Goal: Task Accomplishment & Management: Complete application form

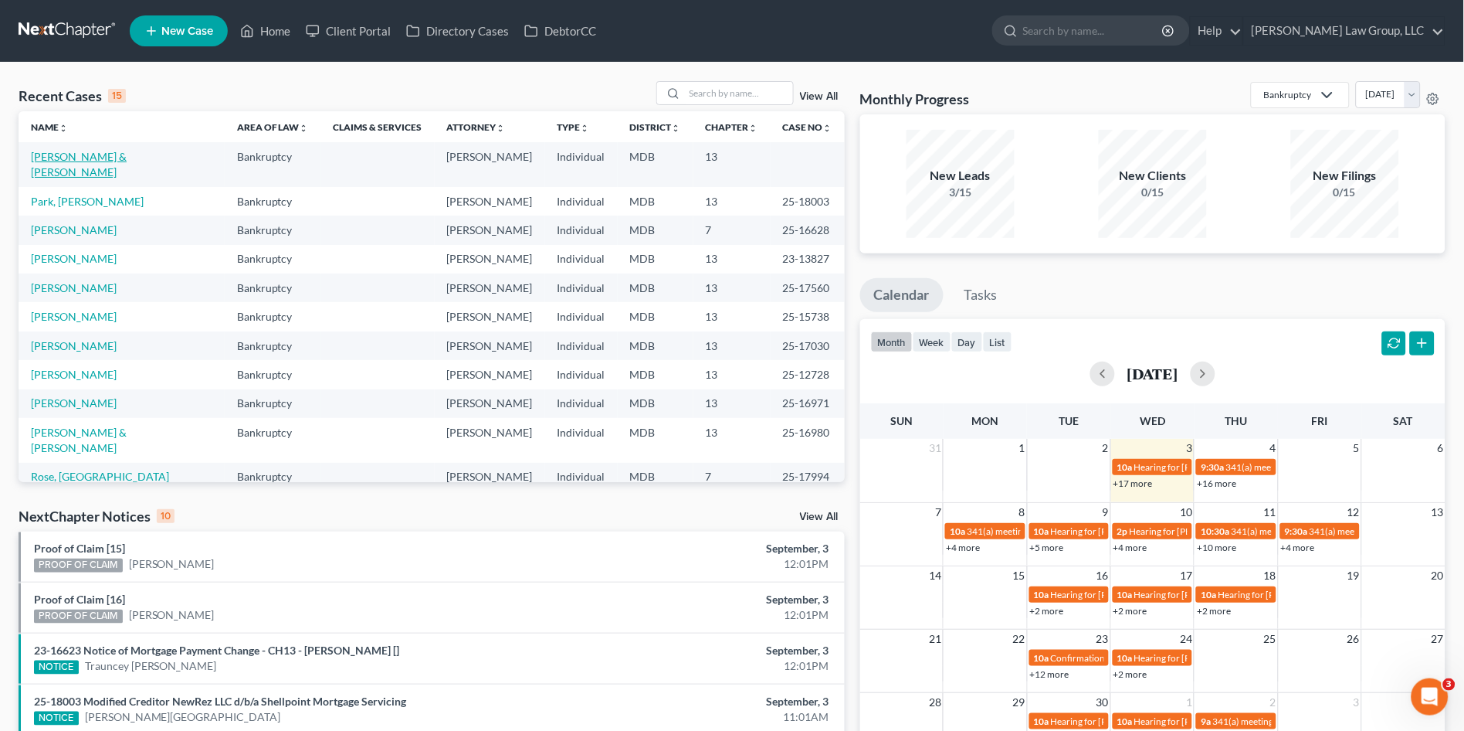
click at [72, 157] on link "[PERSON_NAME] & [PERSON_NAME]" at bounding box center [79, 164] width 96 height 29
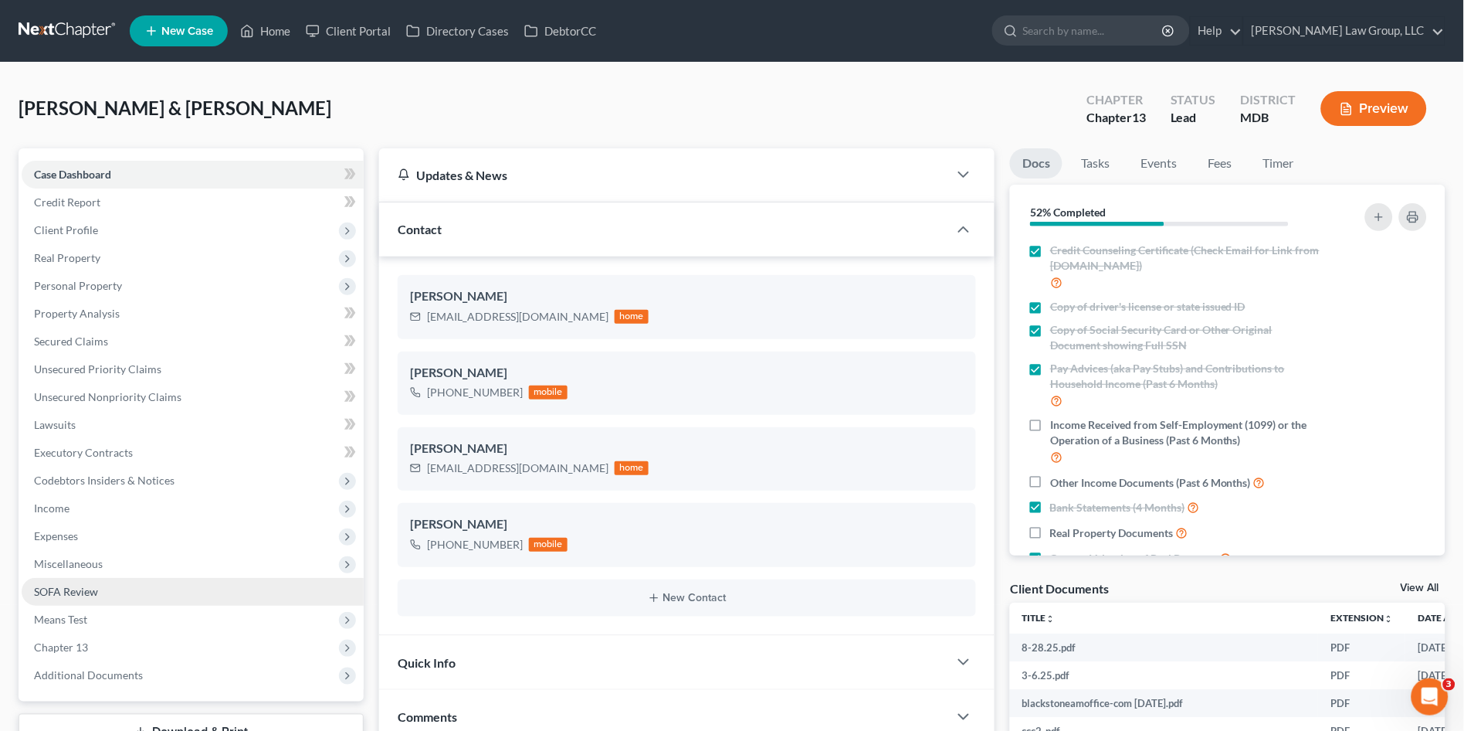
click at [76, 578] on link "SOFA Review" at bounding box center [193, 592] width 342 height 28
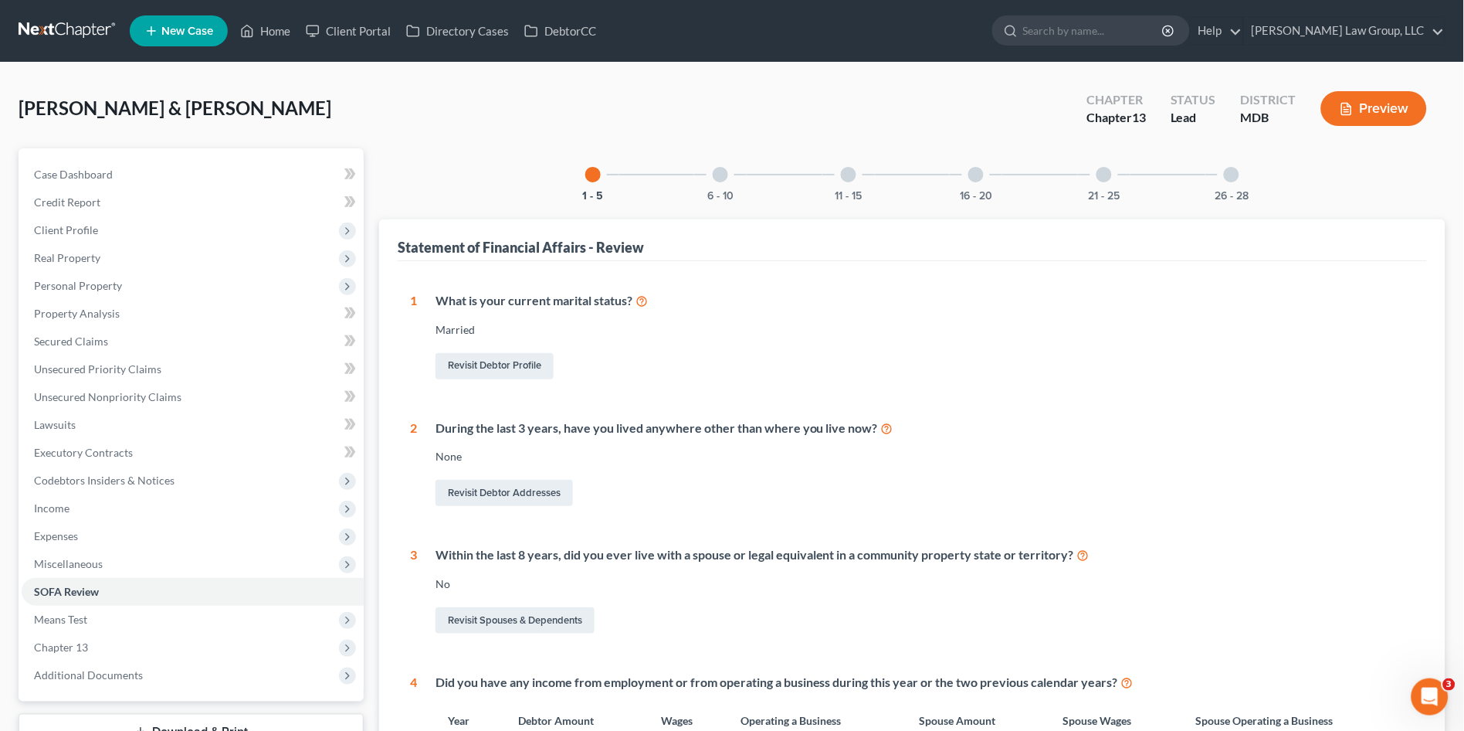
click at [1230, 182] on div "26 - 28" at bounding box center [1232, 174] width 53 height 53
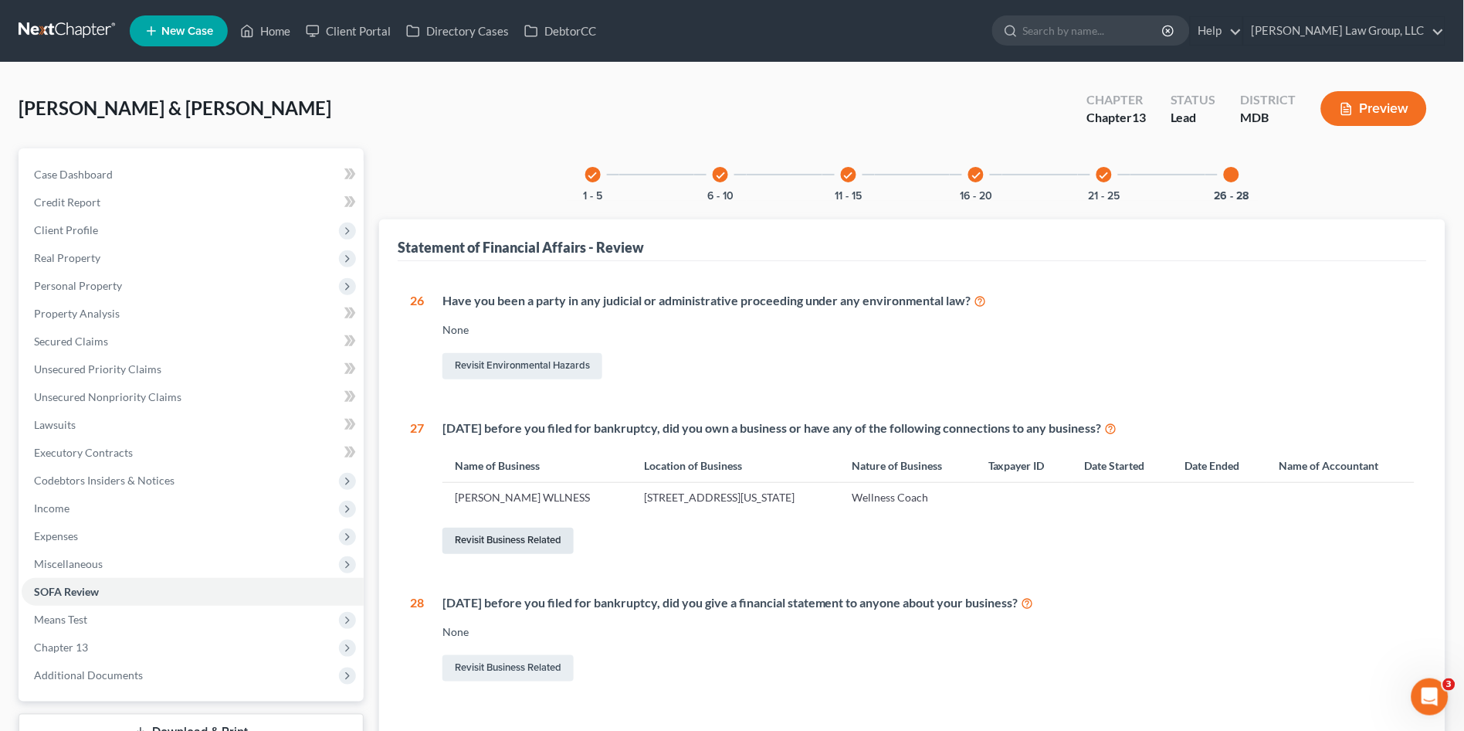
click at [501, 536] on link "Revisit Business Related" at bounding box center [508, 541] width 131 height 26
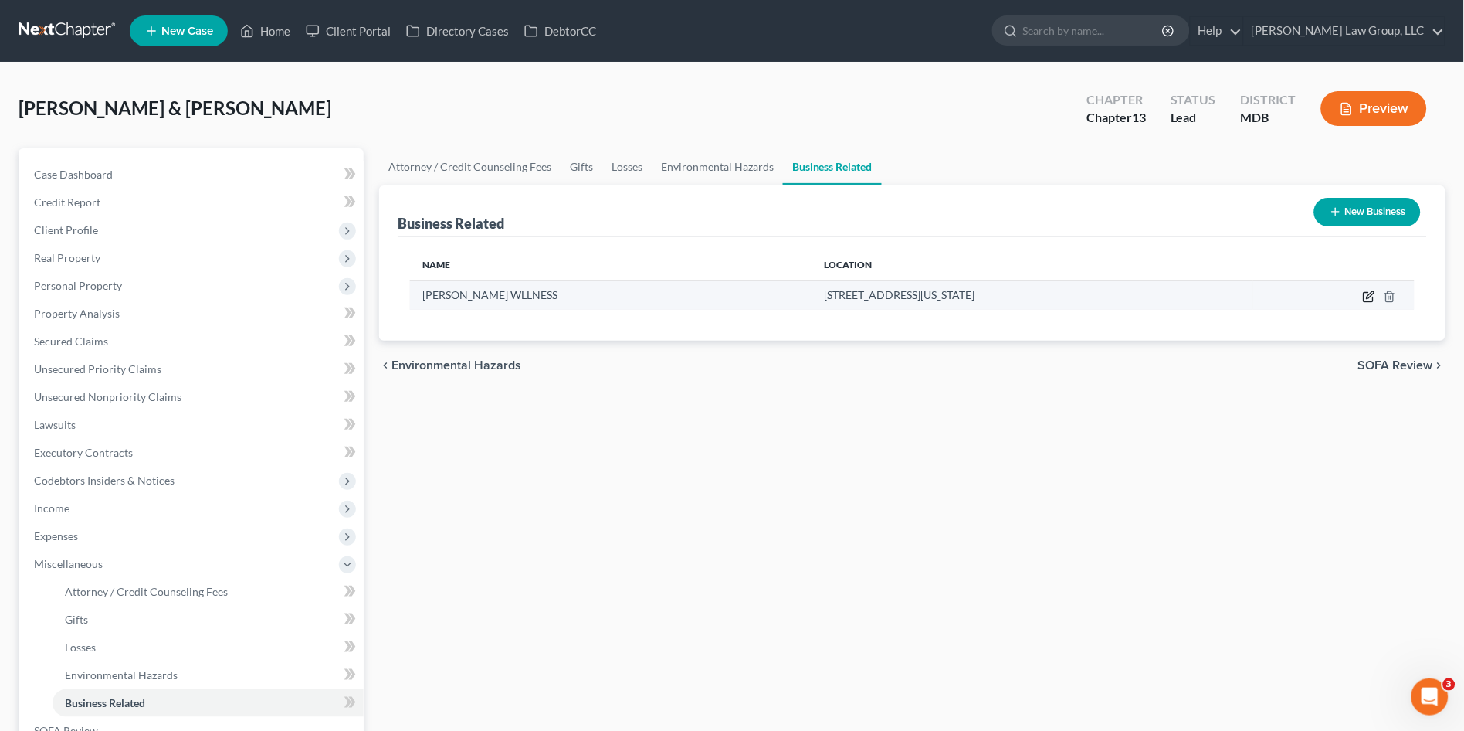
click at [1369, 294] on icon "button" at bounding box center [1369, 296] width 12 height 12
select select "sole_proprietor"
select select "21"
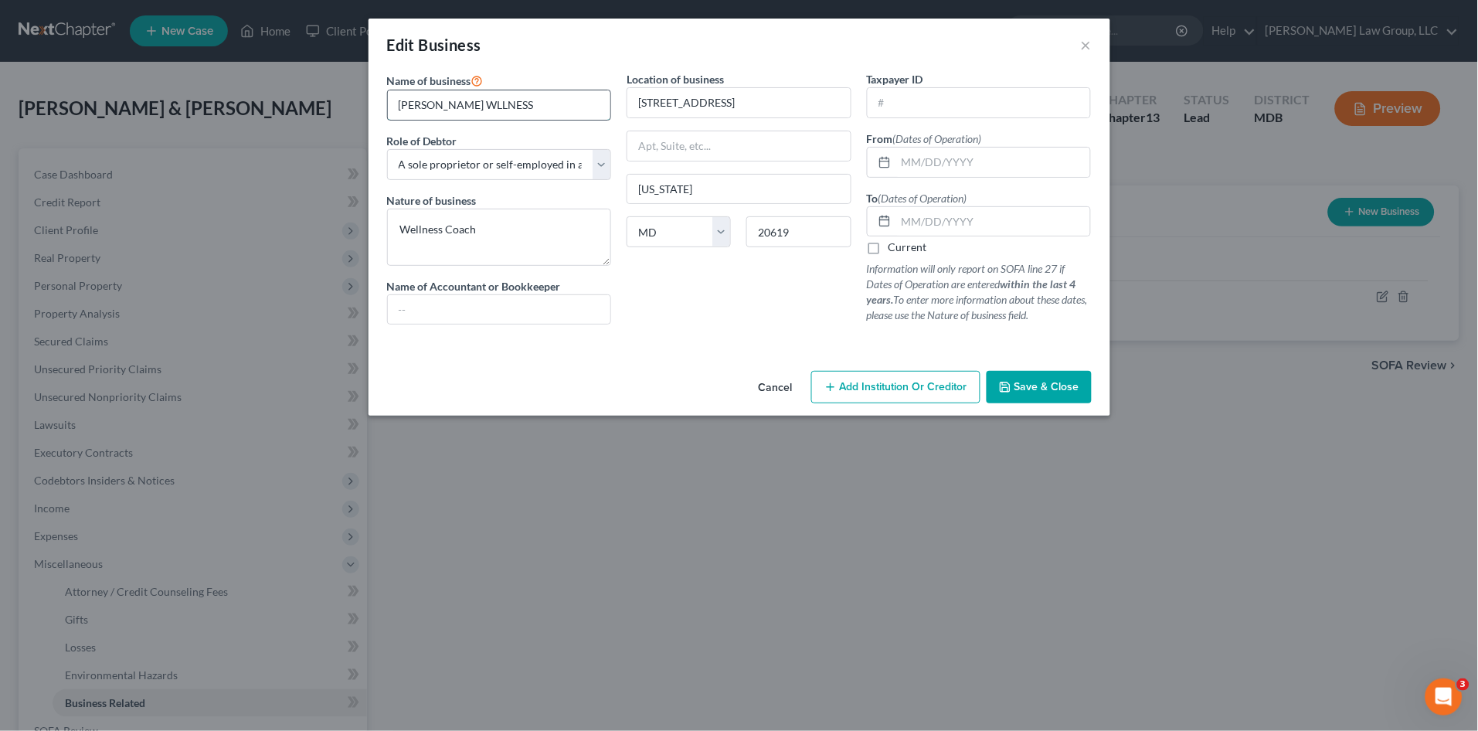
click at [494, 97] on input "LISA WILDONER WLLNESS" at bounding box center [499, 104] width 223 height 29
type input "LISA WILDONER WELLNESS"
click at [703, 306] on div "Location of business 23510 F D R Blvd Unit 306 California State AL AK AR AZ CA …" at bounding box center [739, 204] width 240 height 266
drag, startPoint x: 904, startPoint y: 221, endPoint x: 912, endPoint y: 224, distance: 8.3
click at [904, 221] on input "text" at bounding box center [993, 221] width 195 height 29
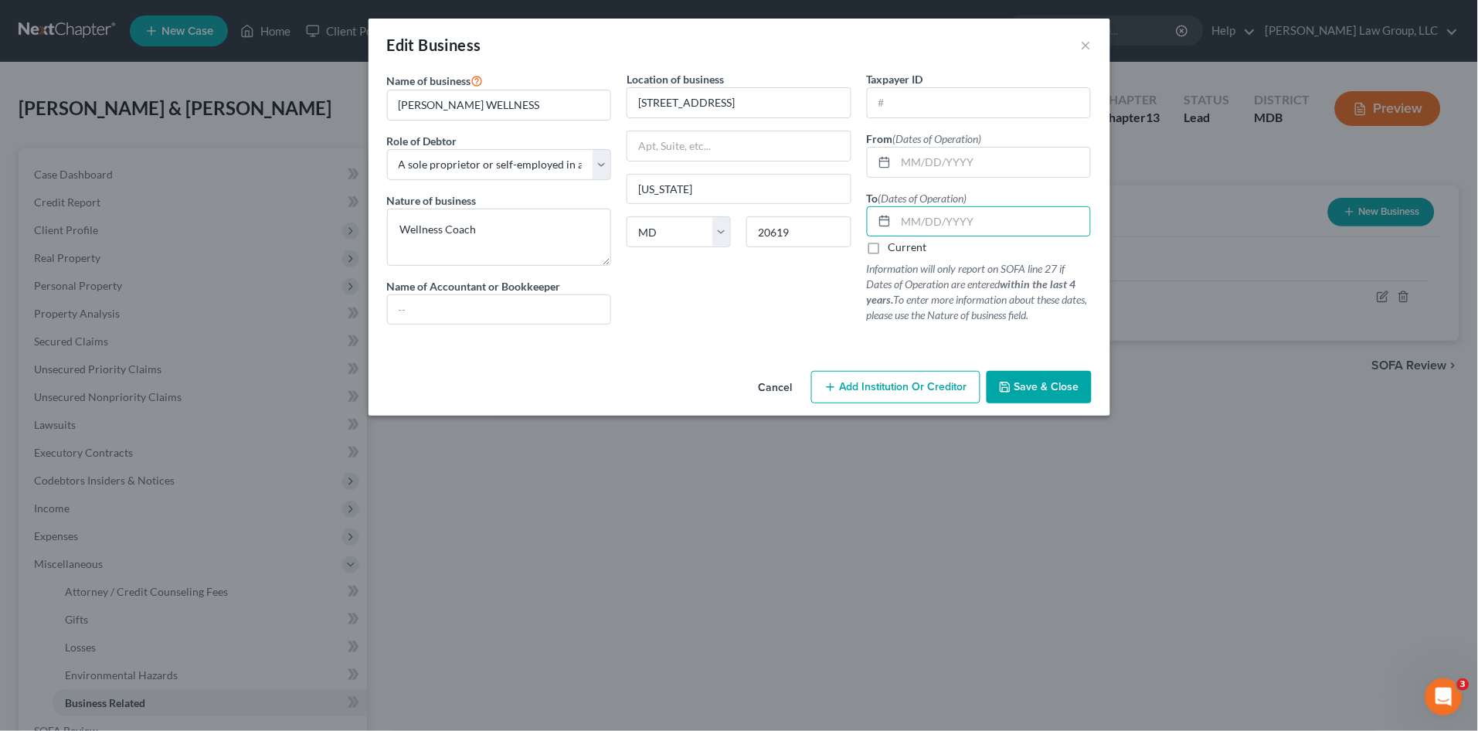
click at [753, 303] on div "Location of business 23510 F D R Blvd Unit 306 California State AL AK AR AZ CA …" at bounding box center [739, 204] width 240 height 266
click at [938, 160] on input "text" at bounding box center [993, 162] width 195 height 29
click at [718, 300] on div "Location of business 23510 F D R Blvd Unit 306 California State AL AK AR AZ CA …" at bounding box center [739, 204] width 240 height 266
click at [915, 165] on input "text" at bounding box center [993, 162] width 195 height 29
click at [898, 155] on input "text" at bounding box center [993, 162] width 195 height 29
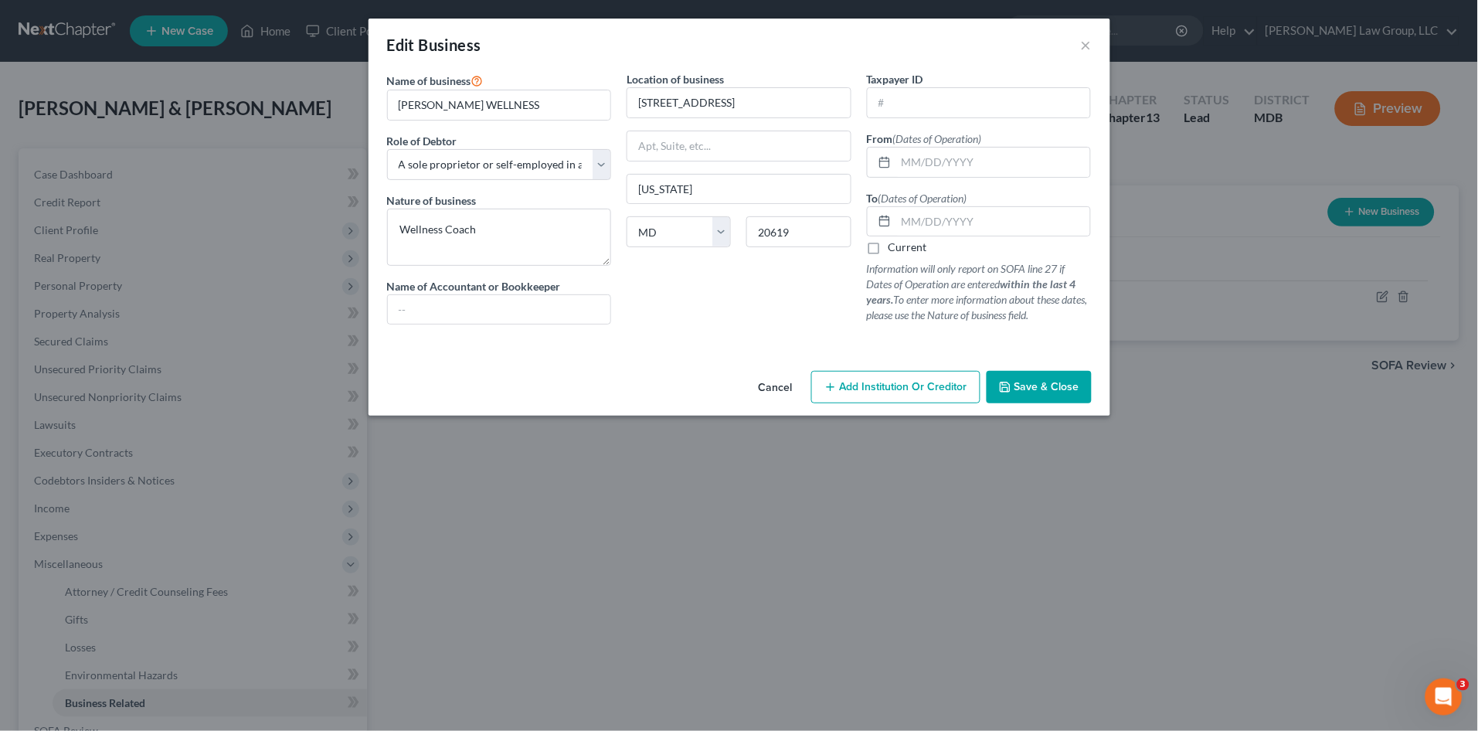
click at [690, 323] on div "Location of business 23510 F D R Blvd Unit 306 California State AL AK AR AZ CA …" at bounding box center [739, 204] width 240 height 266
click at [900, 160] on input "text" at bounding box center [993, 162] width 195 height 29
click at [722, 334] on div "Location of business 23510 F D R Blvd Unit 306 California State AL AK AR AZ CA …" at bounding box center [739, 204] width 240 height 266
click at [932, 167] on input "text" at bounding box center [993, 162] width 195 height 29
click at [734, 348] on div at bounding box center [739, 343] width 720 height 12
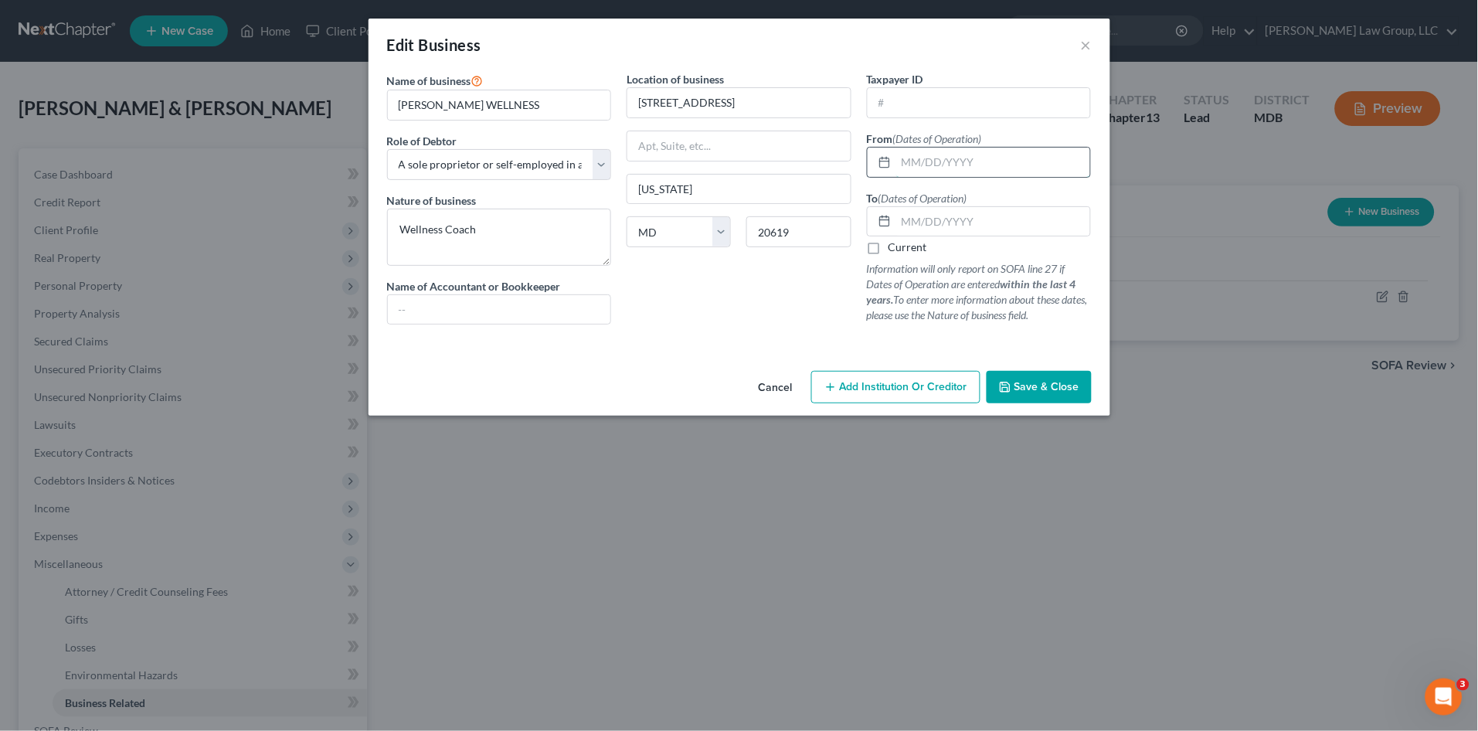
click at [911, 168] on input "text" at bounding box center [993, 162] width 195 height 29
type input "2023"
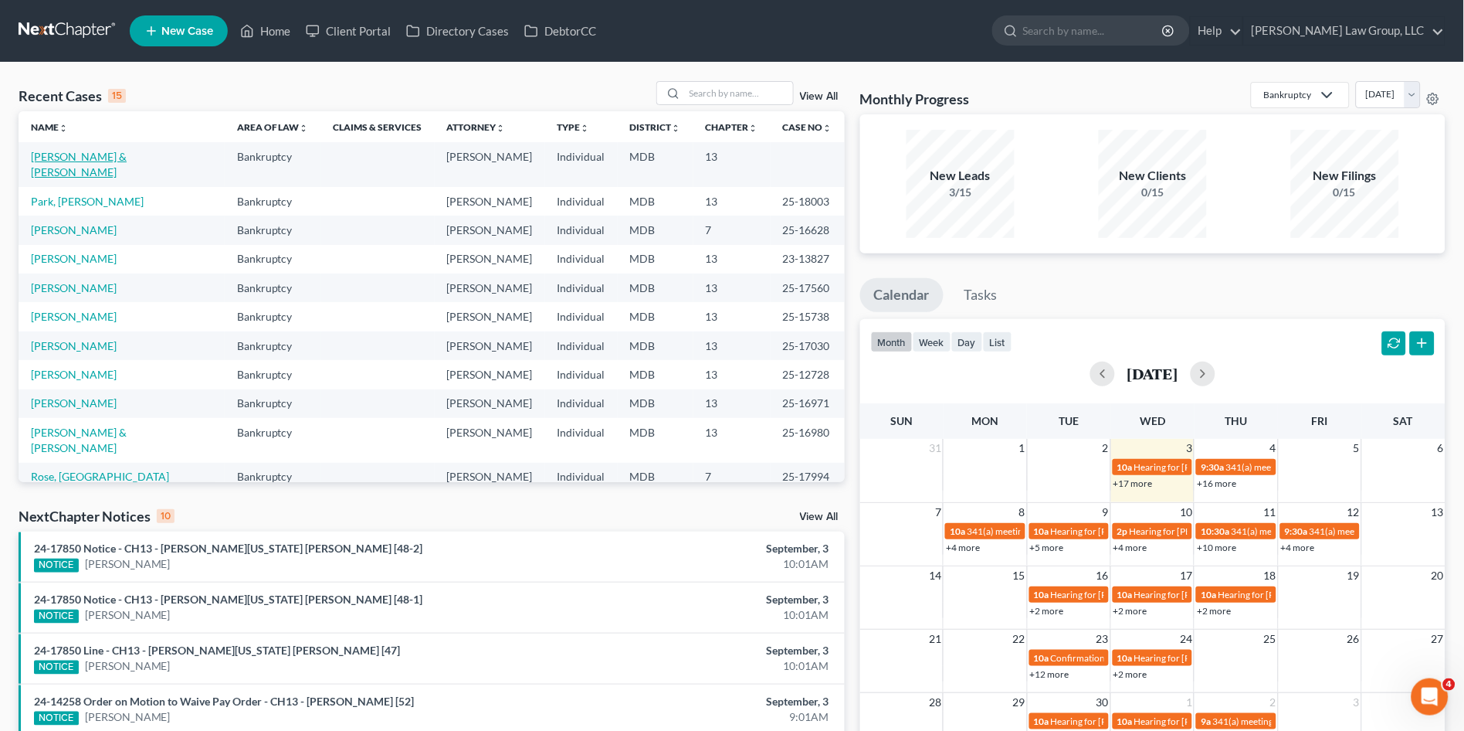
click at [59, 154] on link "[PERSON_NAME] & [PERSON_NAME]" at bounding box center [79, 164] width 96 height 29
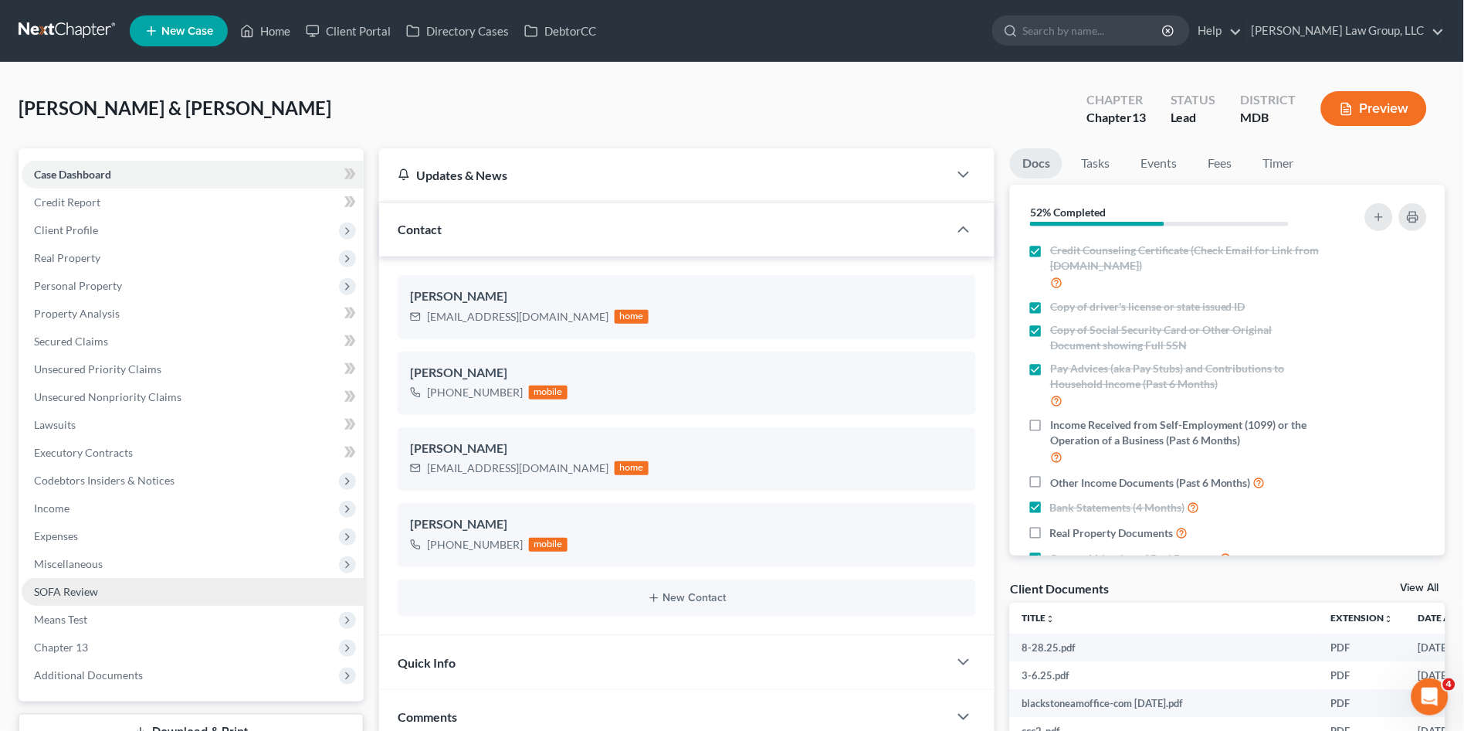
click at [85, 586] on span "SOFA Review" at bounding box center [66, 591] width 64 height 13
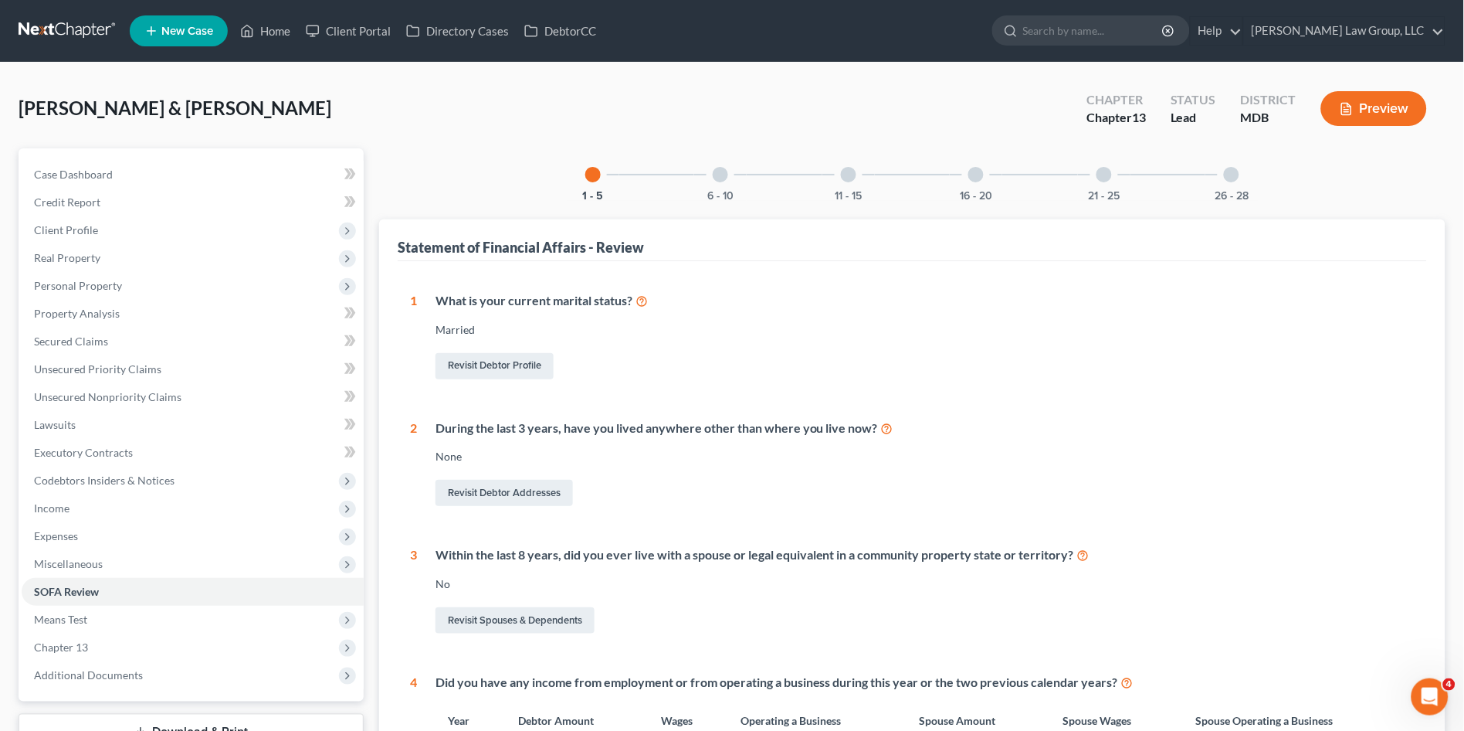
drag, startPoint x: 1262, startPoint y: 178, endPoint x: 1250, endPoint y: 183, distance: 13.2
click at [1262, 178] on div "1 - 5 6 - 10 11 - 15 16 - 20 21 - 25 26 - 28 Statement of Financial Affairs - R…" at bounding box center [912, 600] width 1067 height 905
click at [1229, 178] on div at bounding box center [1231, 174] width 15 height 15
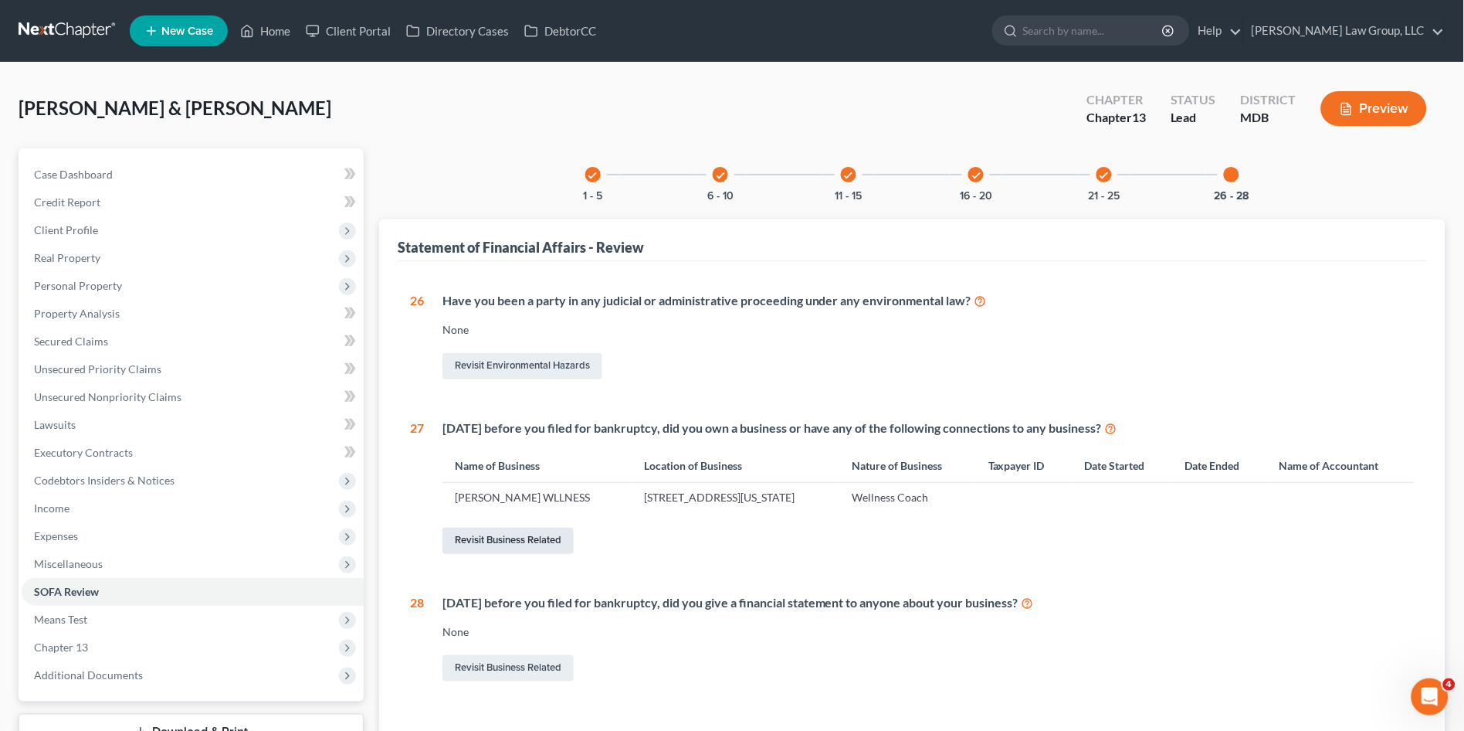
click at [524, 541] on link "Revisit Business Related" at bounding box center [508, 541] width 131 height 26
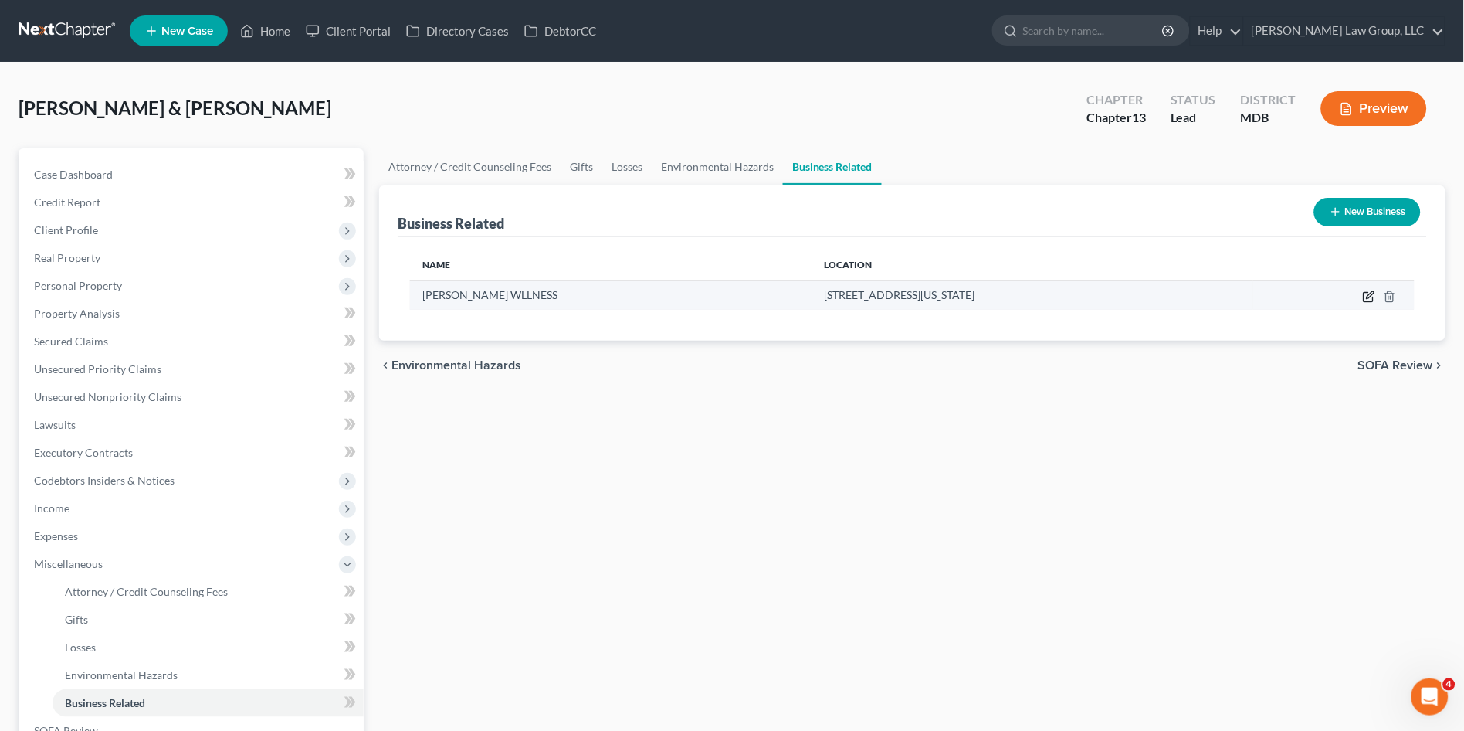
click at [1372, 290] on icon "button" at bounding box center [1369, 296] width 12 height 12
select select "sole_proprietor"
select select "21"
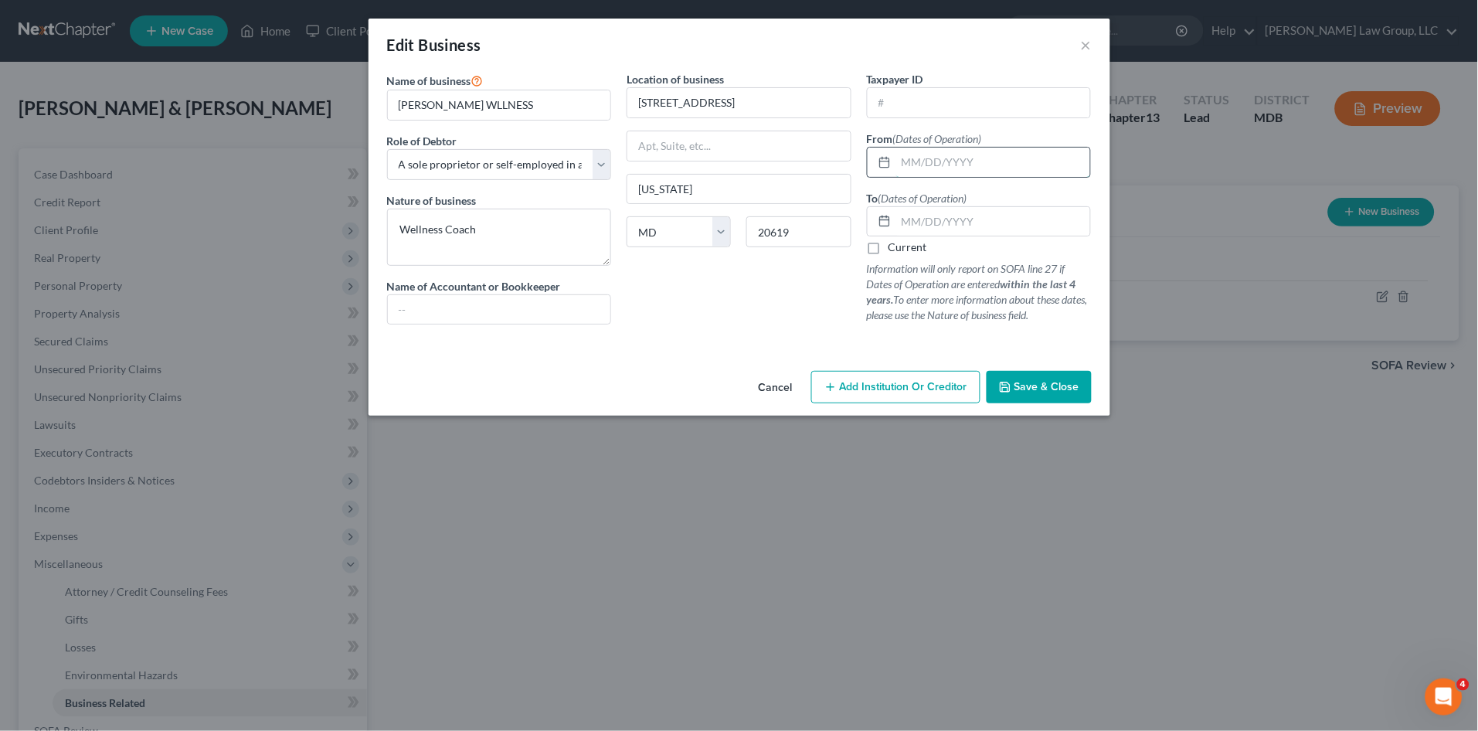
click at [948, 162] on input "text" at bounding box center [993, 162] width 195 height 29
type input "01/01/2022"
click at [935, 219] on input "text" at bounding box center [993, 221] width 195 height 29
click at [888, 247] on label "Current" at bounding box center [907, 246] width 39 height 15
click at [894, 247] on input "Current" at bounding box center [899, 244] width 10 height 10
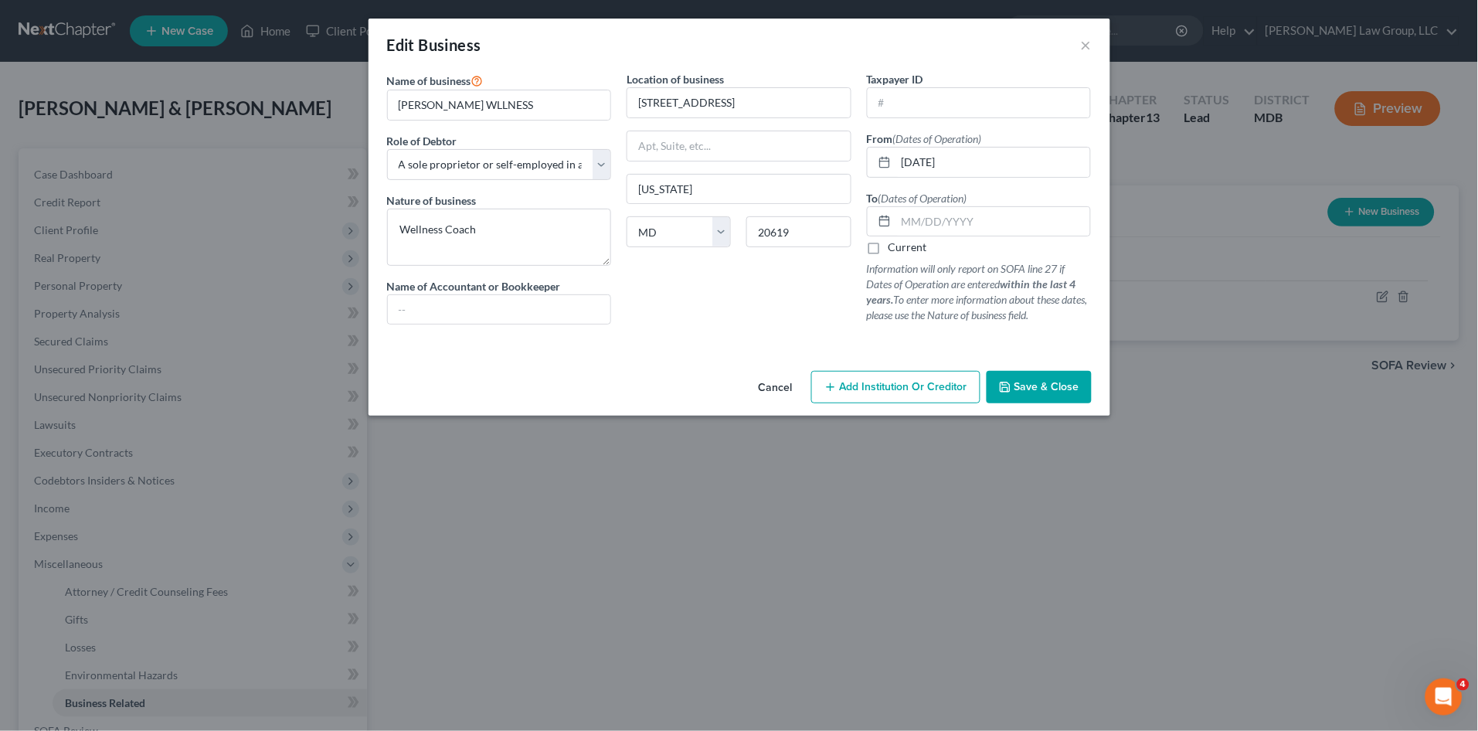
checkbox input "true"
click at [1051, 389] on span "Save & Close" at bounding box center [1046, 386] width 65 height 13
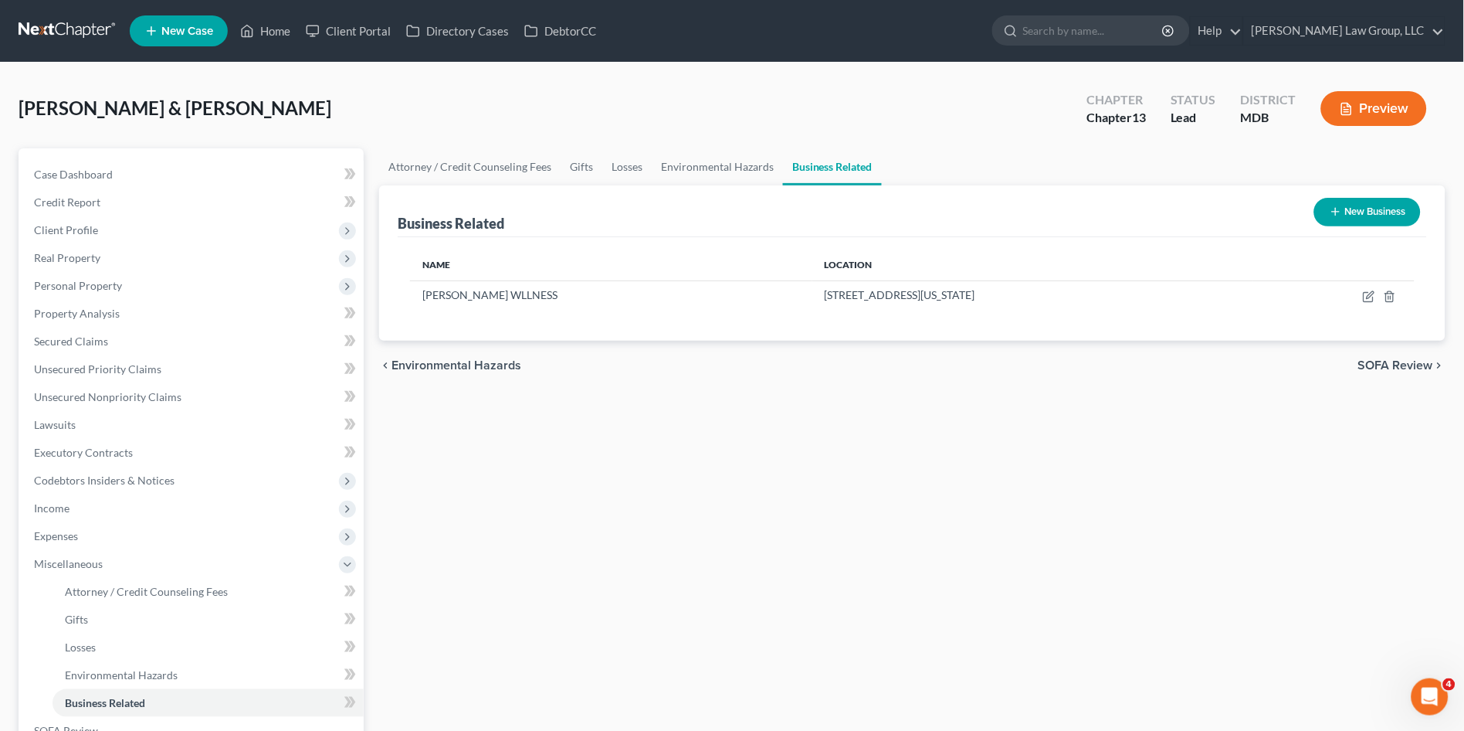
click at [1358, 209] on button "New Business" at bounding box center [1368, 212] width 107 height 29
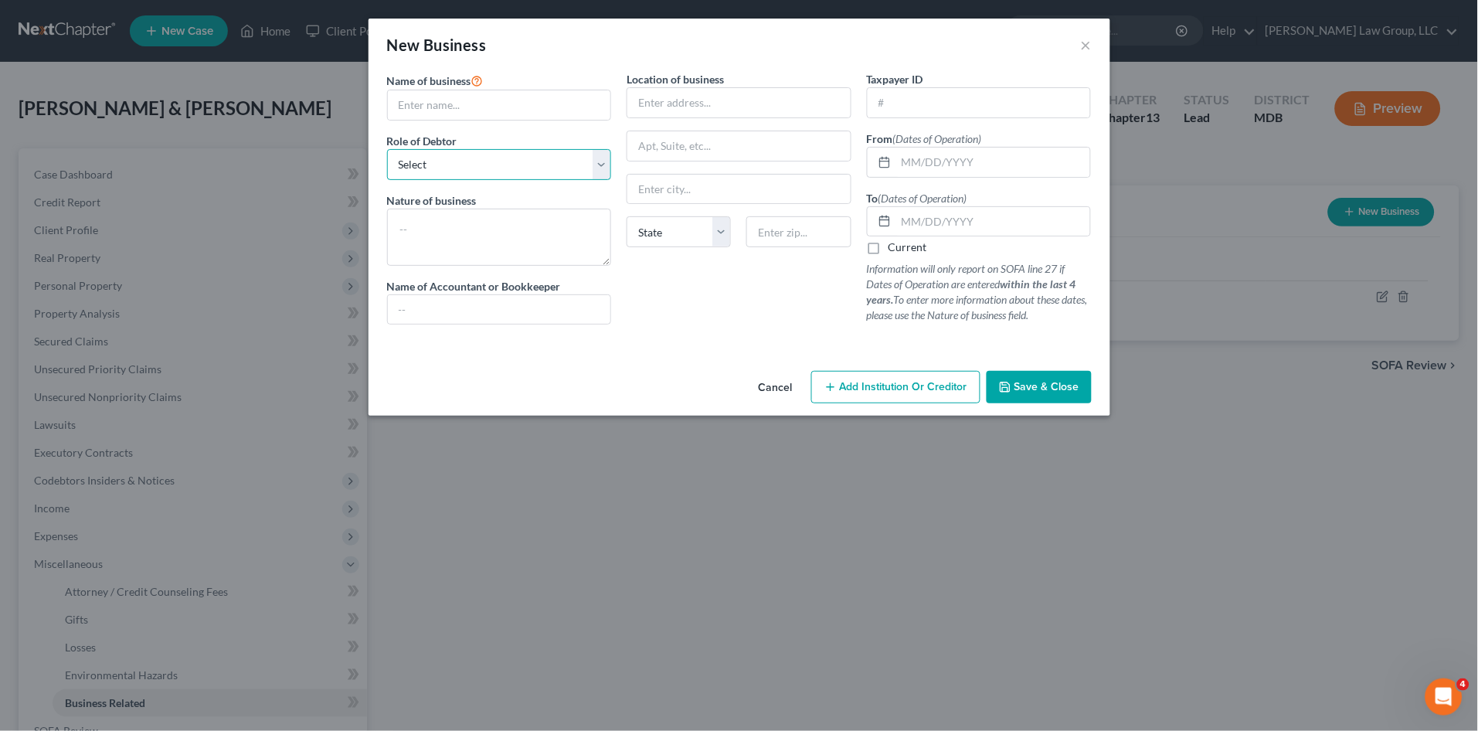
click at [471, 158] on select "Select A member of a limited liability company (LLC) or limited liability partn…" at bounding box center [499, 164] width 225 height 31
click at [488, 382] on div "Cancel Add Institution Or Creditor Save & Close" at bounding box center [738, 390] width 741 height 51
click at [447, 162] on select "Select A member of a limited liability company (LLC) or limited liability partn…" at bounding box center [499, 164] width 225 height 31
click at [453, 110] on input "text" at bounding box center [499, 104] width 223 height 29
drag, startPoint x: 789, startPoint y: 345, endPoint x: 753, endPoint y: 334, distance: 37.9
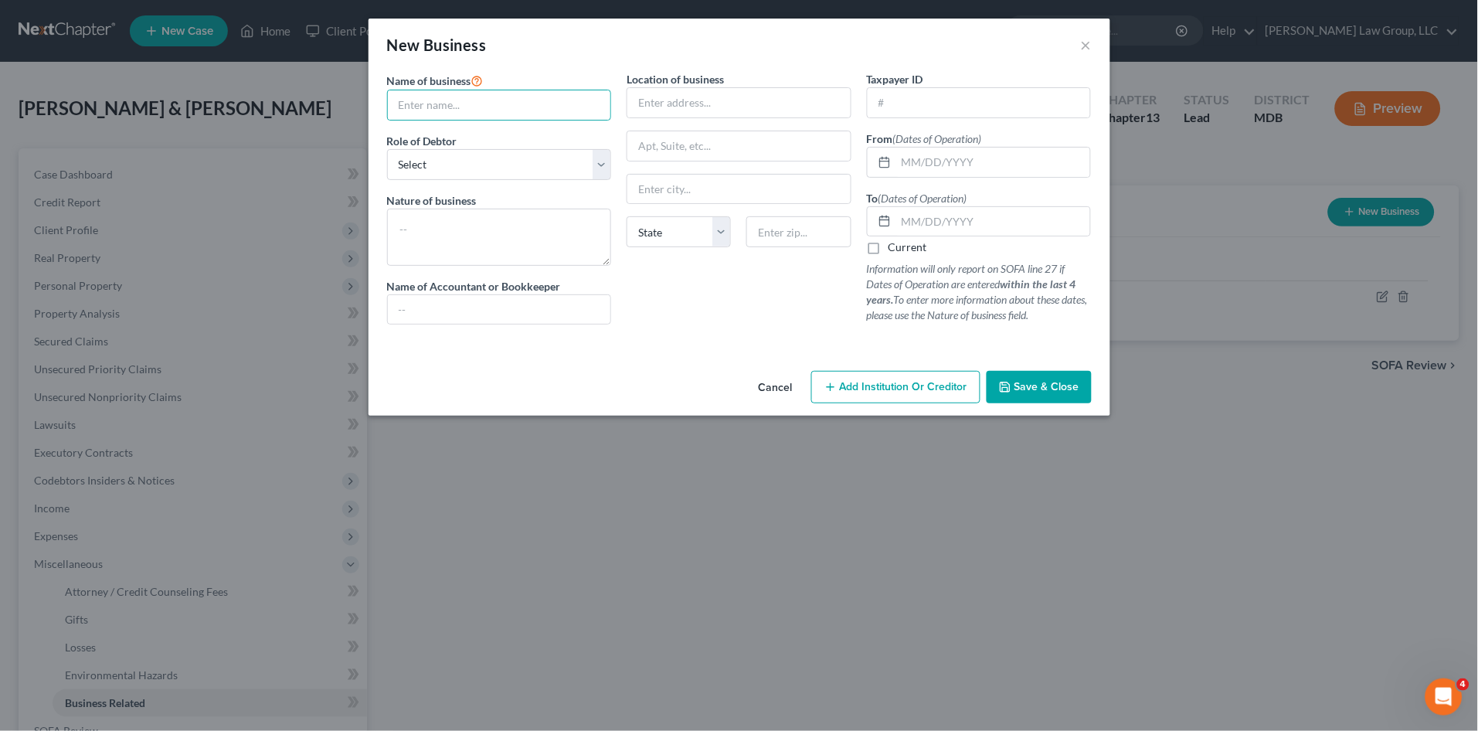
click at [789, 345] on div at bounding box center [739, 343] width 720 height 12
click at [476, 230] on textarea at bounding box center [499, 237] width 225 height 57
type textarea "D"
click at [773, 382] on button "Cancel" at bounding box center [775, 387] width 59 height 31
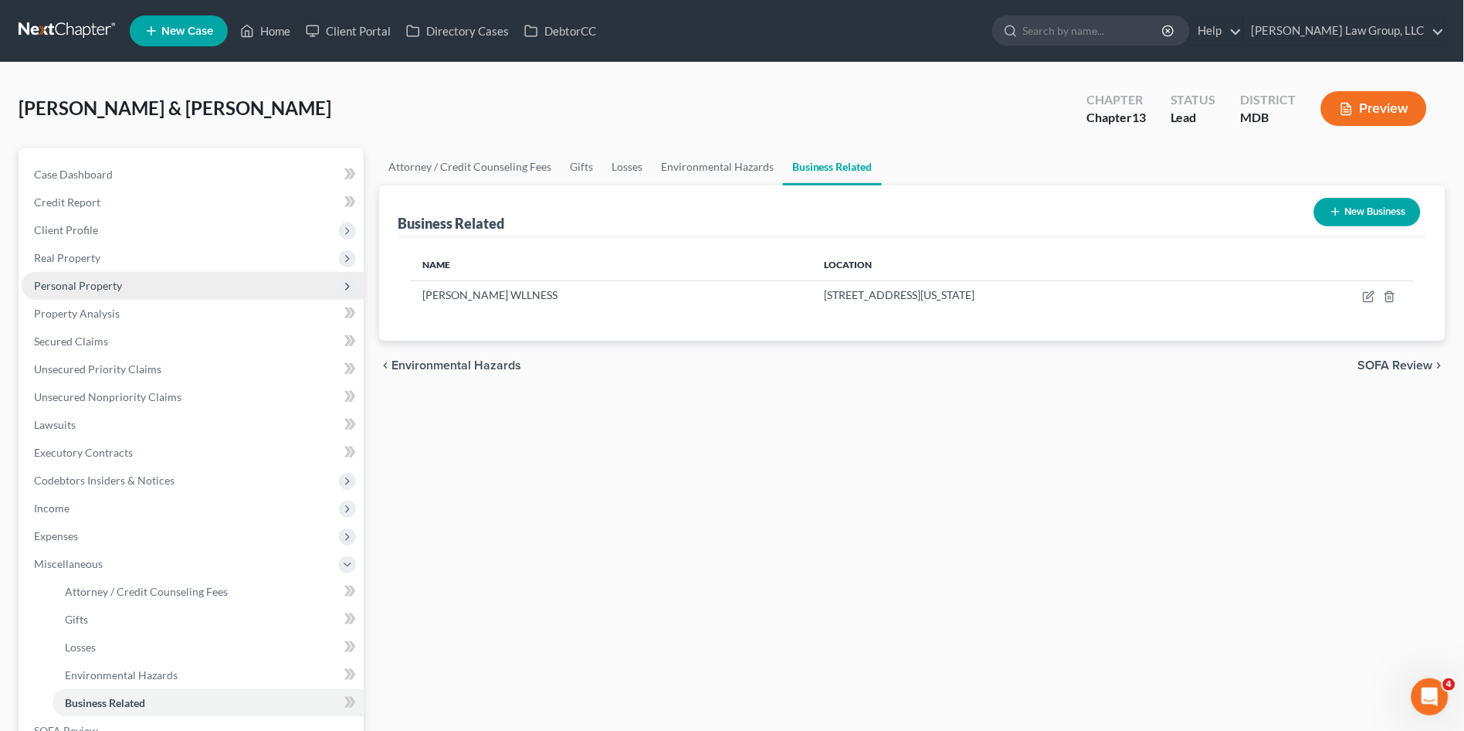
click at [91, 282] on span "Personal Property" at bounding box center [78, 285] width 88 height 13
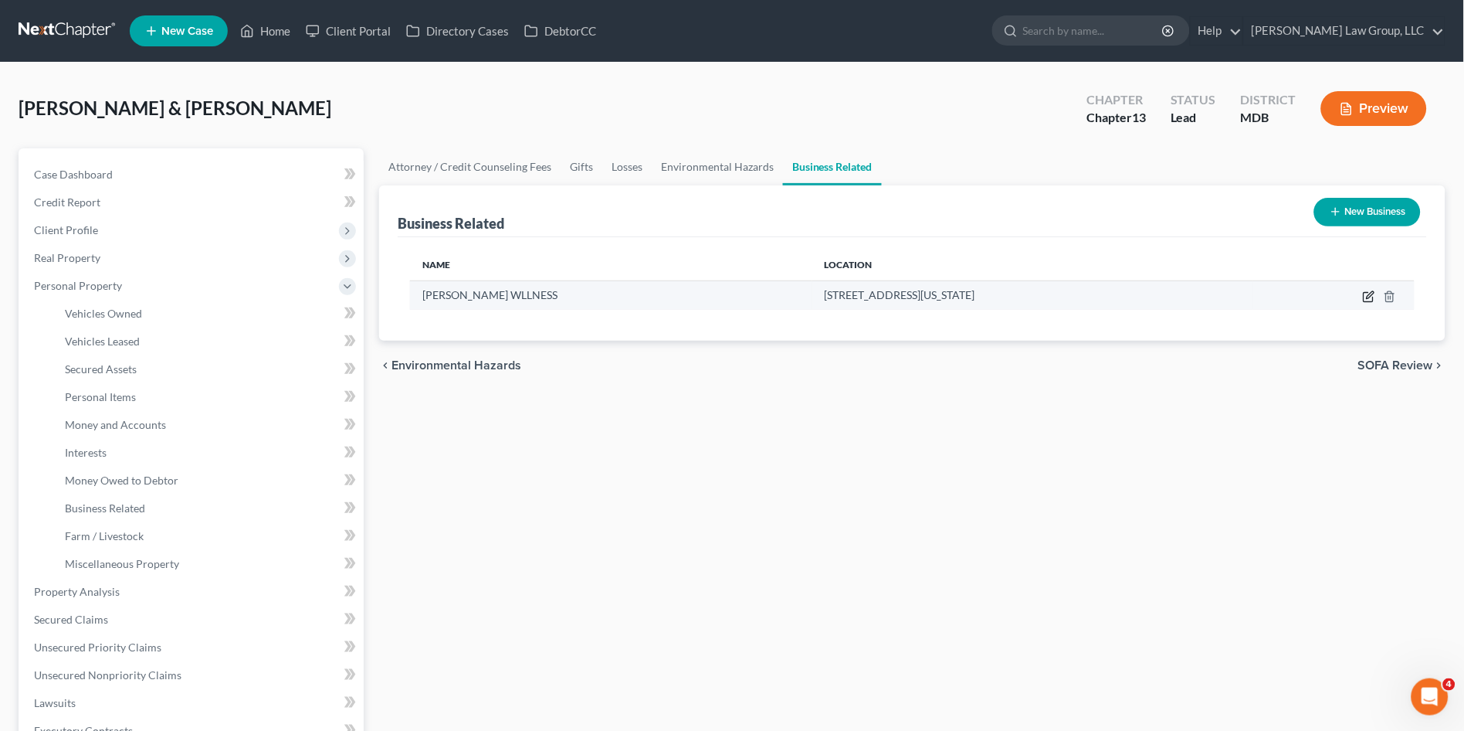
click at [1366, 290] on icon "button" at bounding box center [1369, 296] width 12 height 12
select select "sole_proprietor"
select select "21"
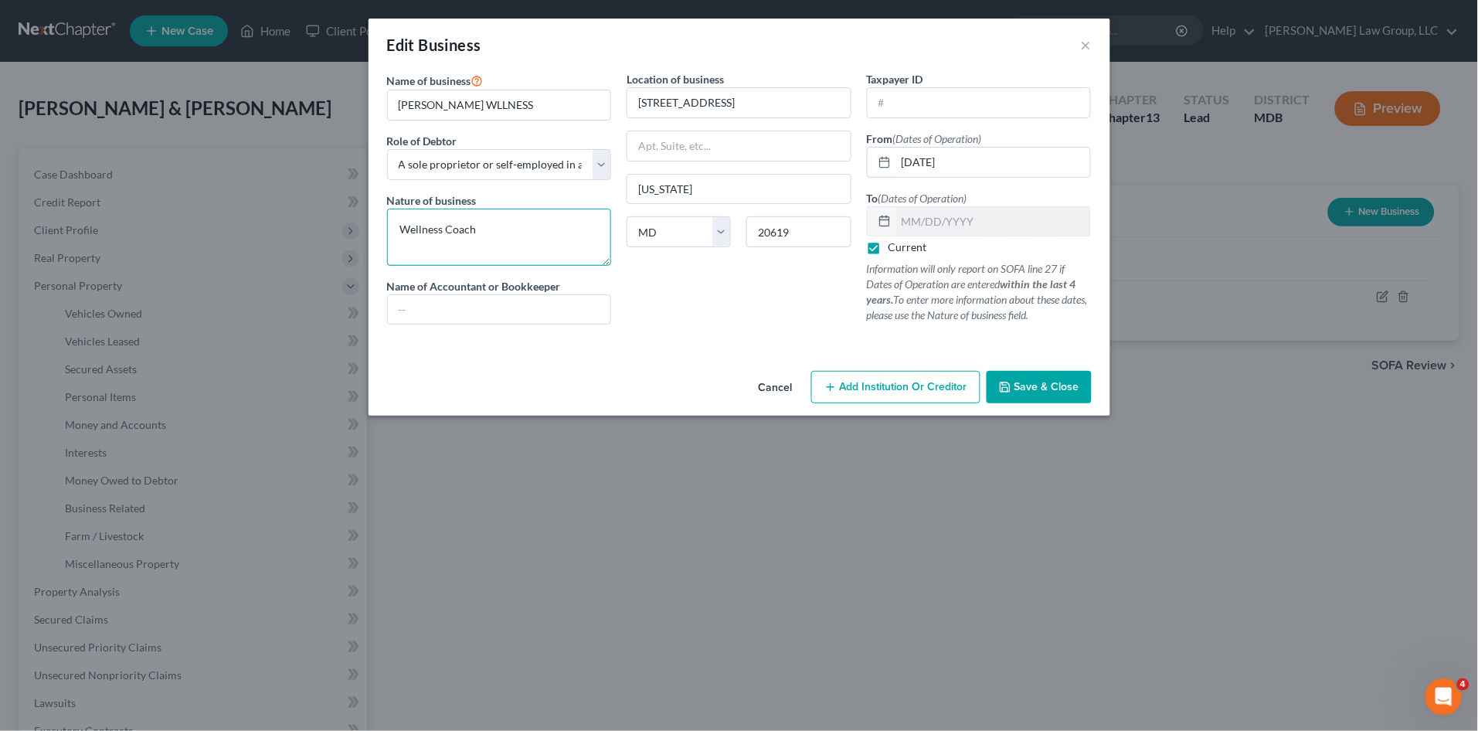
click at [512, 232] on textarea "Wellness Coach" at bounding box center [499, 237] width 225 height 57
click at [1036, 385] on span "Save & Close" at bounding box center [1046, 386] width 65 height 13
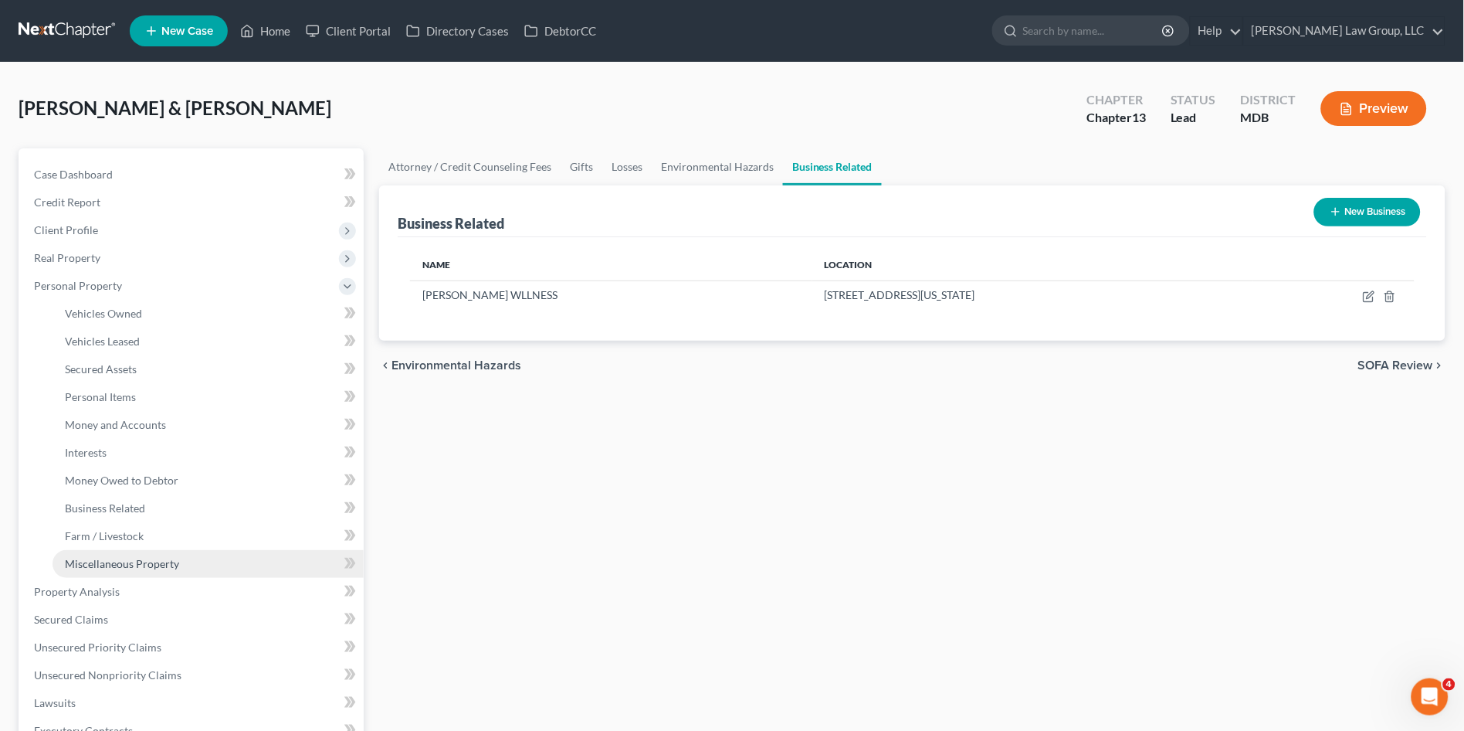
scroll to position [86, 0]
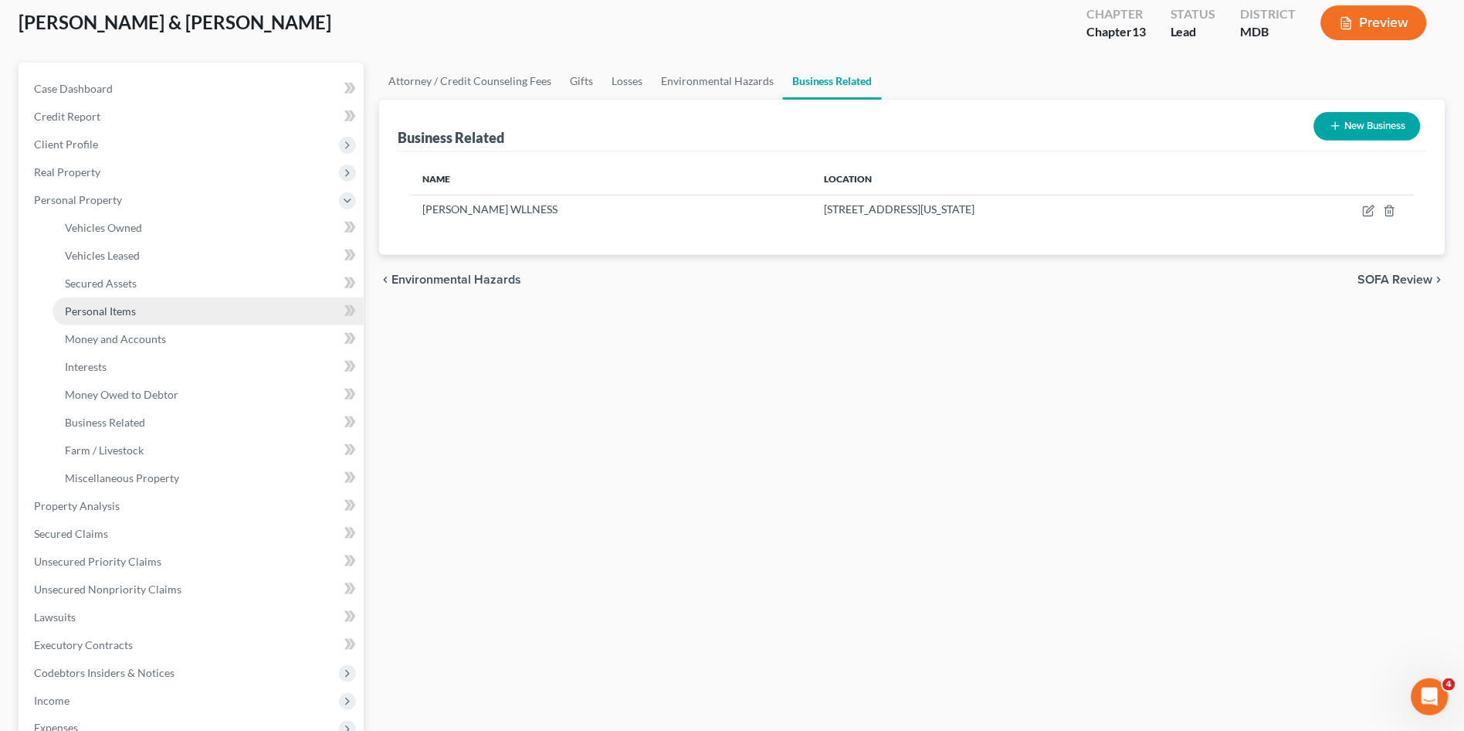
click at [94, 310] on span "Personal Items" at bounding box center [100, 310] width 71 height 13
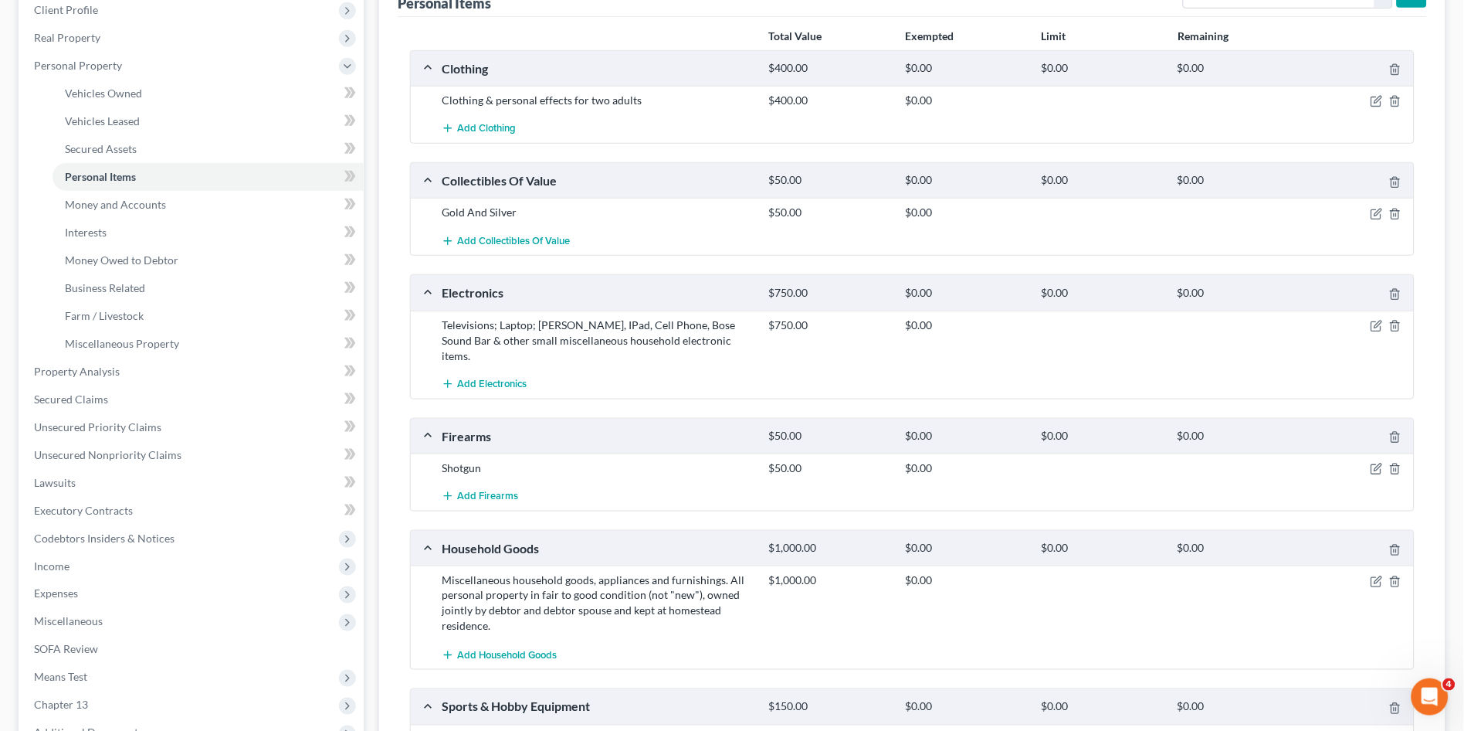
scroll to position [257, 0]
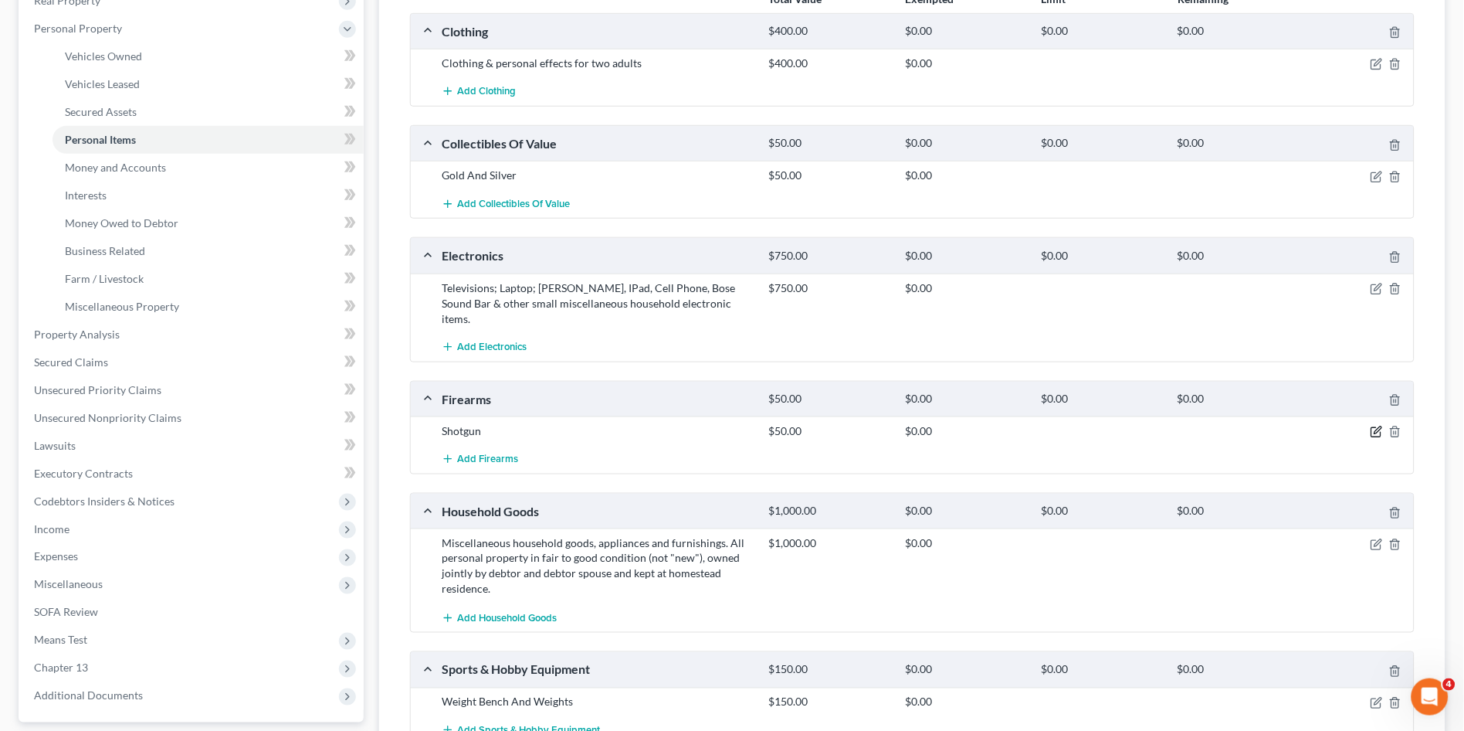
click at [1375, 426] on icon "button" at bounding box center [1377, 432] width 12 height 12
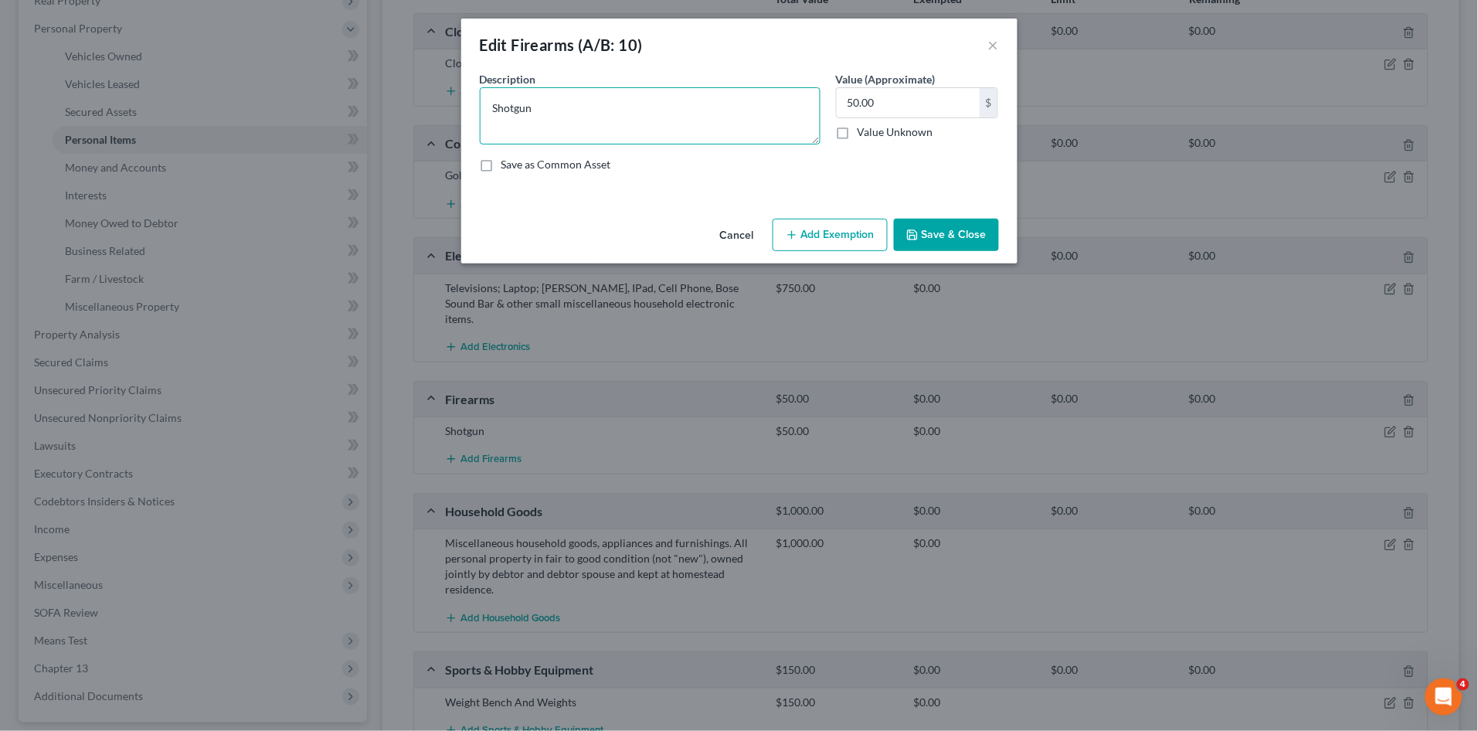
click at [590, 91] on textarea "Shotgun" at bounding box center [650, 115] width 341 height 57
type textarea "Shotgun (Scott)"
click at [967, 231] on button "Save & Close" at bounding box center [946, 235] width 105 height 32
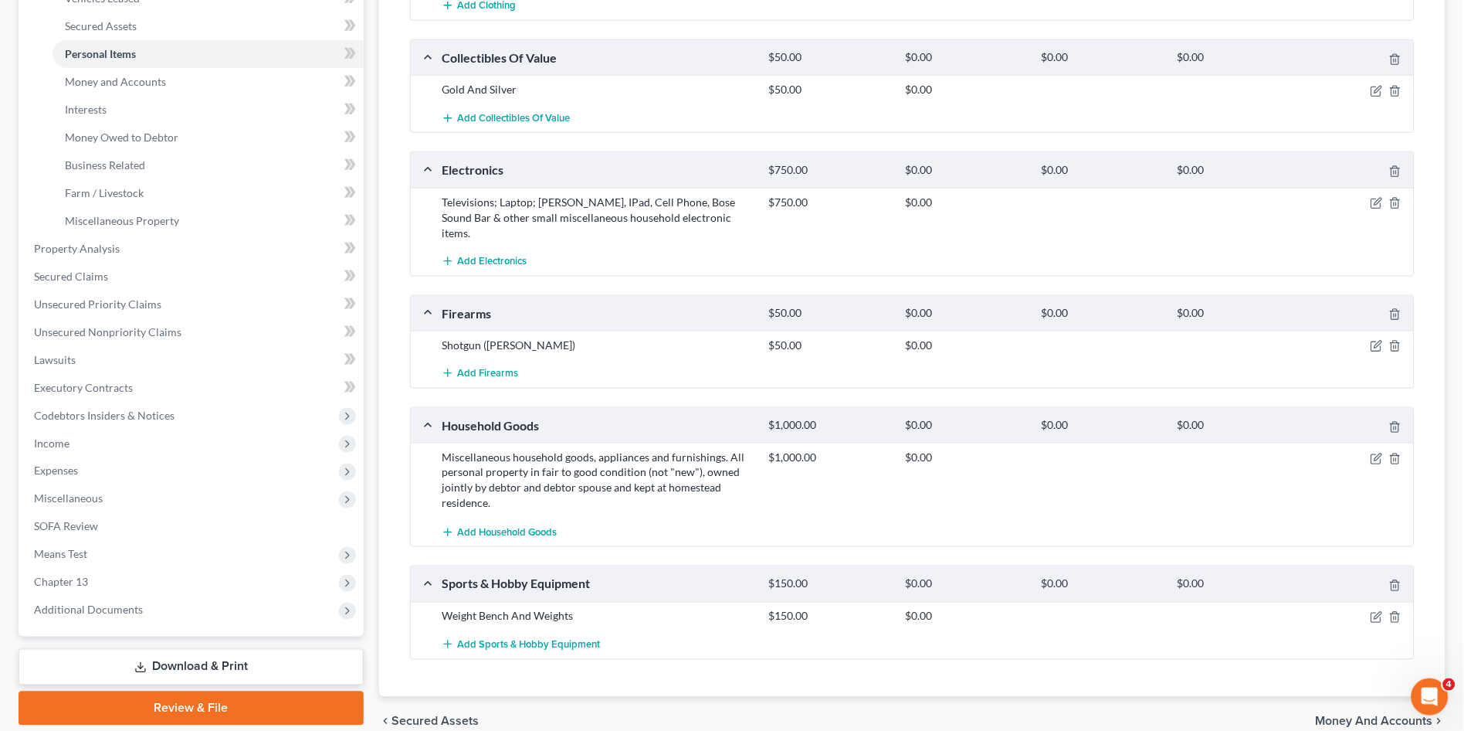
scroll to position [399, 0]
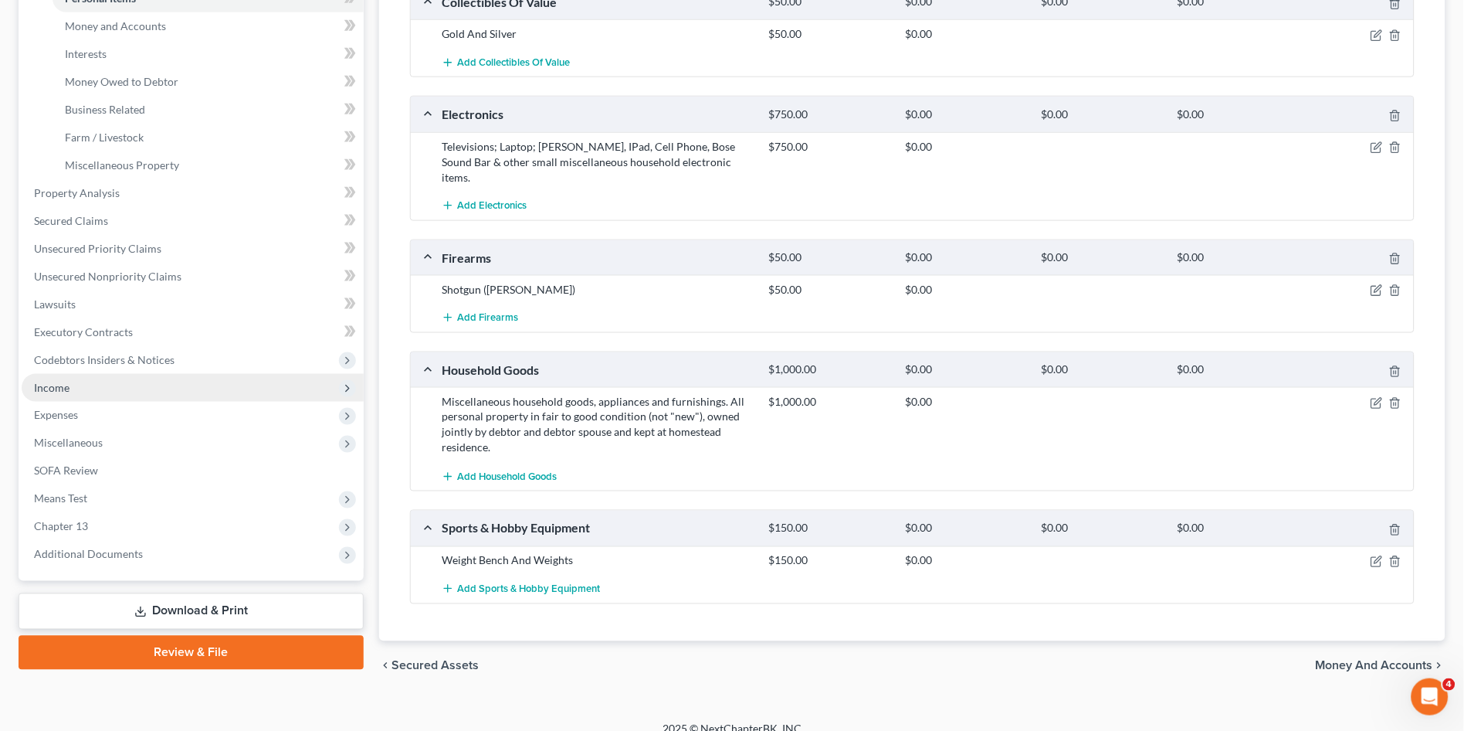
click at [46, 384] on span "Income" at bounding box center [52, 387] width 36 height 13
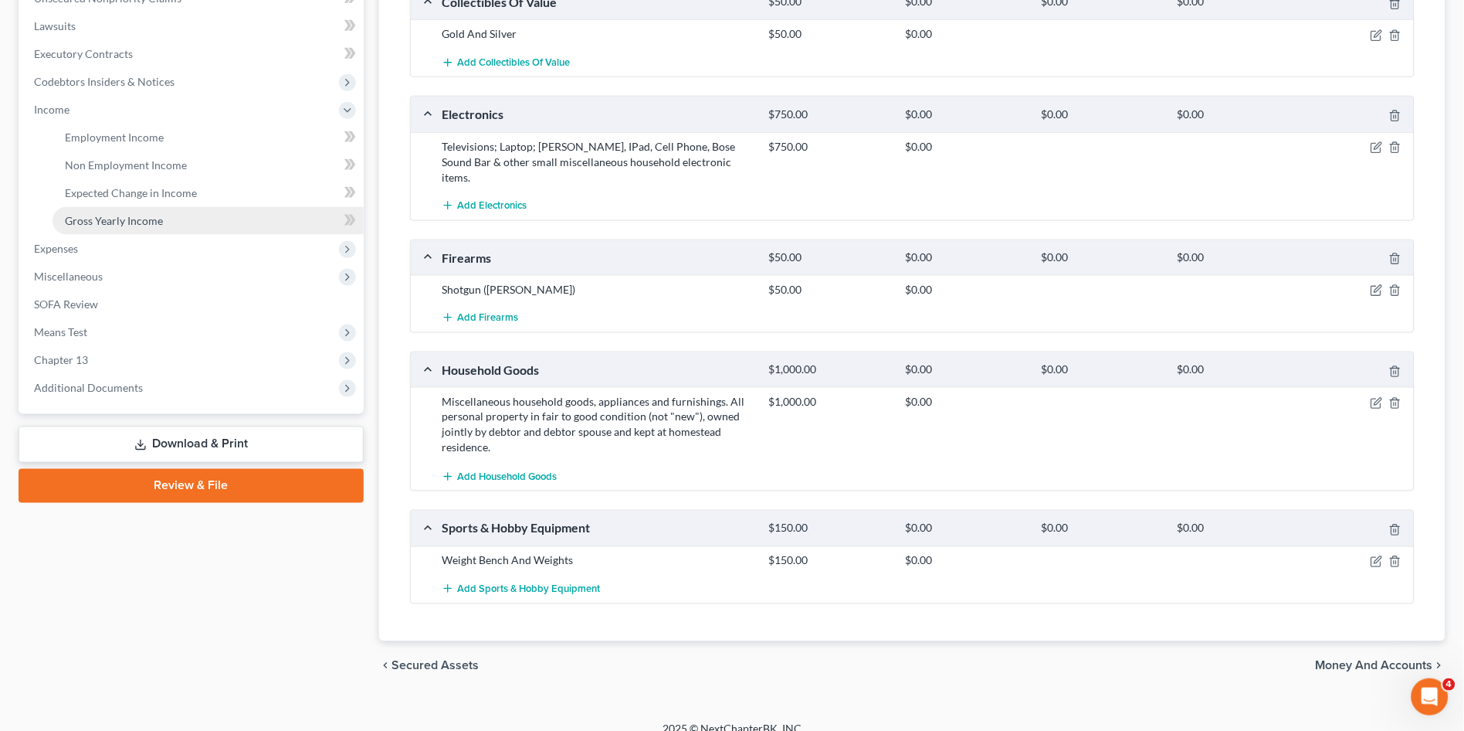
click at [107, 218] on span "Gross Yearly Income" at bounding box center [114, 220] width 98 height 13
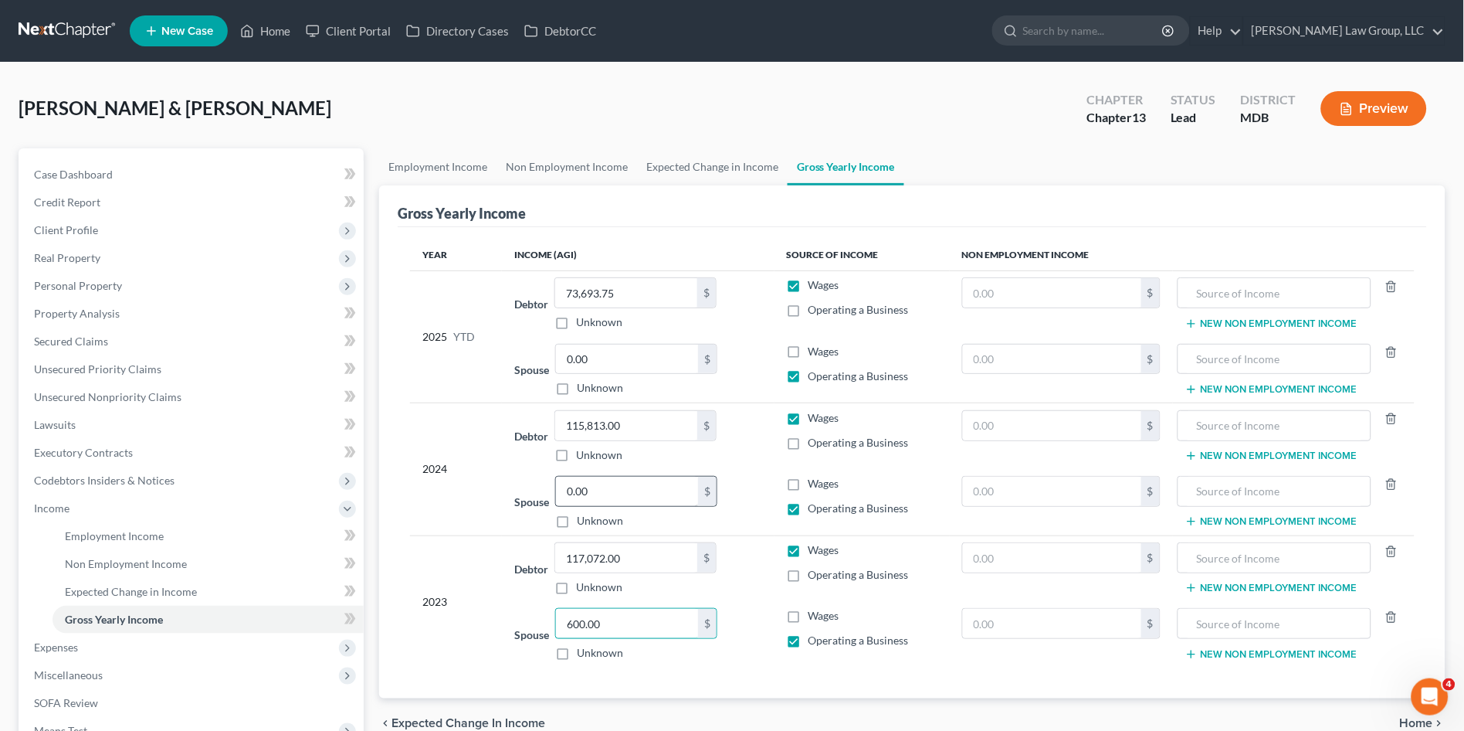
type input "600.00"
type input "1,477.00"
click at [769, 491] on td "Spouse 1,477.00 $ Unknown Balance Undetermined 1,477.00 $ Unknown" at bounding box center [638, 502] width 272 height 66
click at [73, 536] on span "Employment Income" at bounding box center [114, 535] width 99 height 13
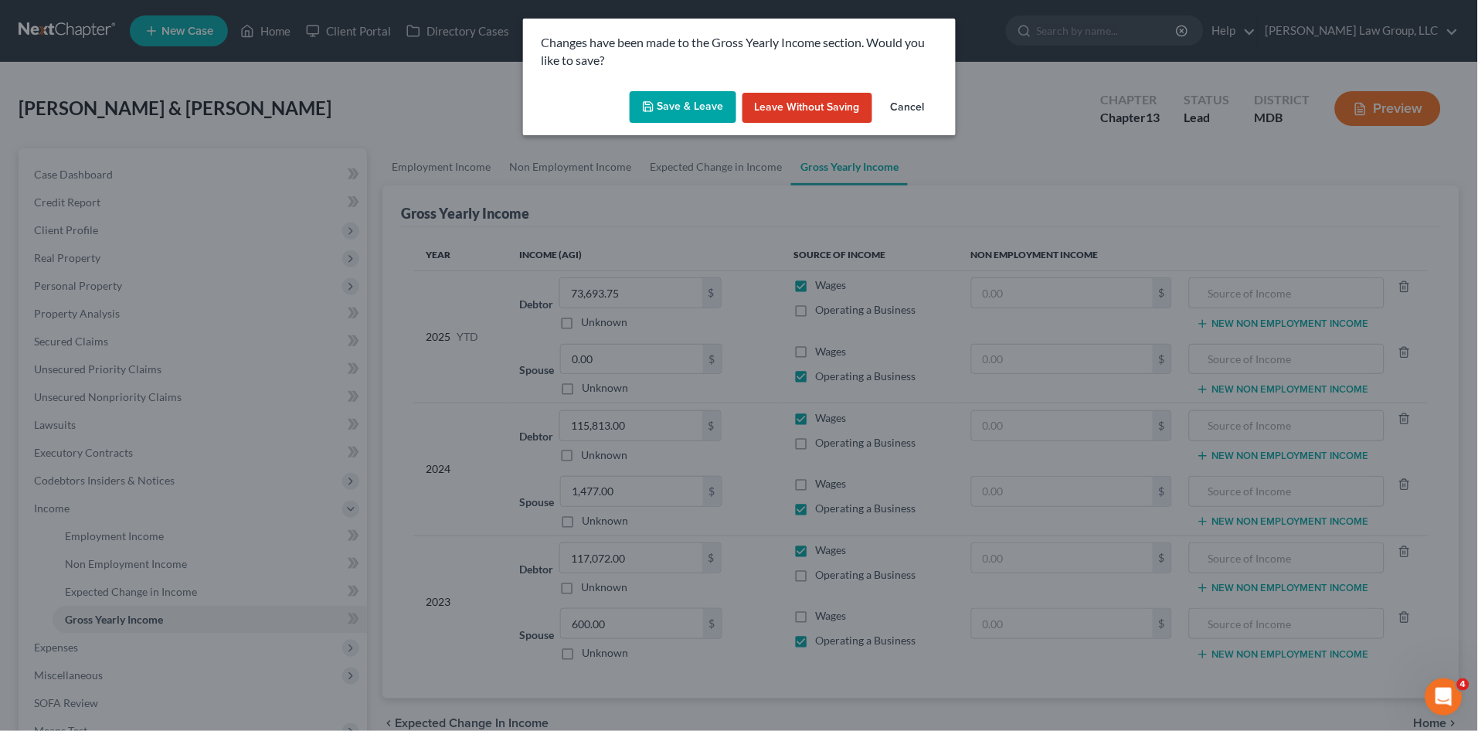
click at [674, 97] on button "Save & Leave" at bounding box center [682, 107] width 107 height 32
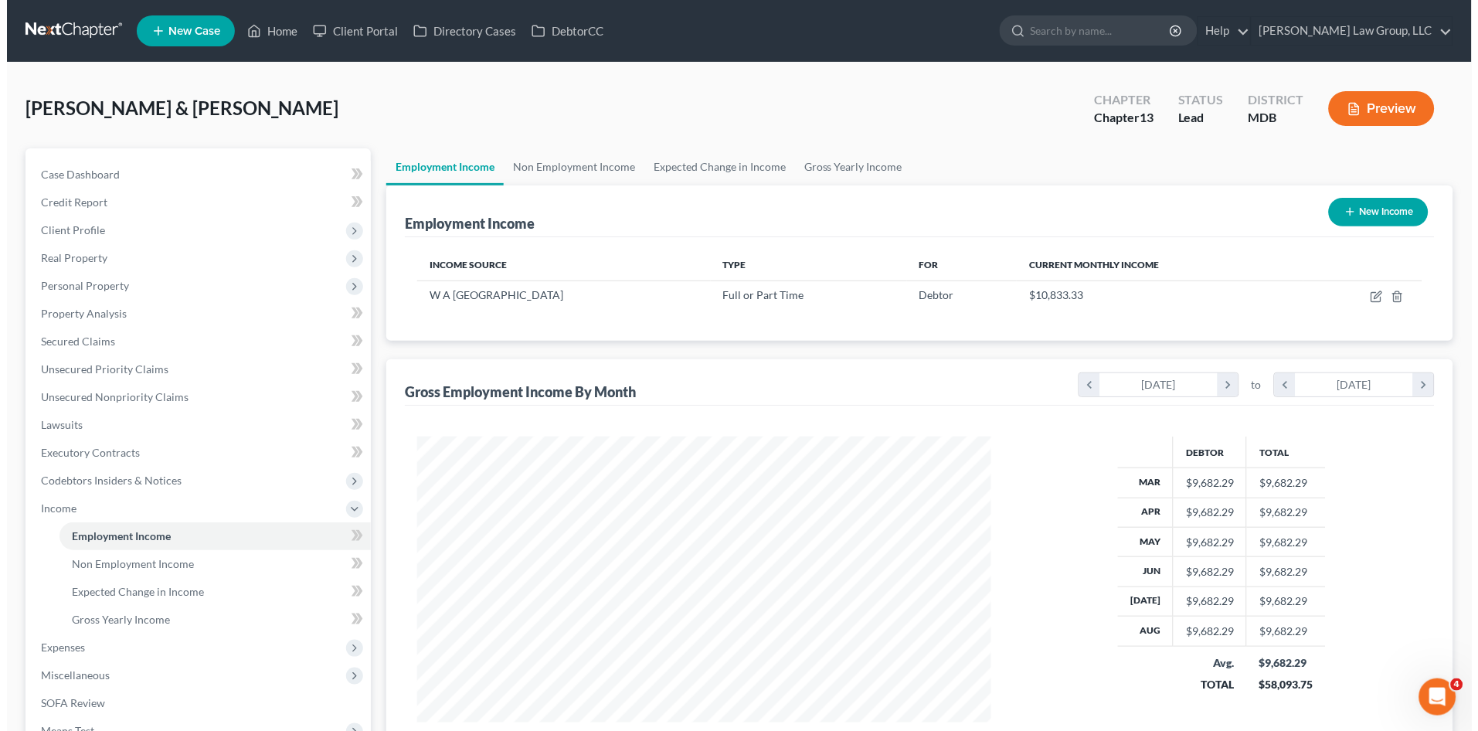
scroll to position [285, 604]
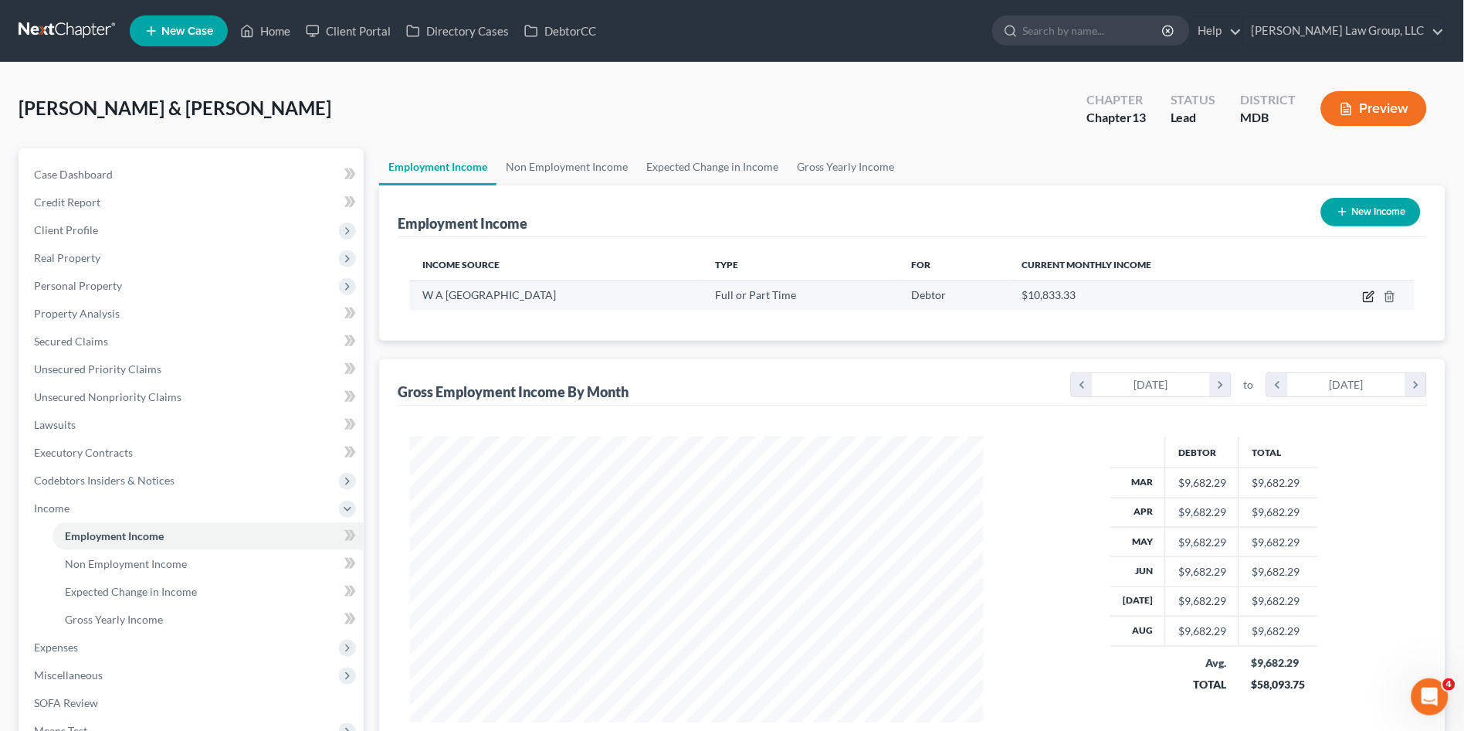
click at [1369, 297] on icon "button" at bounding box center [1370, 294] width 7 height 7
select select "0"
select select "21"
select select "3"
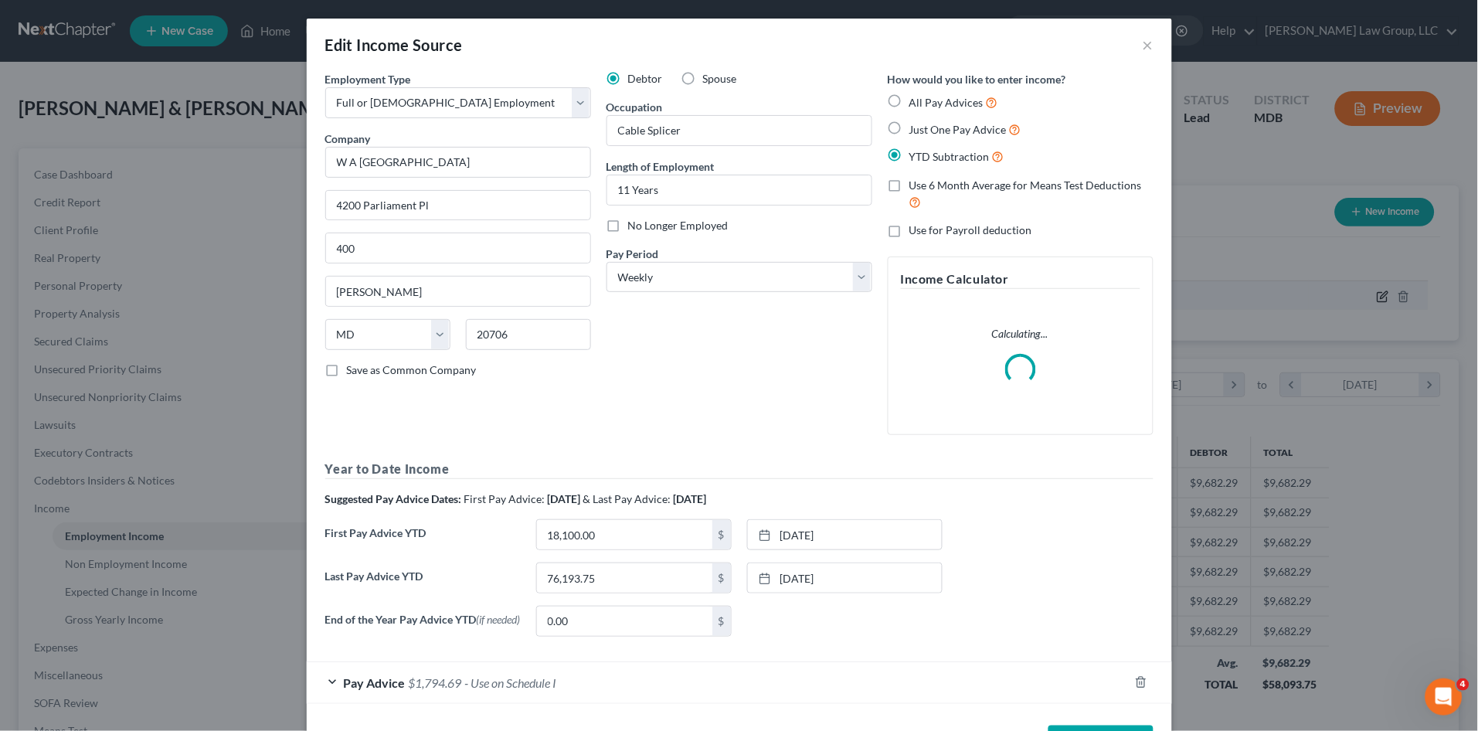
scroll to position [287, 610]
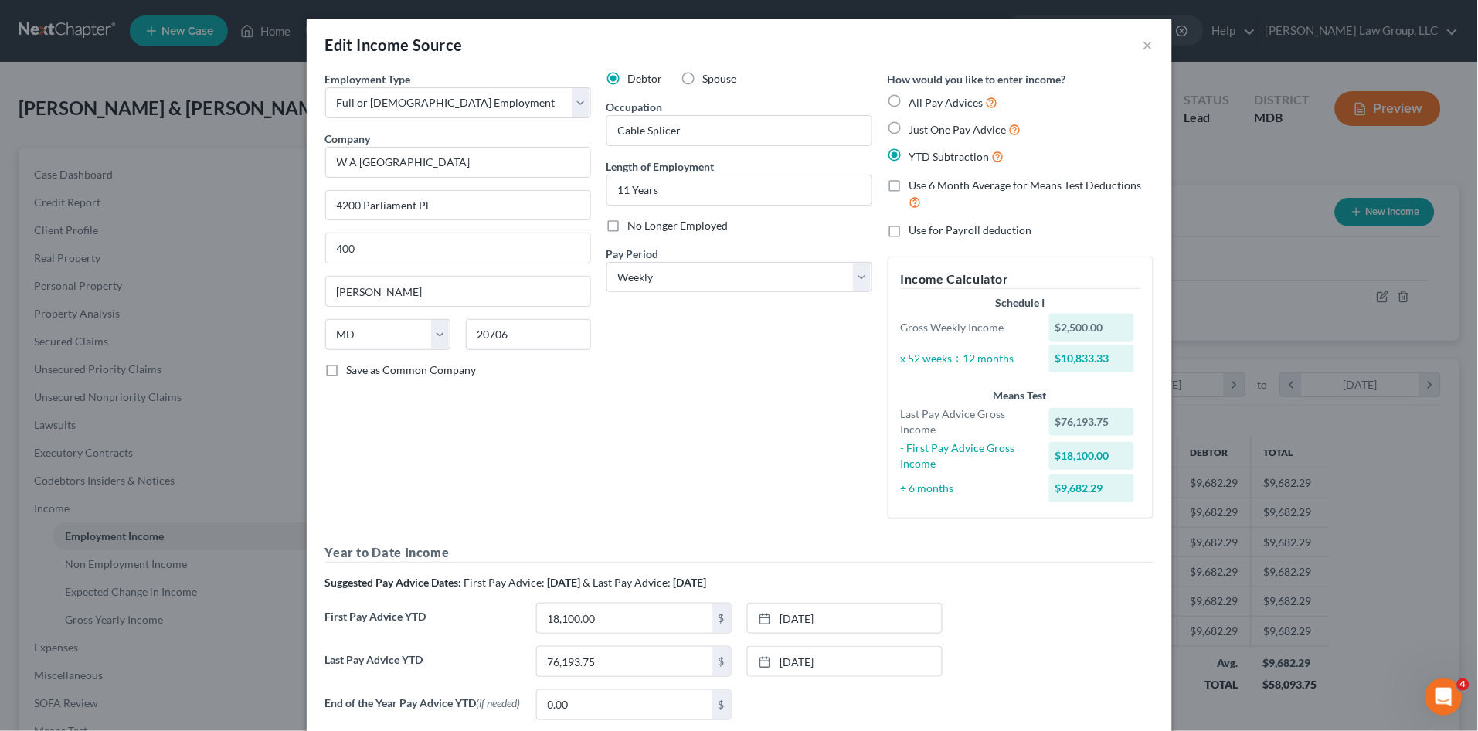
click at [701, 390] on div "Debtor Spouse Occupation Cable Splicer Length of Employment 11 Years No Longer …" at bounding box center [739, 301] width 281 height 460
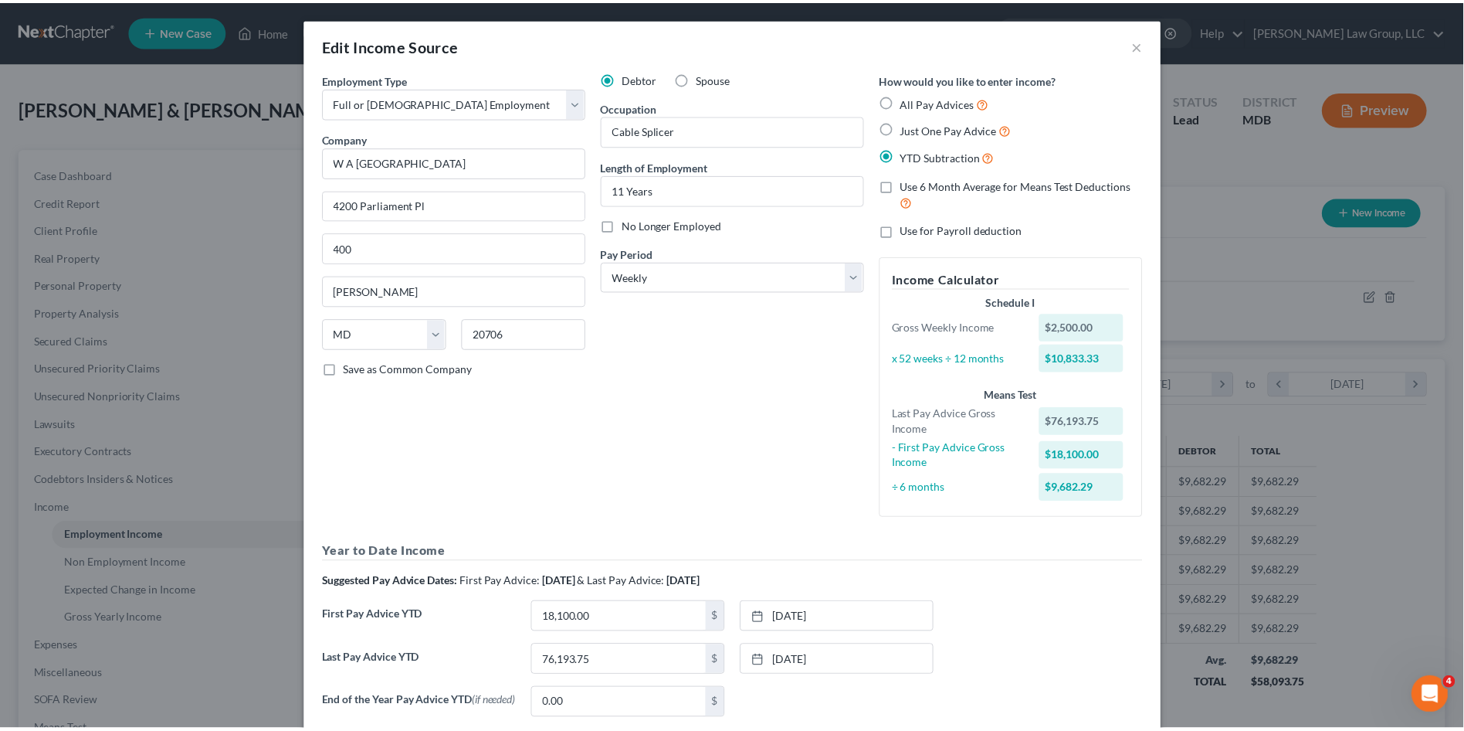
scroll to position [143, 0]
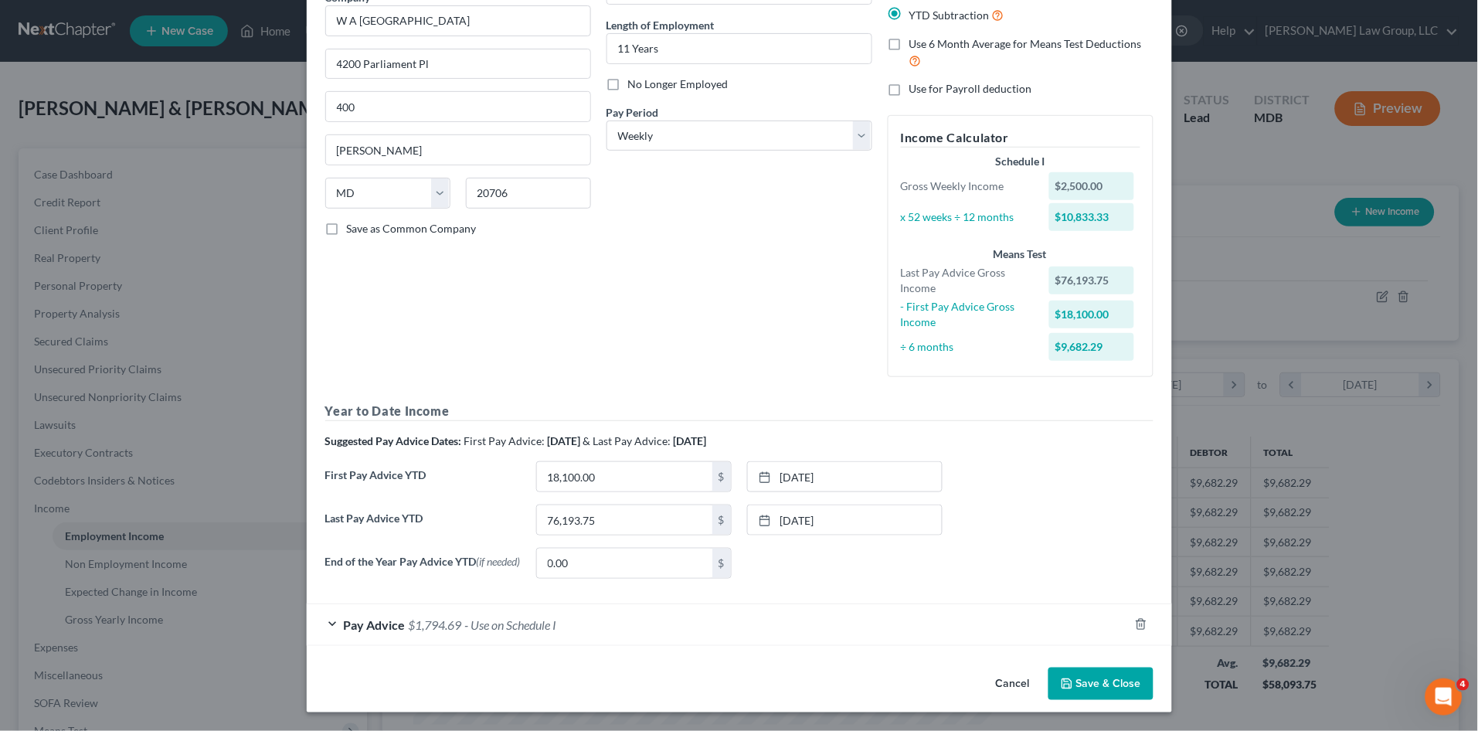
click at [1116, 682] on button "Save & Close" at bounding box center [1100, 683] width 105 height 32
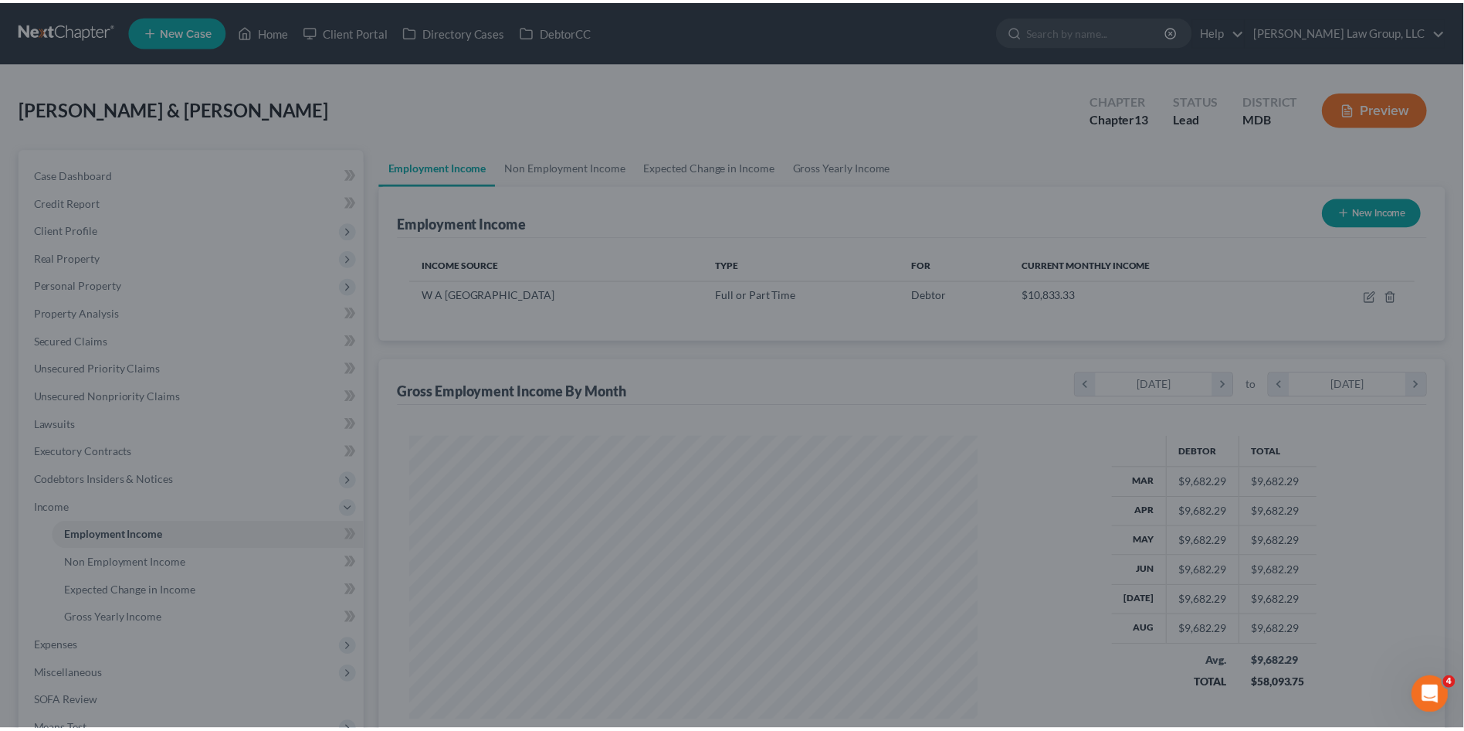
scroll to position [772099, 771781]
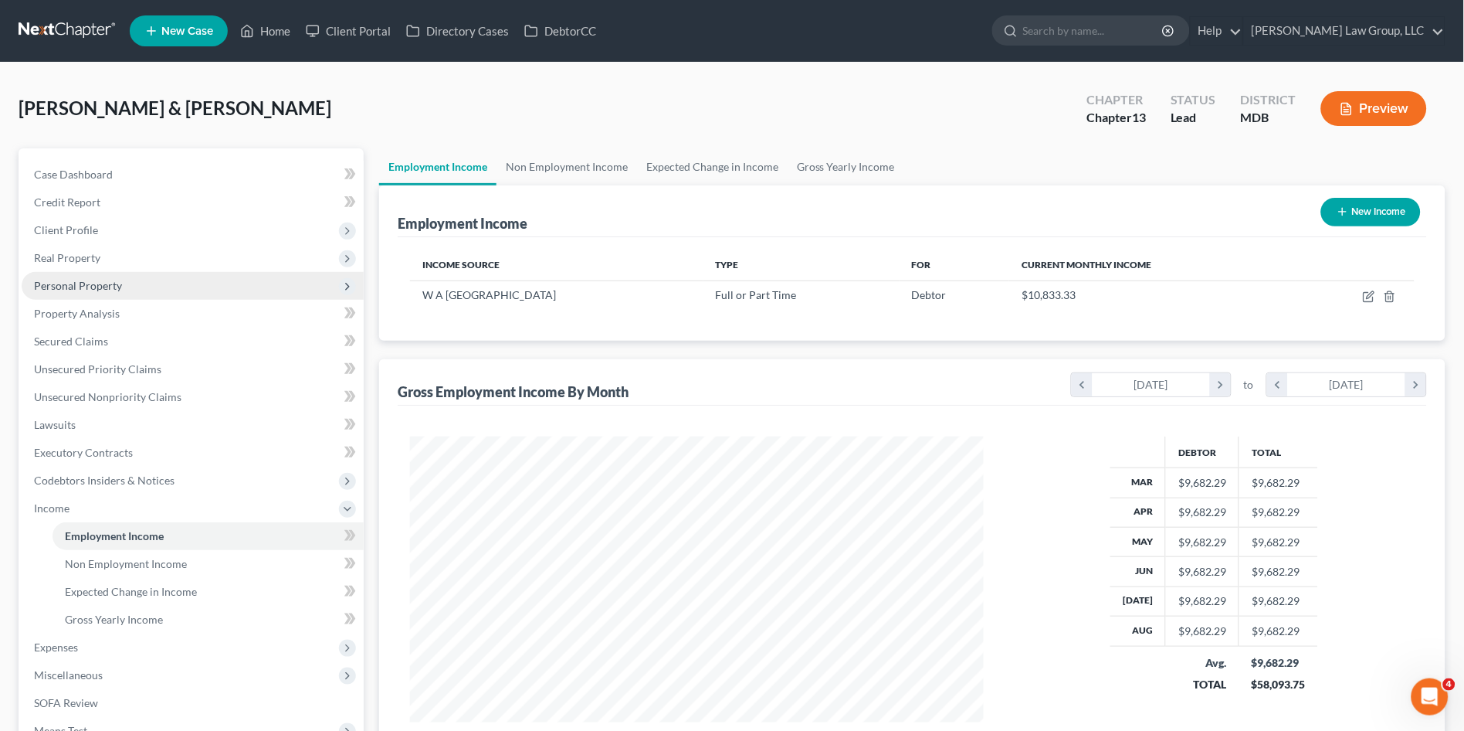
click at [59, 273] on span "Personal Property" at bounding box center [193, 286] width 342 height 28
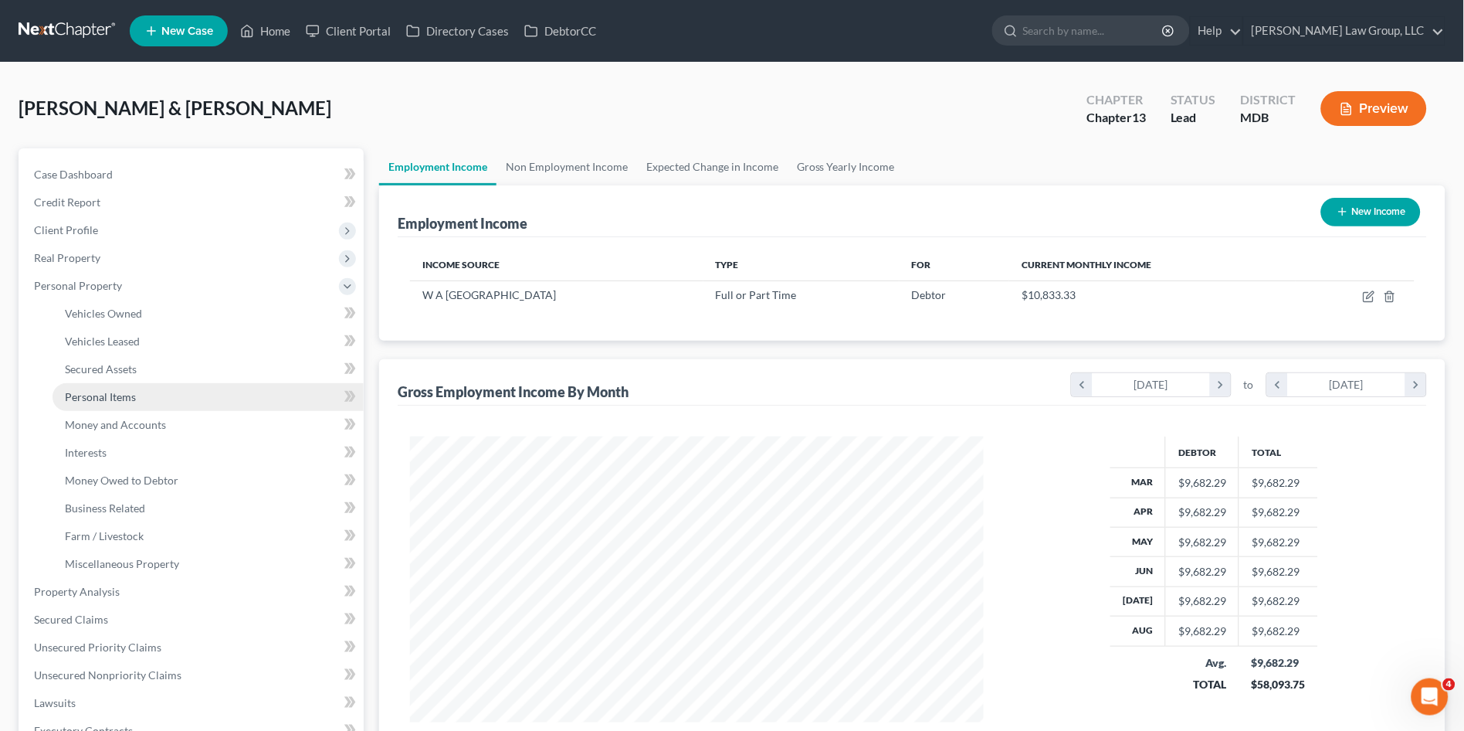
click at [114, 386] on link "Personal Items" at bounding box center [208, 397] width 311 height 28
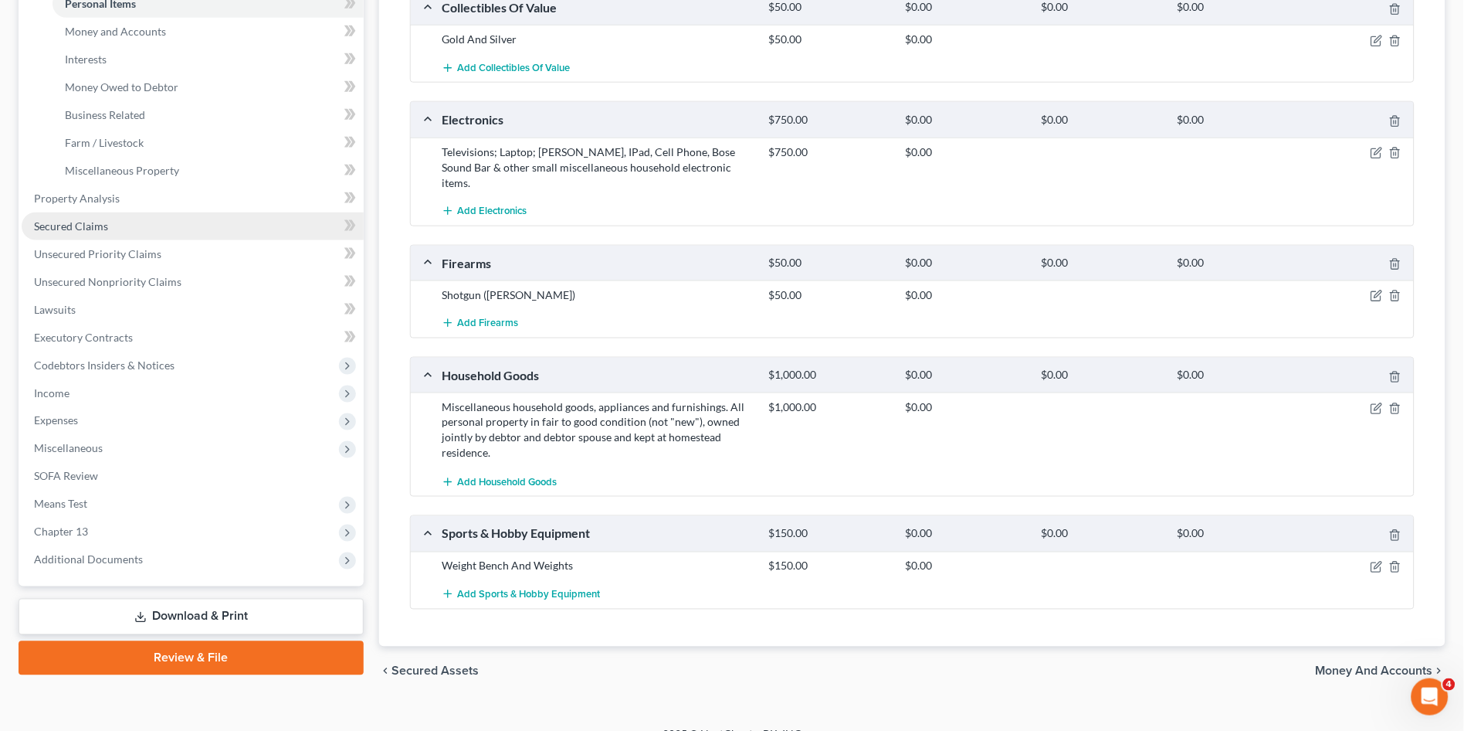
scroll to position [399, 0]
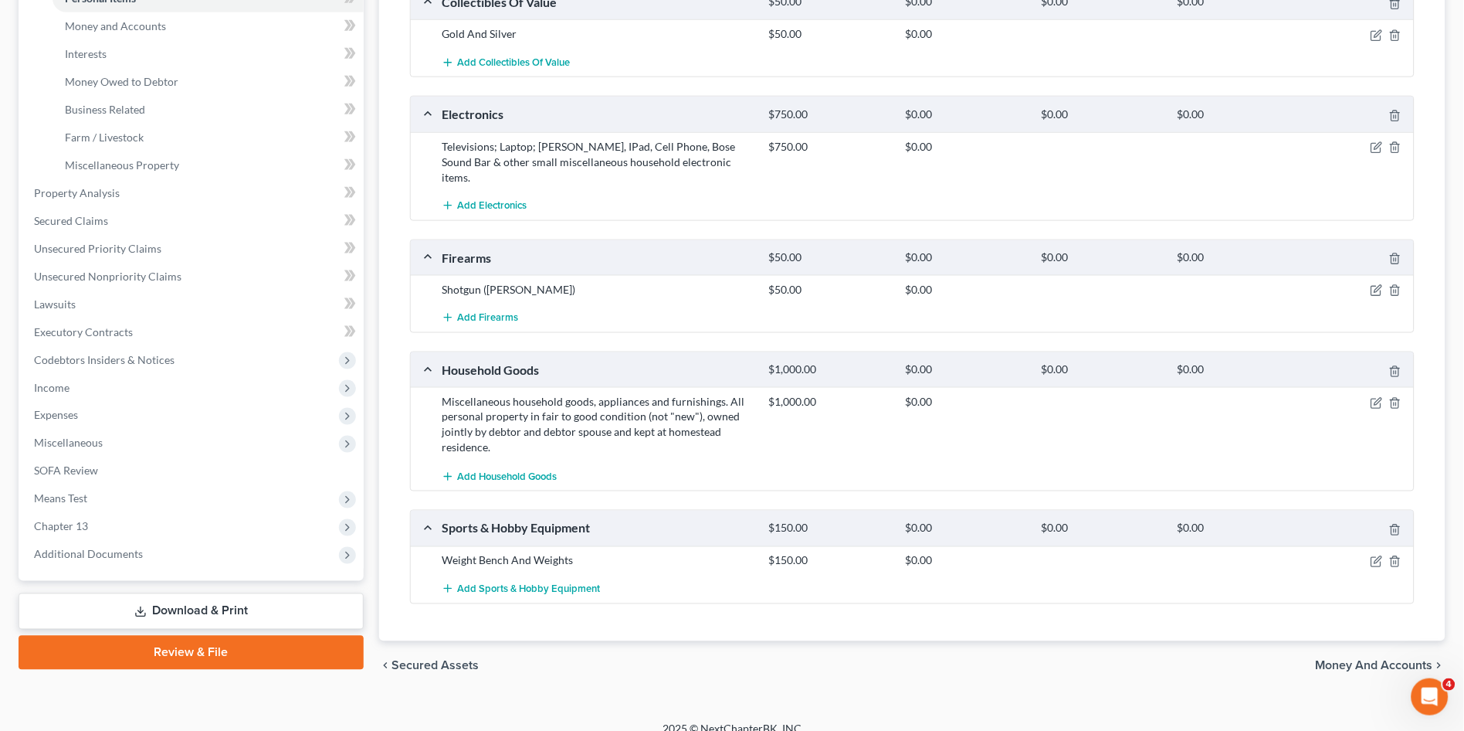
click at [515, 553] on div "Weight Bench And Weights" at bounding box center [597, 560] width 327 height 15
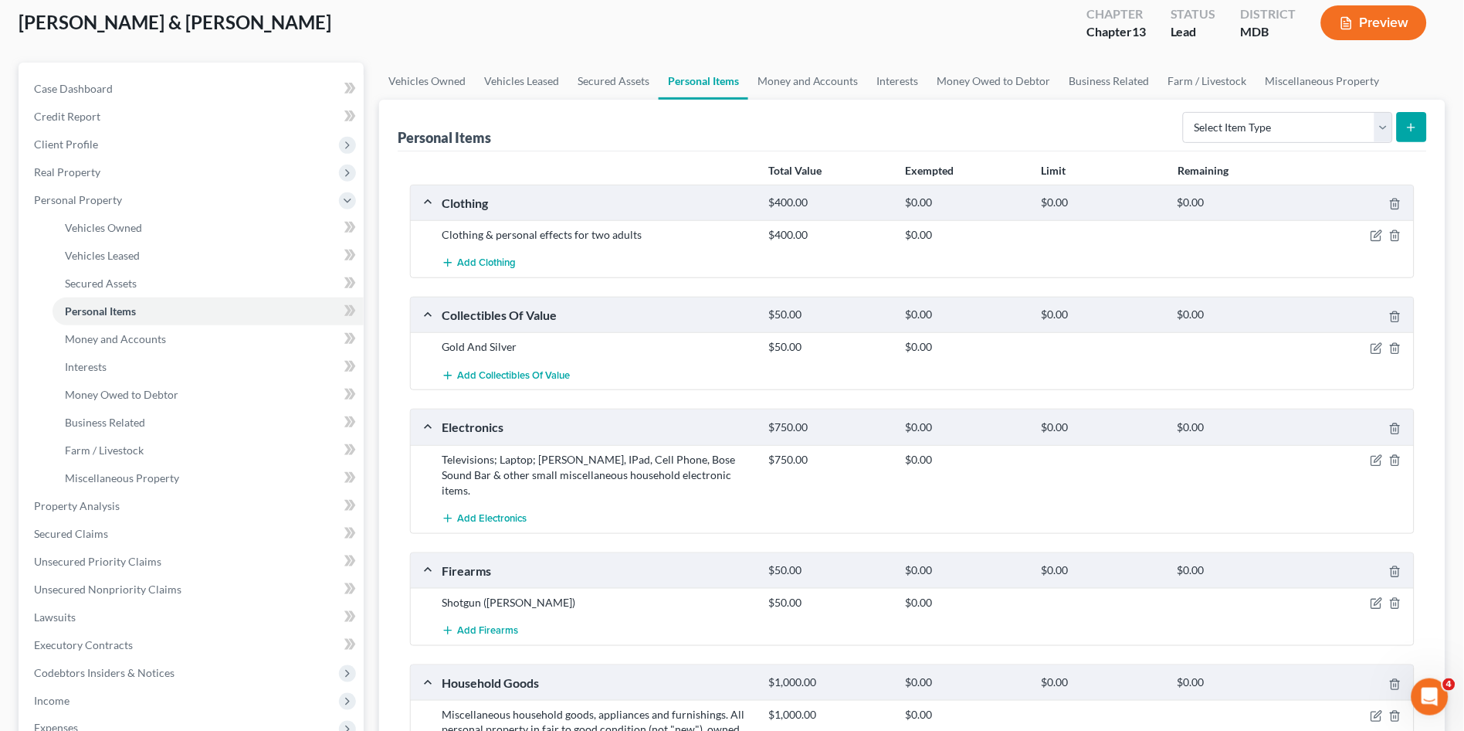
scroll to position [0, 0]
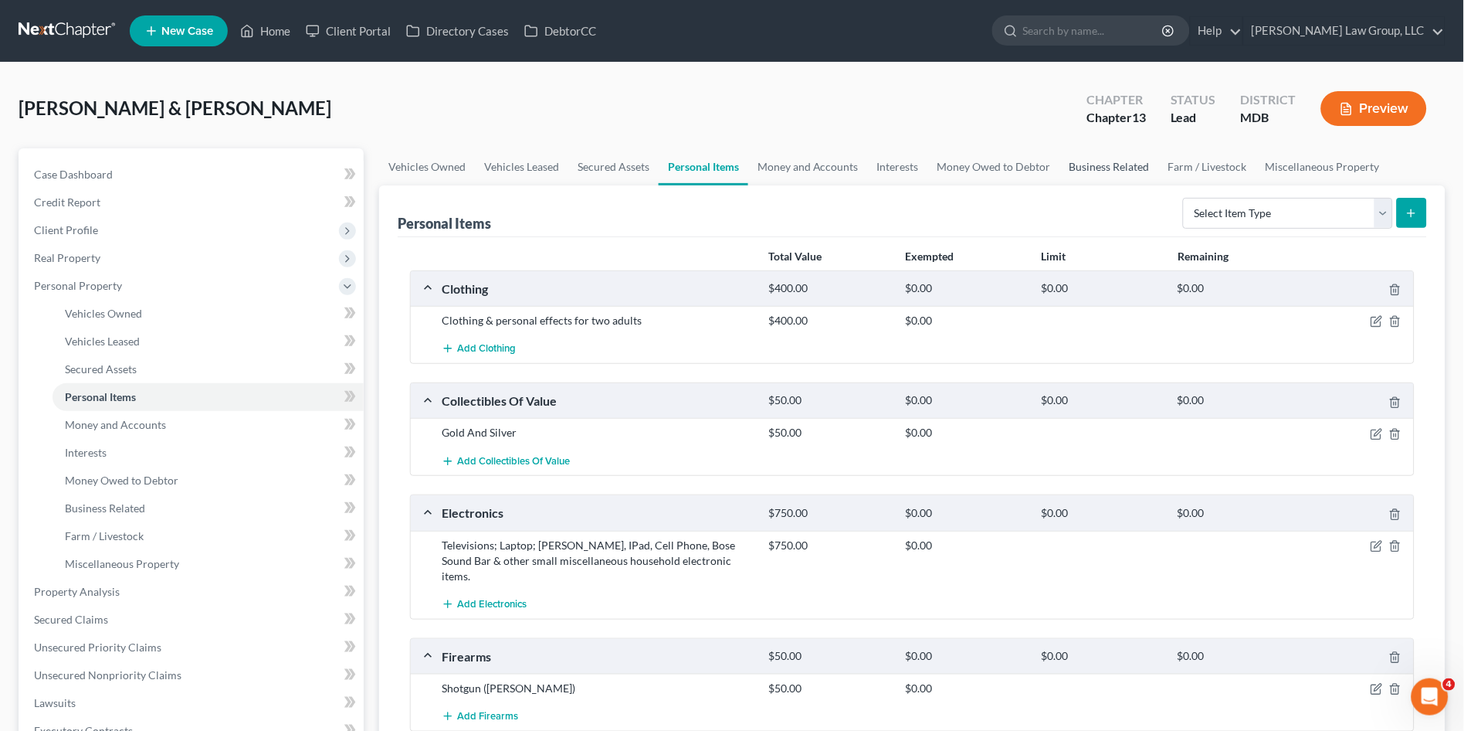
click at [1092, 162] on link "Business Related" at bounding box center [1109, 166] width 99 height 37
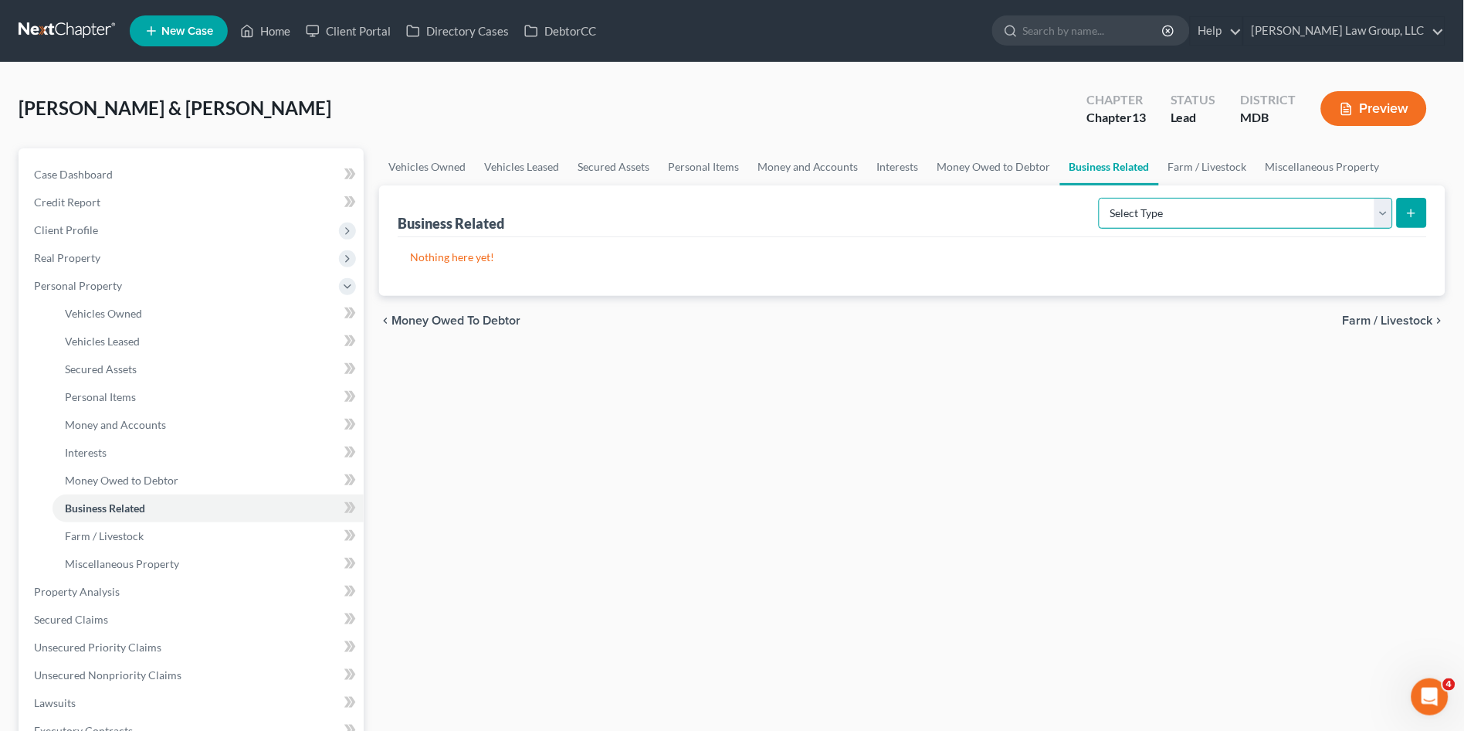
click at [1199, 215] on select "Select Type Customer Lists (A/B: 43) Franchises (A/B: 27) Inventory (A/B: 41) L…" at bounding box center [1246, 213] width 294 height 31
select select "license"
click at [1101, 198] on select "Select Type Customer Lists (A/B: 43) Franchises (A/B: 27) Inventory (A/B: 41) L…" at bounding box center [1246, 213] width 294 height 31
click at [1404, 209] on button "submit" at bounding box center [1412, 213] width 30 height 30
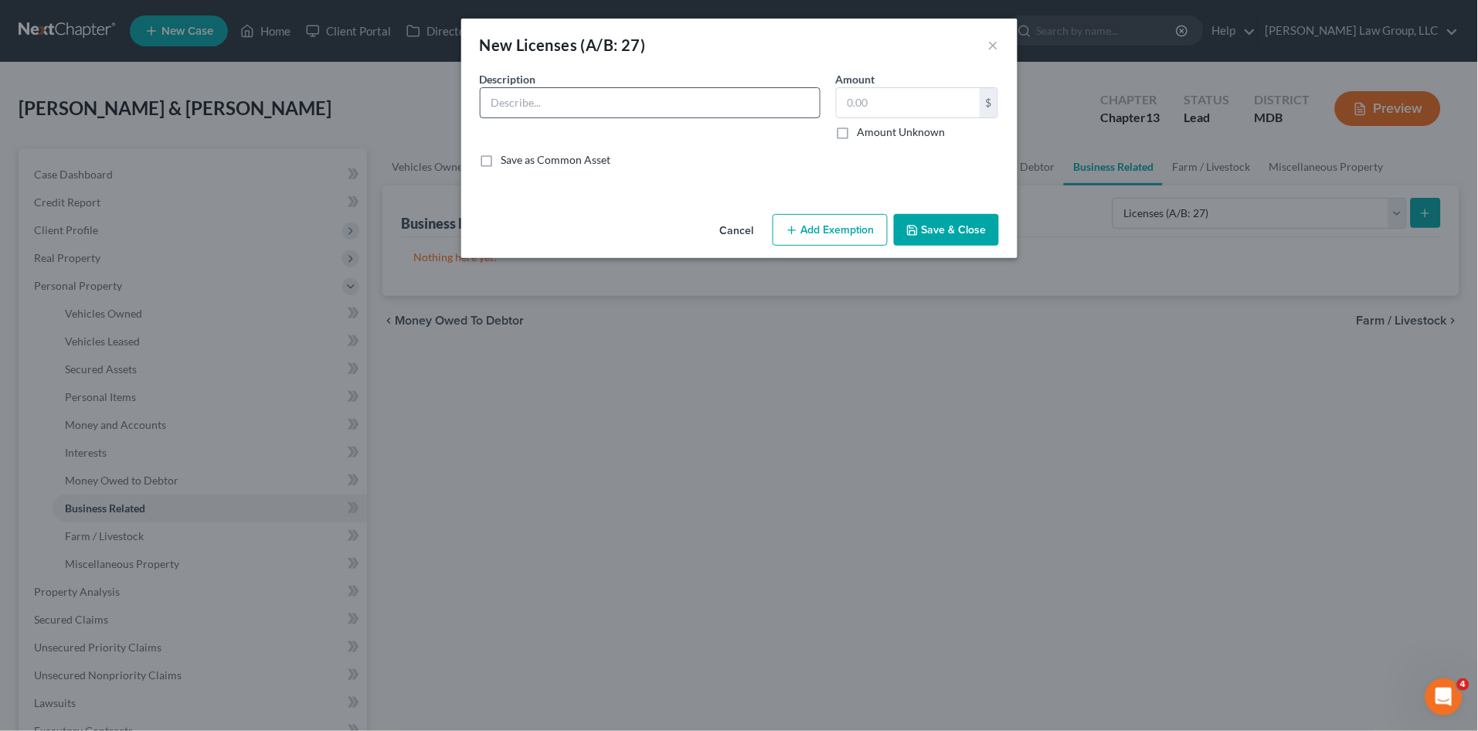
click at [674, 106] on input "text" at bounding box center [649, 102] width 339 height 29
click at [723, 232] on button "Cancel" at bounding box center [737, 230] width 59 height 31
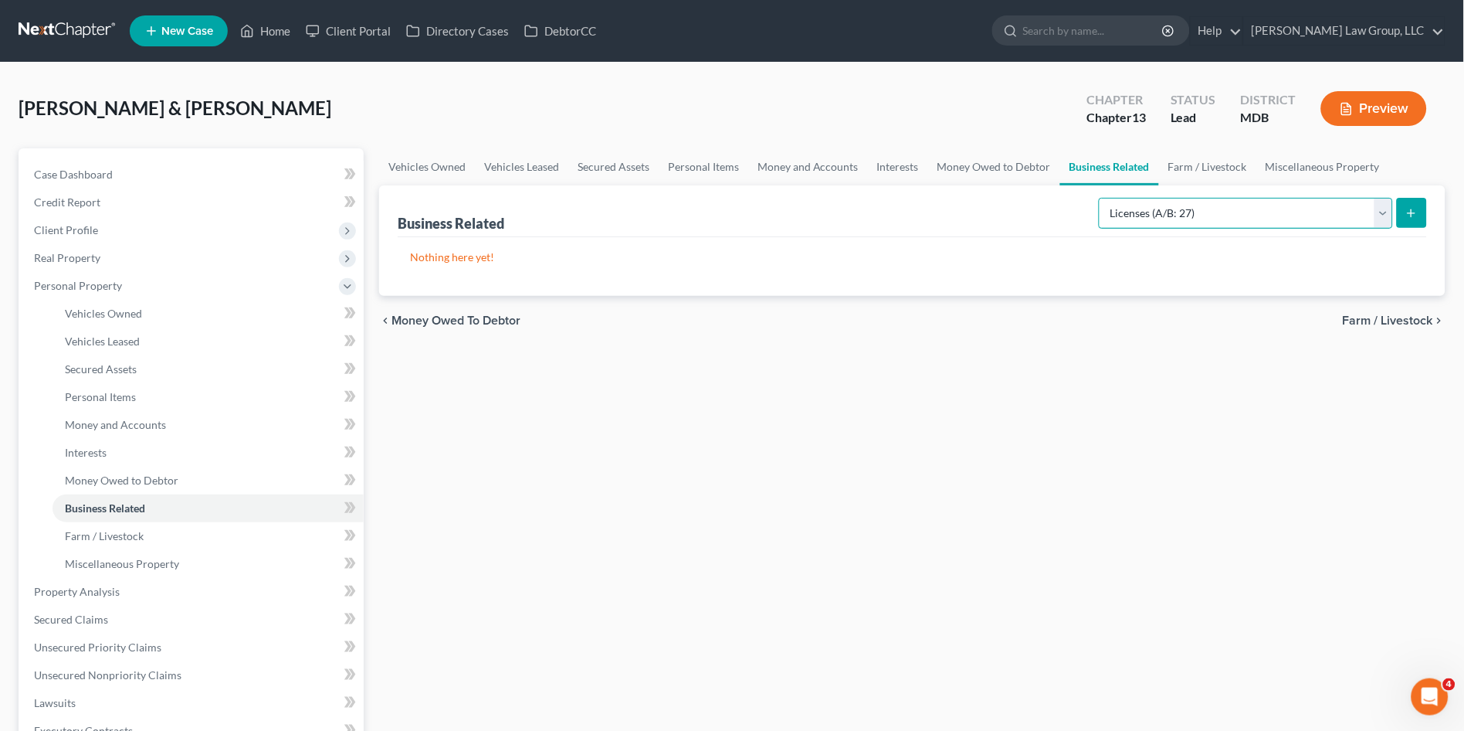
click at [1179, 211] on select "Select Type Customer Lists (A/B: 43) Franchises (A/B: 27) Inventory (A/B: 41) L…" at bounding box center [1246, 213] width 294 height 31
click at [1195, 514] on div "Vehicles Owned Vehicles Leased Secured Assets Personal Items Money and Accounts…" at bounding box center [913, 608] width 1082 height 920
click at [1186, 211] on select "Select Type Customer Lists (A/B: 43) Franchises (A/B: 27) Inventory (A/B: 41) L…" at bounding box center [1246, 213] width 294 height 31
click at [980, 611] on div "Vehicles Owned Vehicles Leased Secured Assets Personal Items Money and Accounts…" at bounding box center [913, 608] width 1082 height 920
click at [684, 162] on link "Personal Items" at bounding box center [704, 166] width 90 height 37
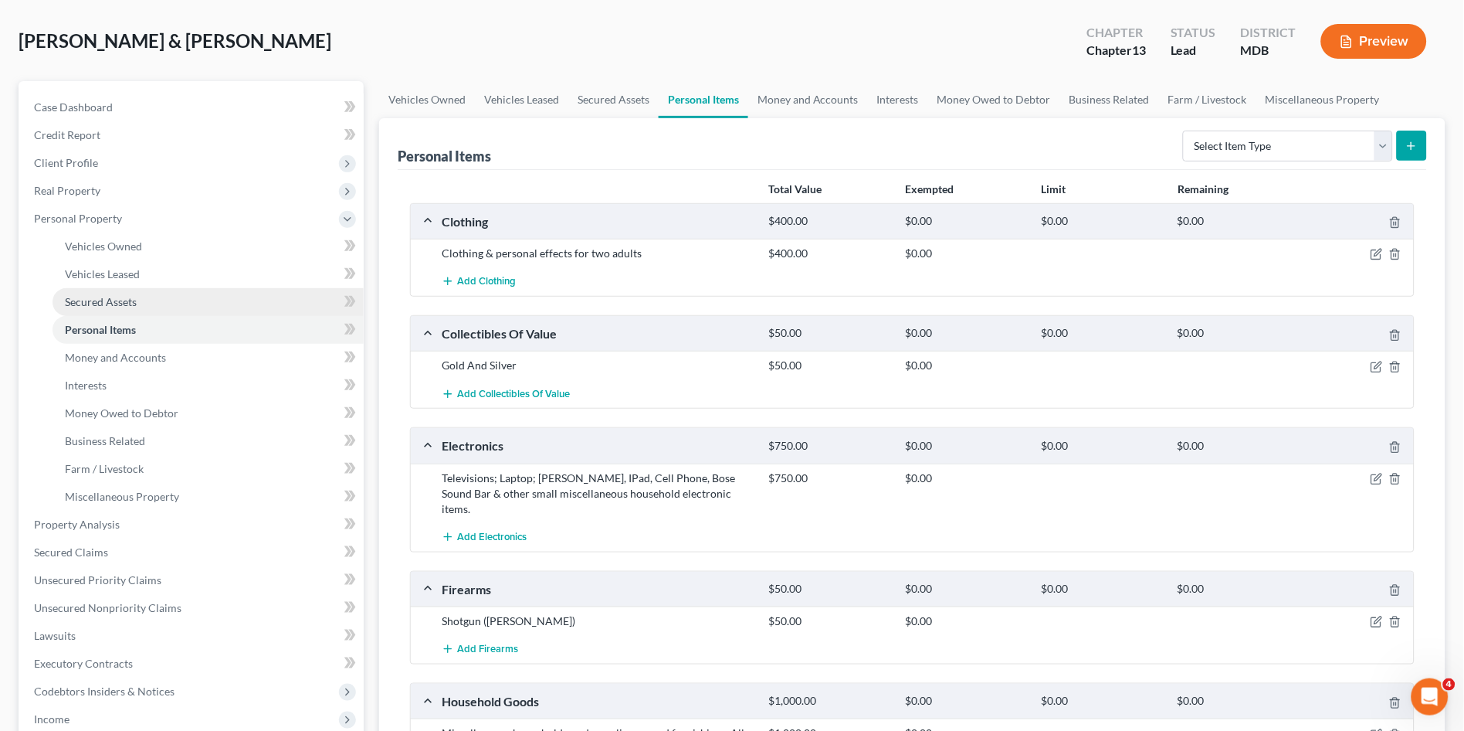
scroll to position [86, 0]
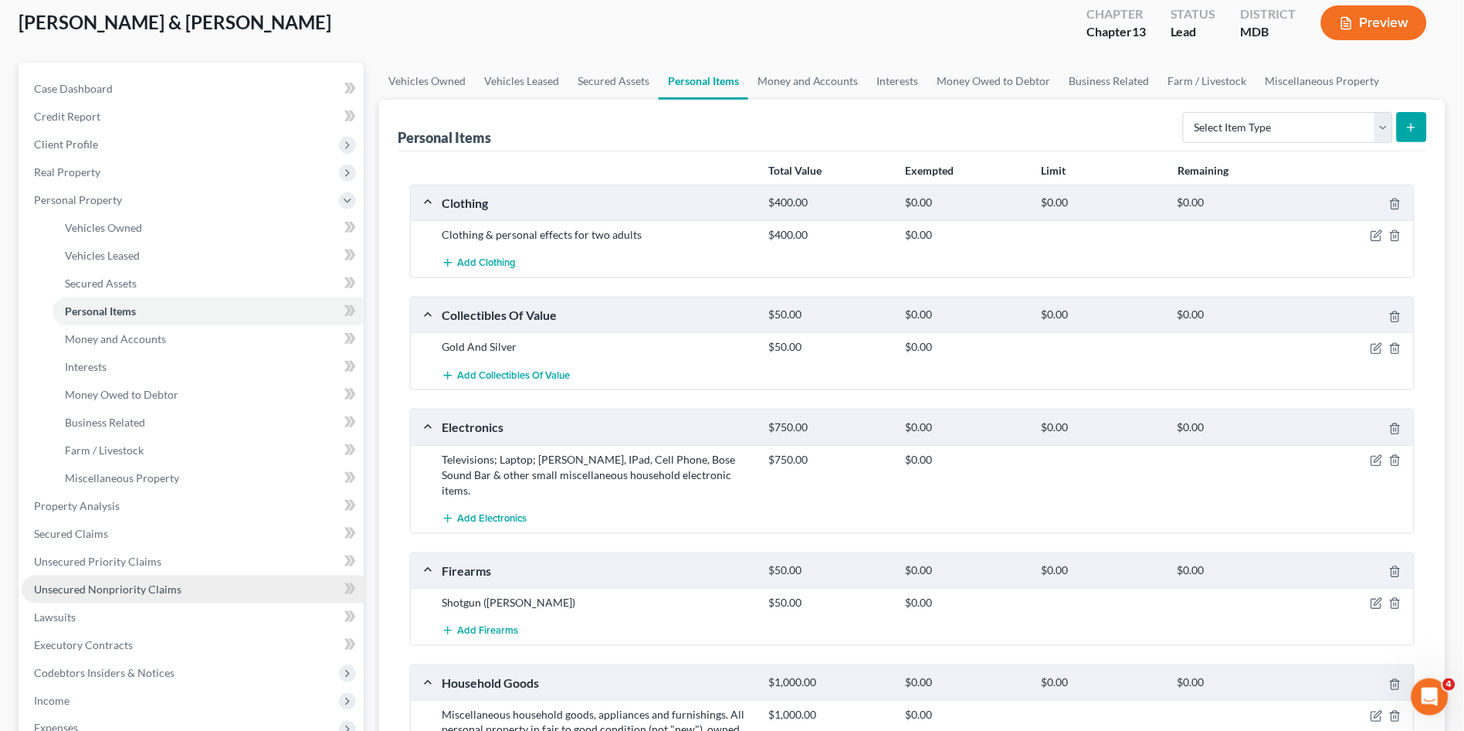
click at [179, 585] on link "Unsecured Nonpriority Claims" at bounding box center [193, 589] width 342 height 28
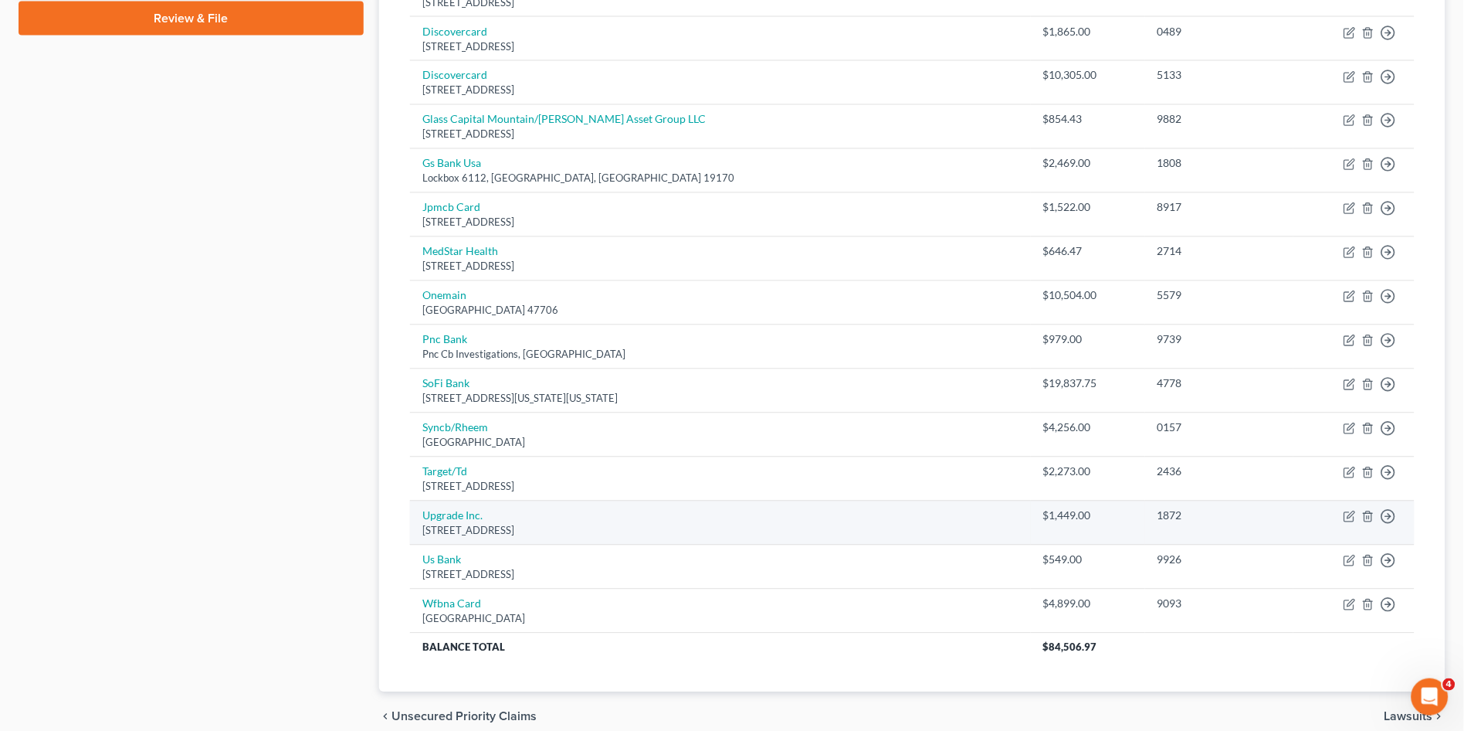
scroll to position [650, 0]
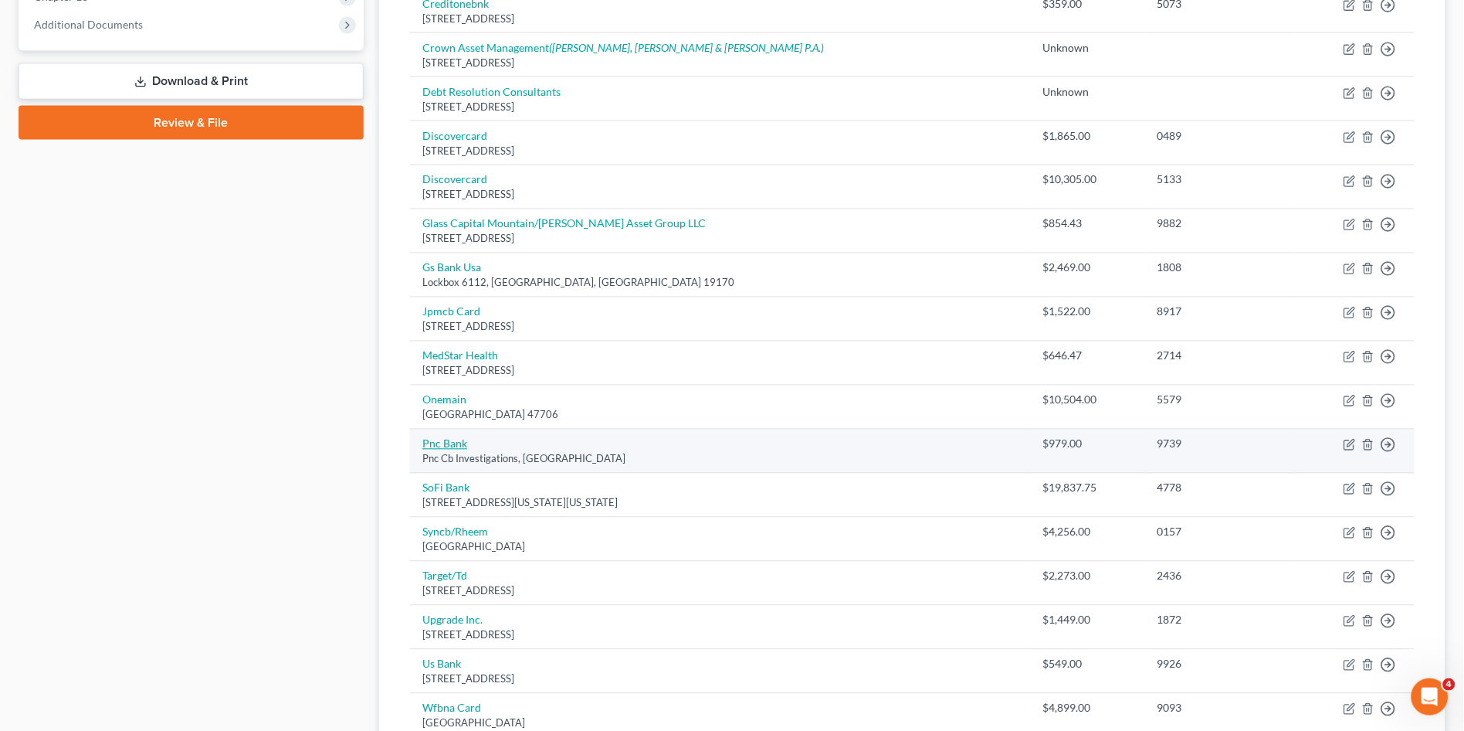
click at [432, 443] on link "Pnc Bank" at bounding box center [444, 443] width 45 height 13
select select "36"
select select "2"
select select "0"
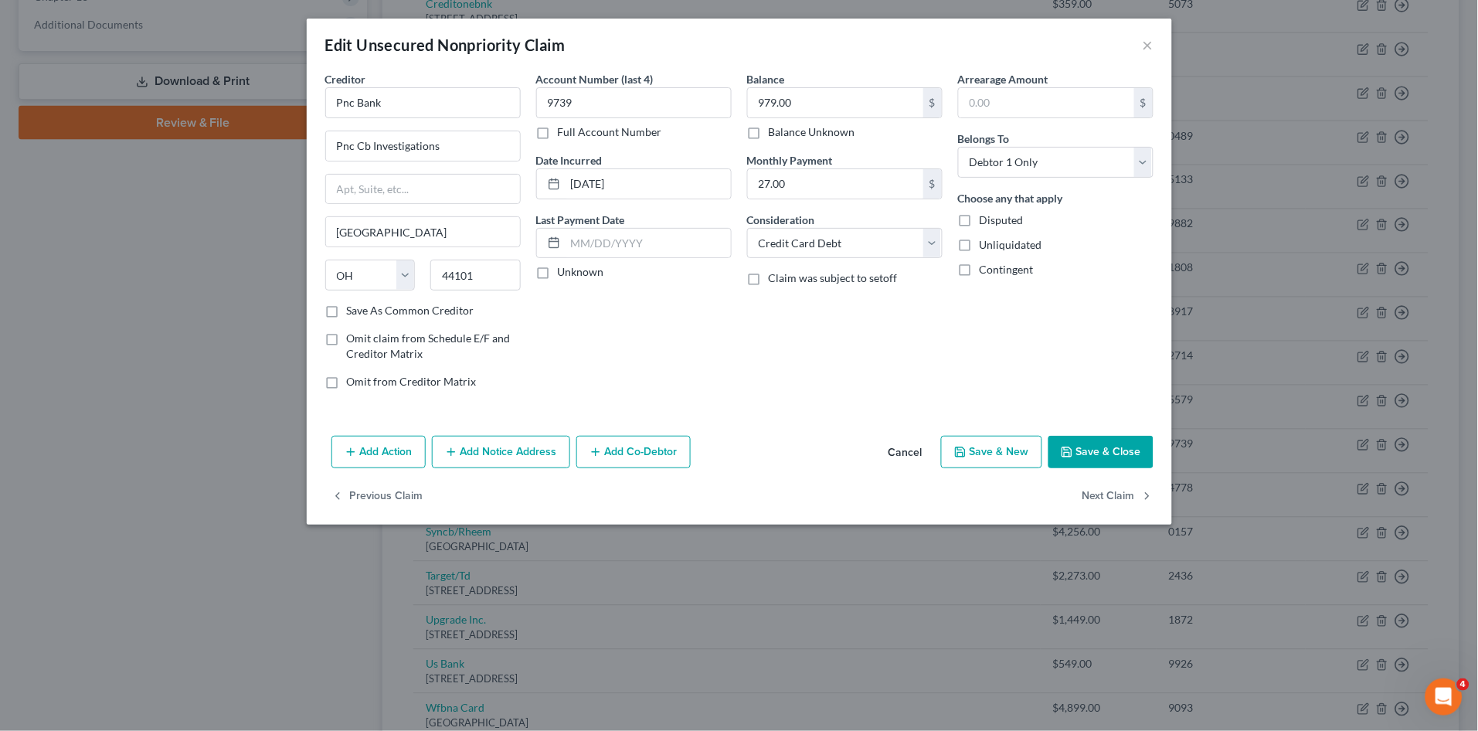
click at [1076, 450] on button "Save & Close" at bounding box center [1100, 452] width 105 height 32
type input "0"
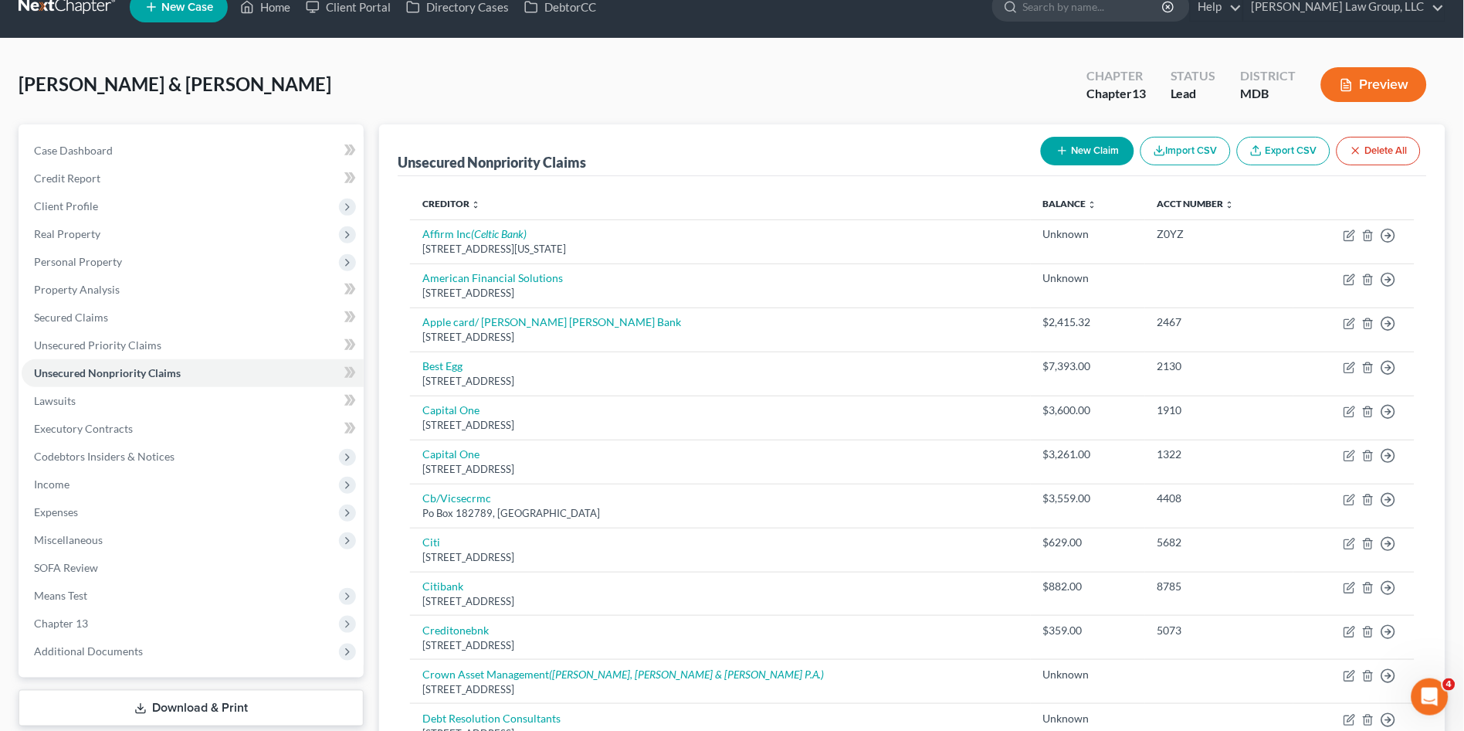
scroll to position [0, 0]
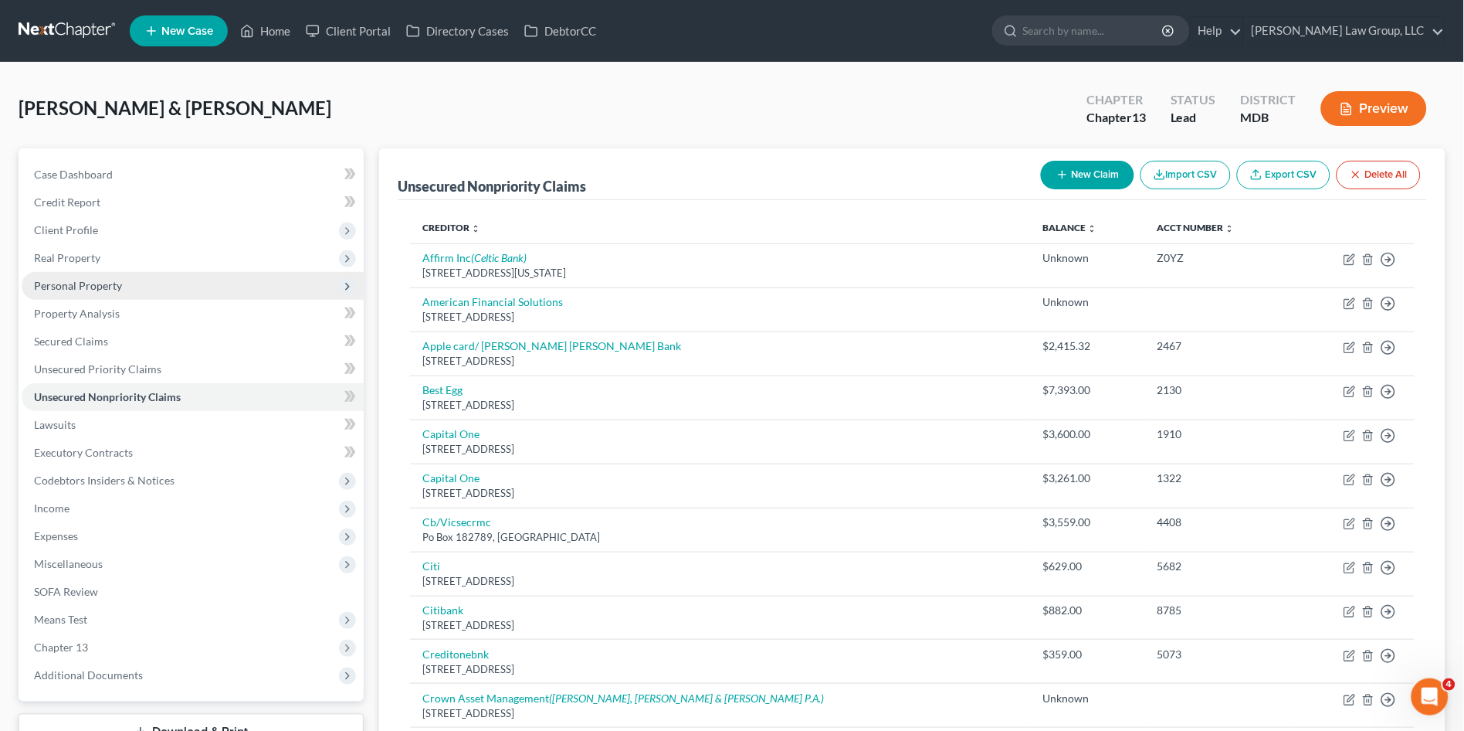
click at [89, 282] on span "Personal Property" at bounding box center [78, 285] width 88 height 13
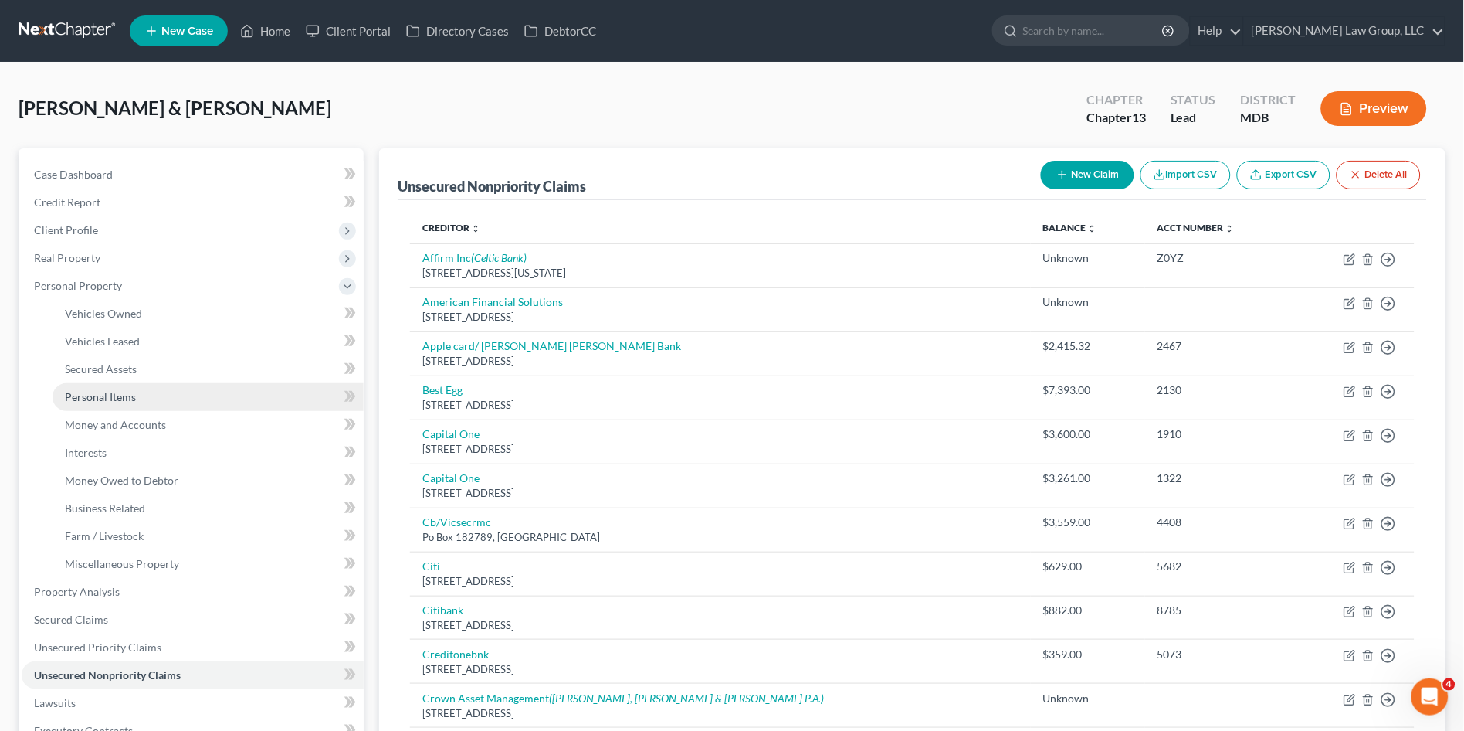
click at [110, 392] on span "Personal Items" at bounding box center [100, 396] width 71 height 13
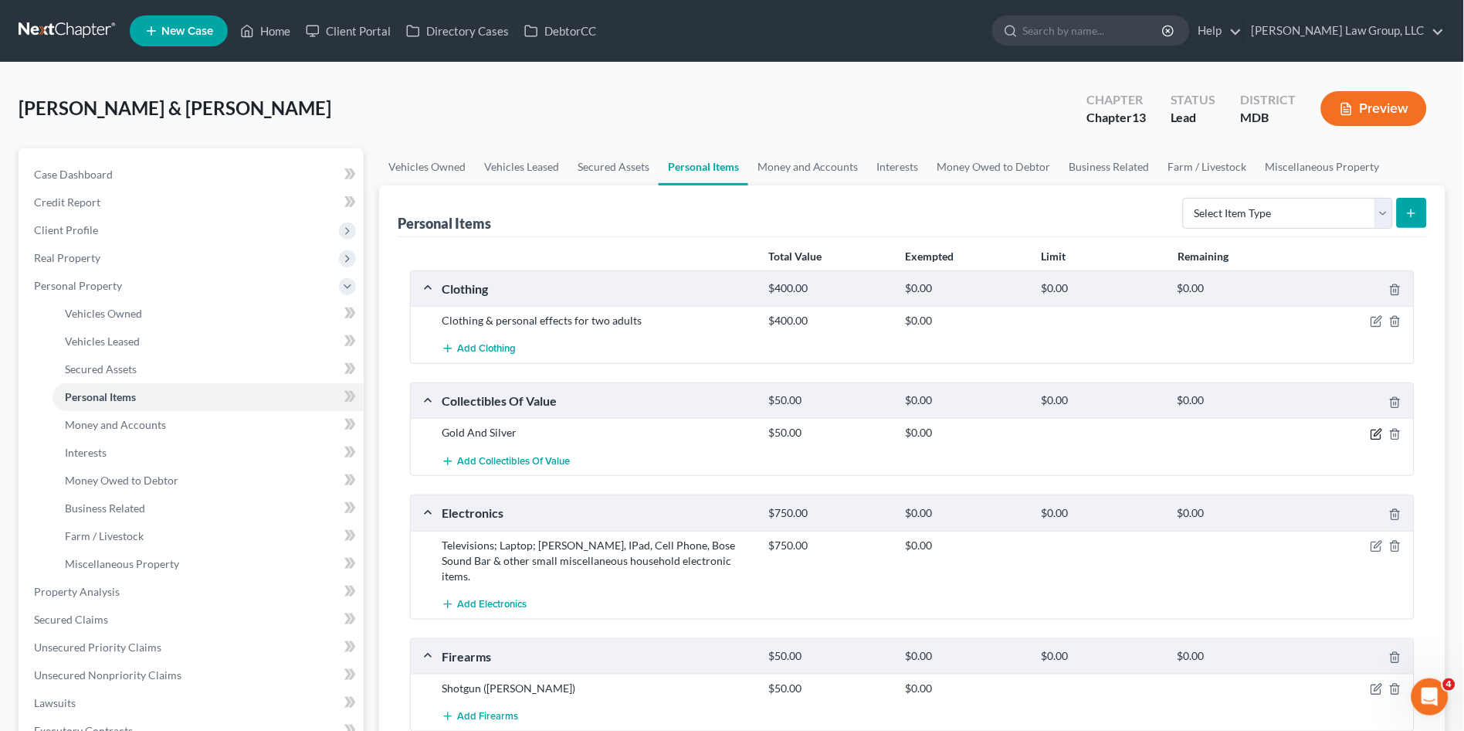
click at [1377, 433] on icon "button" at bounding box center [1377, 434] width 12 height 12
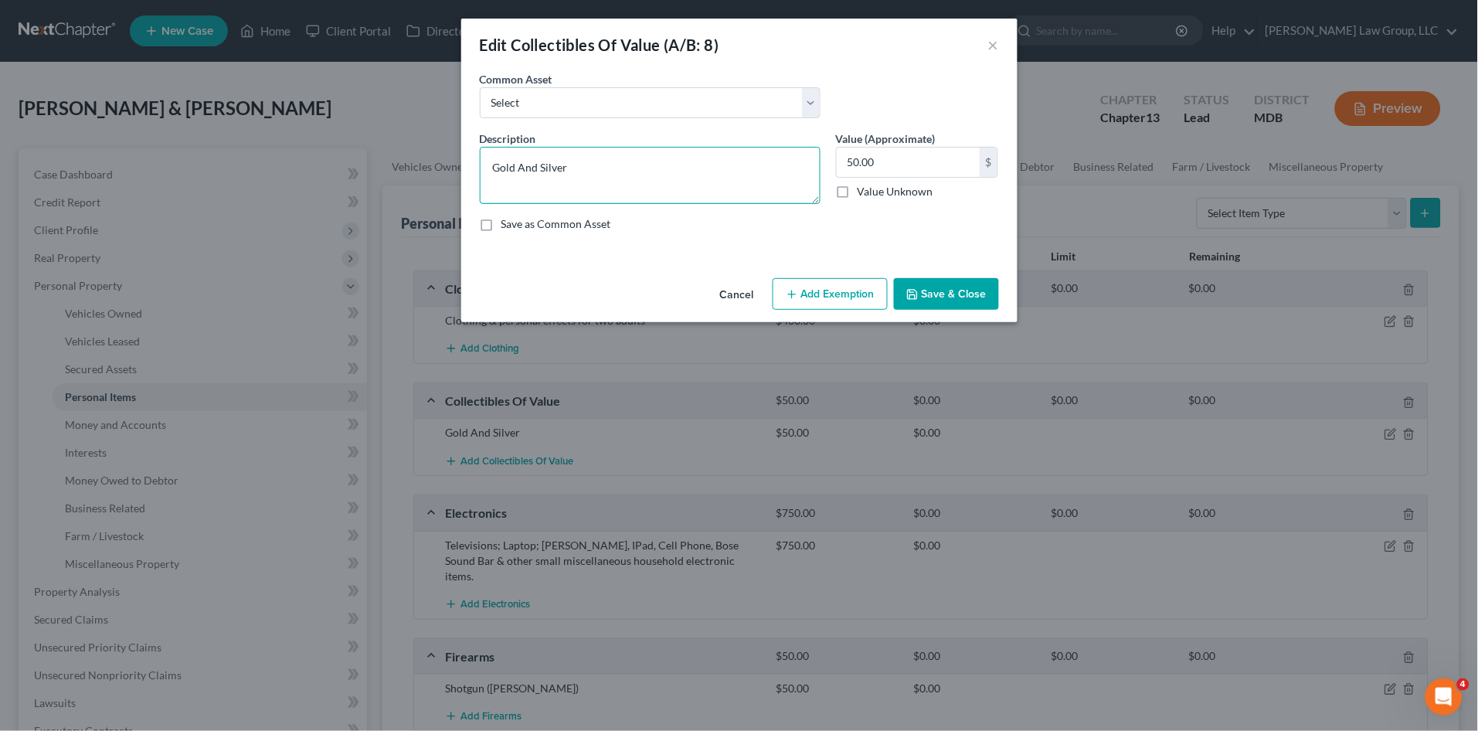
click at [518, 171] on textarea "Gold And Silver" at bounding box center [650, 175] width 341 height 57
type textarea "Gold and Silver Coins"
click at [954, 290] on button "Save & Close" at bounding box center [946, 294] width 105 height 32
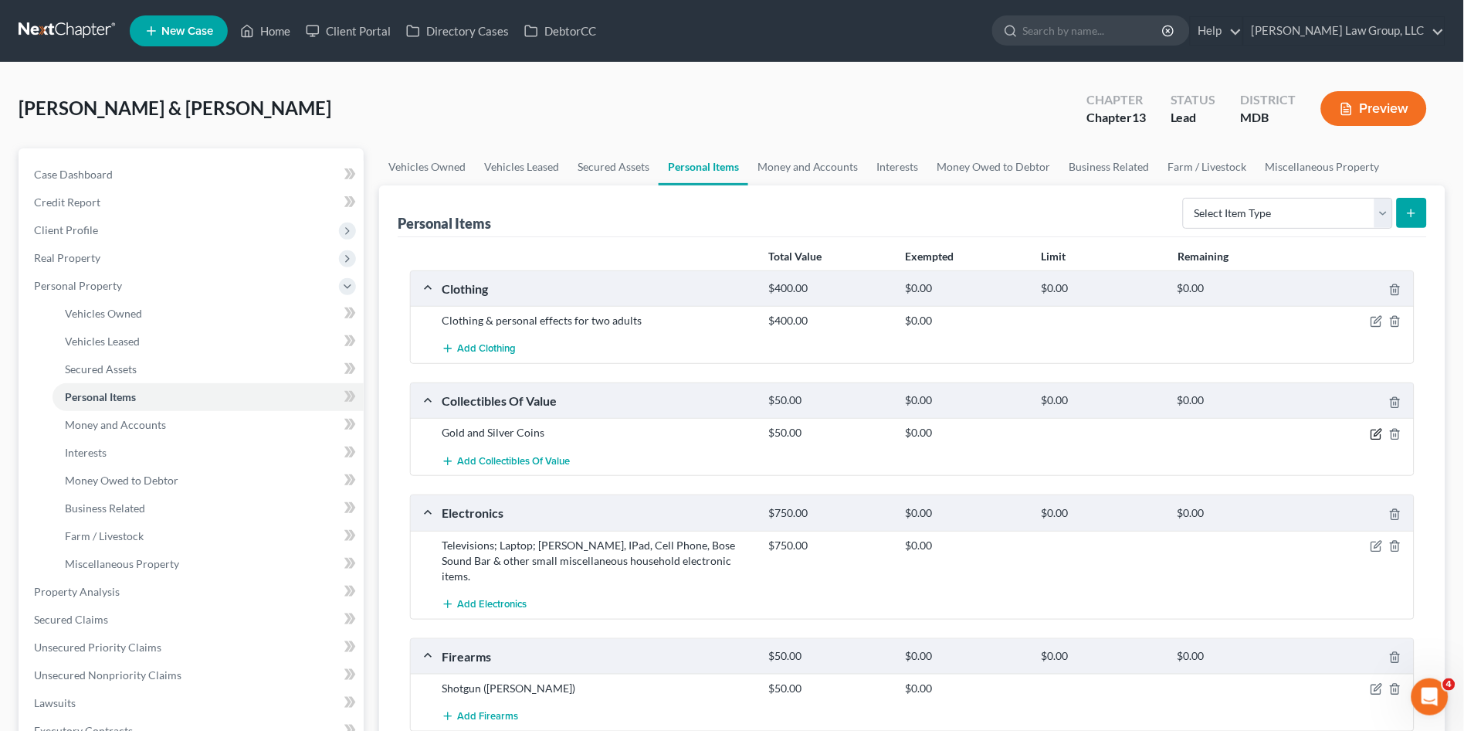
click at [1379, 436] on icon "button" at bounding box center [1377, 434] width 12 height 12
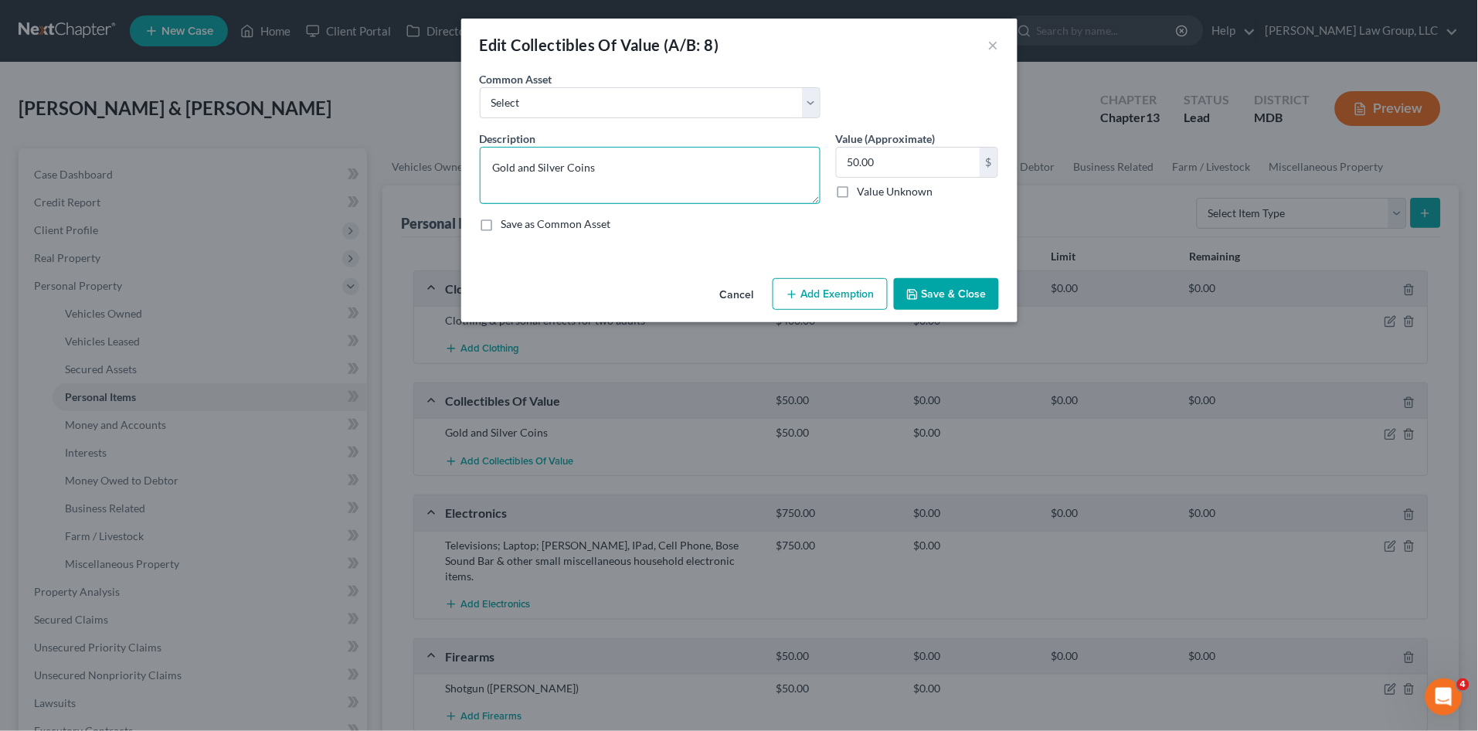
click at [628, 166] on textarea "Gold and Silver Coins" at bounding box center [650, 175] width 341 height 57
type textarea "Gold and Silver Coins (Scott)"
click at [961, 296] on button "Save & Close" at bounding box center [946, 294] width 105 height 32
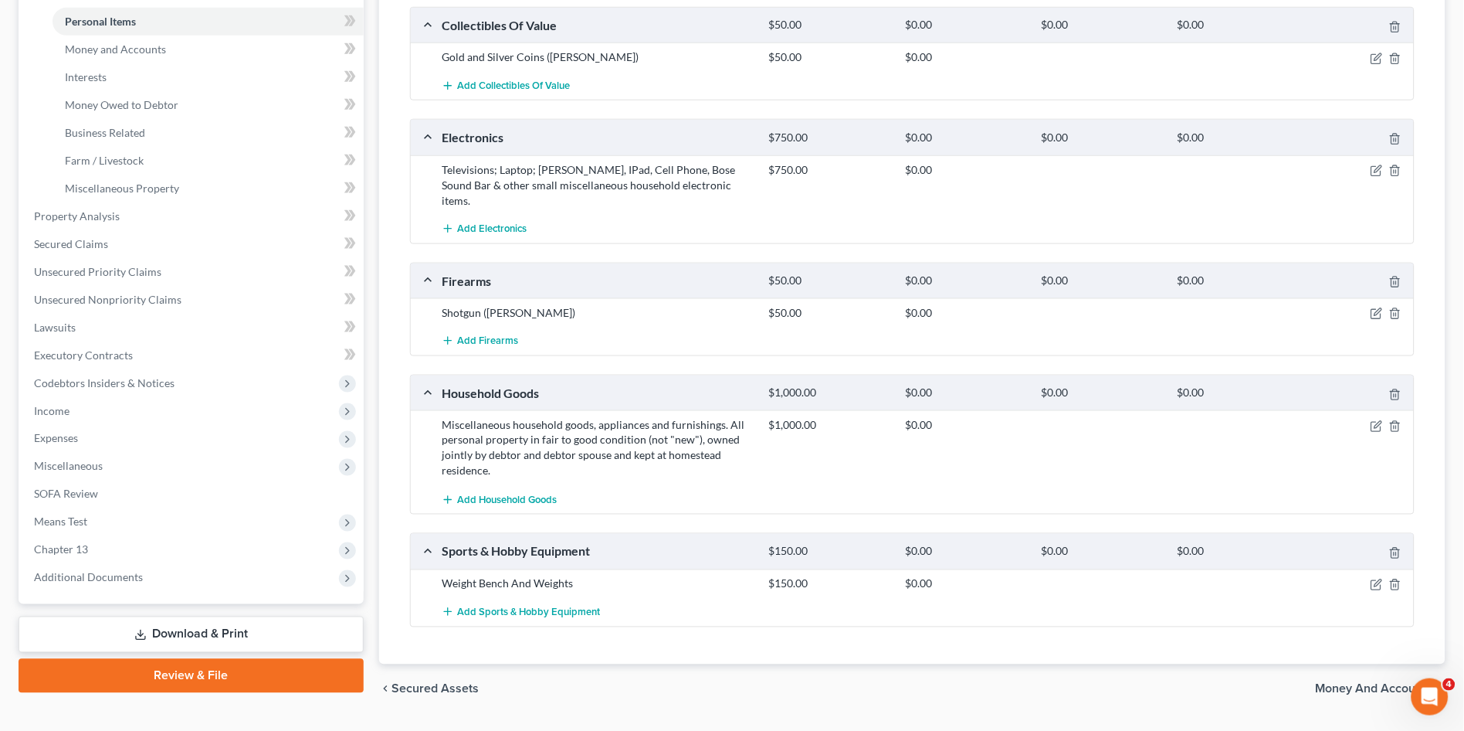
scroll to position [399, 0]
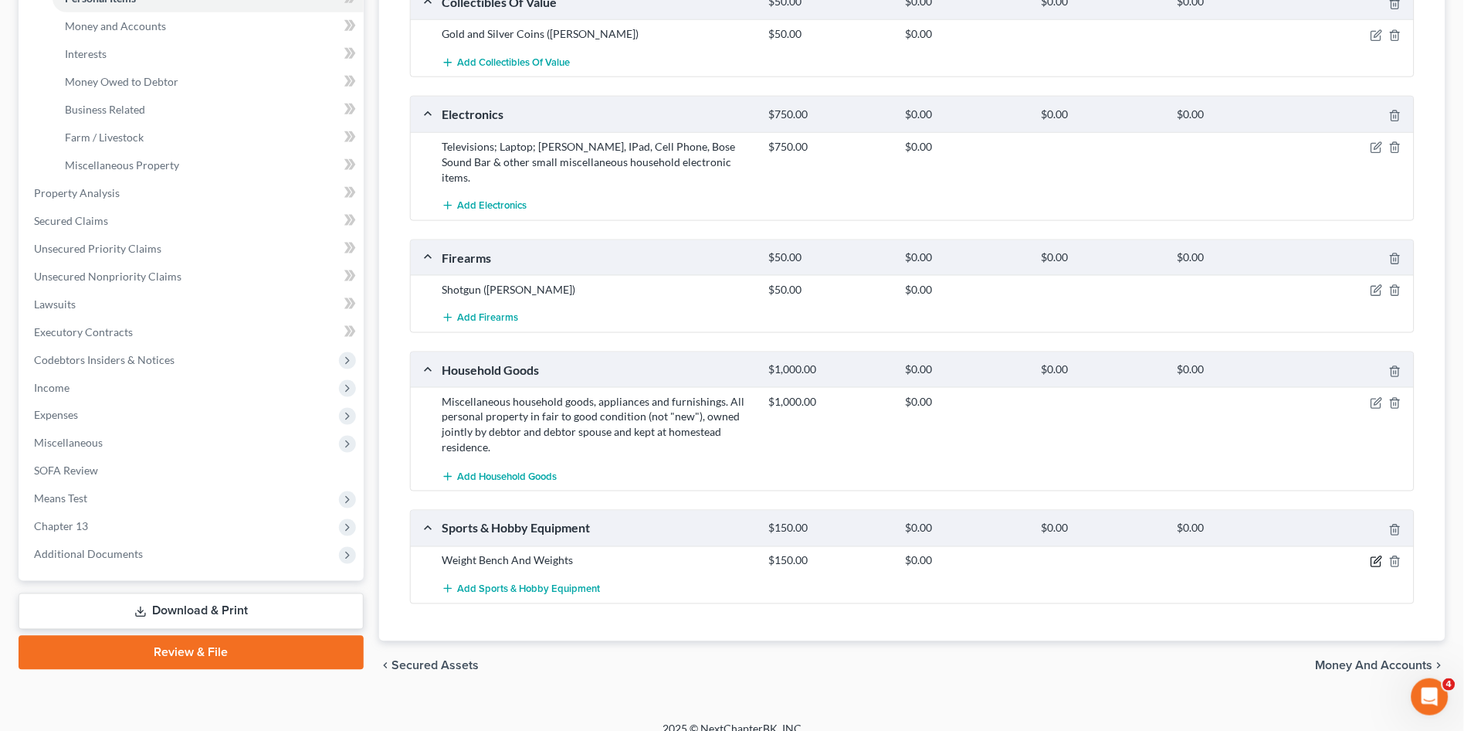
click at [1376, 556] on icon "button" at bounding box center [1378, 559] width 7 height 7
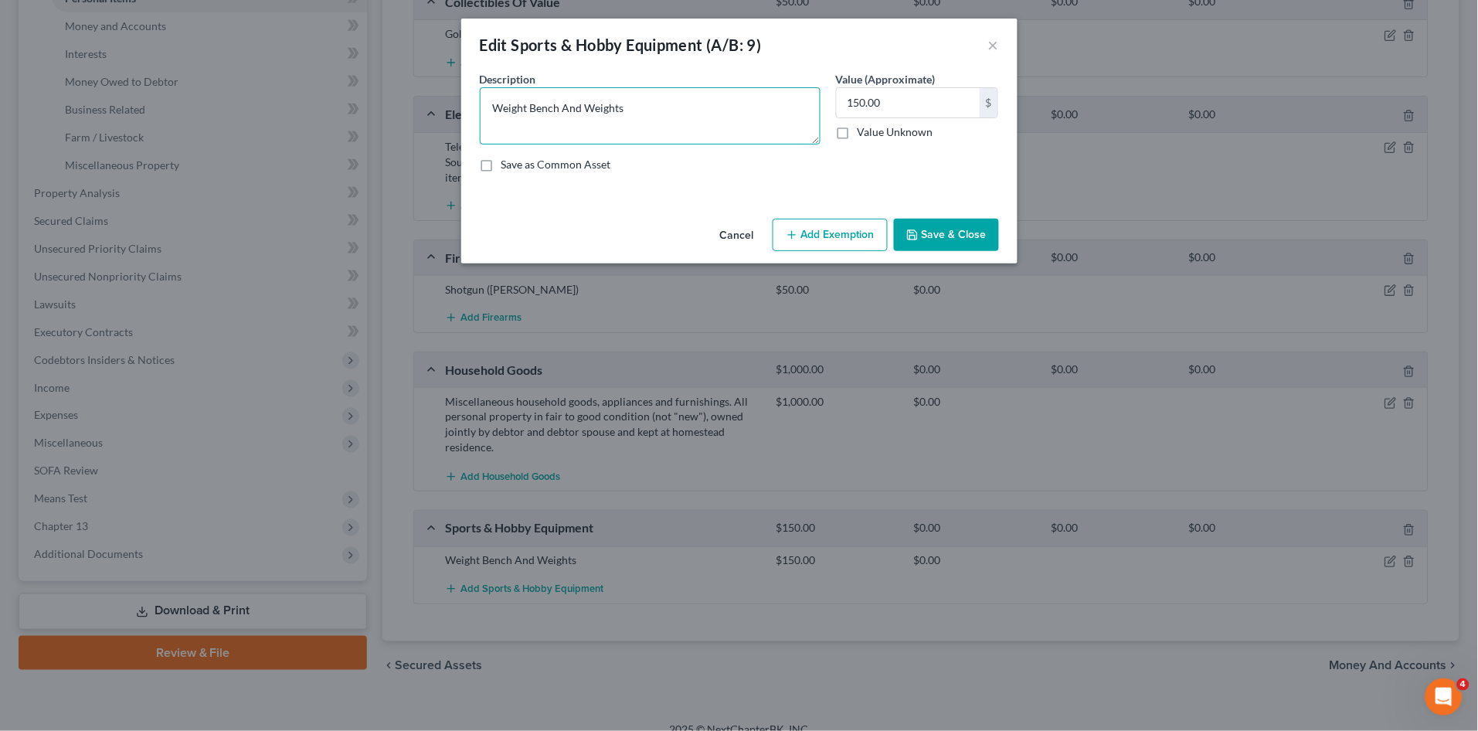
click at [565, 112] on textarea "Weight Bench And Weights" at bounding box center [650, 115] width 341 height 57
click at [673, 118] on textarea "Weight Bench and Weights" at bounding box center [650, 115] width 341 height 57
type textarea "Weight Bench and Weights (Scott)"
click at [955, 228] on button "Save & Close" at bounding box center [946, 235] width 105 height 32
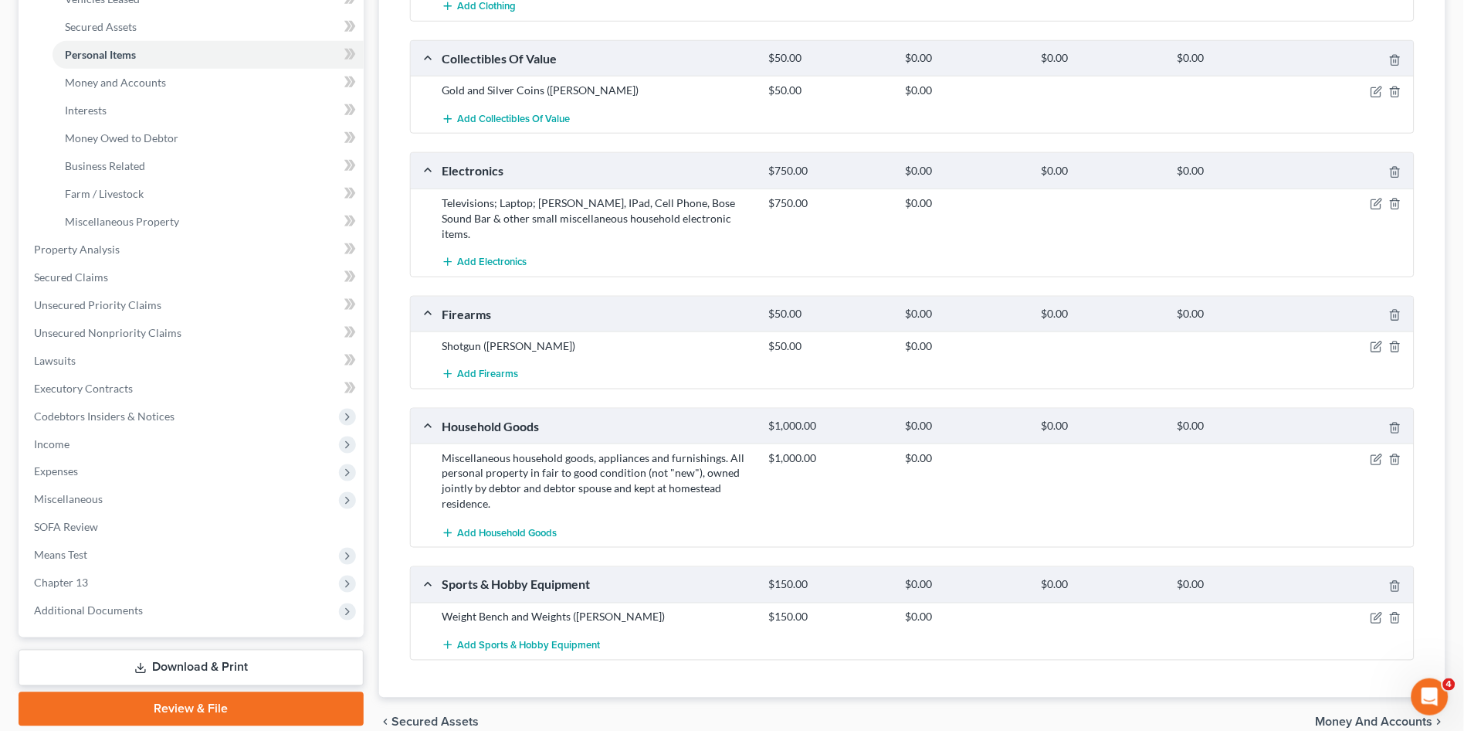
scroll to position [313, 0]
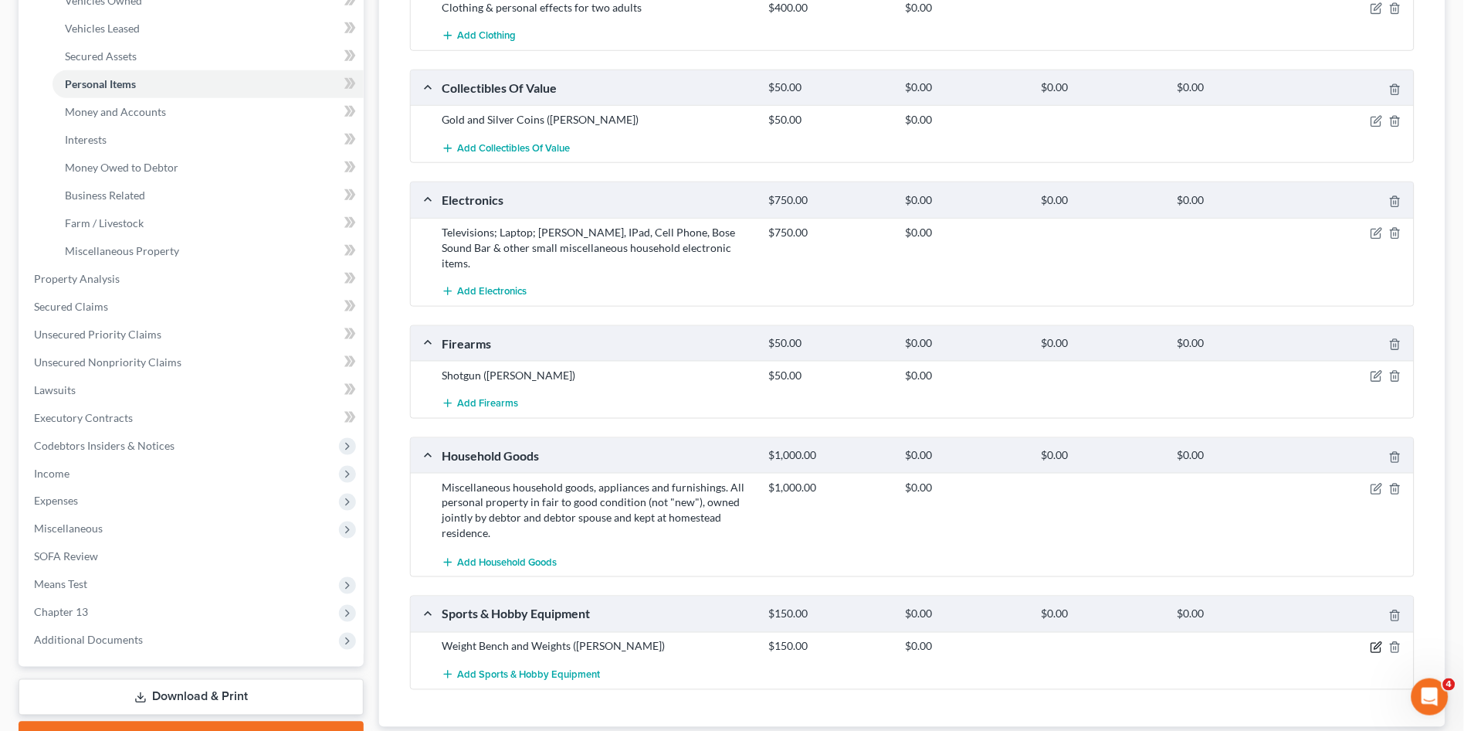
click at [1379, 641] on icon "button" at bounding box center [1377, 647] width 12 height 12
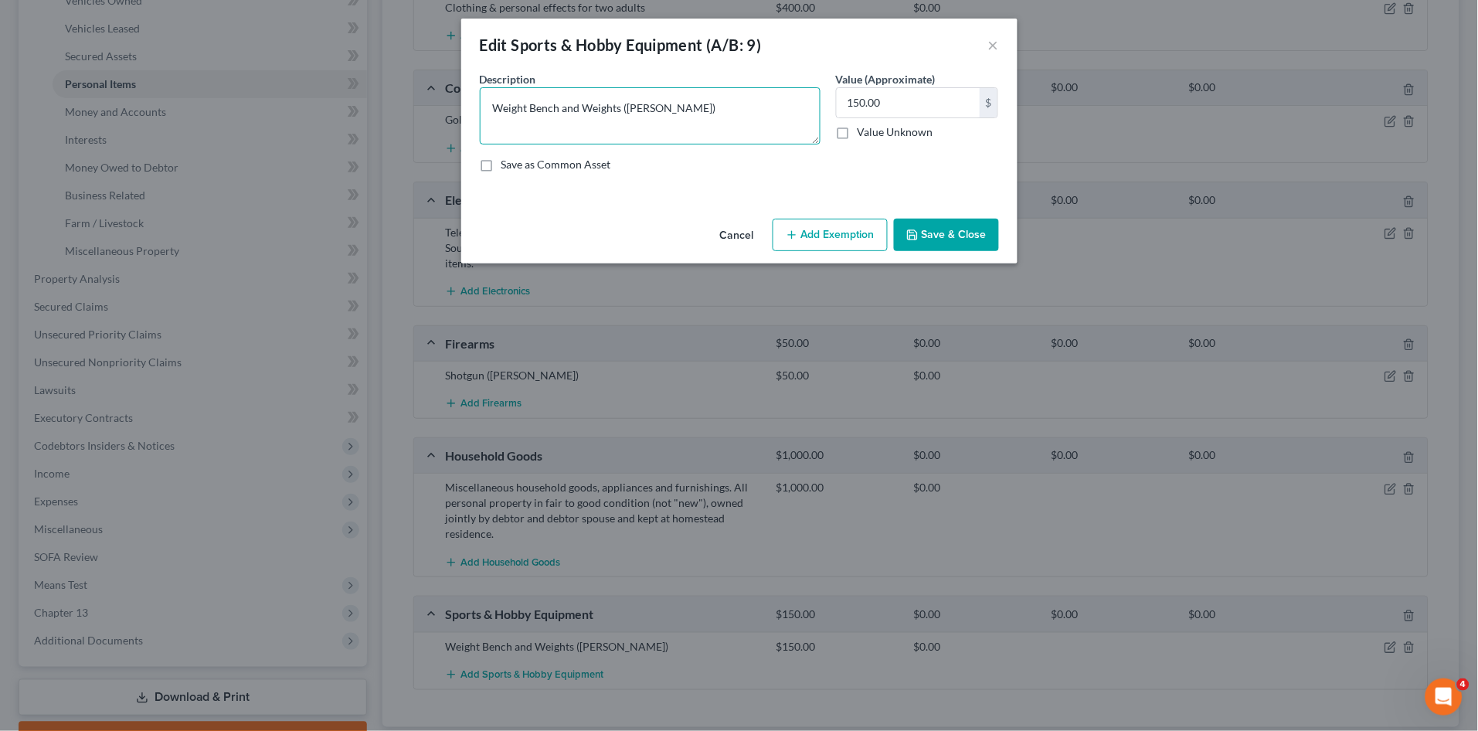
click at [713, 118] on textarea "Weight Bench and Weights (Scott)" at bounding box center [650, 115] width 341 height 57
click at [928, 232] on button "Save & Close" at bounding box center [946, 235] width 105 height 32
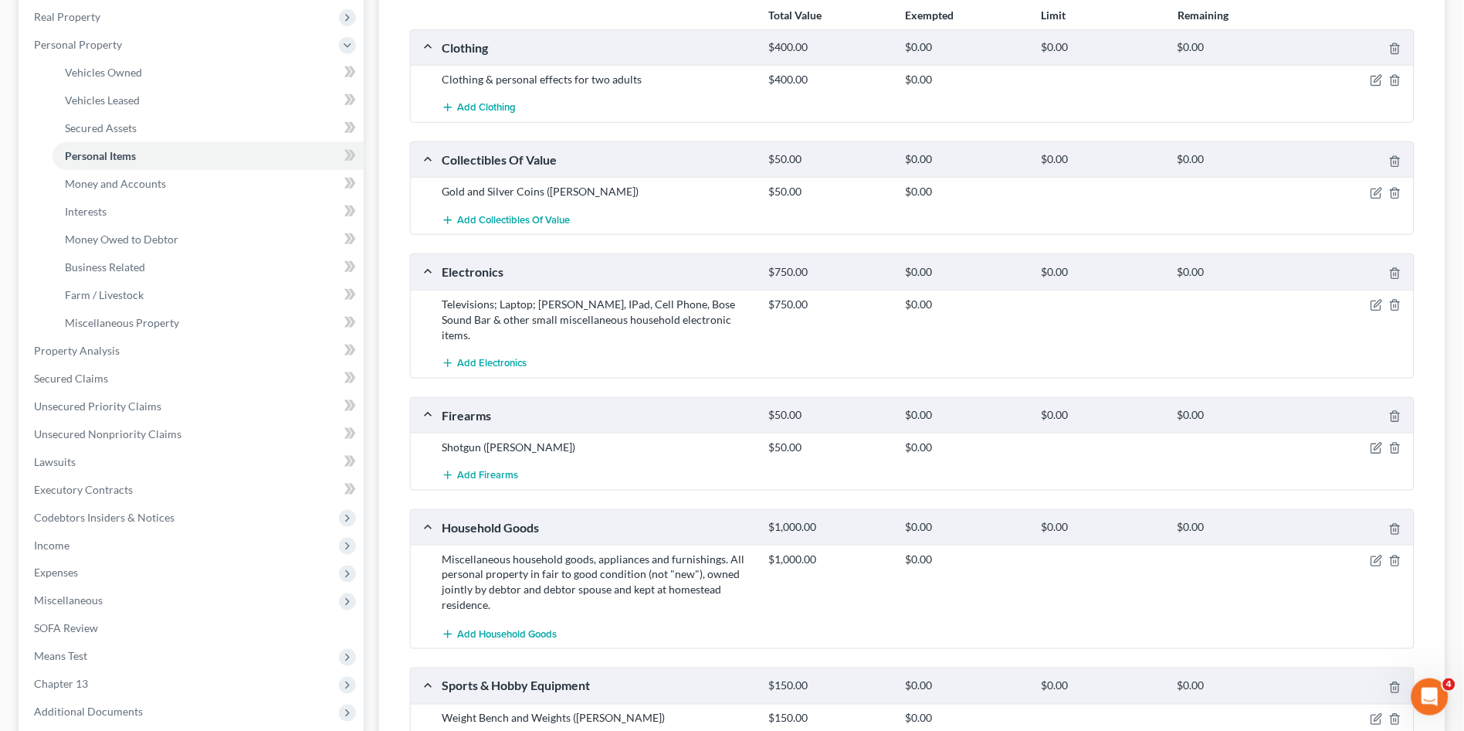
scroll to position [399, 0]
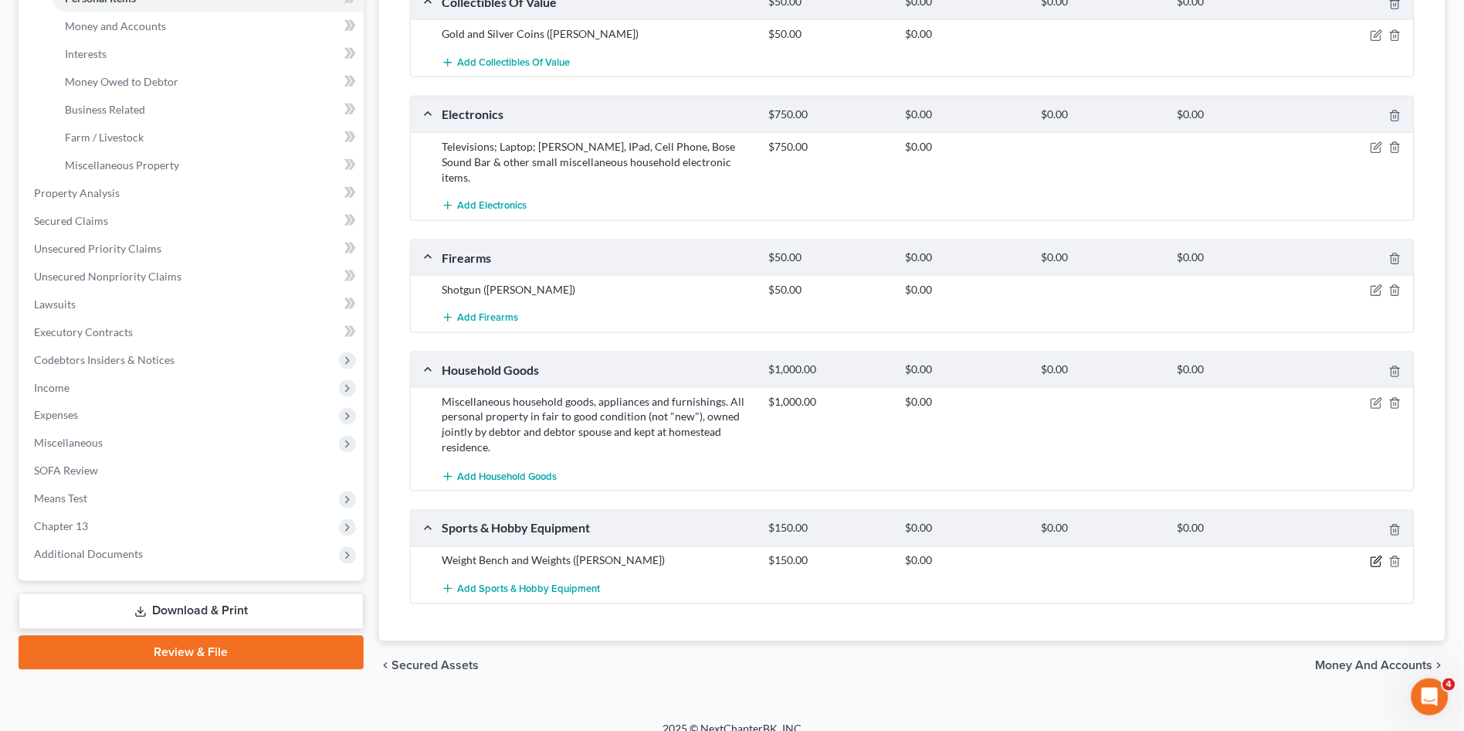
click at [1375, 555] on icon "button" at bounding box center [1377, 561] width 12 height 12
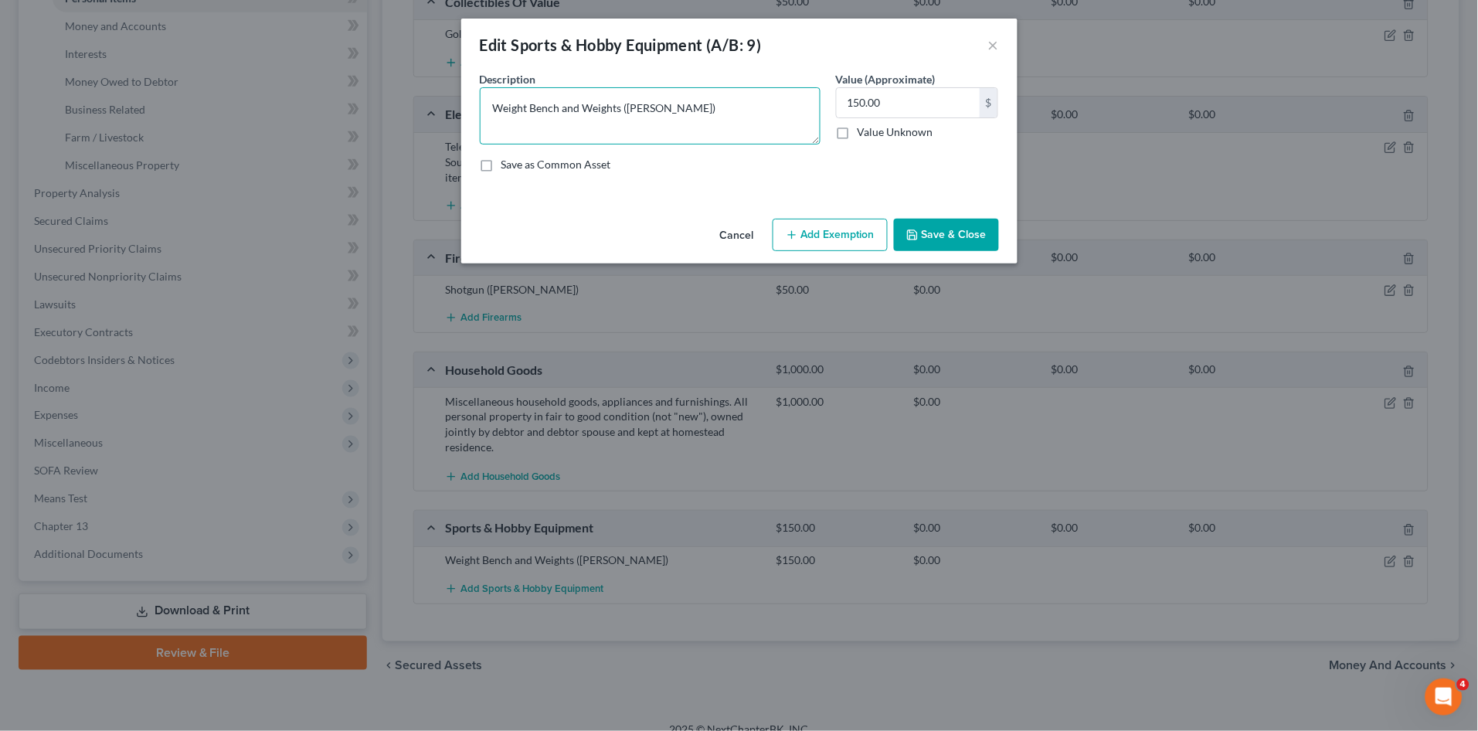
click at [711, 114] on textarea "Weight Bench and Weights (Scott)" at bounding box center [650, 115] width 341 height 57
type textarea "Weight Bench and Weights"
click at [944, 228] on button "Save & Close" at bounding box center [946, 235] width 105 height 32
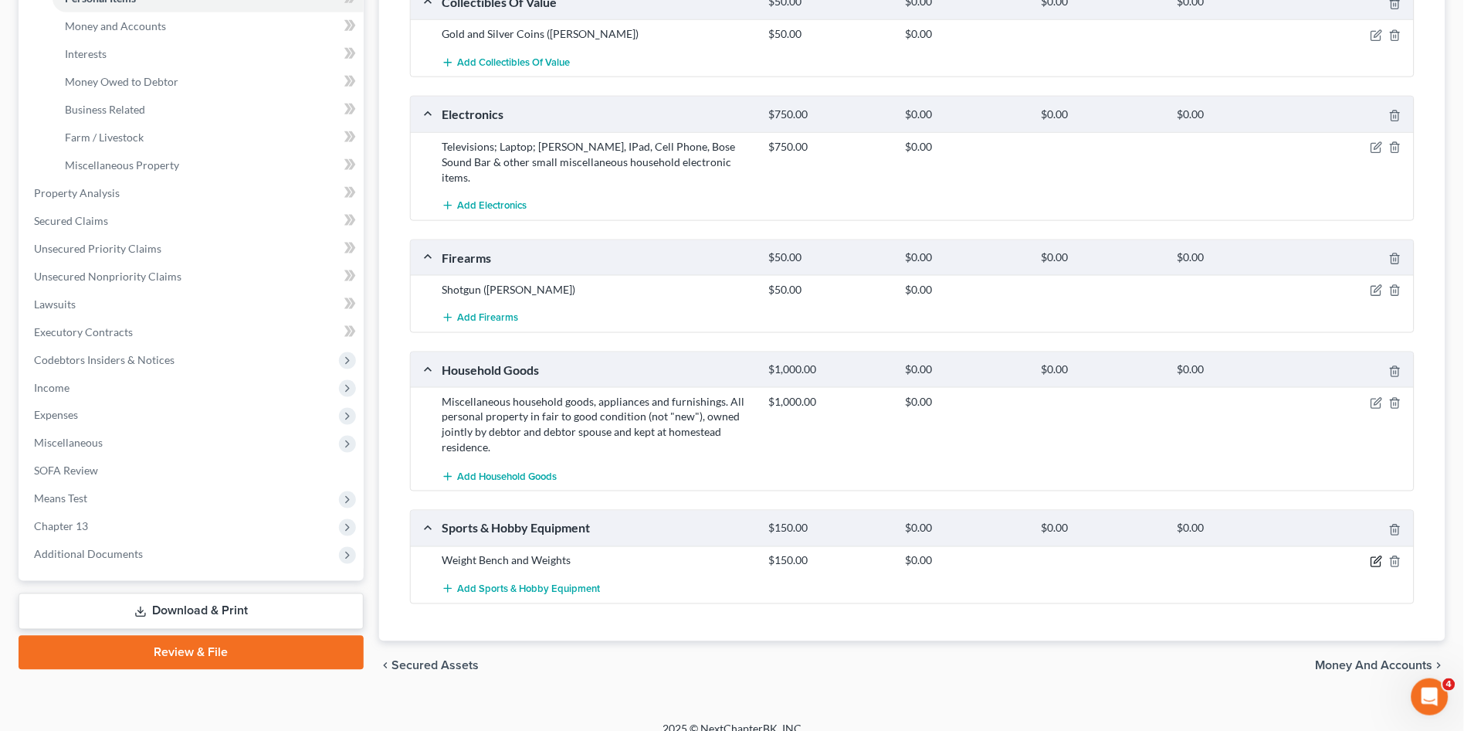
click at [1375, 555] on icon "button" at bounding box center [1377, 561] width 12 height 12
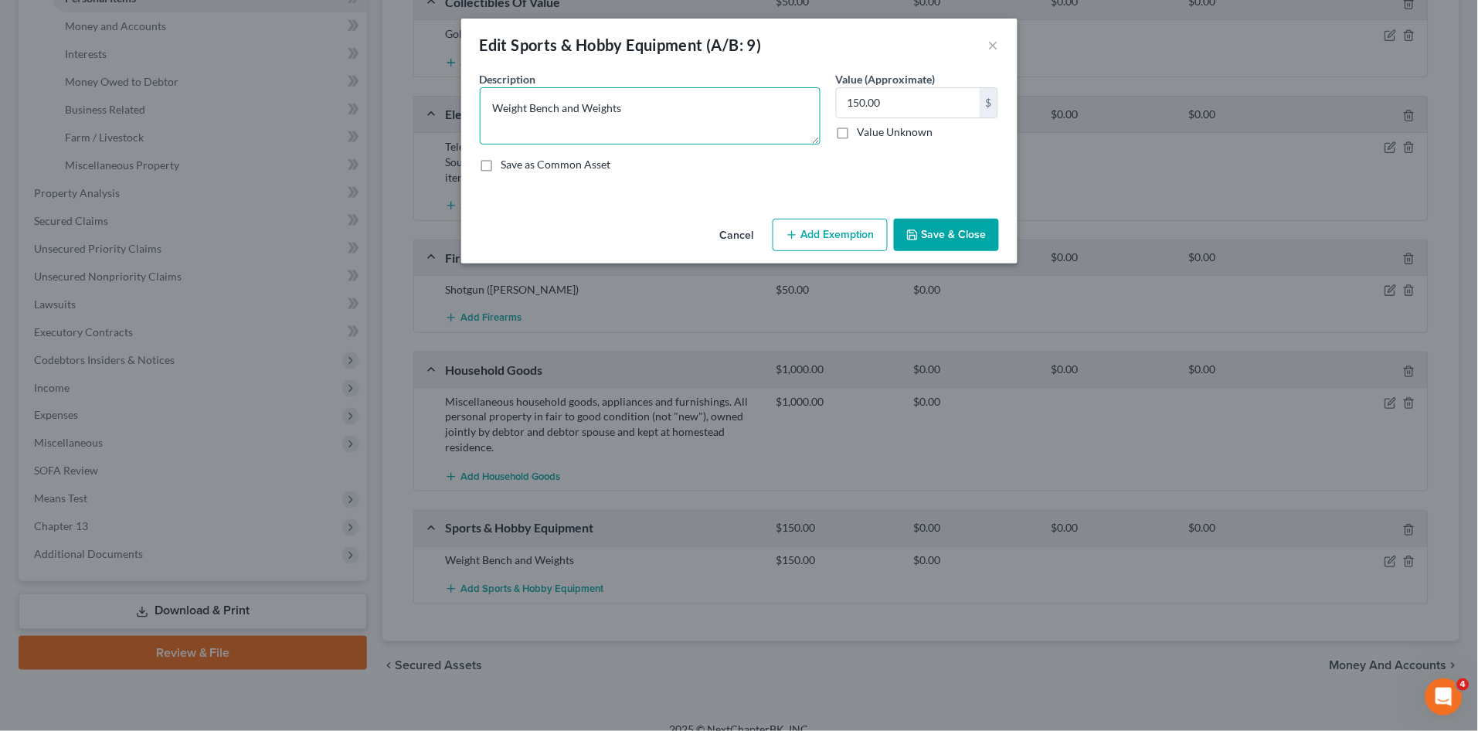
click at [696, 118] on textarea "Weight Bench and Weights" at bounding box center [650, 115] width 341 height 57
click at [942, 231] on button "Save & Close" at bounding box center [946, 235] width 105 height 32
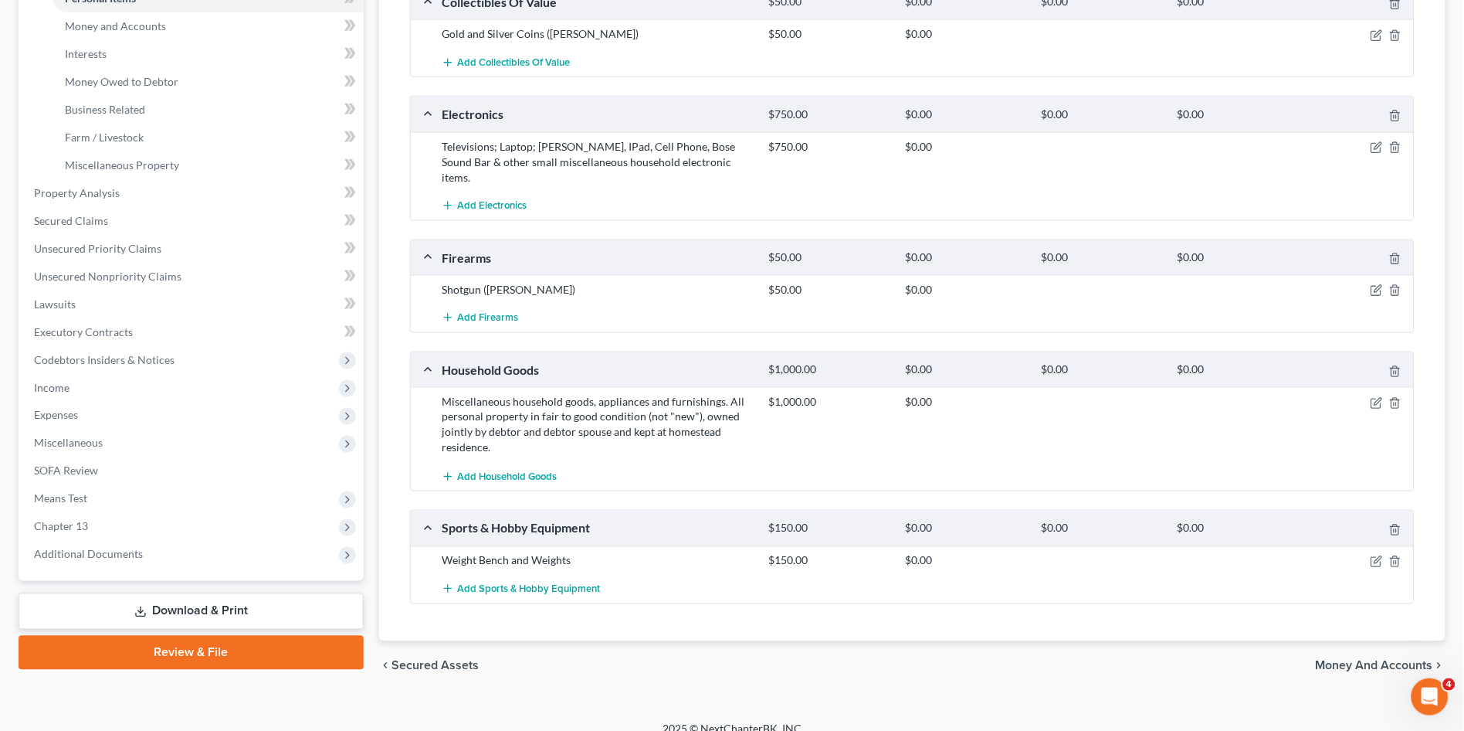
click at [1370, 553] on div at bounding box center [1361, 560] width 109 height 15
click at [1379, 555] on icon "button" at bounding box center [1377, 561] width 12 height 12
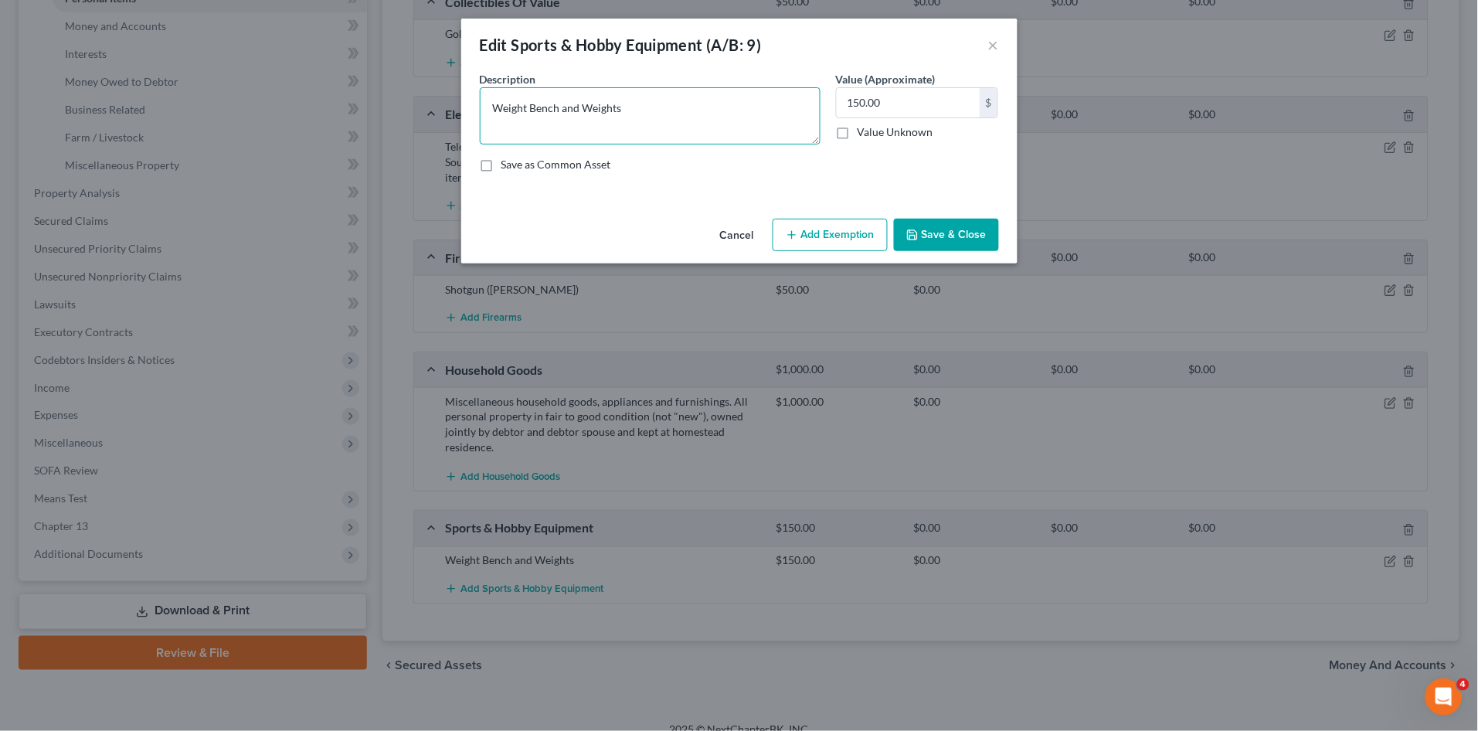
click at [676, 114] on textarea "Weight Bench and Weights" at bounding box center [650, 115] width 341 height 57
click at [640, 100] on textarea "Weight Bench and Weights Dumbbell Weeights, Ypga Mat, Walking Pad (Lisa)" at bounding box center [650, 115] width 341 height 57
type textarea "Weight Bench and Weights (Scott) Dumbbell Weeights, Ypga Mat, Walking Pad (Lisa)"
click at [909, 112] on input "150.00" at bounding box center [907, 102] width 143 height 29
type input "250.00"
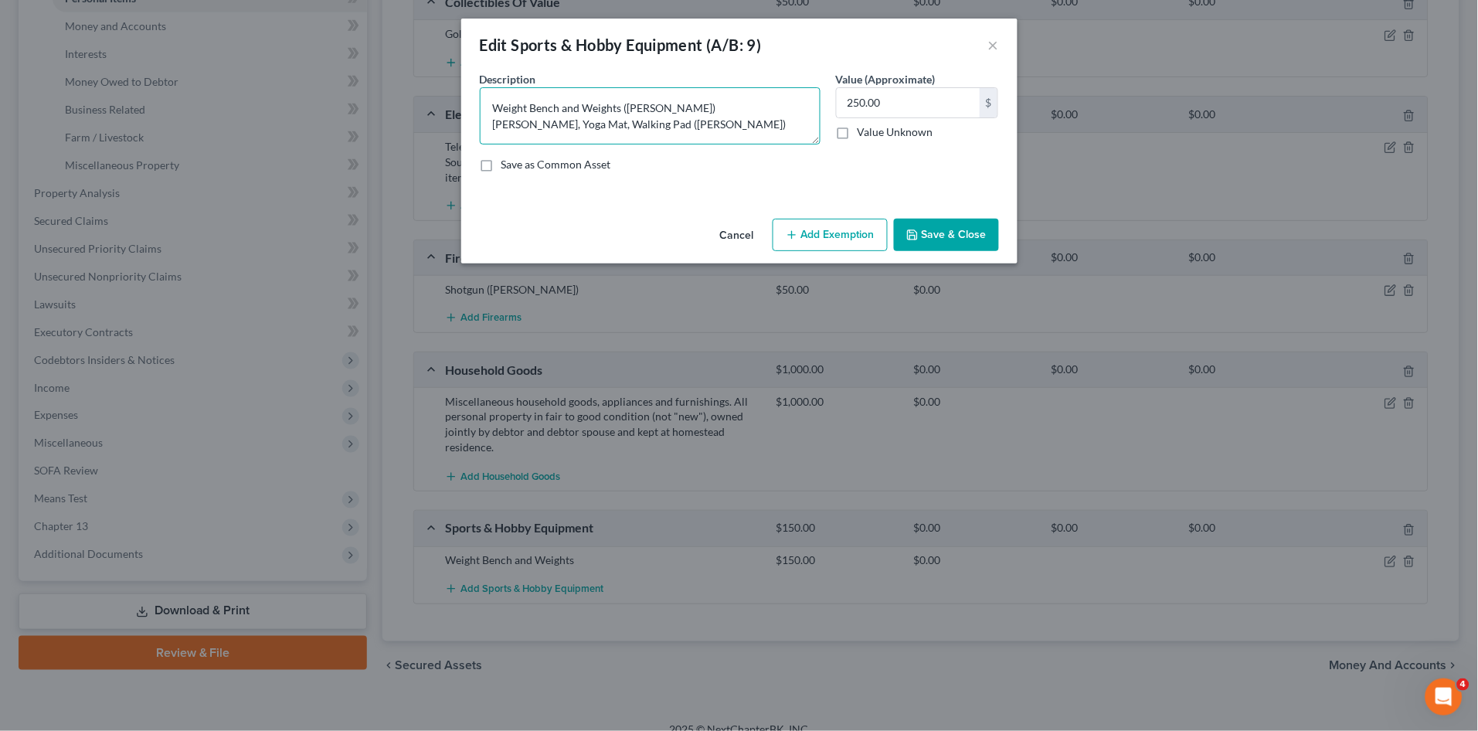
type textarea "Weight Bench and Weights (Scott) Dumbbell Weights, Yoga Mat, Walking Pad (Lisa)"
click at [930, 226] on button "Save & Close" at bounding box center [946, 235] width 105 height 32
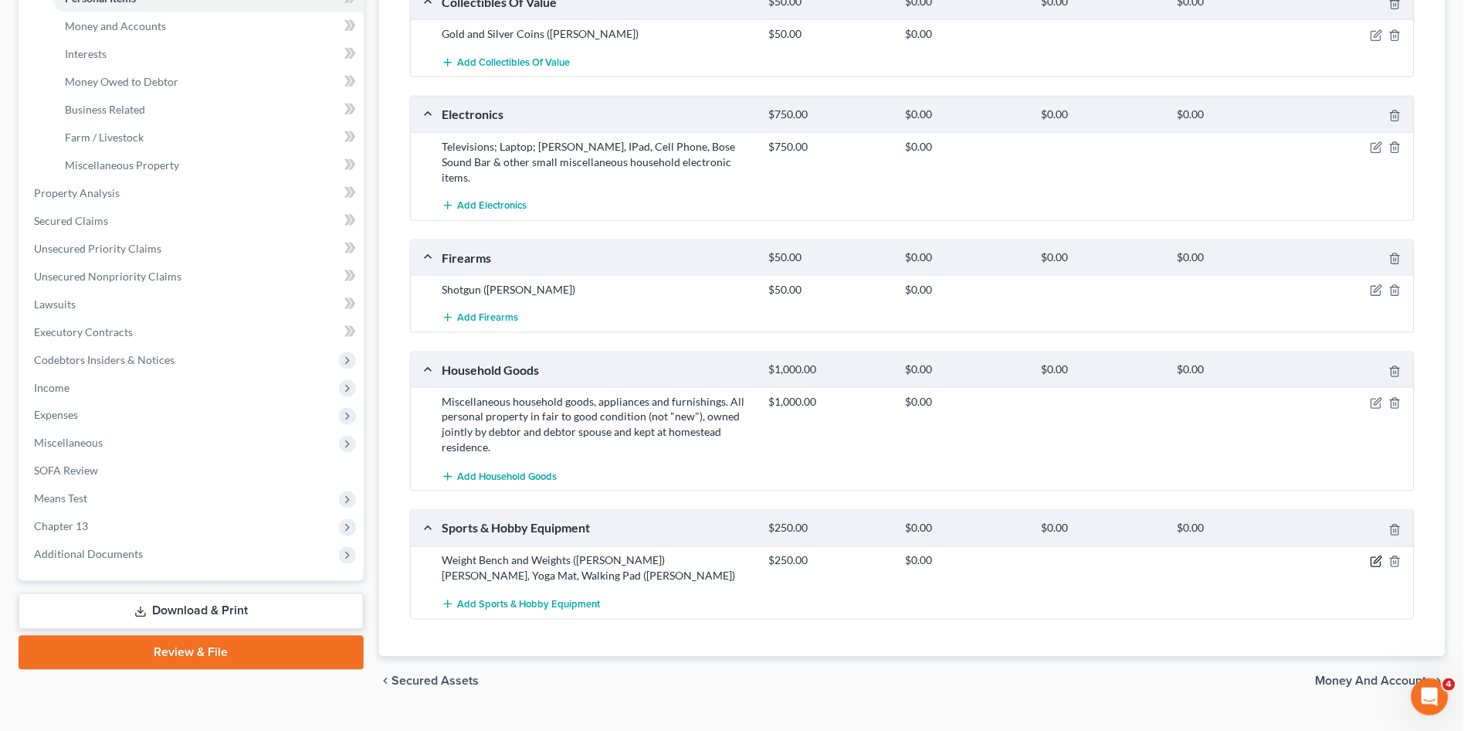
click at [1378, 556] on icon "button" at bounding box center [1378, 559] width 7 height 7
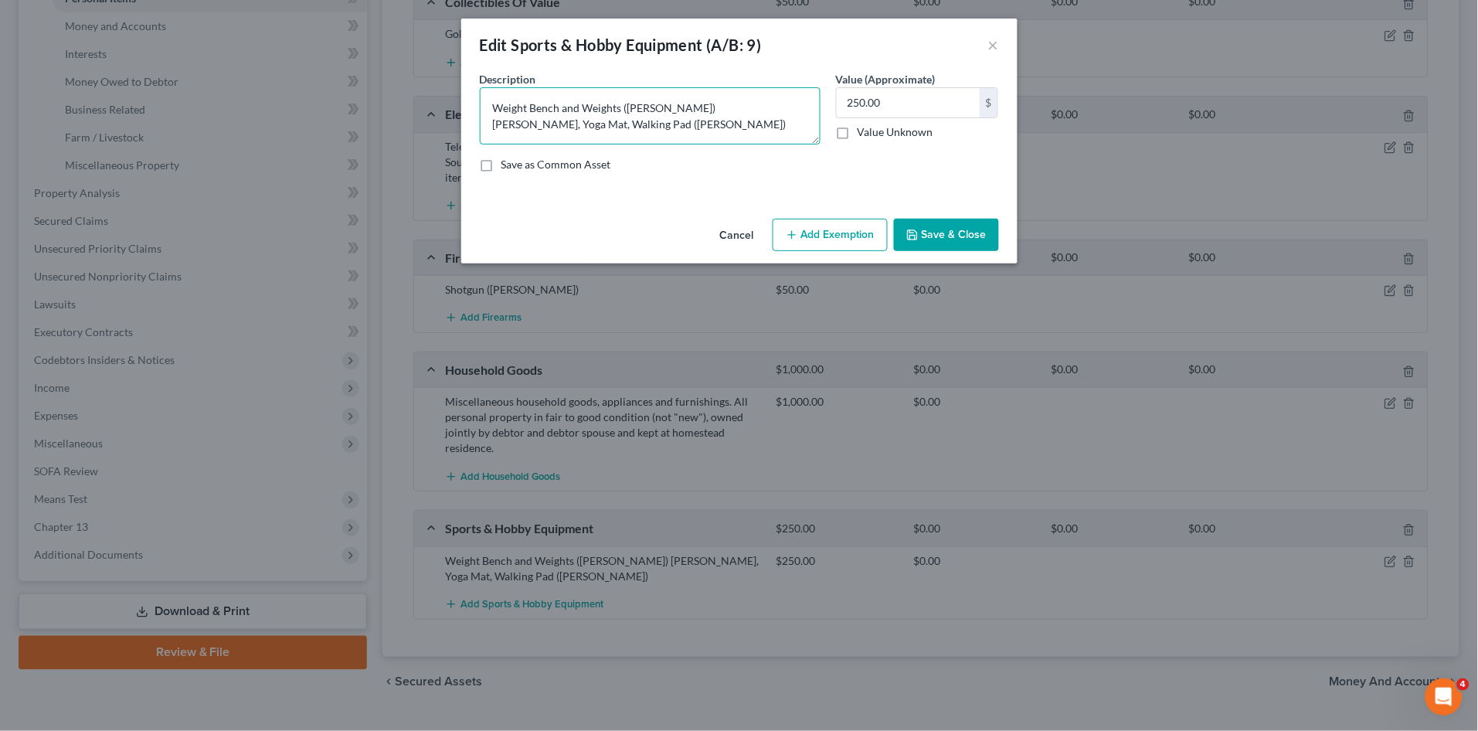
click at [488, 127] on textarea "Weight Bench and Weights (Scott) Dumbbell Weights, Yoga Mat, Walking Pad (Lisa)" at bounding box center [650, 115] width 341 height 57
type textarea "Weight Bench and Weights (Scott) Dumbbell Weights, Yoga Mat, Walking Pad (Lisa)"
click at [936, 229] on button "Save & Close" at bounding box center [946, 235] width 105 height 32
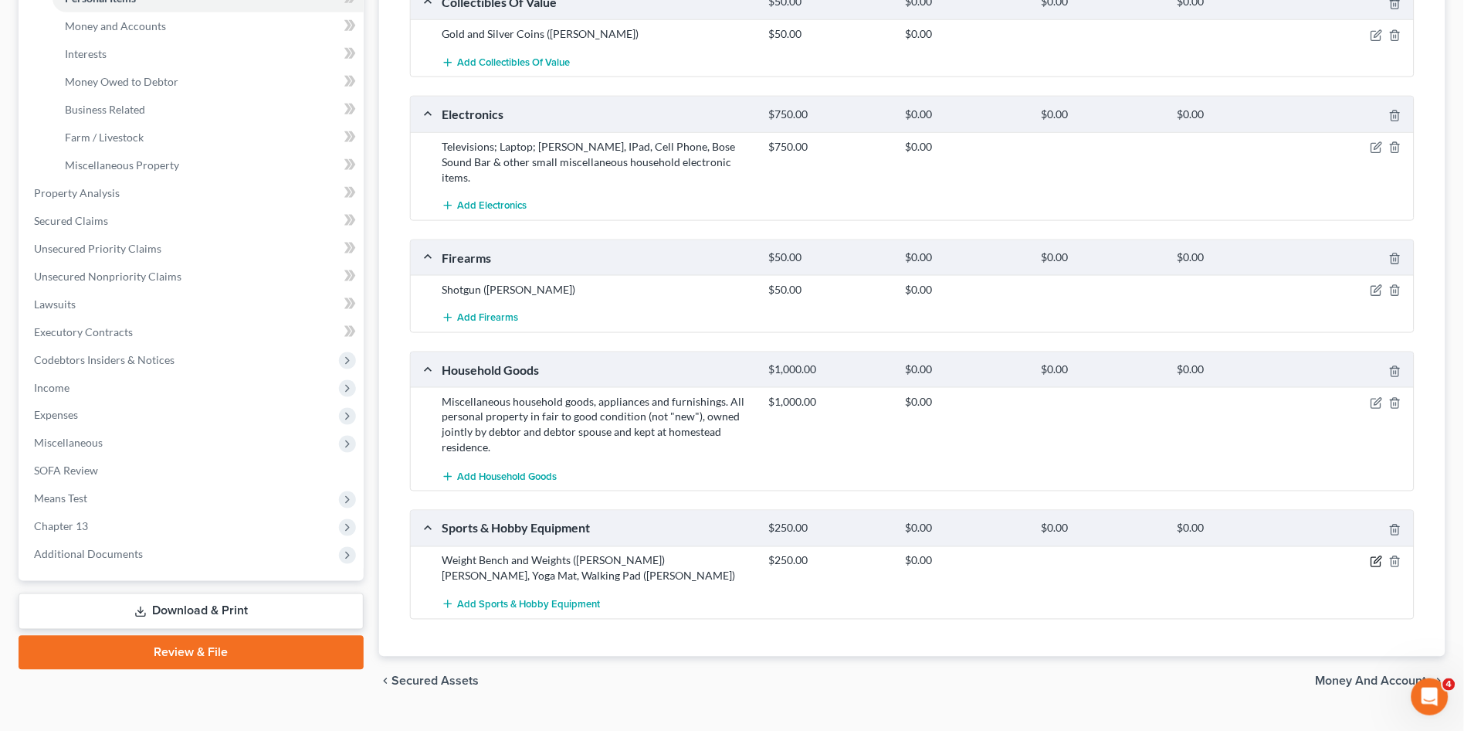
click at [1373, 558] on icon "button" at bounding box center [1376, 562] width 9 height 9
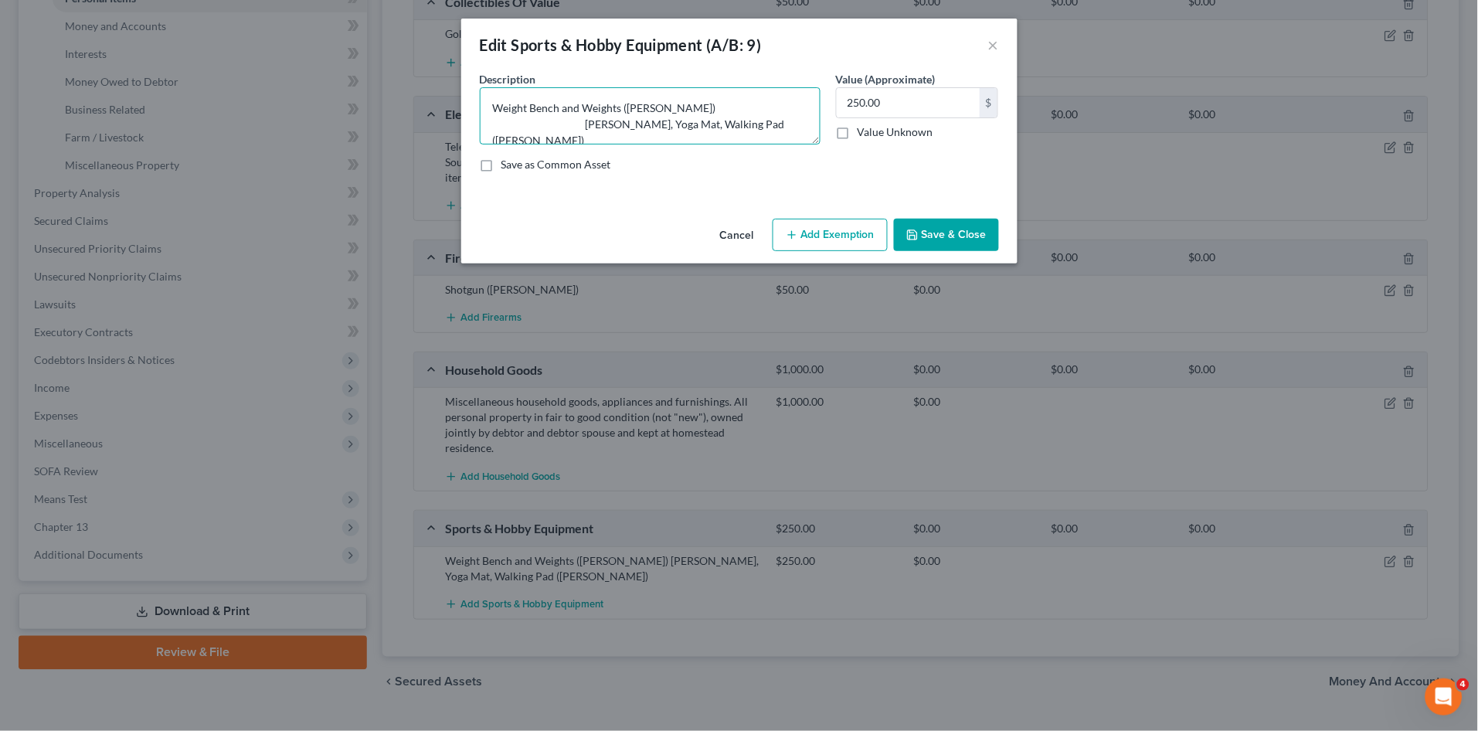
drag, startPoint x: 565, startPoint y: 127, endPoint x: 453, endPoint y: 143, distance: 113.9
click at [453, 143] on div "Edit Sports & Hobby Equipment (A/B: 9) × An exemption set must first be selecte…" at bounding box center [739, 365] width 1478 height 731
type textarea "Weight Bench and Weights (Scott) Dumbbell Weights, Yoga Mat, Walking Pad (Lisa)"
click at [953, 228] on button "Save & Close" at bounding box center [946, 235] width 105 height 32
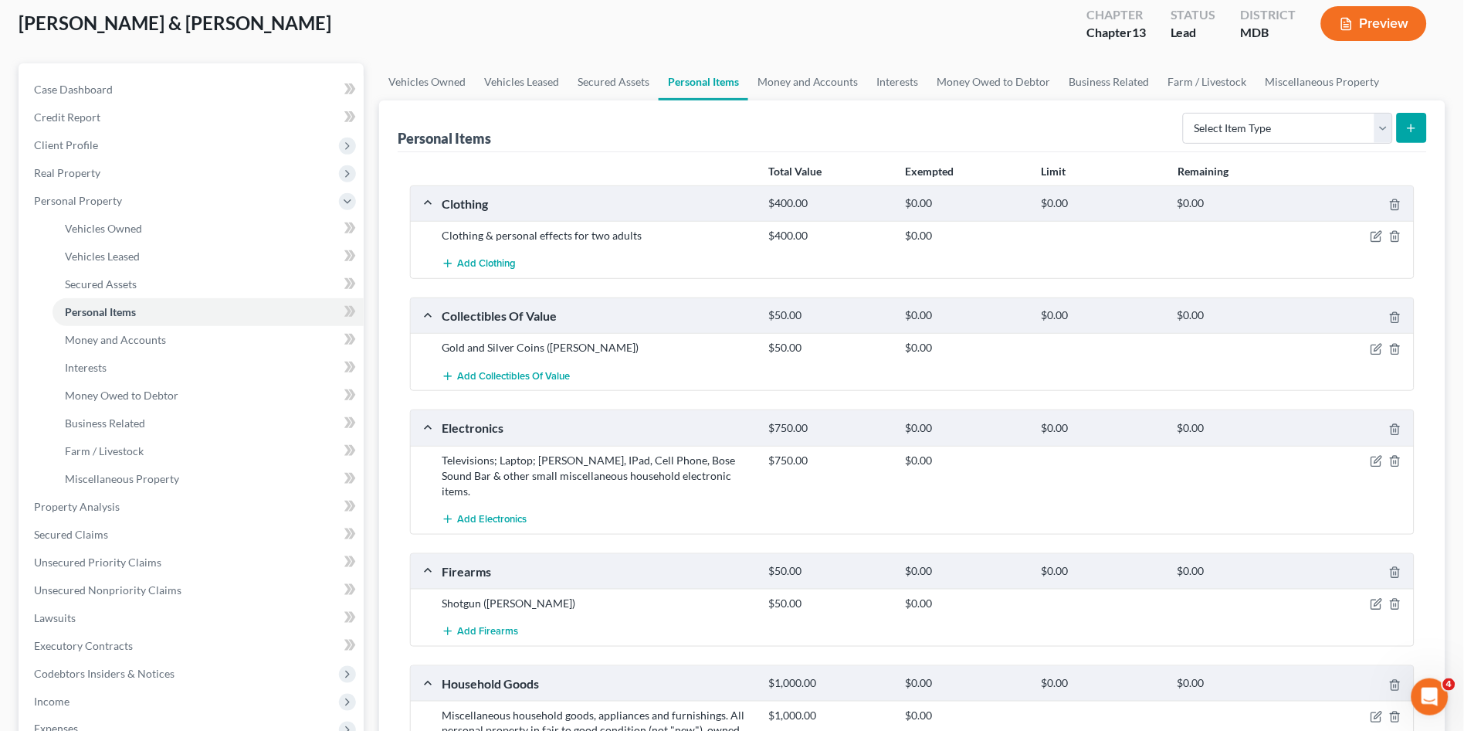
scroll to position [0, 0]
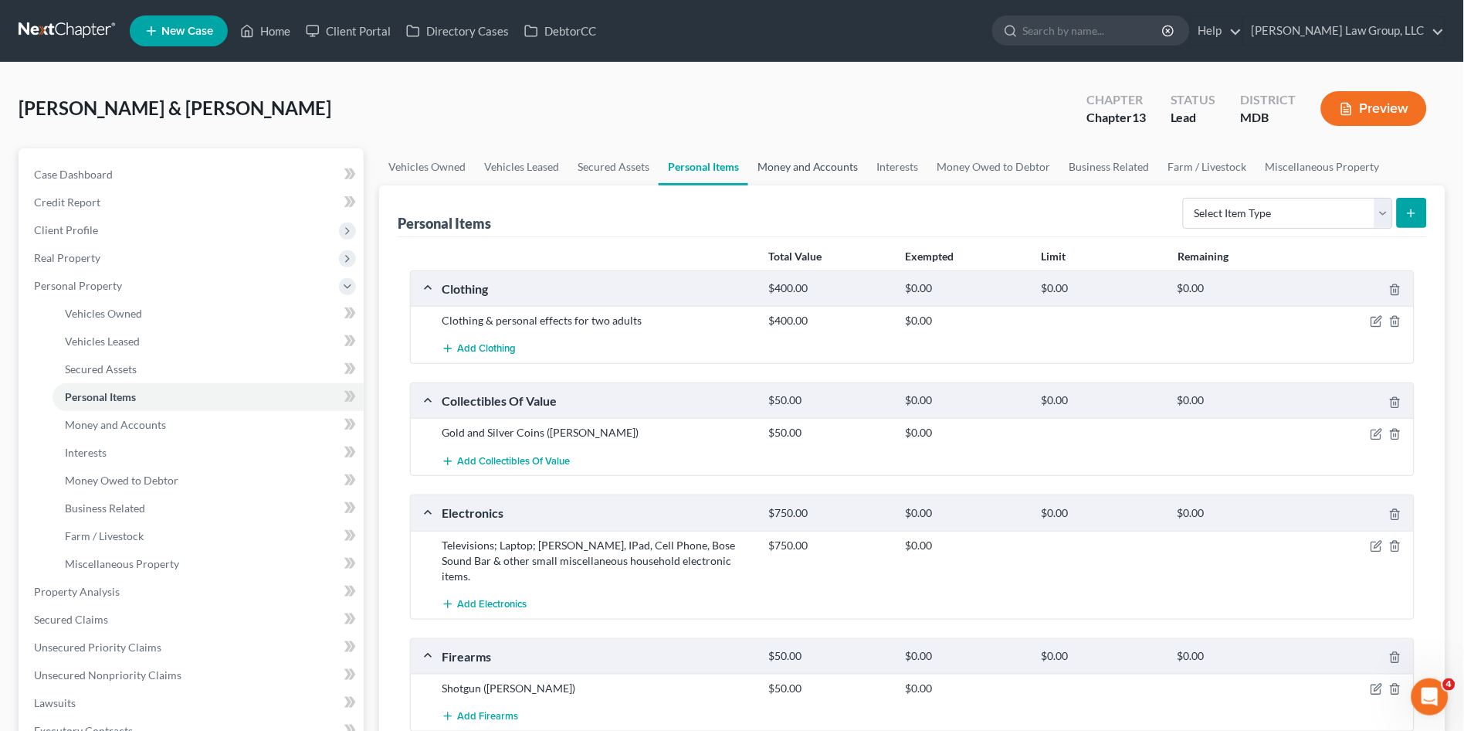
click at [830, 168] on link "Money and Accounts" at bounding box center [808, 166] width 120 height 37
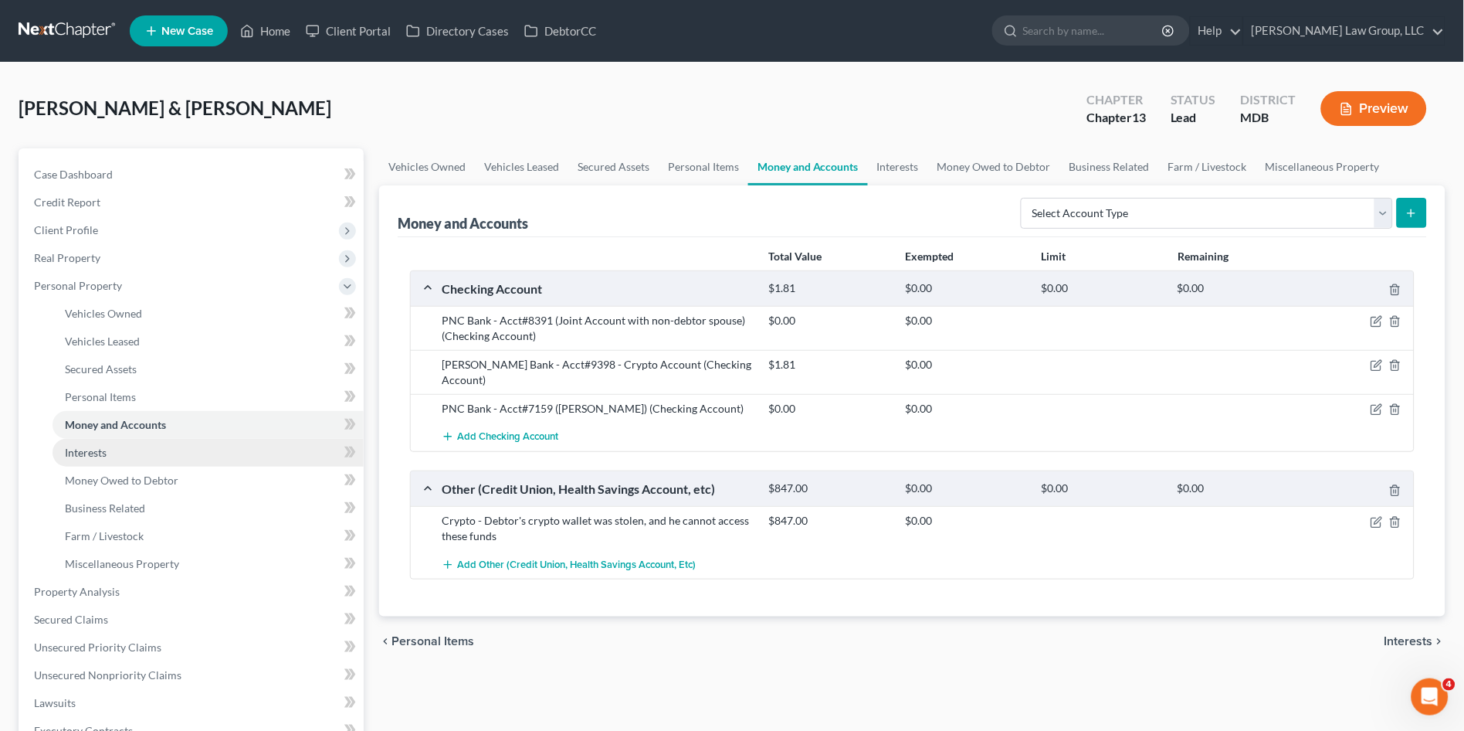
click at [95, 453] on span "Interests" at bounding box center [86, 452] width 42 height 13
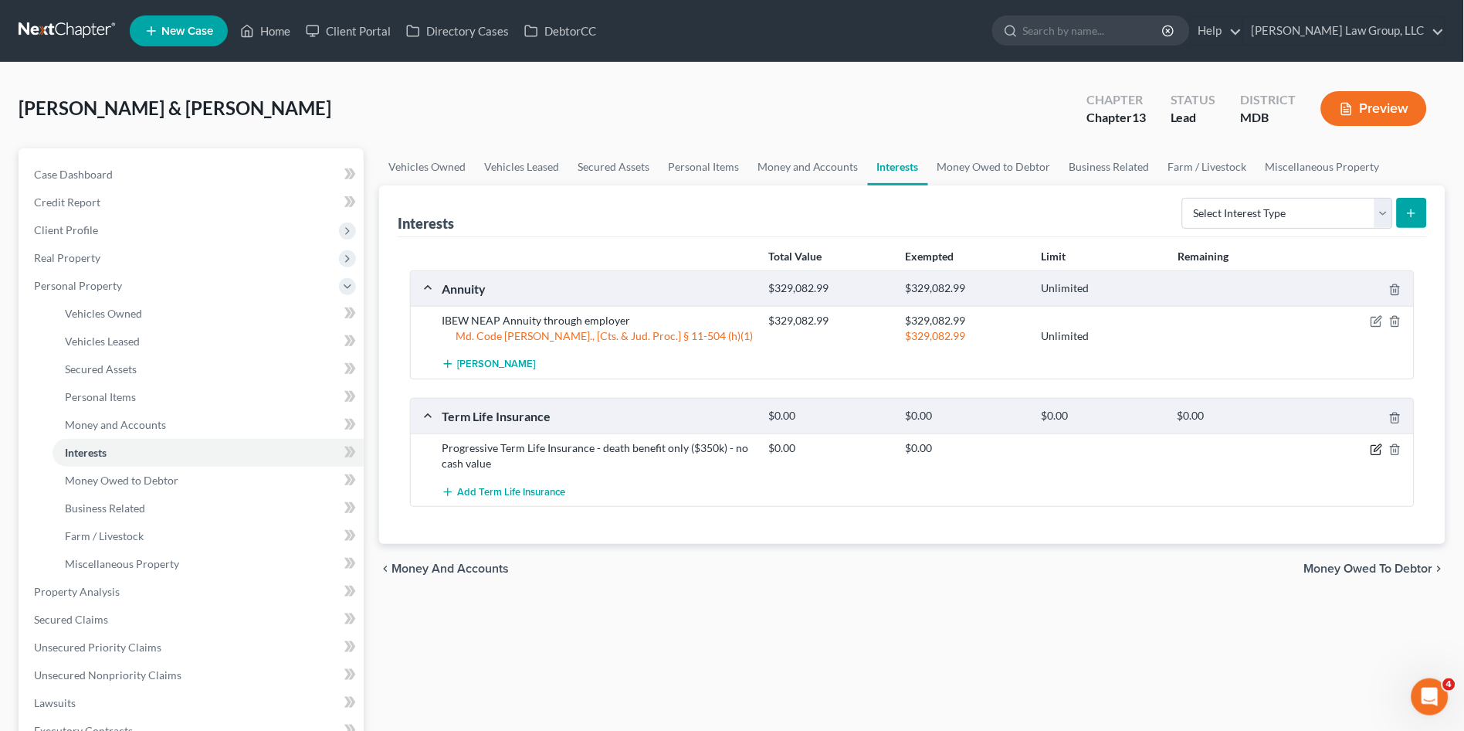
click at [1380, 446] on icon "button" at bounding box center [1377, 449] width 12 height 12
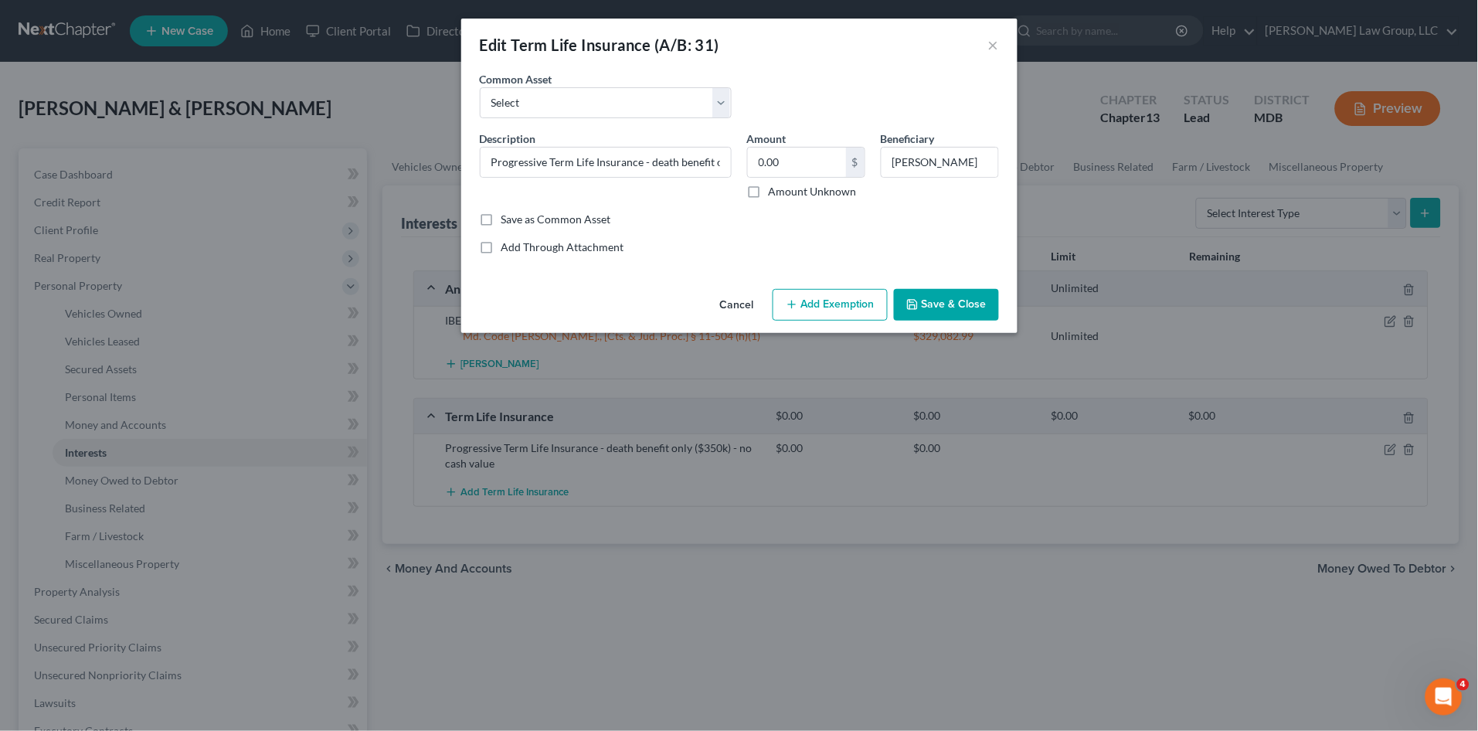
click at [942, 307] on button "Save & Close" at bounding box center [946, 305] width 105 height 32
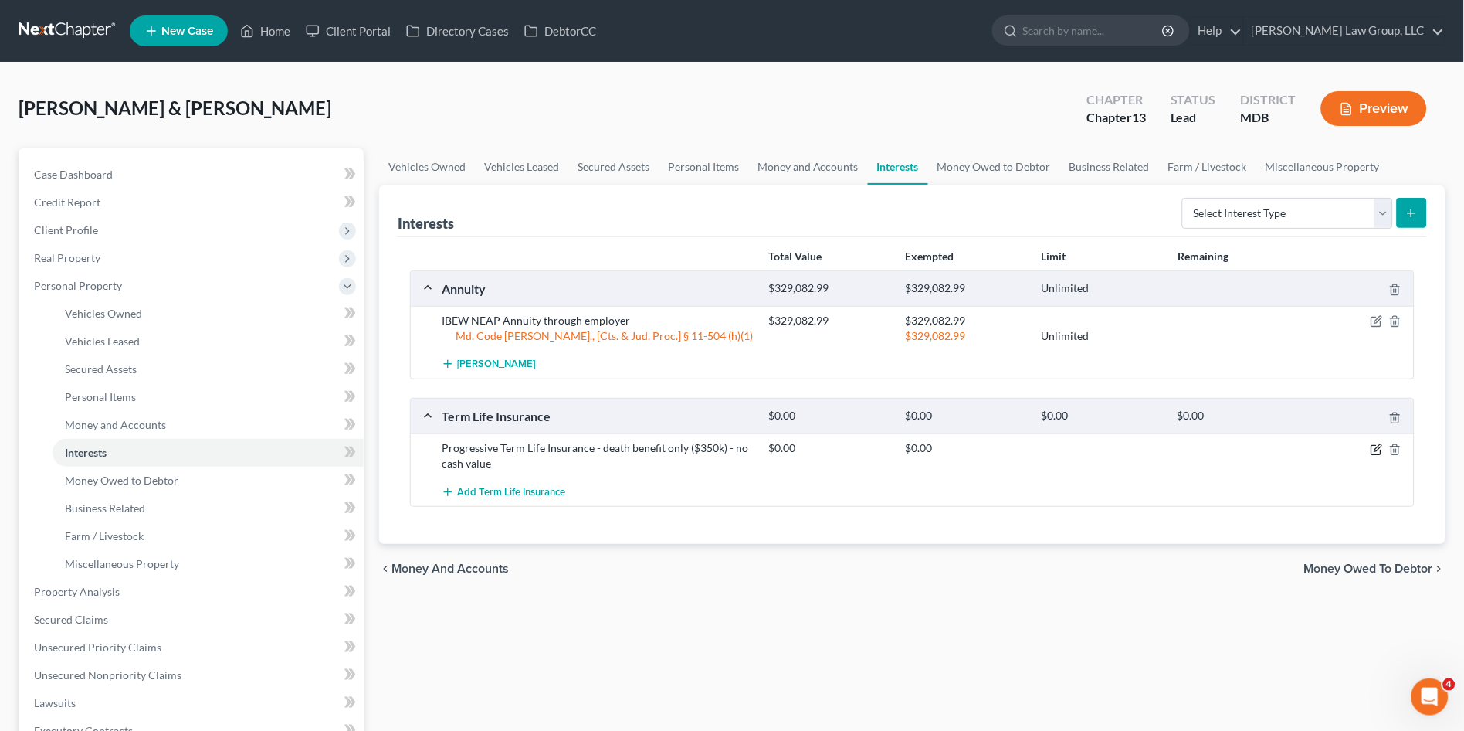
click at [1378, 449] on icon "button" at bounding box center [1378, 447] width 7 height 7
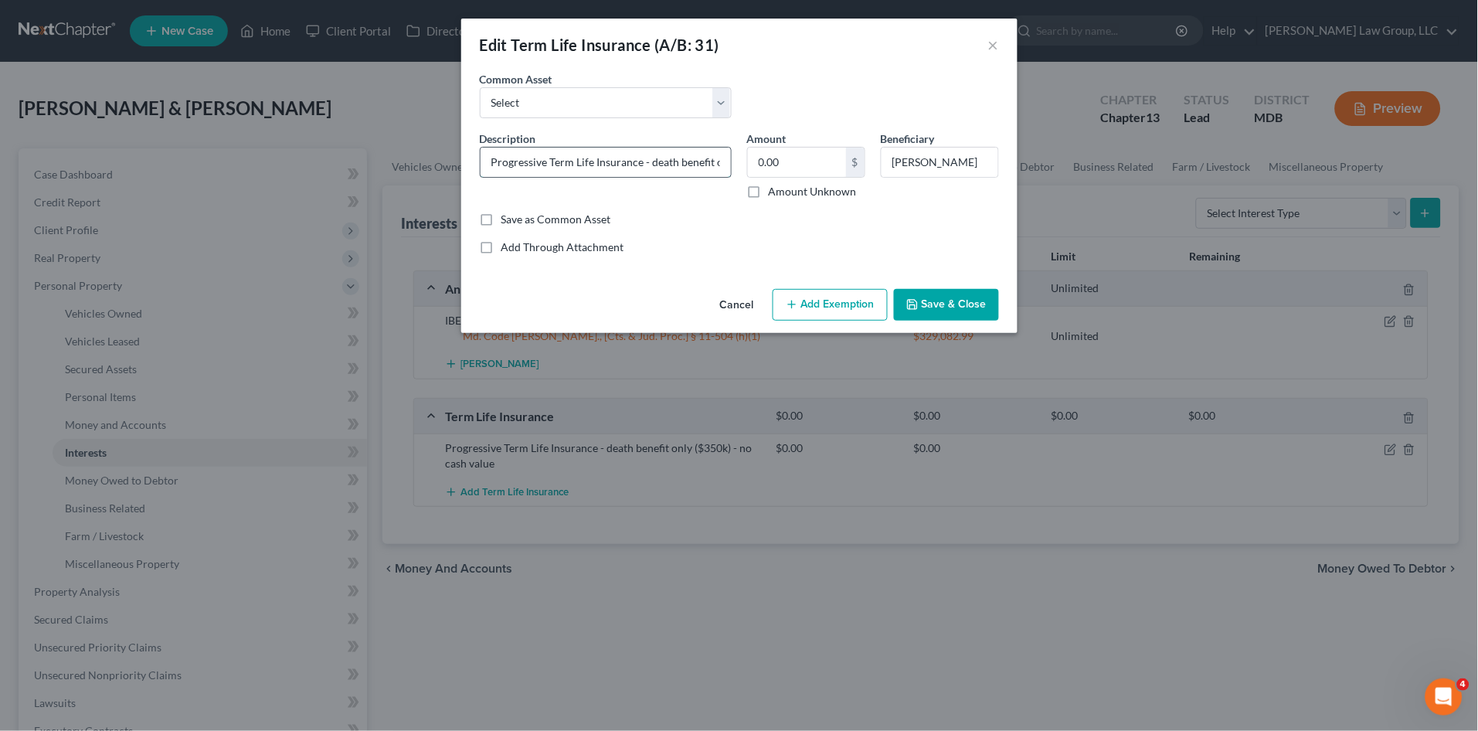
click at [639, 162] on input "Progressive Term Life Insurance - death benefit only ($350k) - no cash value" at bounding box center [605, 162] width 250 height 29
type input "Progressive Term Life Insurance (Scott) - death benefit only ($350k) - no cash …"
click at [939, 294] on button "Save & Close" at bounding box center [946, 305] width 105 height 32
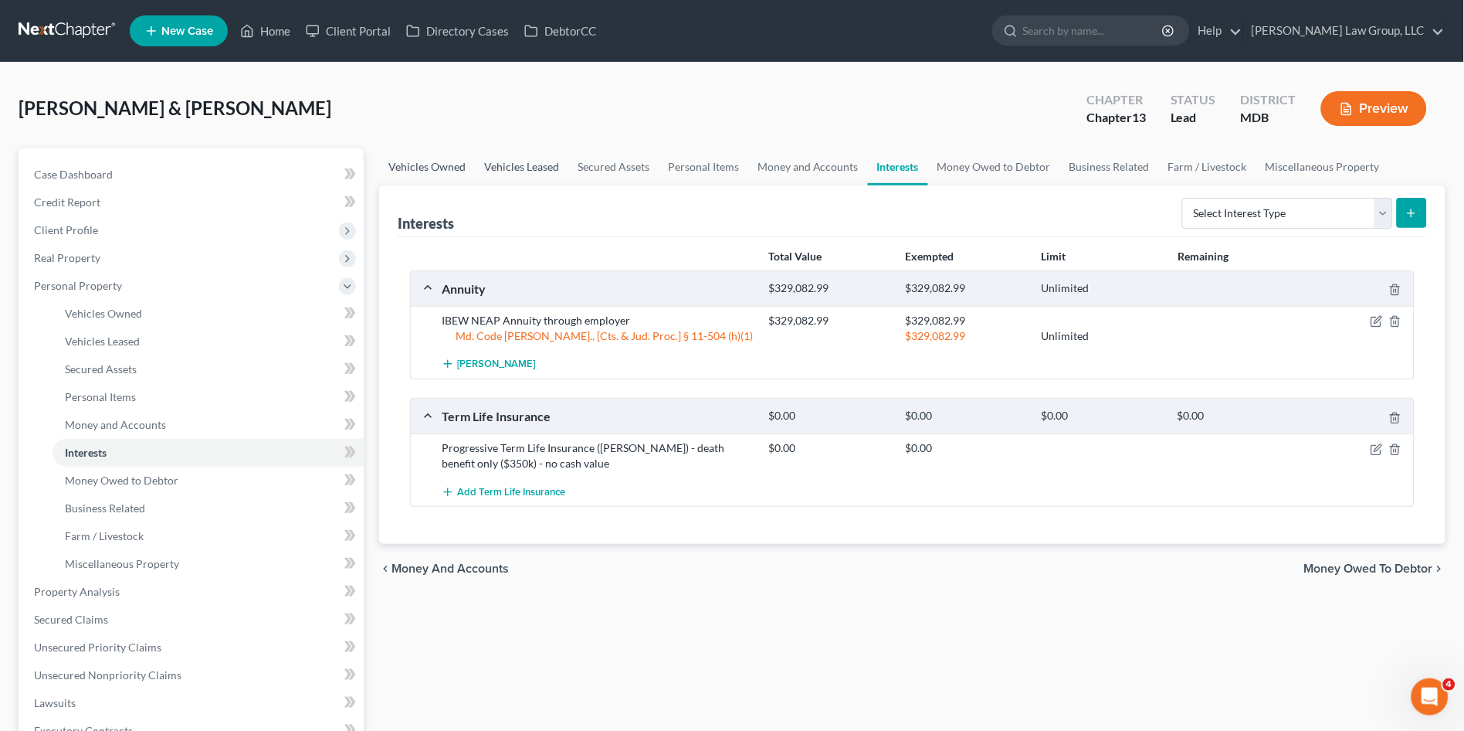
click at [423, 163] on link "Vehicles Owned" at bounding box center [427, 166] width 96 height 37
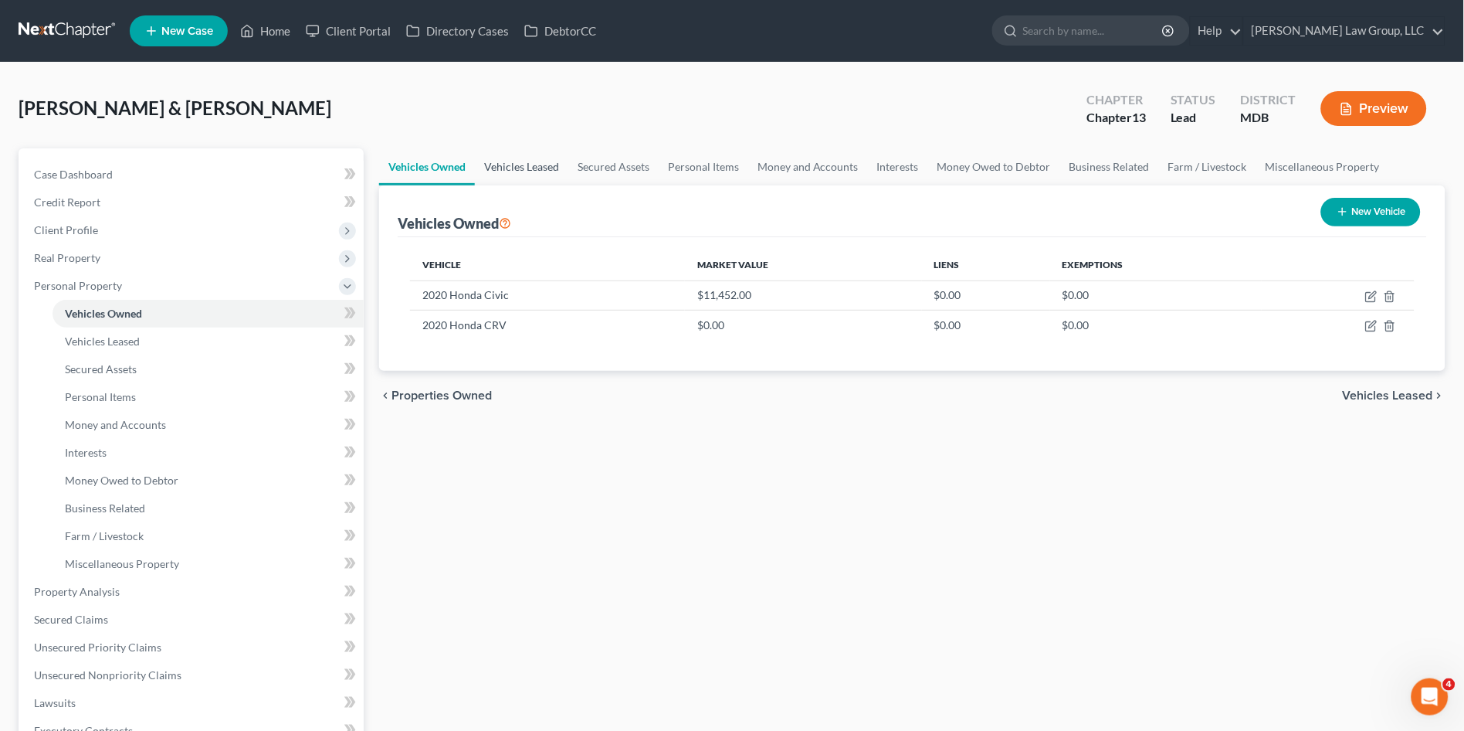
click at [514, 170] on link "Vehicles Leased" at bounding box center [521, 166] width 93 height 37
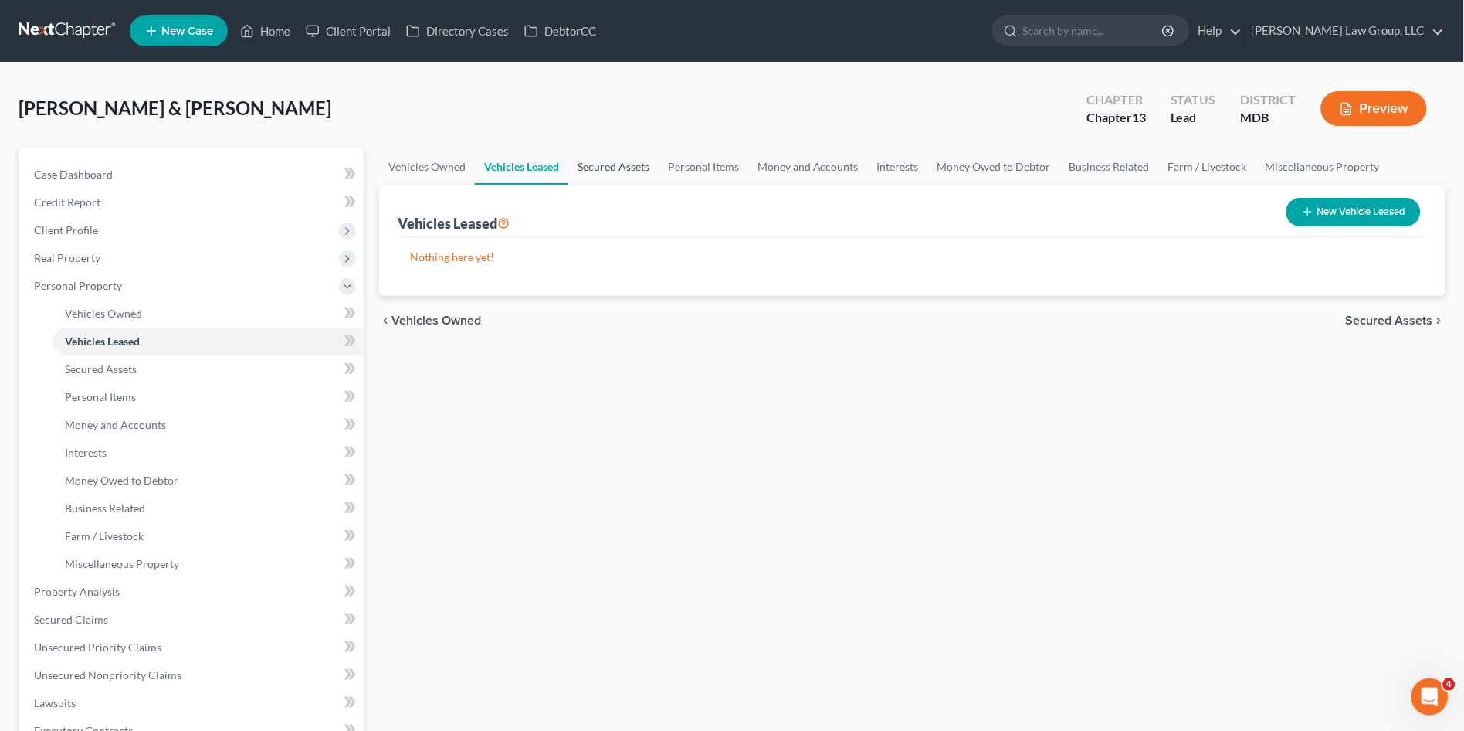
click at [607, 167] on link "Secured Assets" at bounding box center [613, 166] width 90 height 37
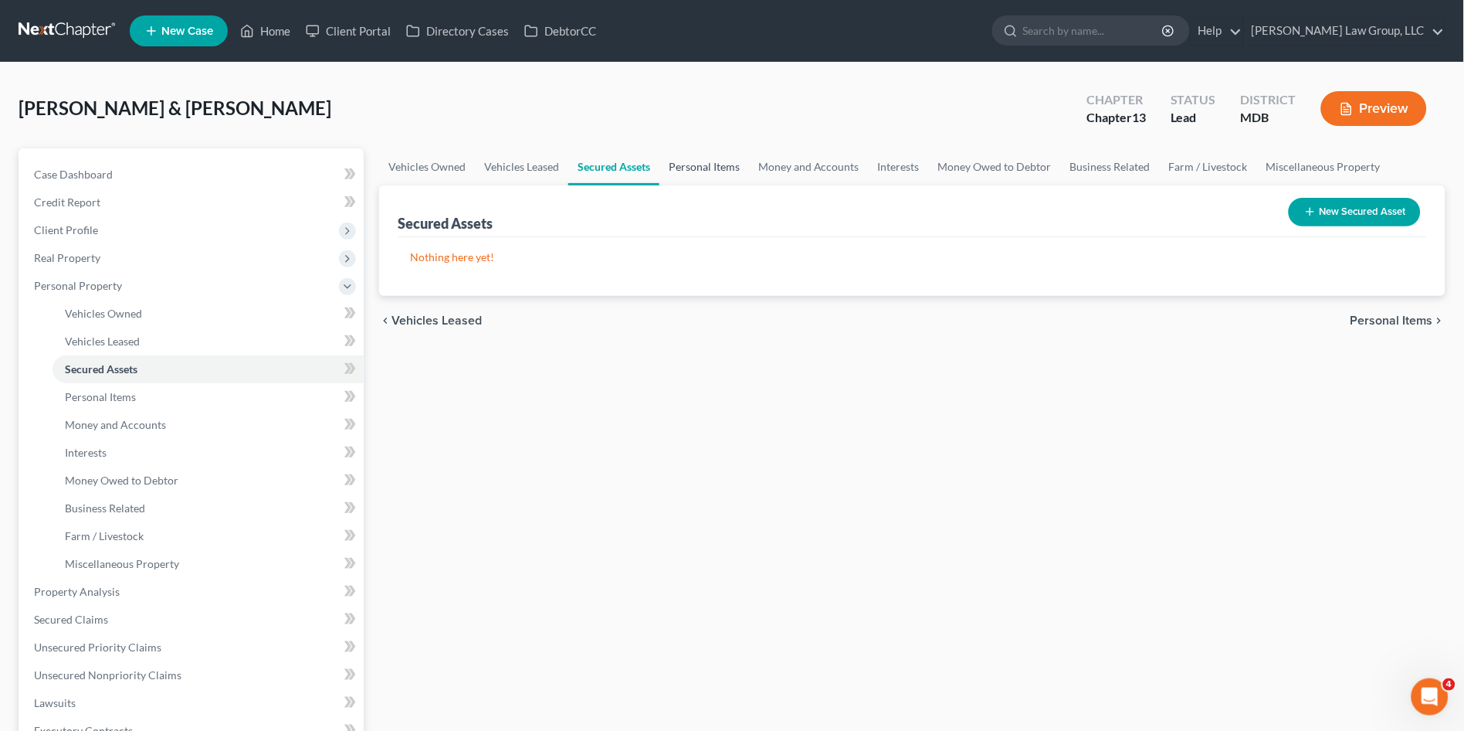
click at [688, 169] on link "Personal Items" at bounding box center [705, 166] width 90 height 37
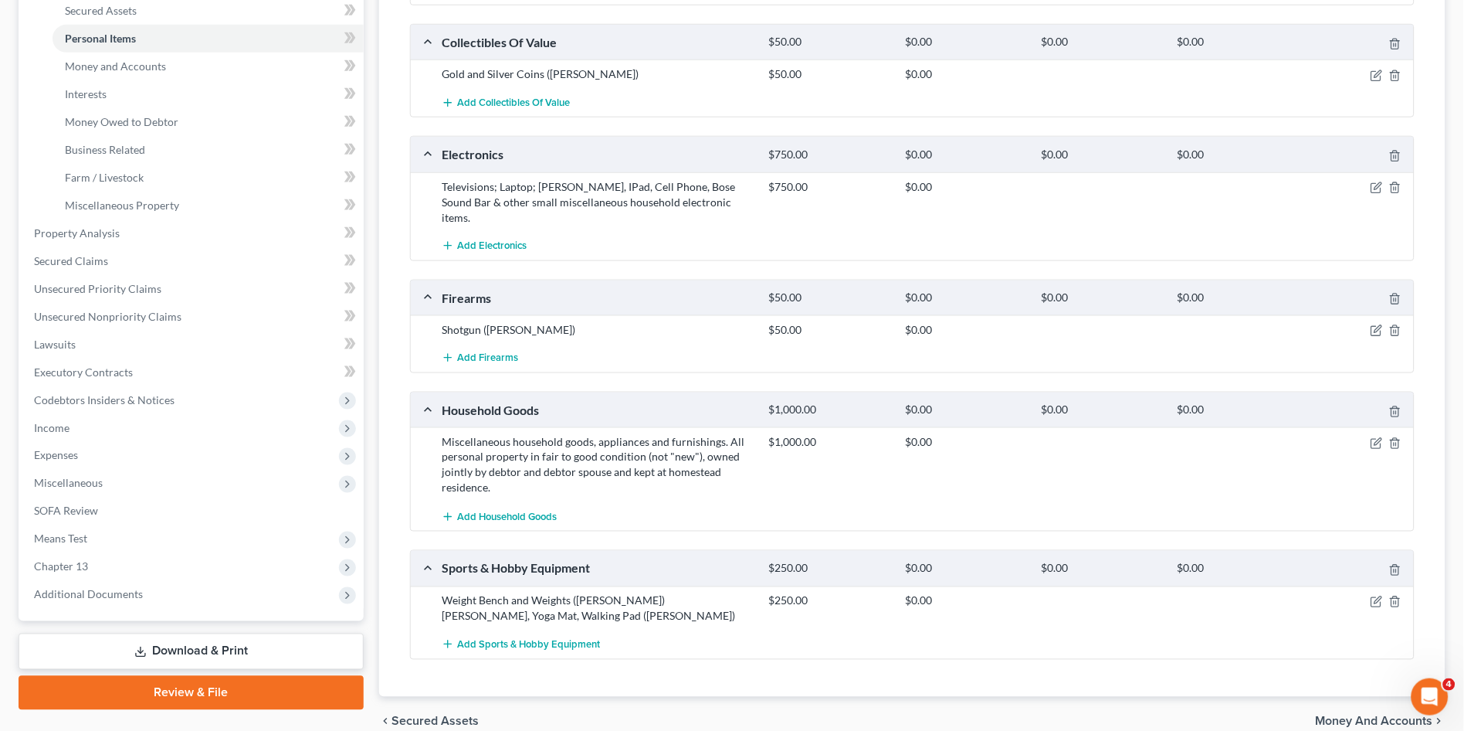
scroll to position [328, 0]
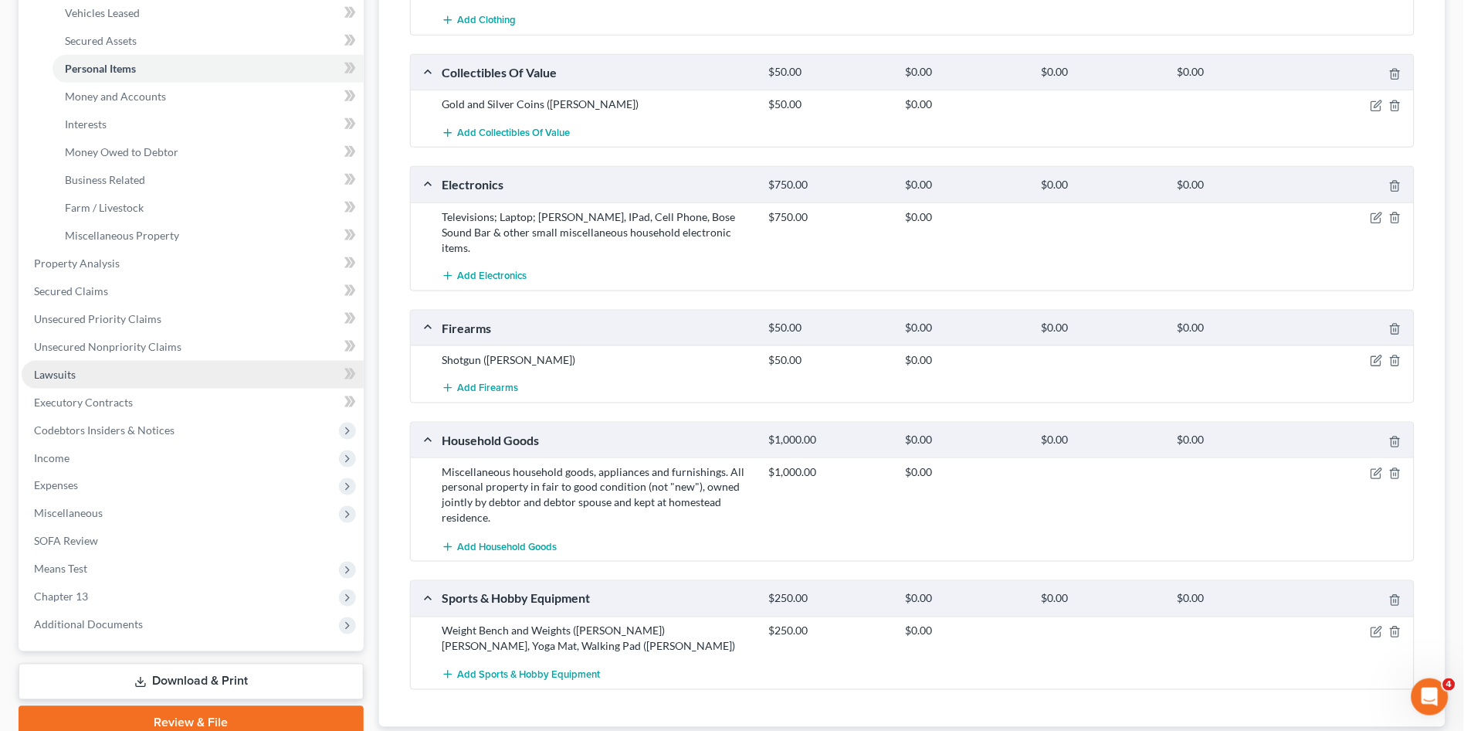
click at [88, 377] on link "Lawsuits" at bounding box center [193, 375] width 342 height 28
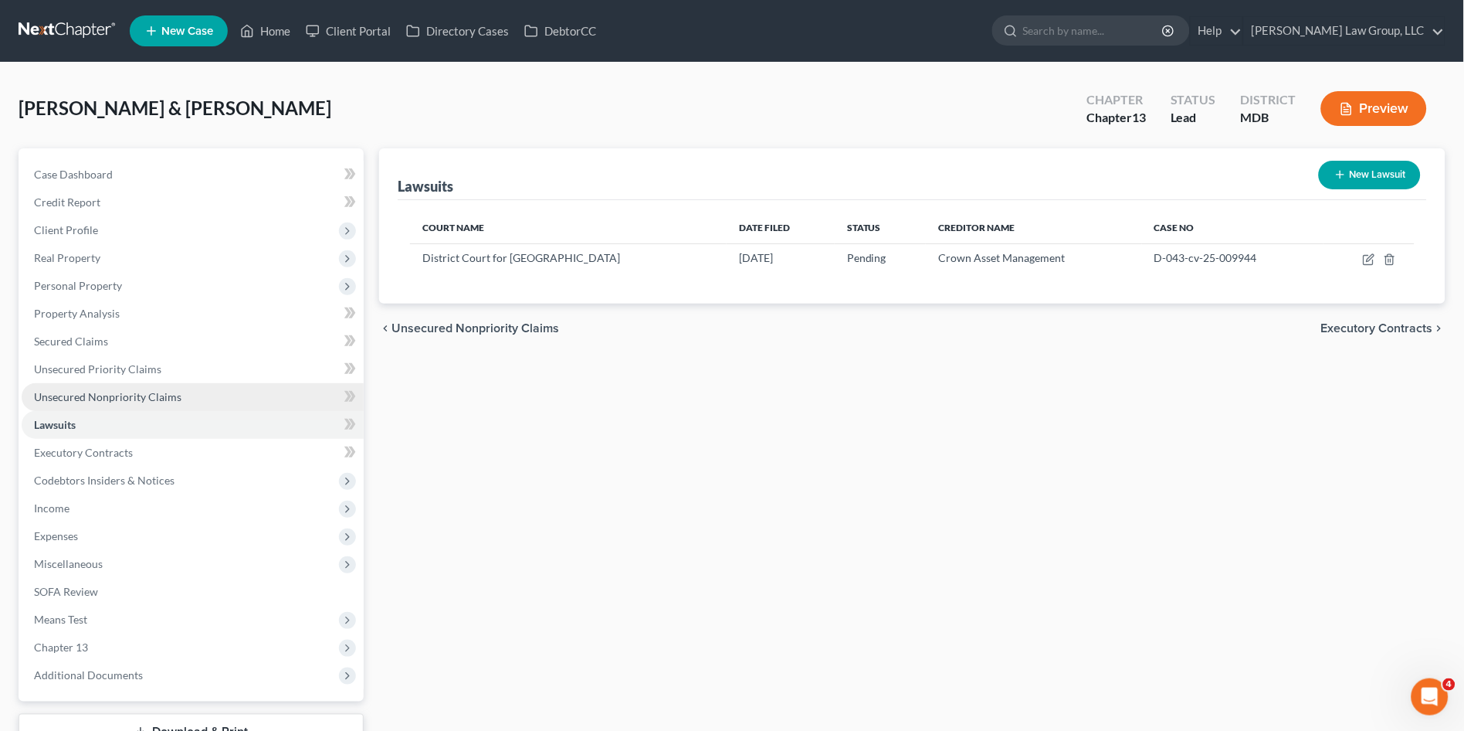
click at [112, 397] on span "Unsecured Nonpriority Claims" at bounding box center [108, 396] width 148 height 13
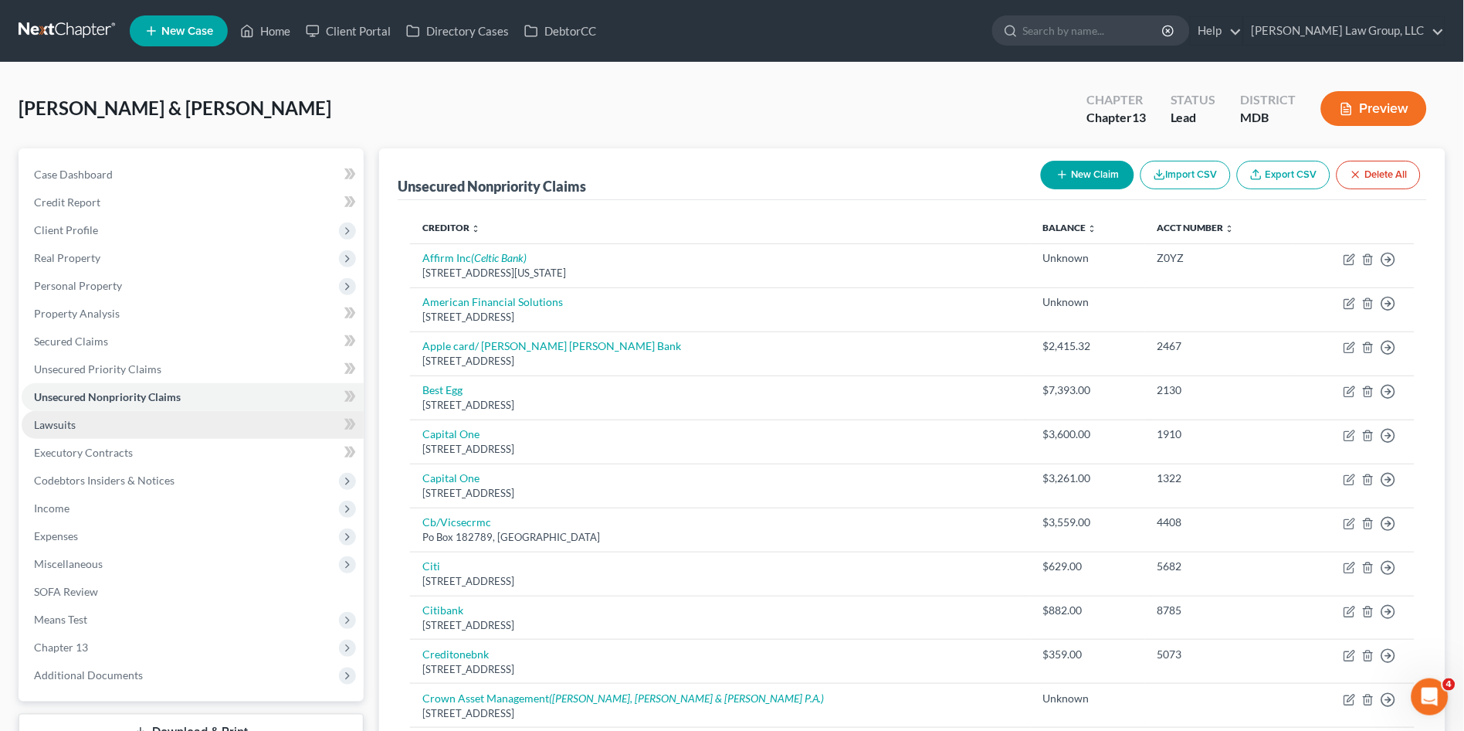
click at [65, 425] on span "Lawsuits" at bounding box center [55, 424] width 42 height 13
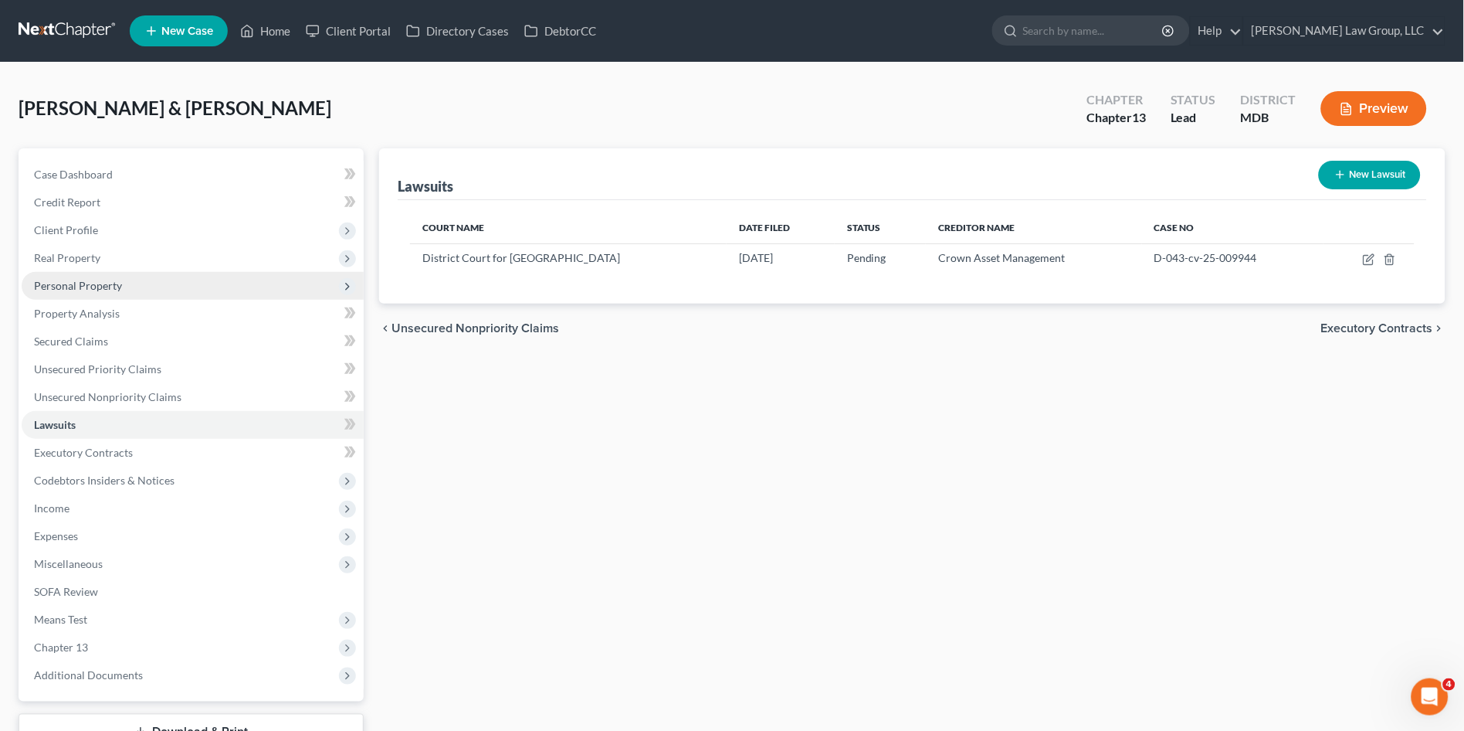
click at [72, 281] on span "Personal Property" at bounding box center [78, 285] width 88 height 13
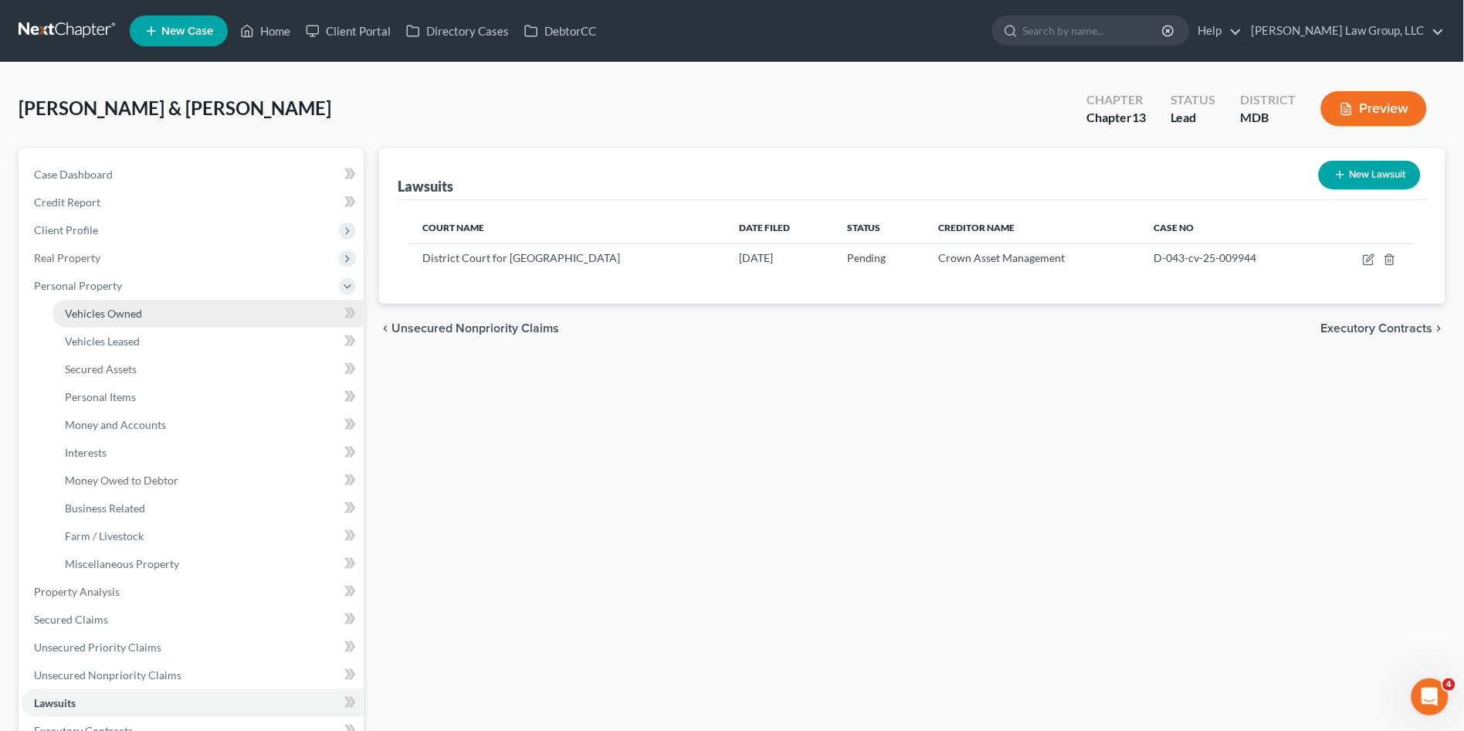
click at [82, 310] on span "Vehicles Owned" at bounding box center [103, 313] width 77 height 13
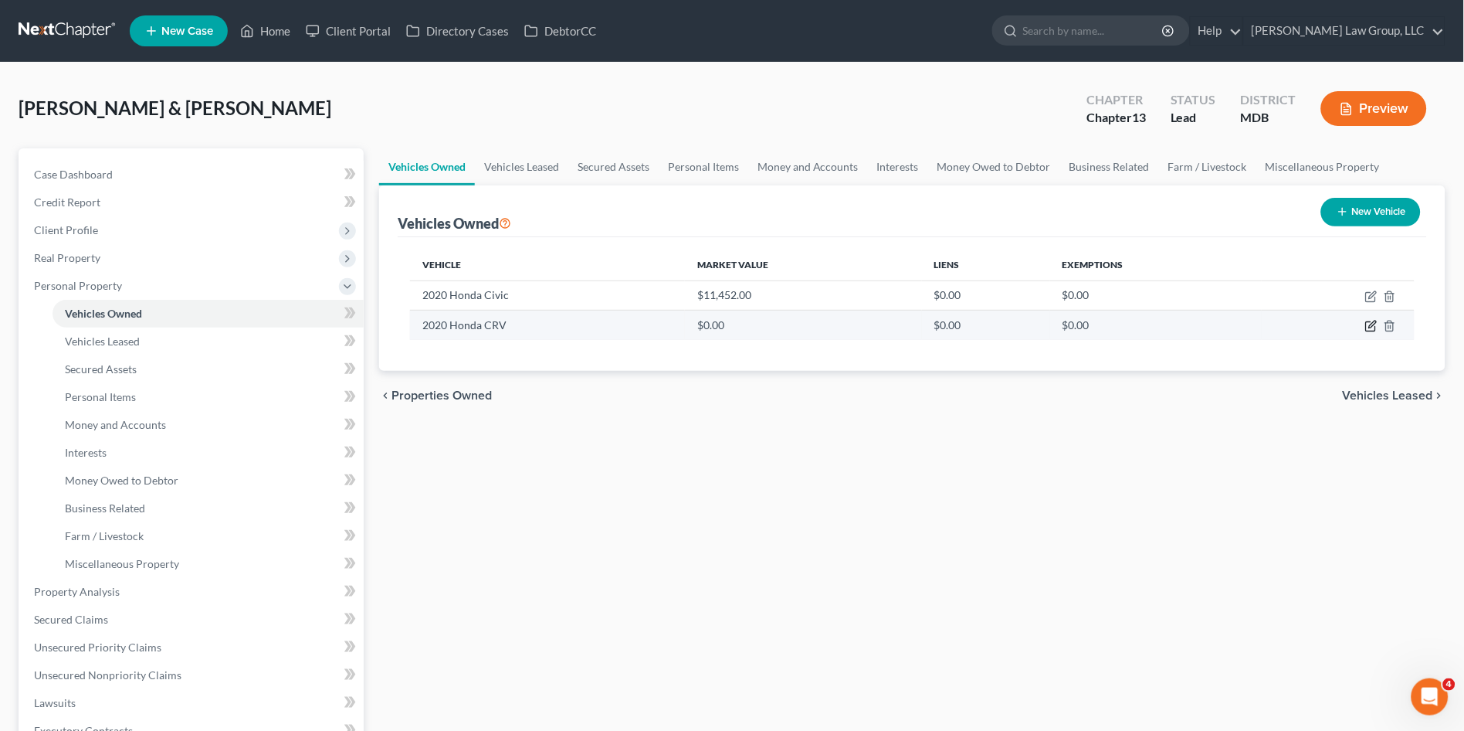
click at [1373, 324] on icon "button" at bounding box center [1372, 326] width 12 height 12
select select "0"
select select "6"
select select "1"
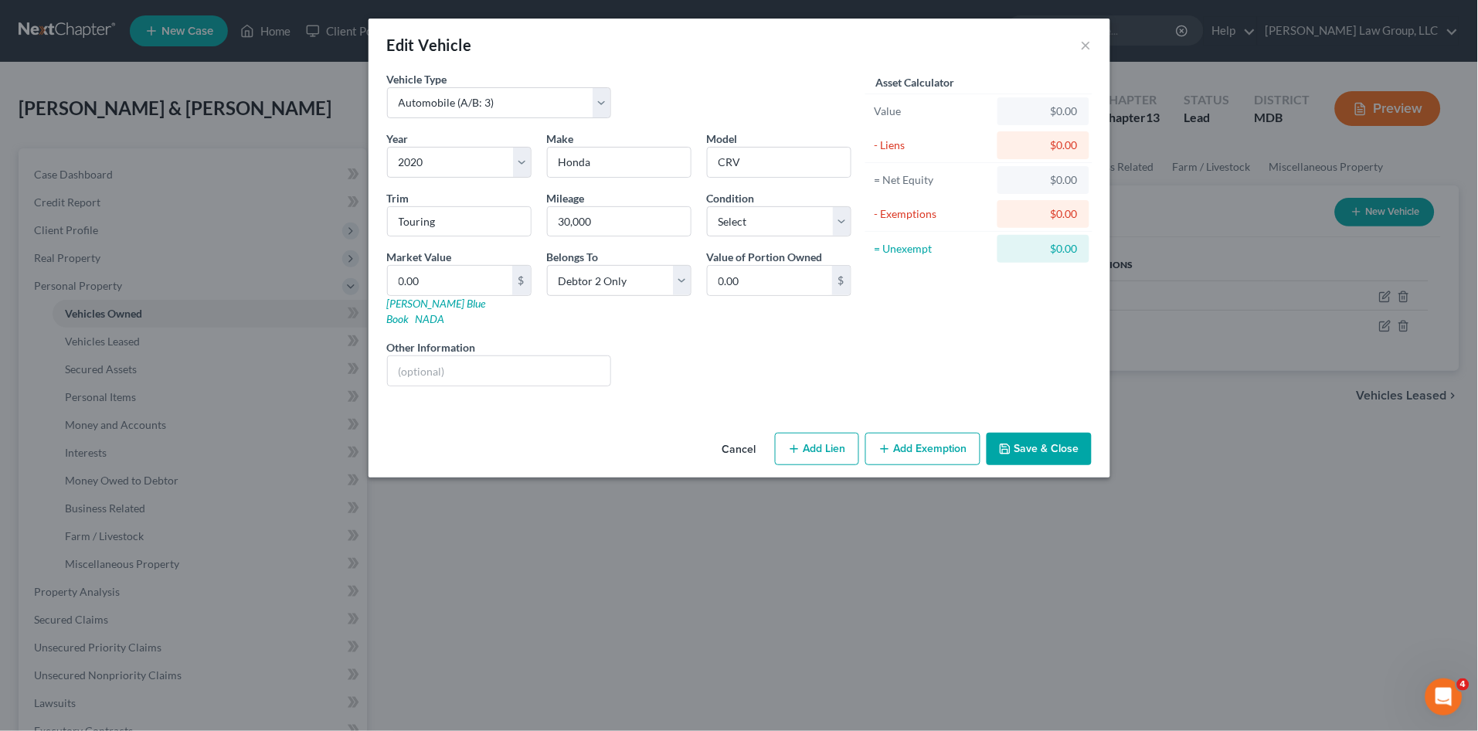
click at [767, 355] on div "Liens Select" at bounding box center [739, 362] width 240 height 47
click at [731, 166] on input "CRV" at bounding box center [779, 162] width 143 height 29
type input "CR-V"
click at [450, 285] on input "0.00" at bounding box center [450, 280] width 124 height 29
type input "24"
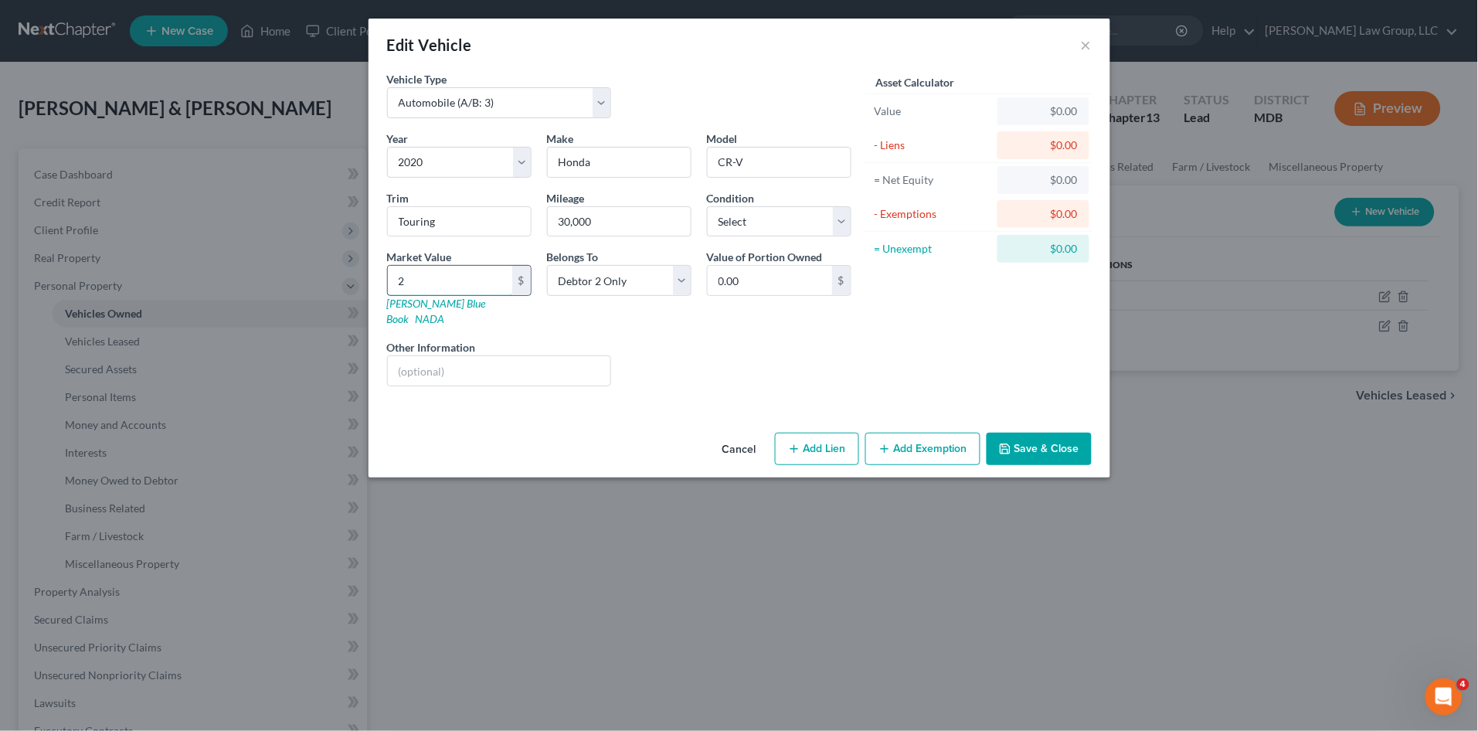
type input "24.00"
type input "247"
type input "247.00"
type input "2470"
type input "2,470.00"
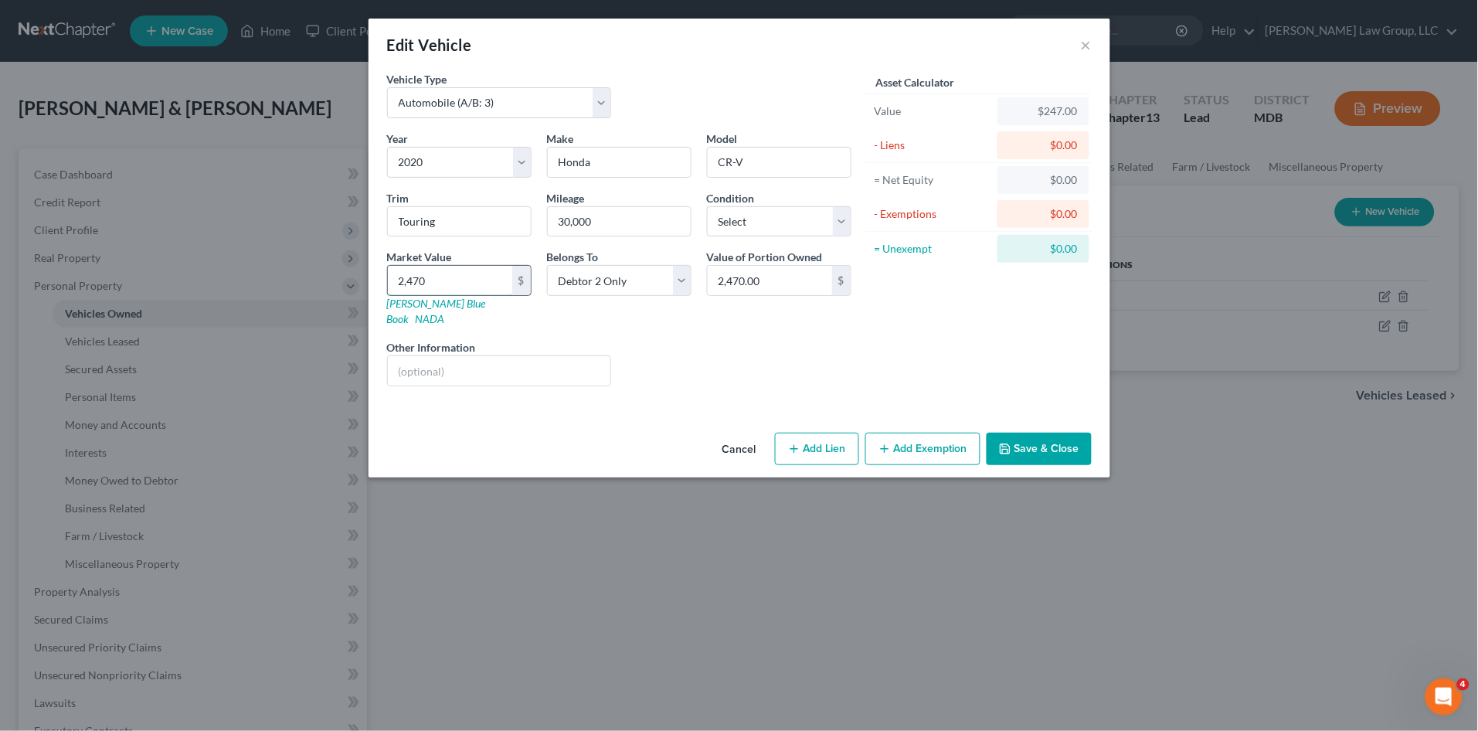
type input "2,4700"
type input "24,700.00"
click at [795, 225] on select "Select Excellent Very Good Good Fair Poor" at bounding box center [779, 221] width 144 height 31
select select "3"
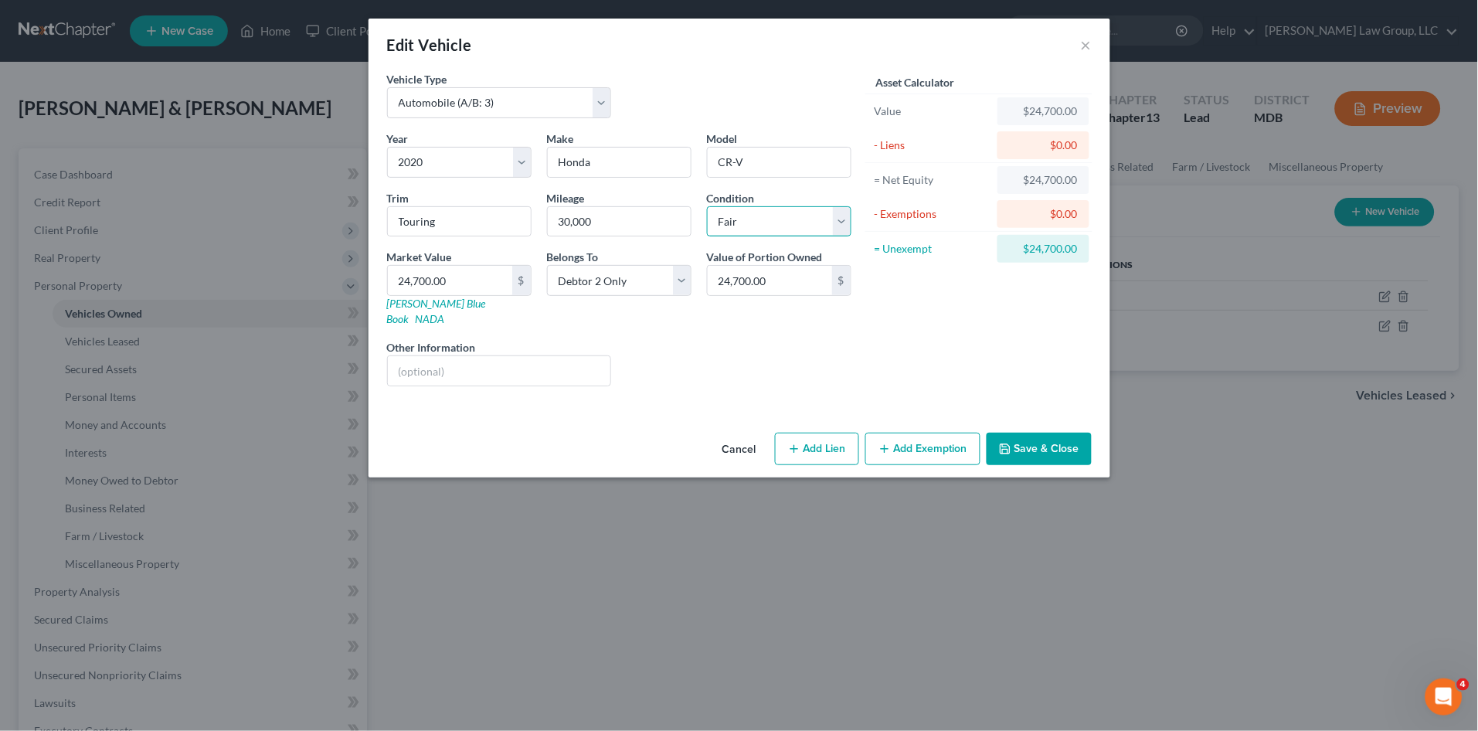
click at [707, 206] on select "Select Excellent Very Good Good Fair Poor" at bounding box center [779, 221] width 144 height 31
click at [1013, 438] on button "Save & Close" at bounding box center [1038, 449] width 105 height 32
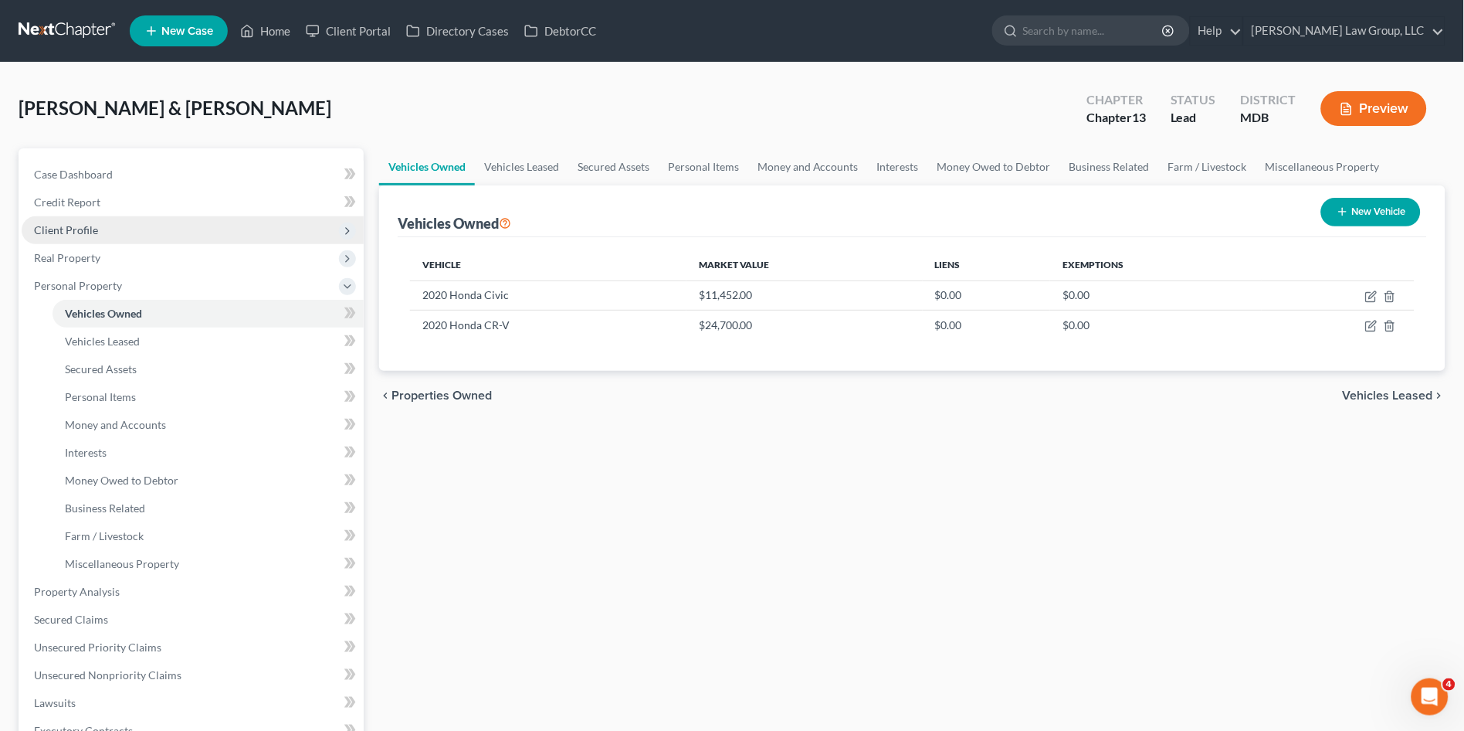
click at [76, 229] on span "Client Profile" at bounding box center [66, 229] width 64 height 13
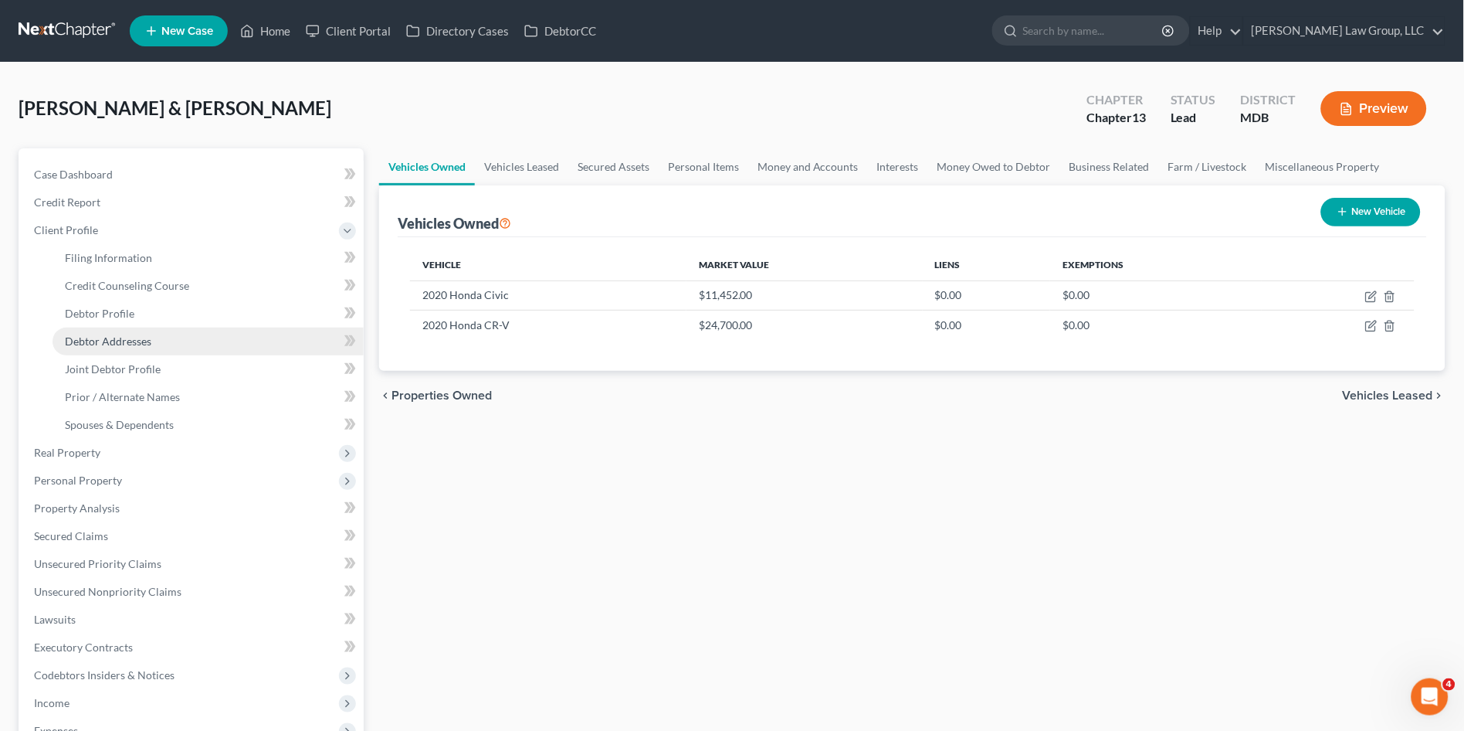
click at [106, 338] on span "Debtor Addresses" at bounding box center [108, 340] width 87 height 13
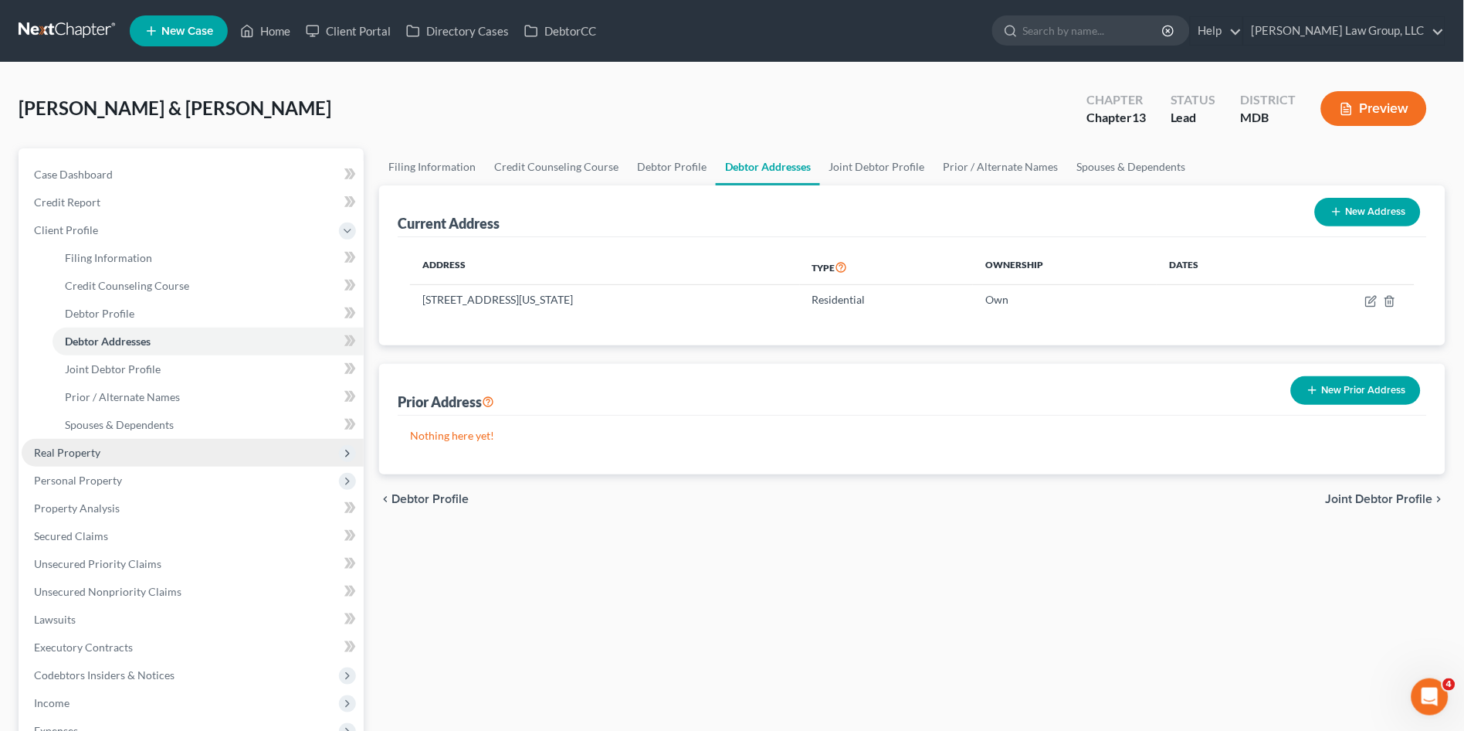
click at [77, 456] on span "Real Property" at bounding box center [67, 452] width 66 height 13
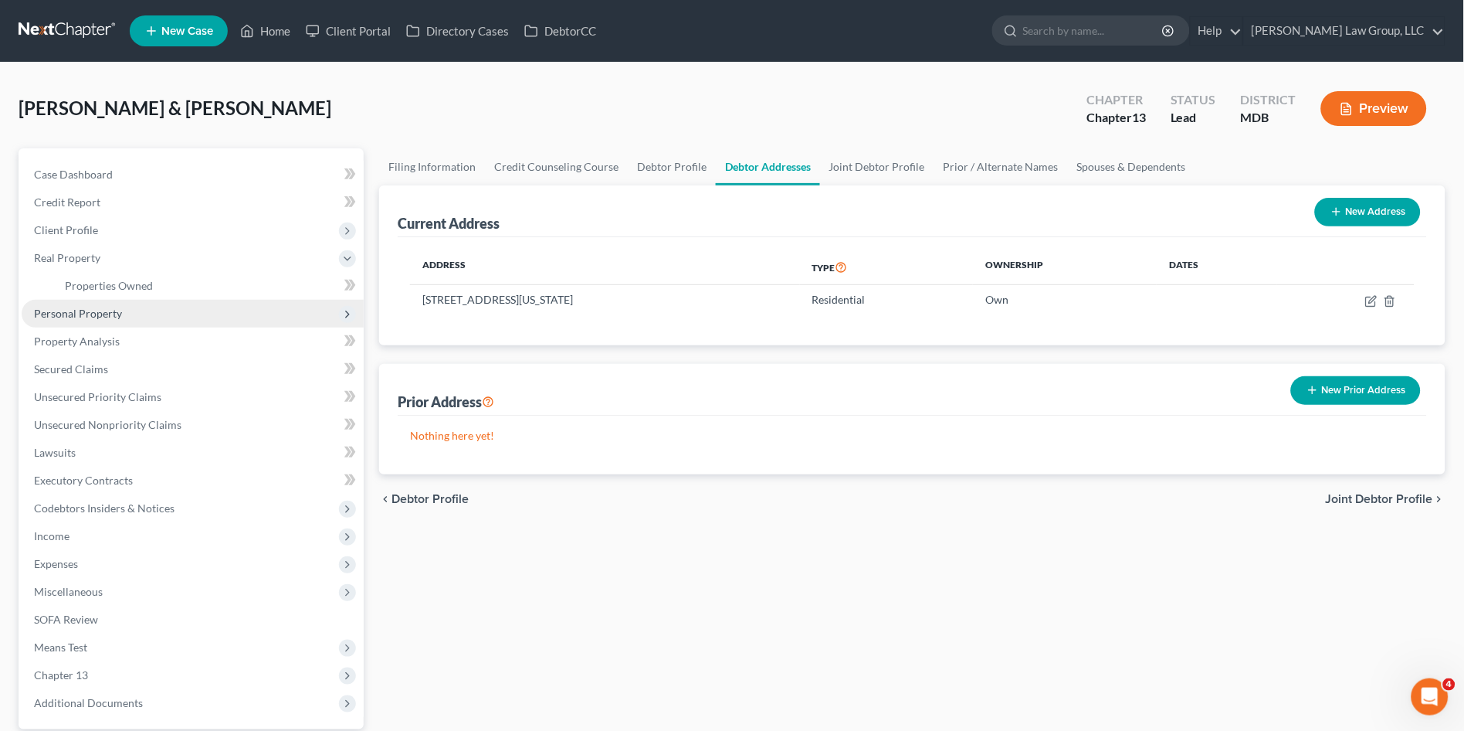
click at [107, 317] on span "Personal Property" at bounding box center [78, 313] width 88 height 13
click at [106, 313] on span "Vehicles Owned" at bounding box center [103, 313] width 77 height 13
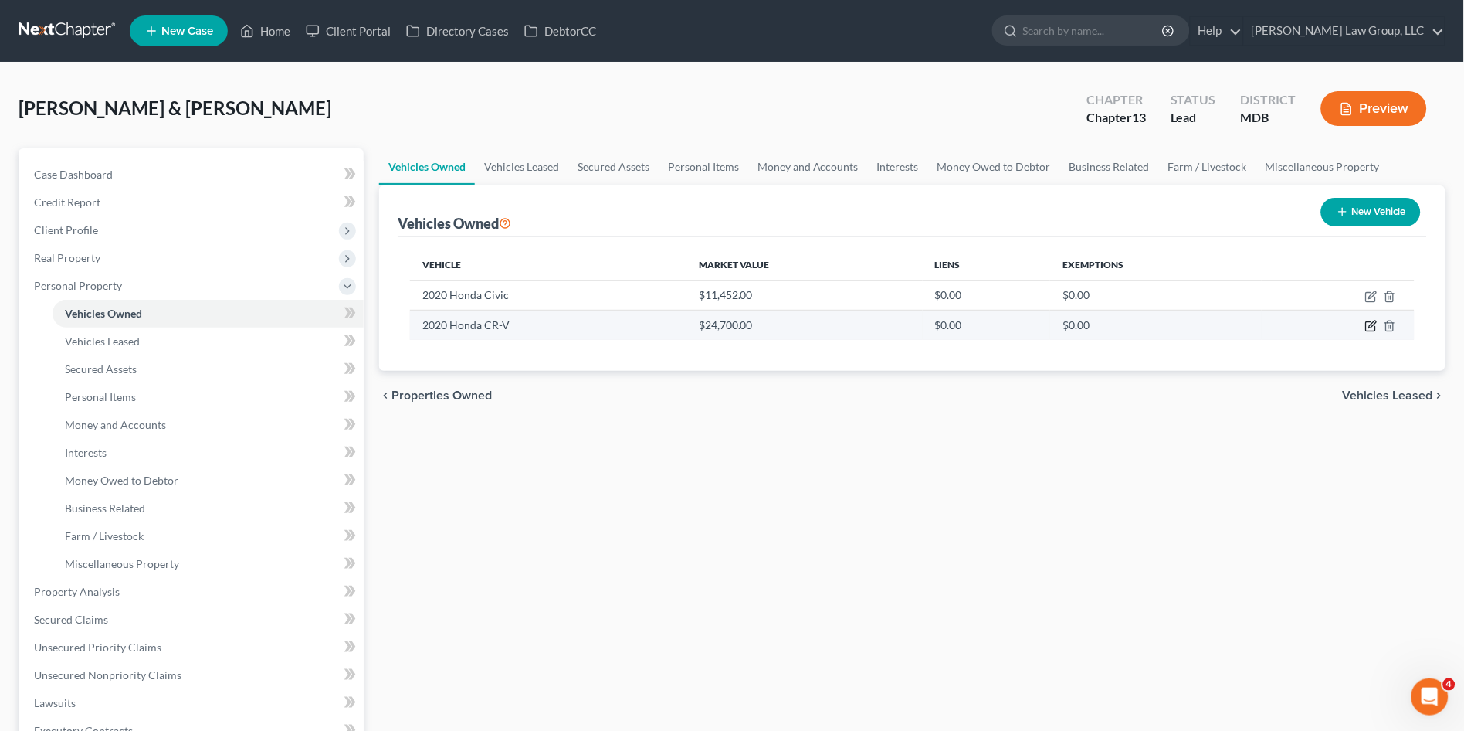
click at [1367, 324] on icon "button" at bounding box center [1370, 326] width 9 height 9
select select "0"
select select "6"
select select "3"
select select "1"
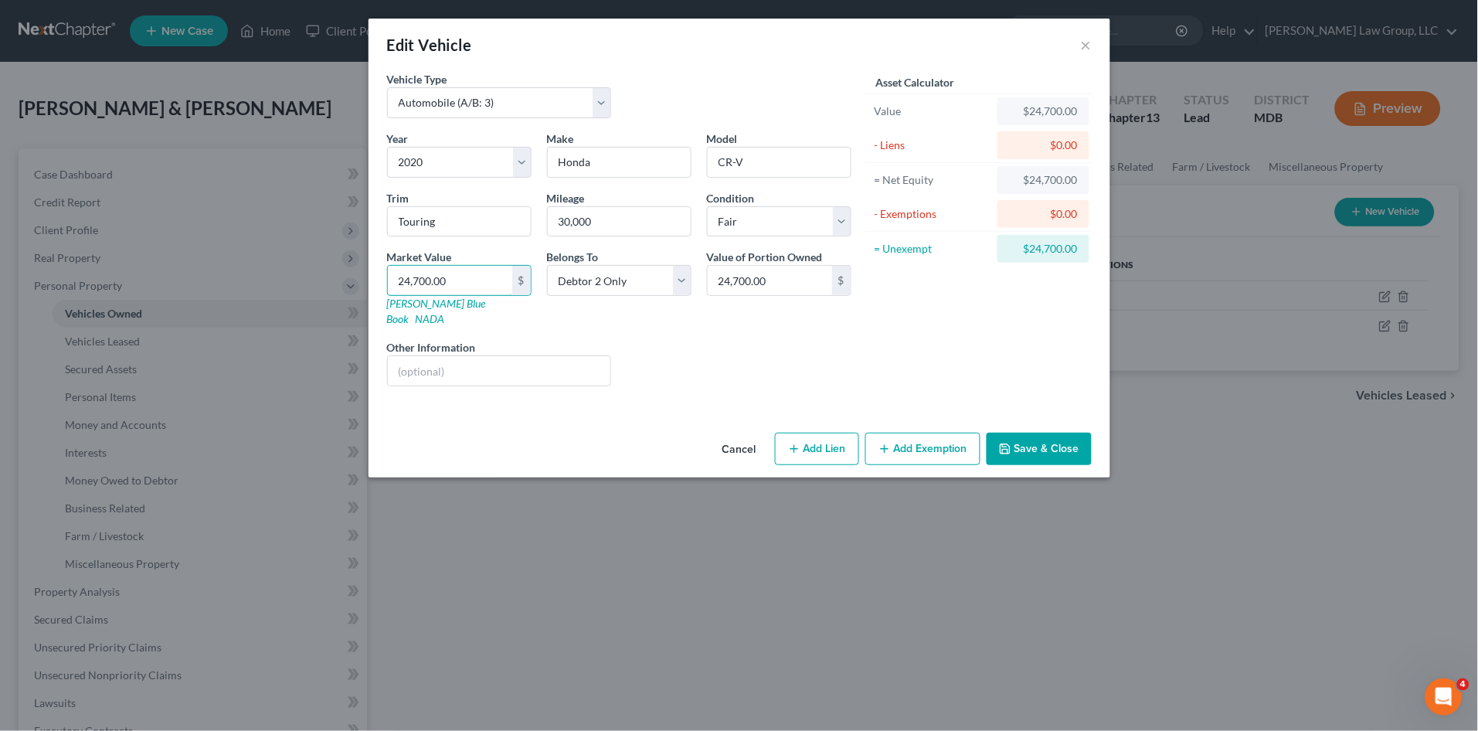
type input "2"
type input "2.00"
type input "27"
type input "27.00"
type input "272"
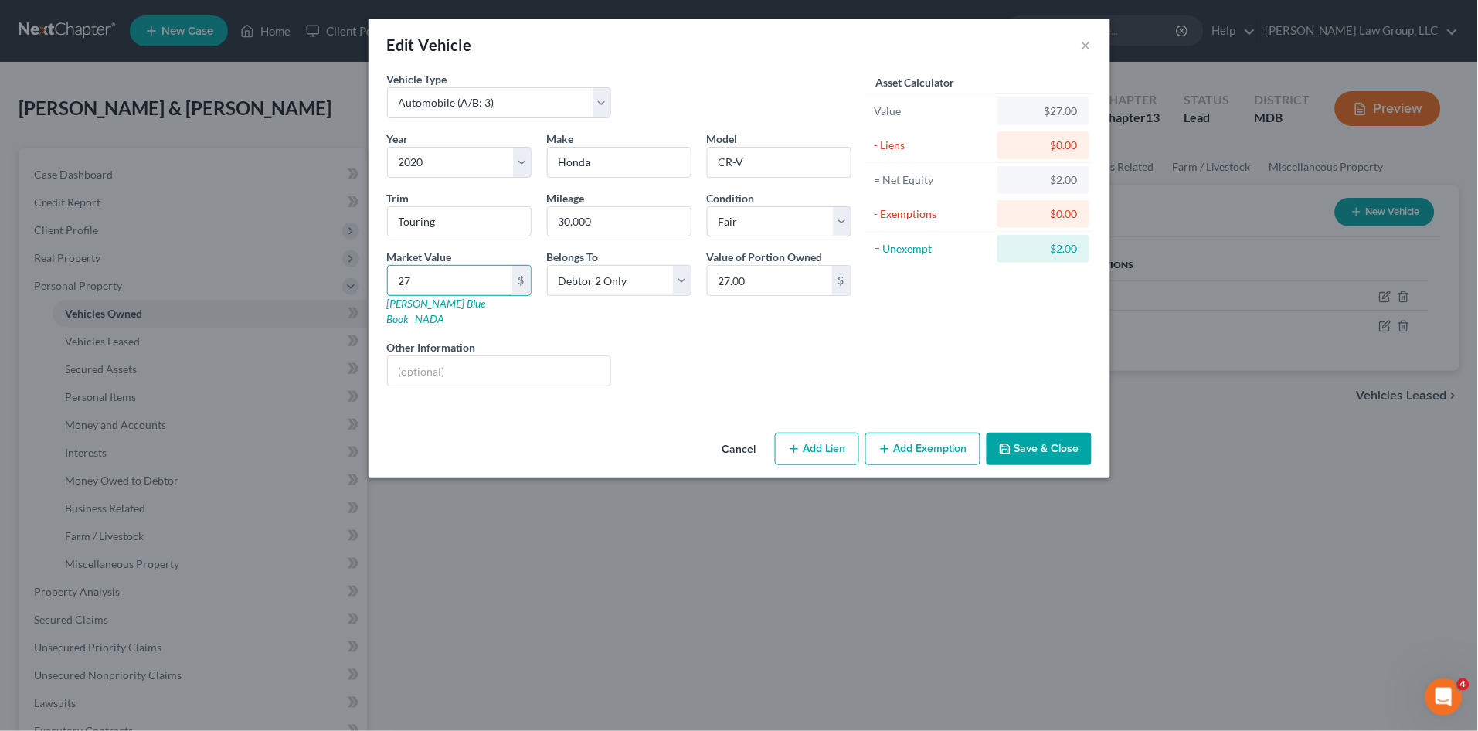
type input "272.00"
type input "2726"
type input "2,726.00"
type input "2,7266"
type input "27,266.00"
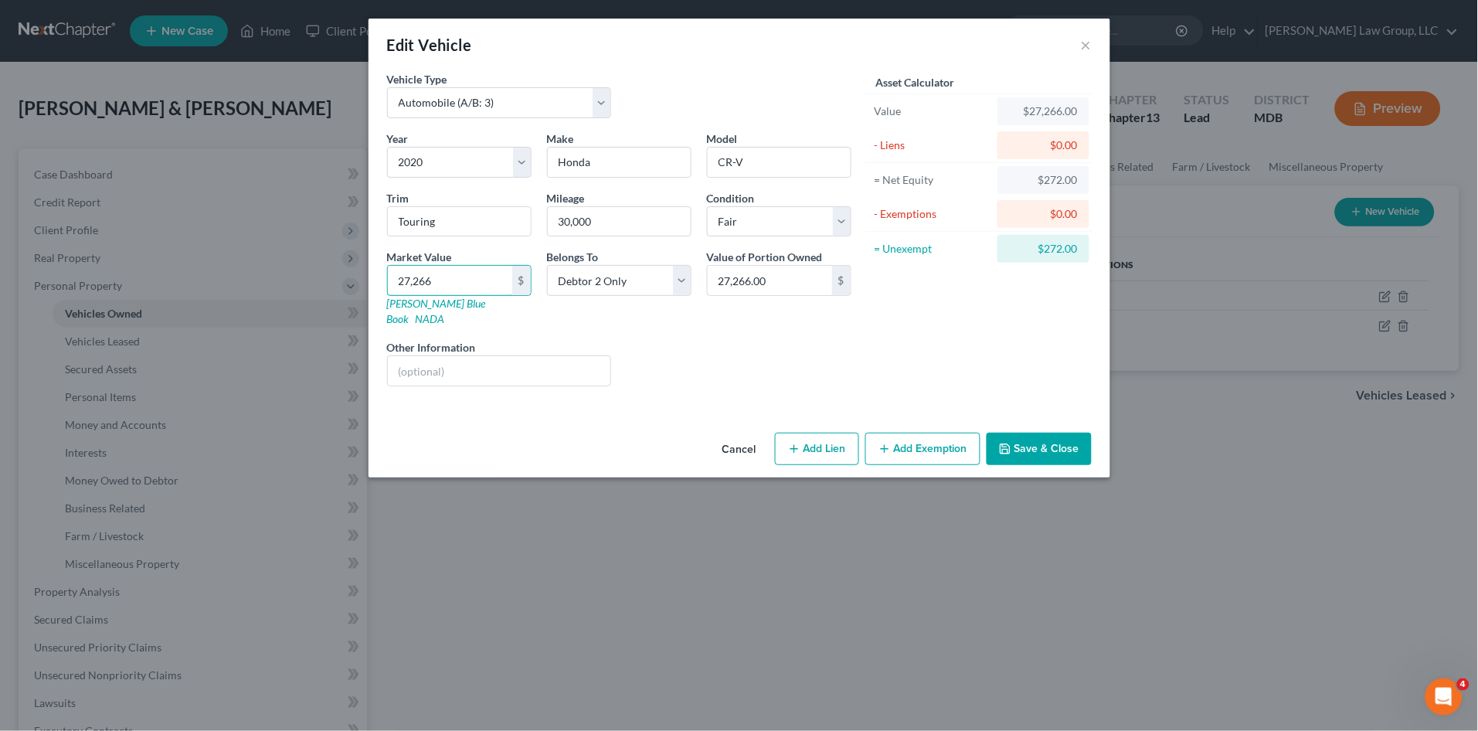
type input "27,266"
click at [735, 355] on div "Liens Select" at bounding box center [739, 362] width 240 height 47
click at [1043, 433] on button "Save & Close" at bounding box center [1038, 449] width 105 height 32
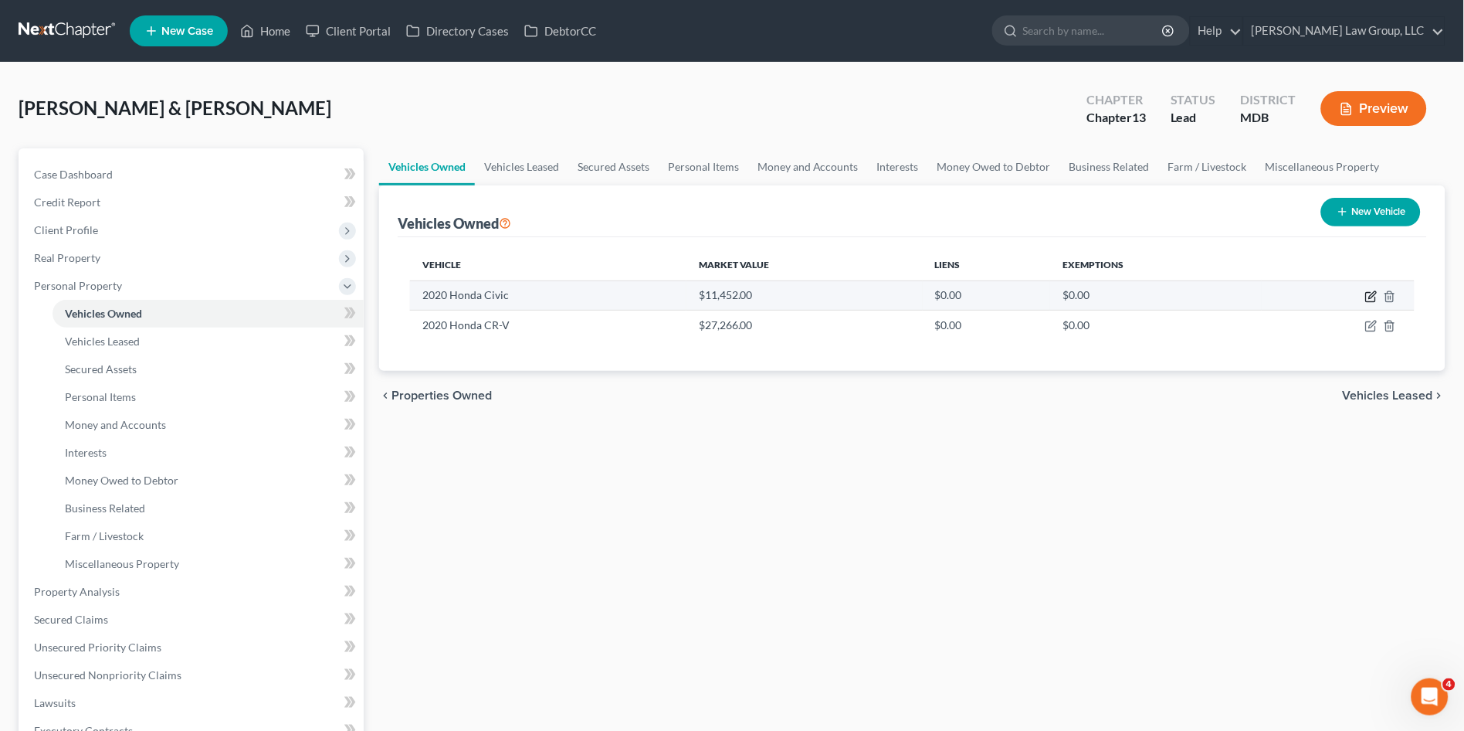
click at [1367, 297] on icon "button" at bounding box center [1370, 297] width 9 height 9
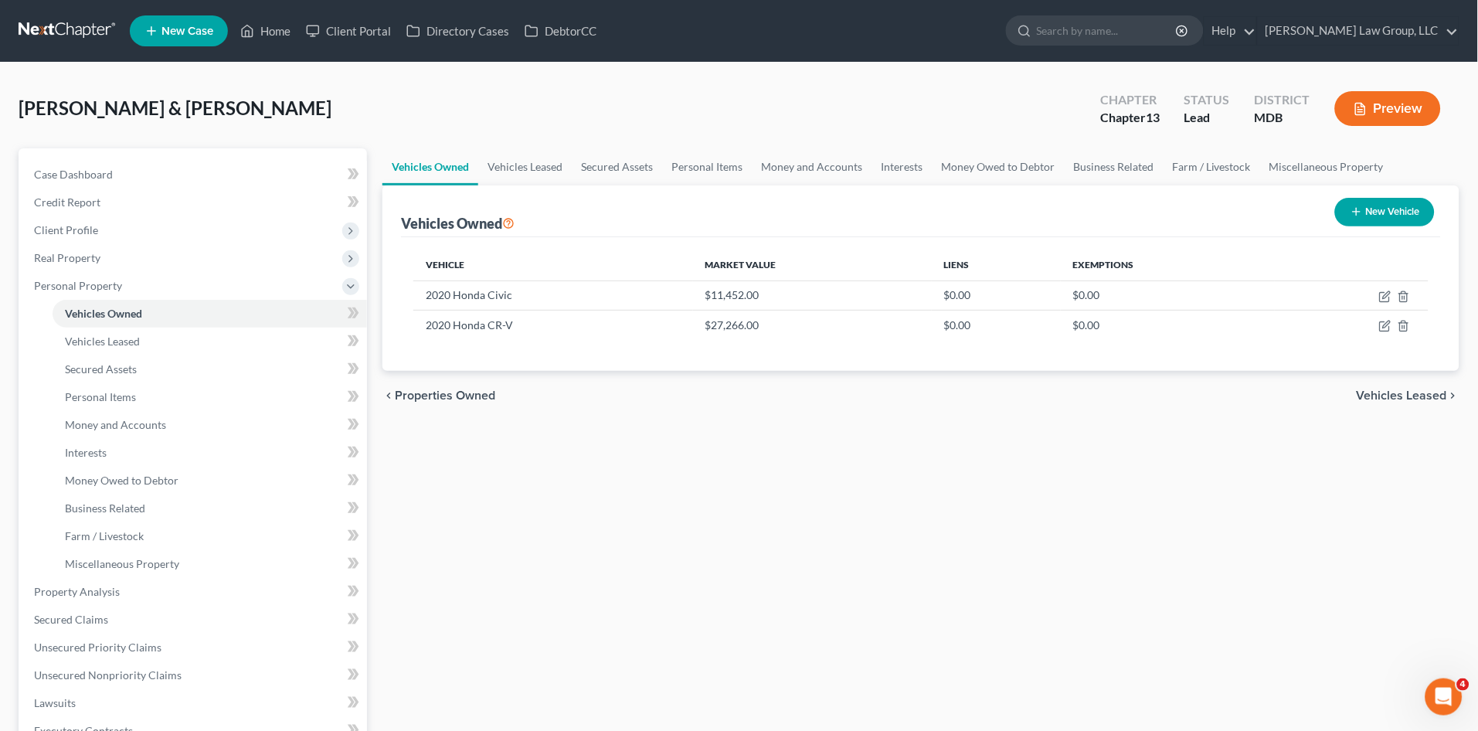
select select "0"
select select "6"
select select "3"
select select "0"
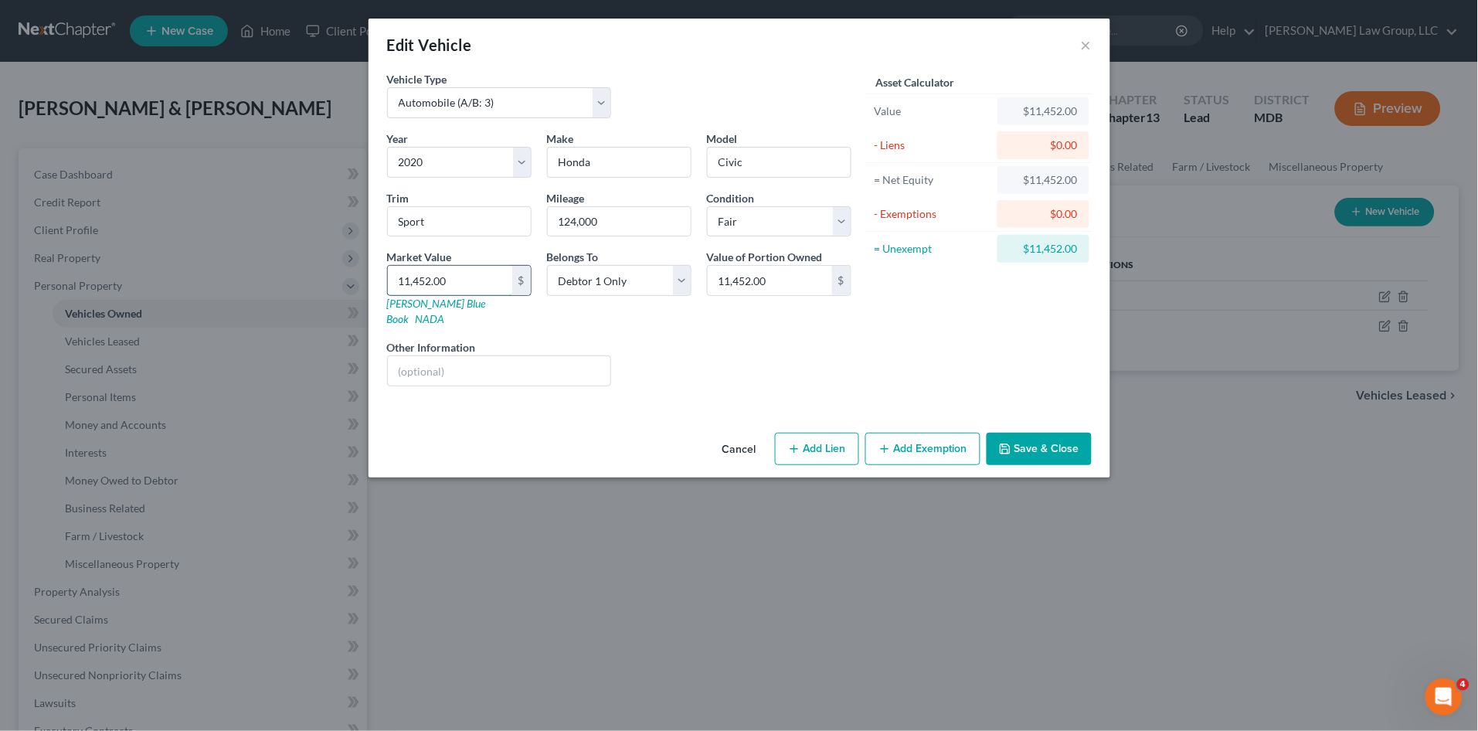
click at [481, 281] on input "11,452.00" at bounding box center [450, 280] width 124 height 29
click at [482, 280] on input "11,452.00" at bounding box center [450, 280] width 124 height 29
click at [483, 280] on input "11,452.00" at bounding box center [450, 280] width 124 height 29
click at [739, 339] on div "Liens Select" at bounding box center [739, 362] width 240 height 47
click at [1035, 433] on button "Save & Close" at bounding box center [1038, 449] width 105 height 32
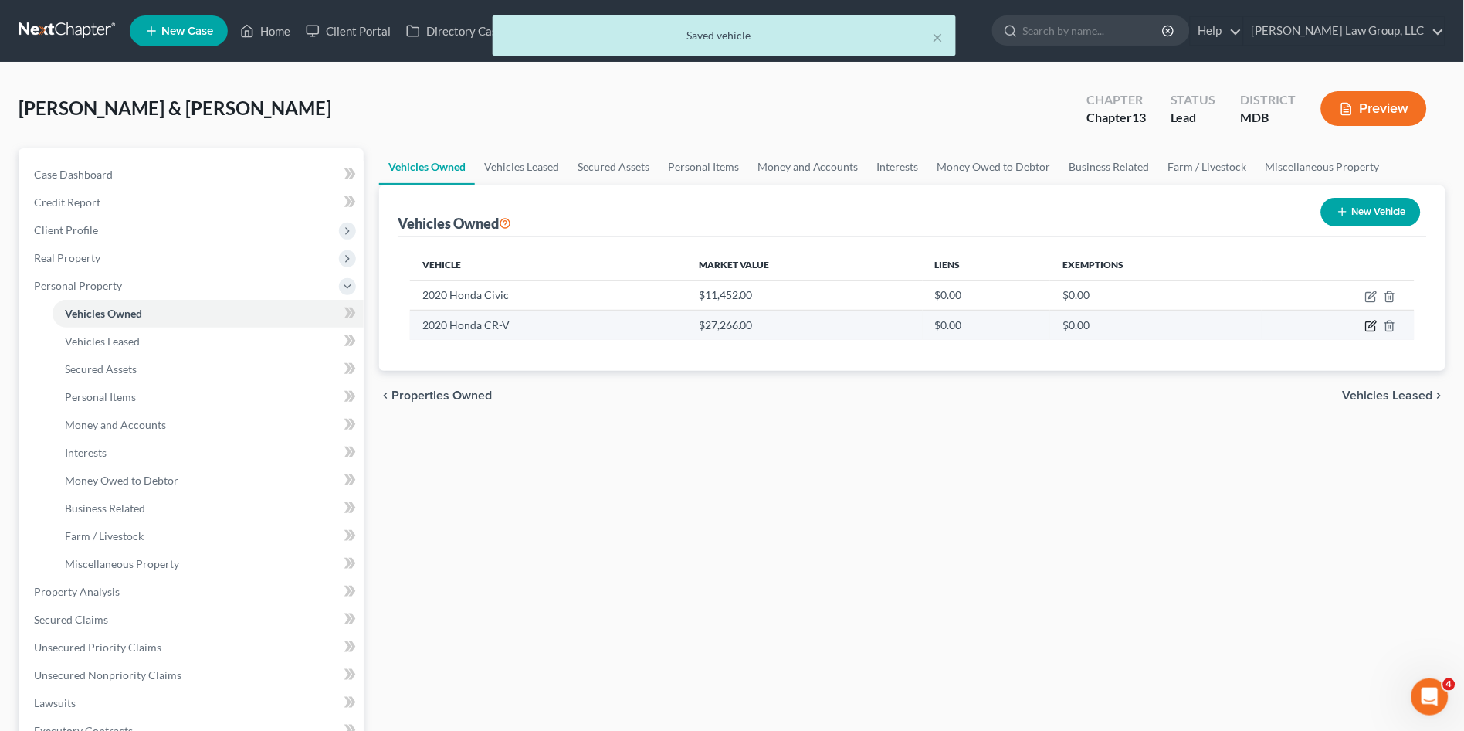
click at [1369, 323] on icon "button" at bounding box center [1372, 326] width 12 height 12
select select "0"
select select "6"
select select "3"
select select "1"
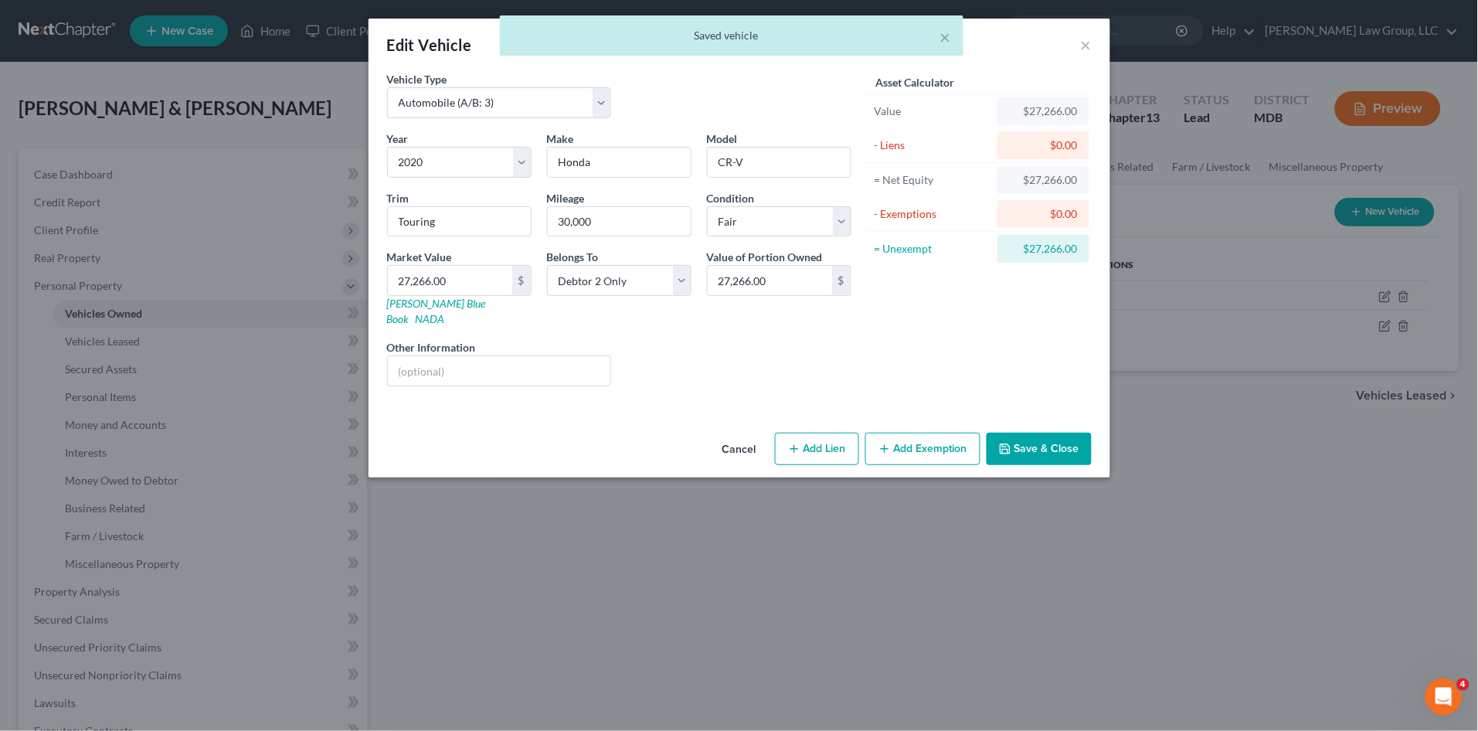
click at [1034, 433] on button "Save & Close" at bounding box center [1038, 449] width 105 height 32
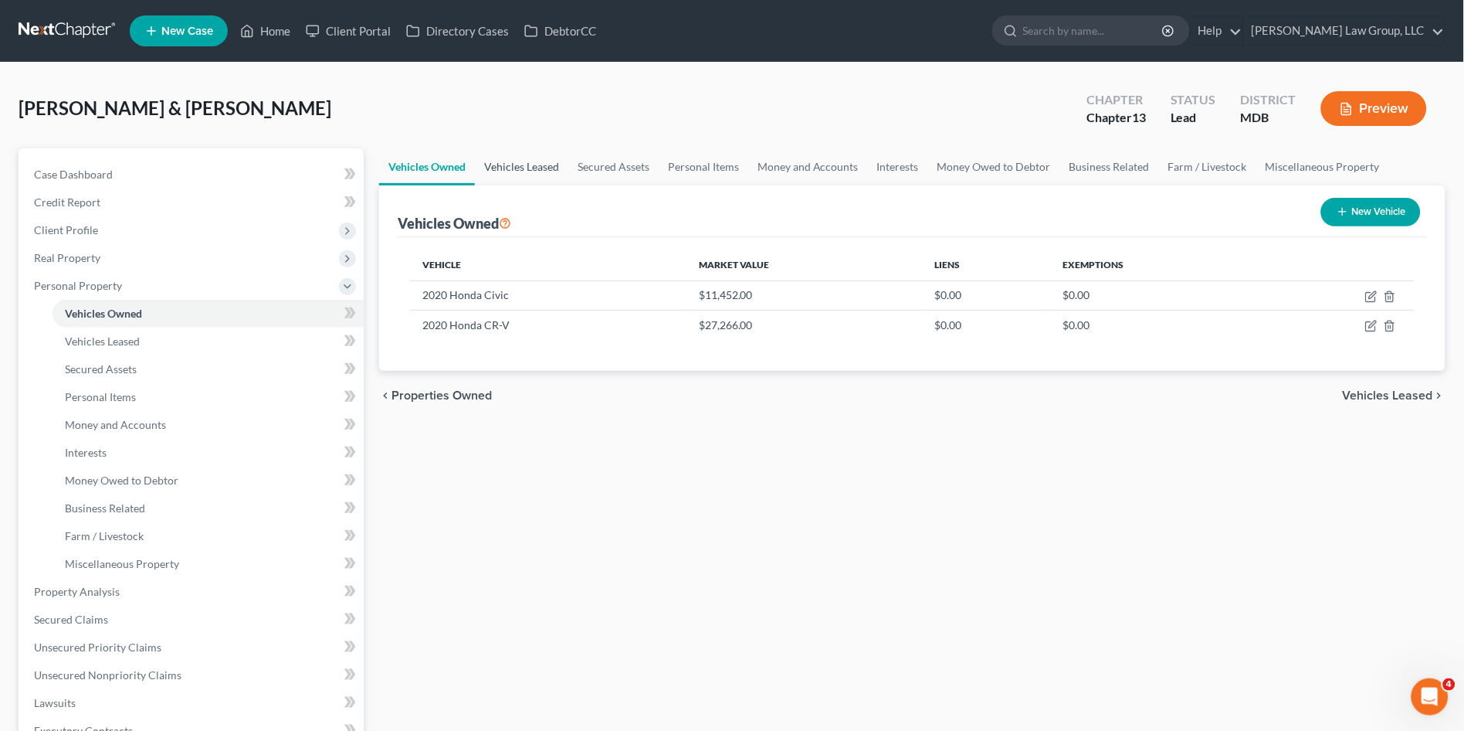
click at [514, 162] on link "Vehicles Leased" at bounding box center [521, 166] width 93 height 37
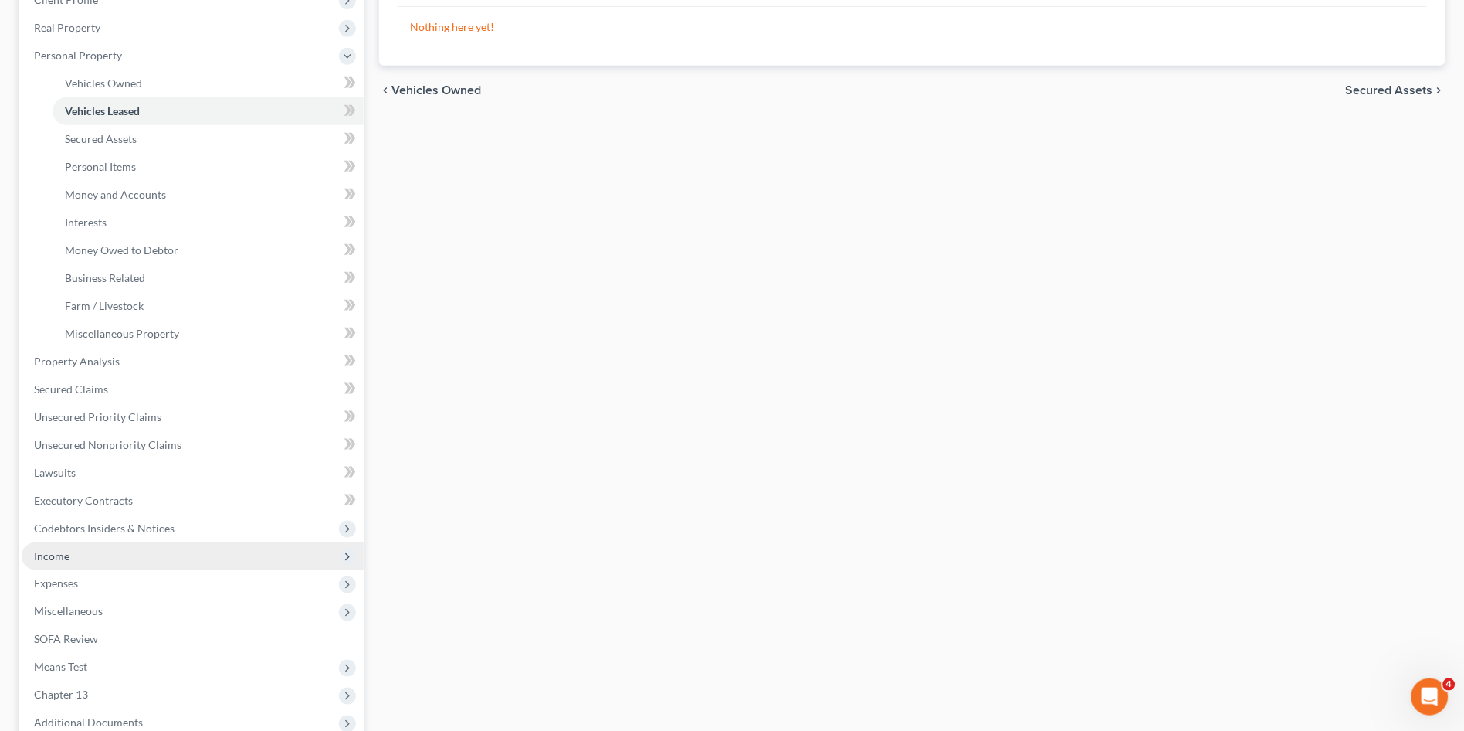
scroll to position [257, 0]
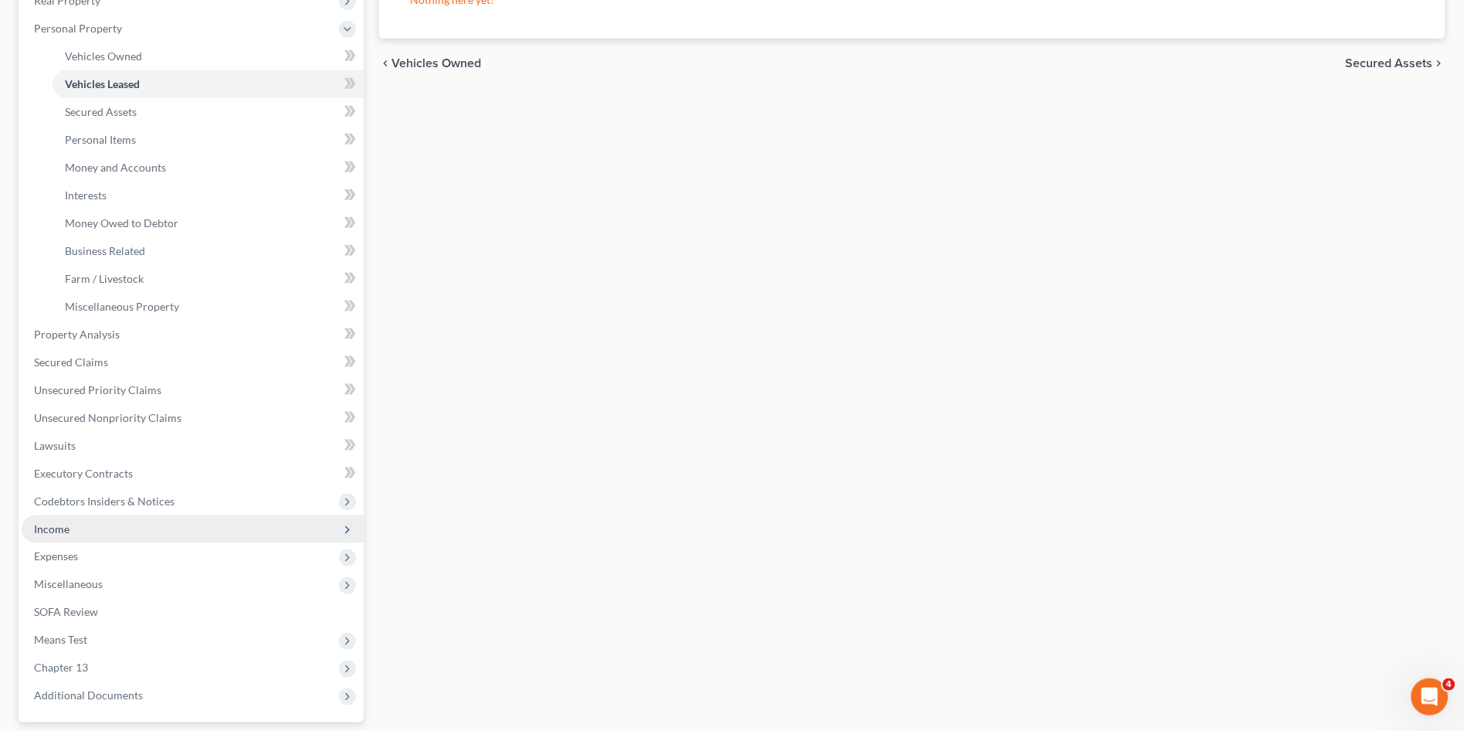
click at [63, 533] on span "Income" at bounding box center [52, 528] width 36 height 13
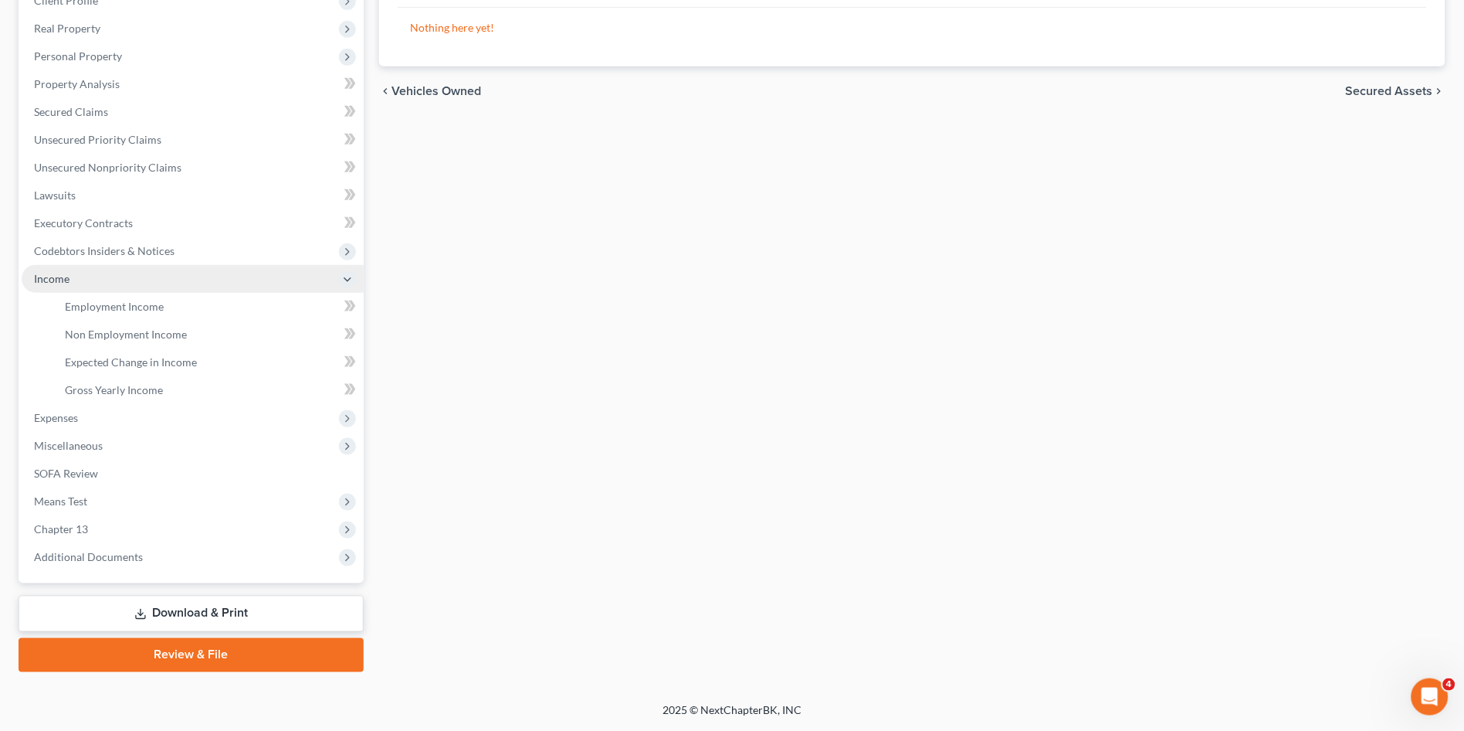
scroll to position [227, 0]
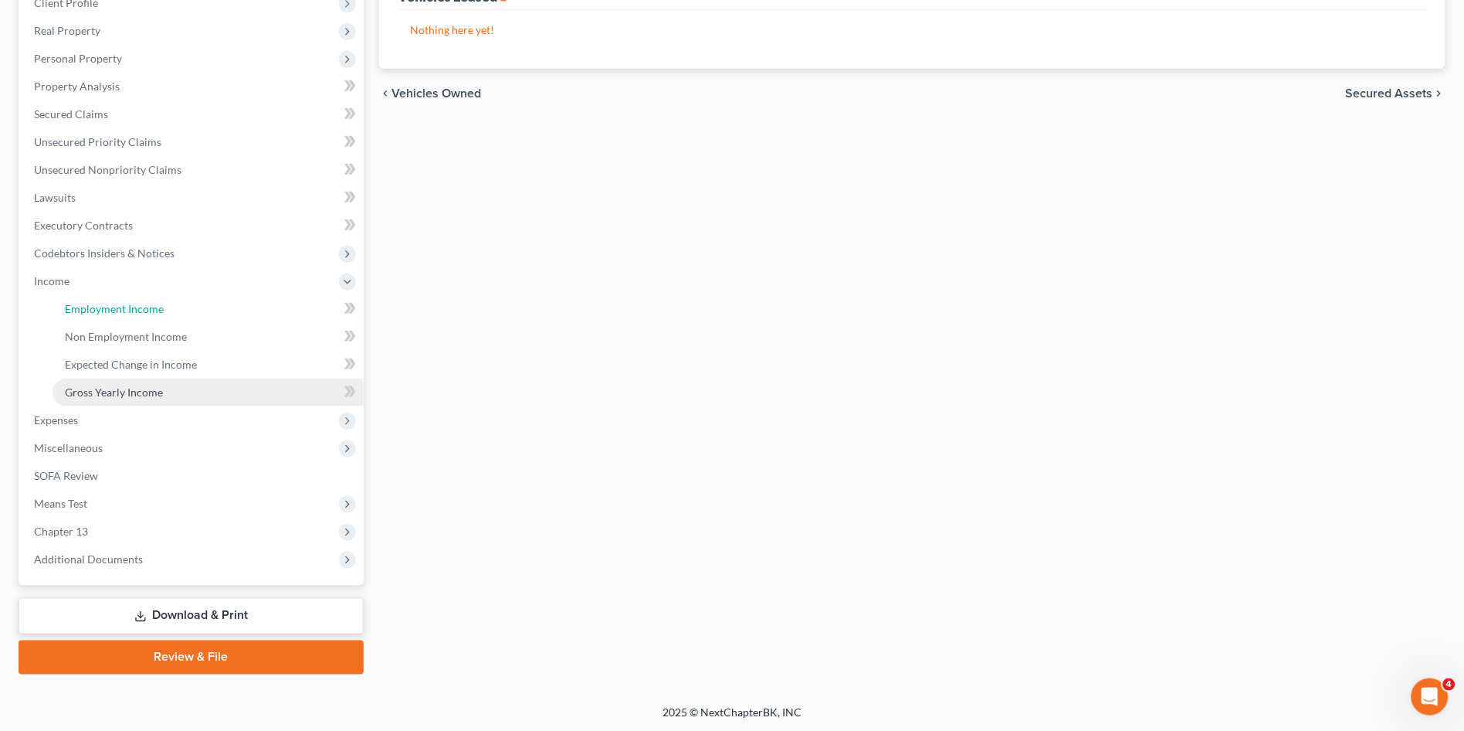
drag, startPoint x: 113, startPoint y: 304, endPoint x: 126, endPoint y: 381, distance: 78.3
click at [114, 303] on span "Employment Income" at bounding box center [114, 308] width 99 height 13
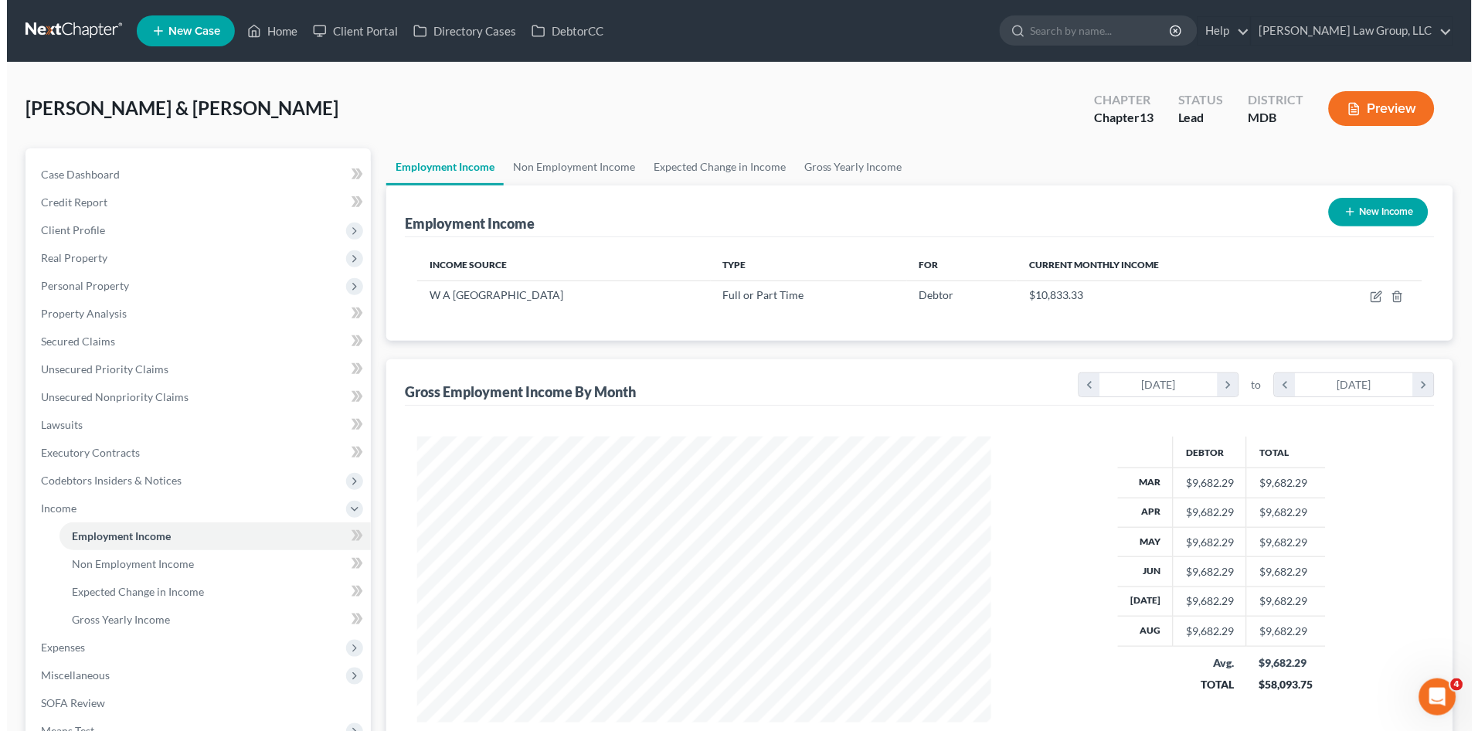
scroll to position [285, 604]
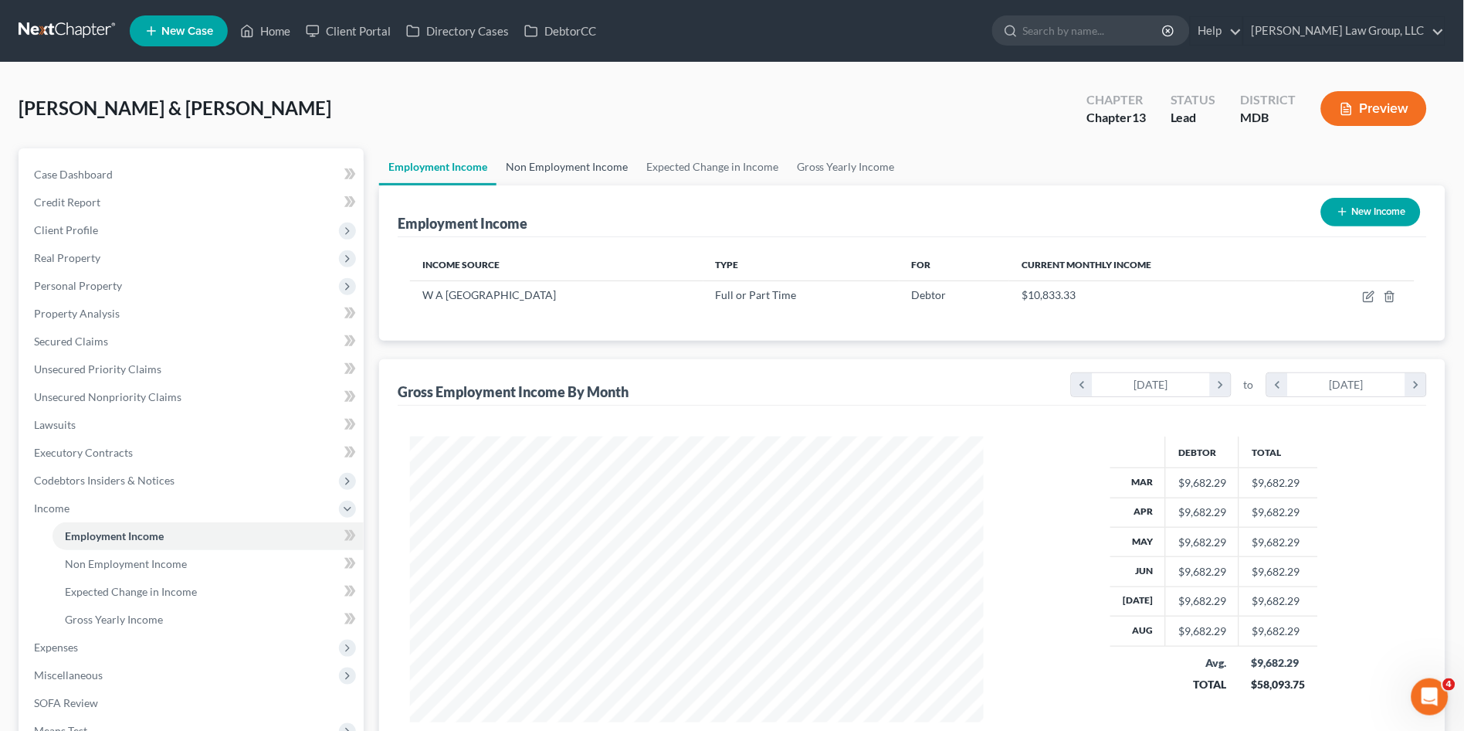
click at [596, 166] on link "Non Employment Income" at bounding box center [567, 166] width 141 height 37
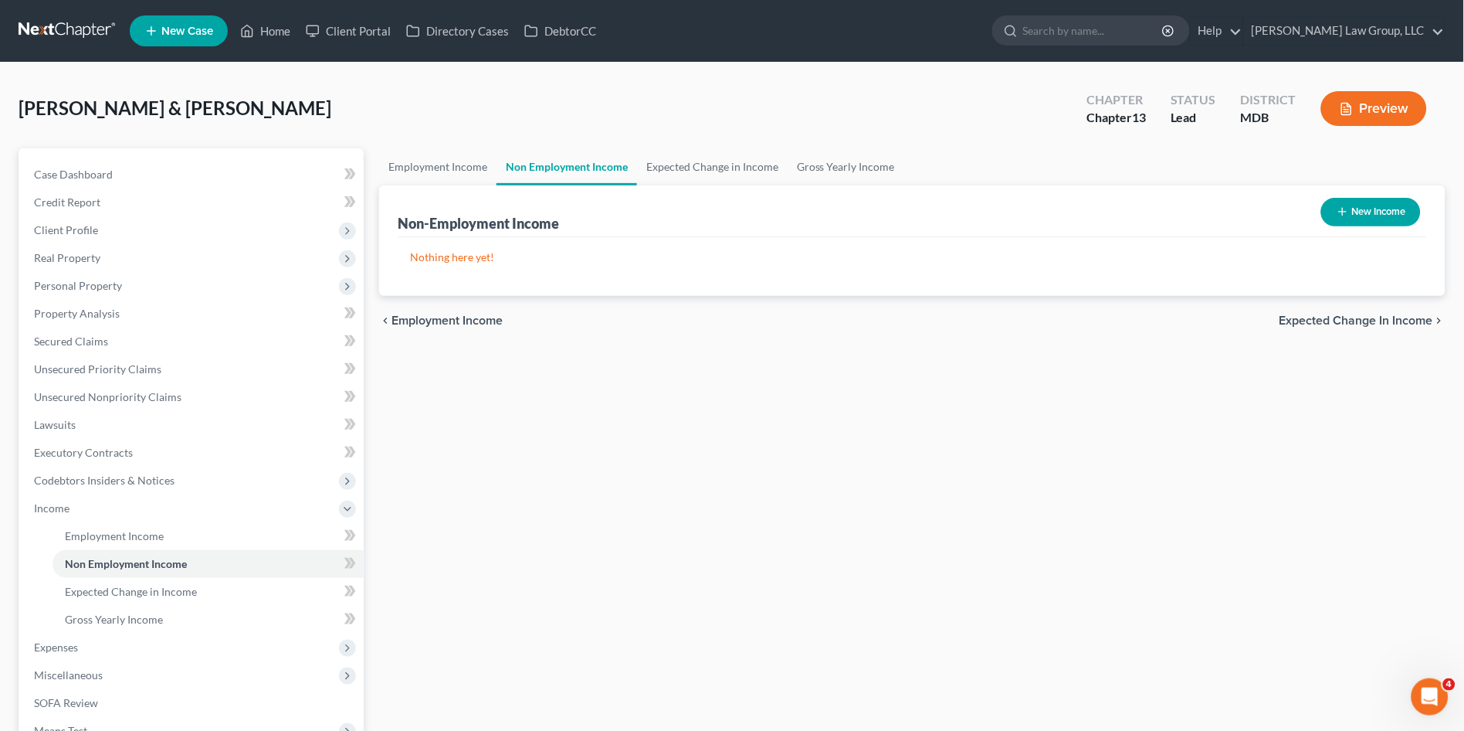
click at [1352, 212] on button "New Income" at bounding box center [1372, 212] width 100 height 29
select select "0"
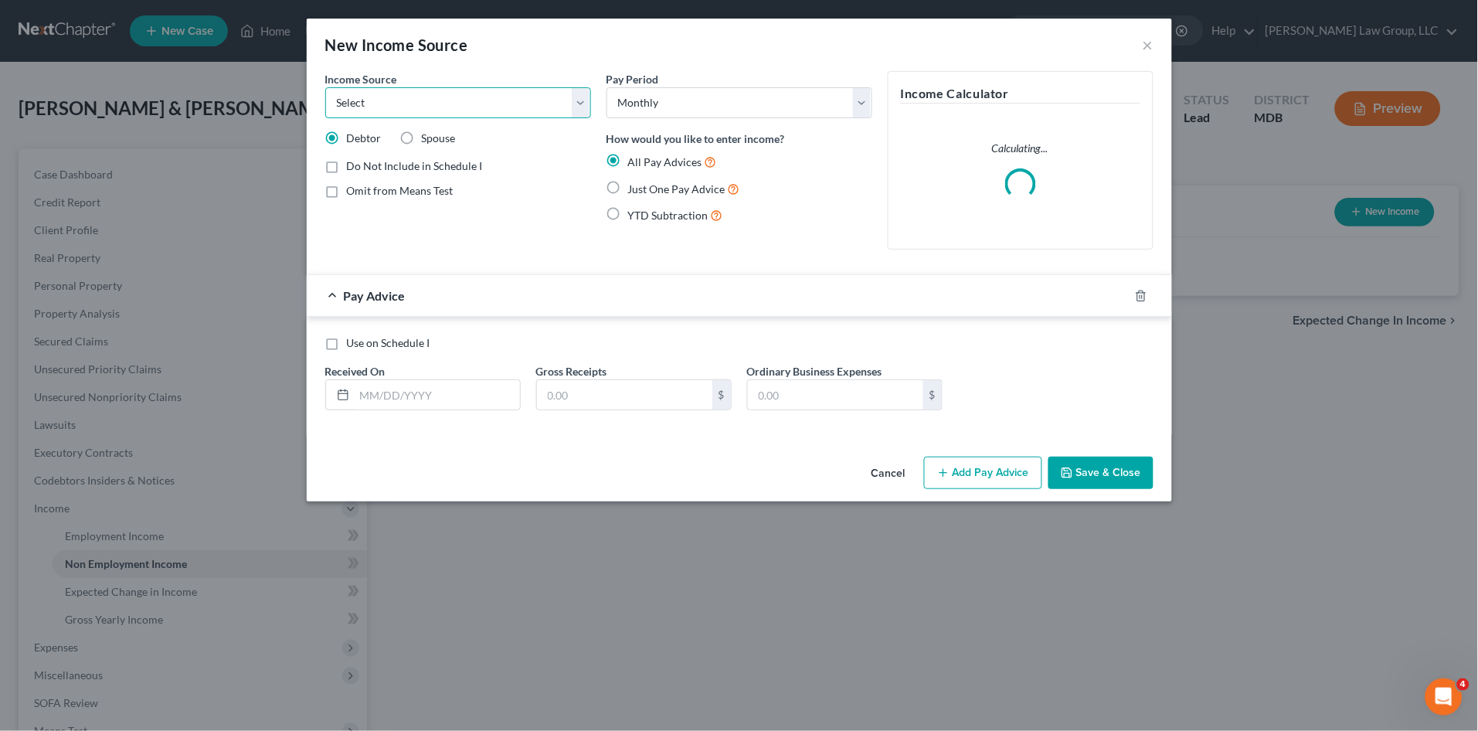
click at [450, 99] on select "Select Unemployment Disability (from employer) Pension Retirement Social Securi…" at bounding box center [458, 102] width 266 height 31
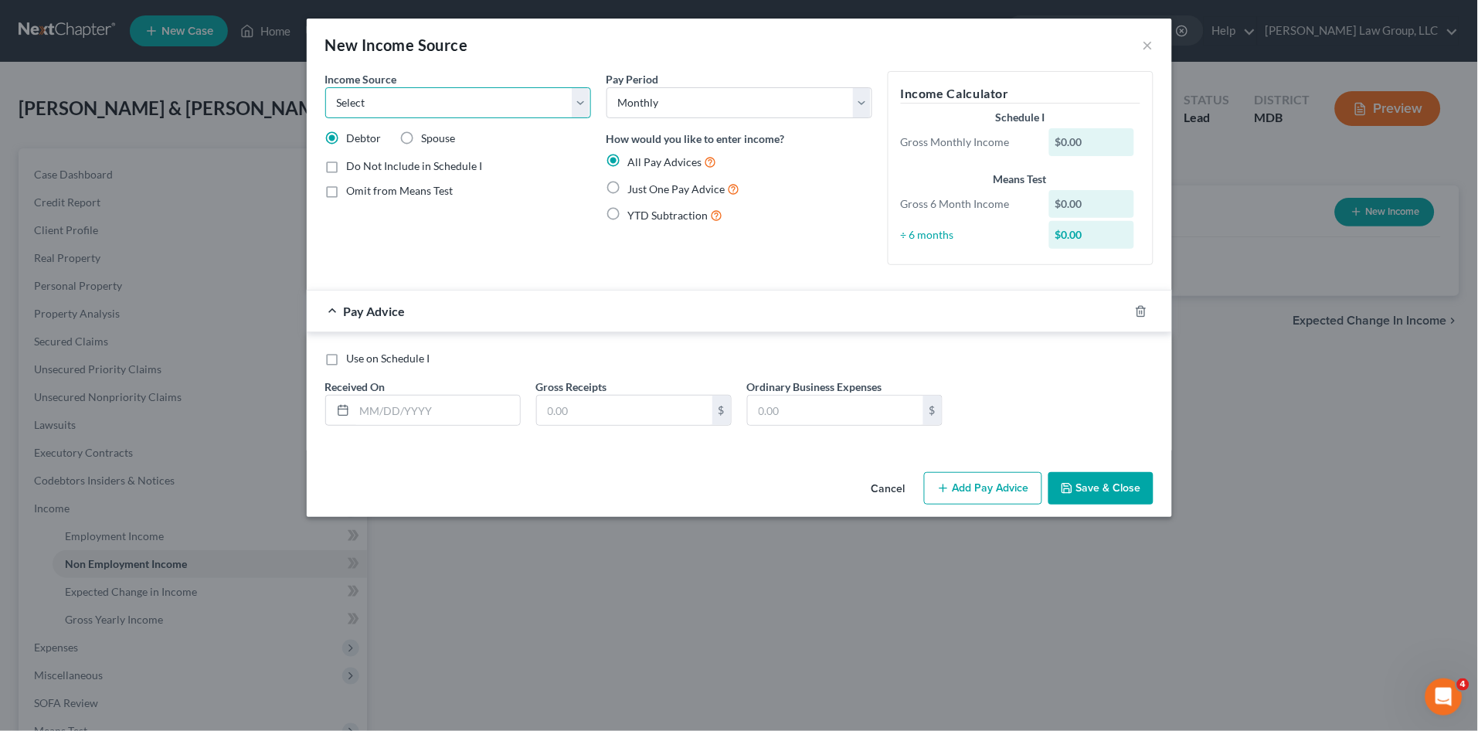
select select "13"
click at [325, 87] on select "Select Unemployment Disability (from employer) Pension Retirement Social Securi…" at bounding box center [458, 102] width 266 height 31
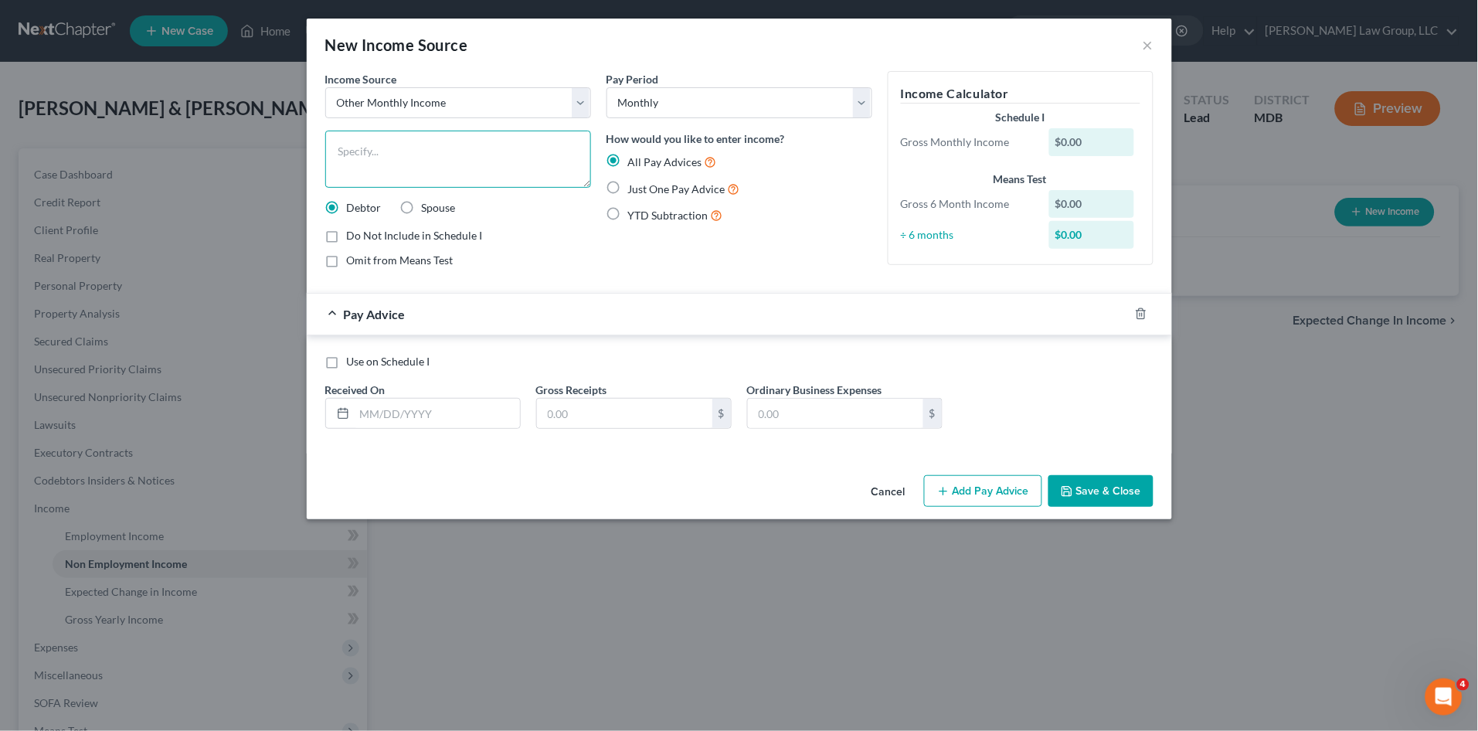
click at [378, 163] on textarea at bounding box center [458, 159] width 266 height 57
type textarea "Commission"
click at [422, 209] on label "Spouse" at bounding box center [439, 207] width 34 height 15
click at [428, 209] on input "Spouse" at bounding box center [433, 205] width 10 height 10
radio input "true"
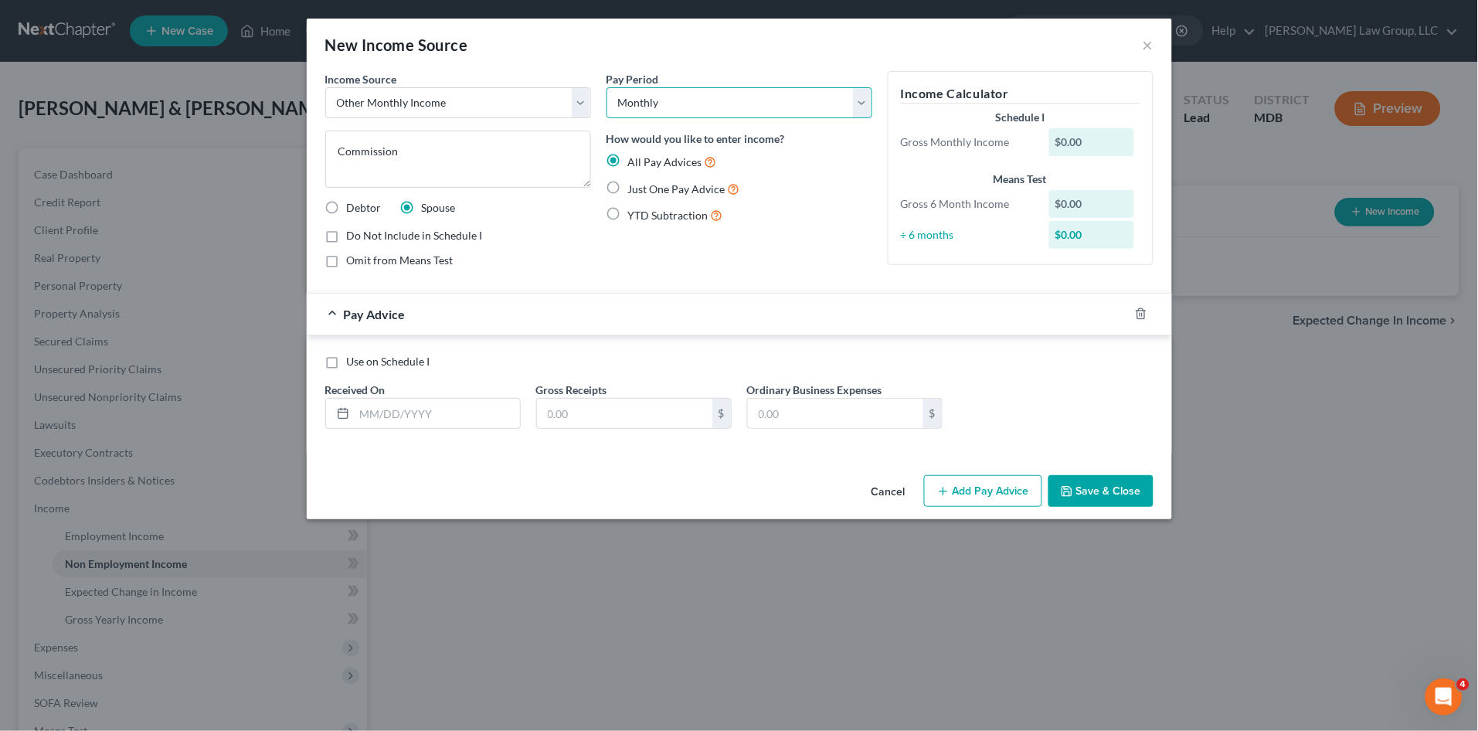
click at [685, 107] on select "Select Monthly Twice Monthly Every Other Week Weekly" at bounding box center [739, 102] width 266 height 31
click at [551, 278] on div "Income Source * Select Unemployment Disability (from employer) Pension Retireme…" at bounding box center [457, 175] width 281 height 209
click at [470, 144] on textarea "Commission" at bounding box center [458, 159] width 266 height 57
type textarea "Commission from Direct Sale Websites"
click at [1083, 485] on button "Save & Close" at bounding box center [1100, 491] width 105 height 32
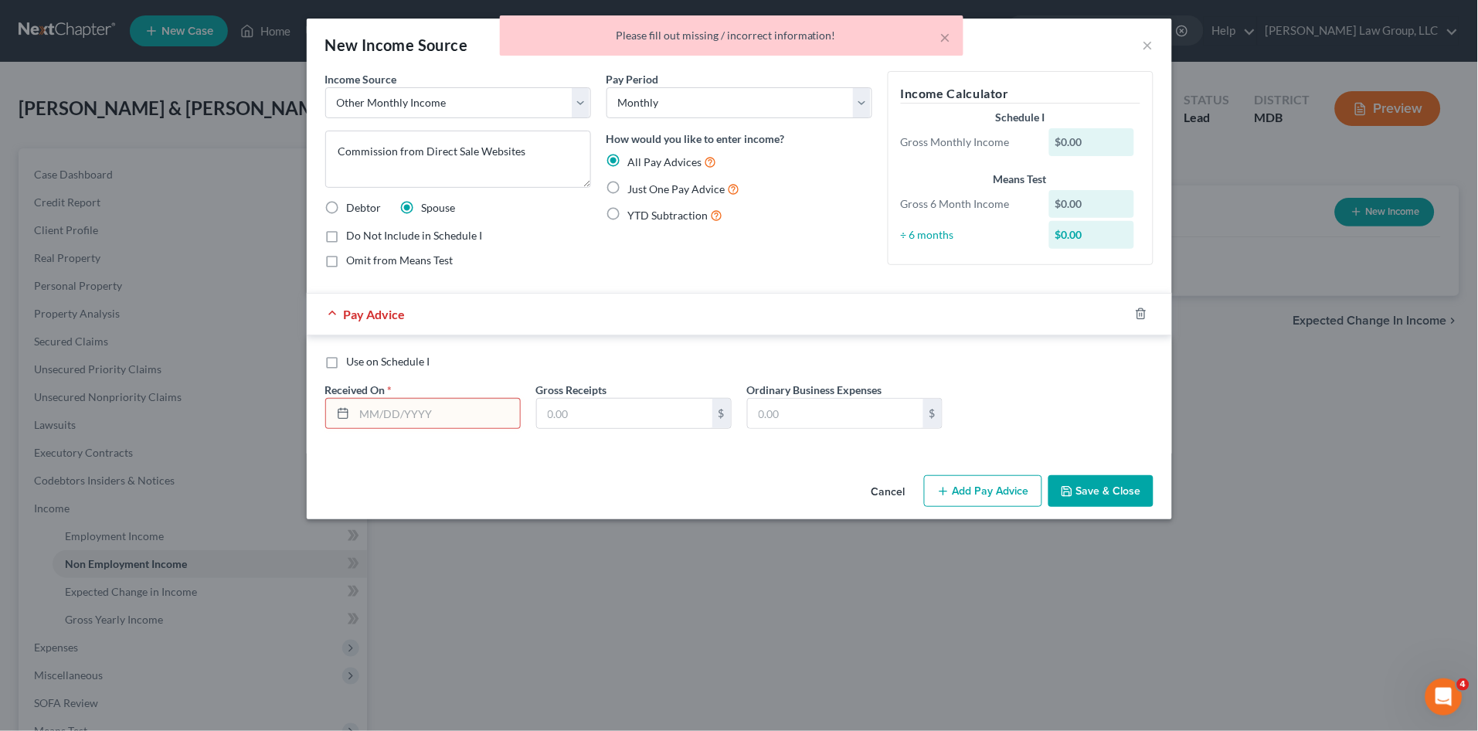
click at [438, 415] on input "text" at bounding box center [437, 413] width 165 height 29
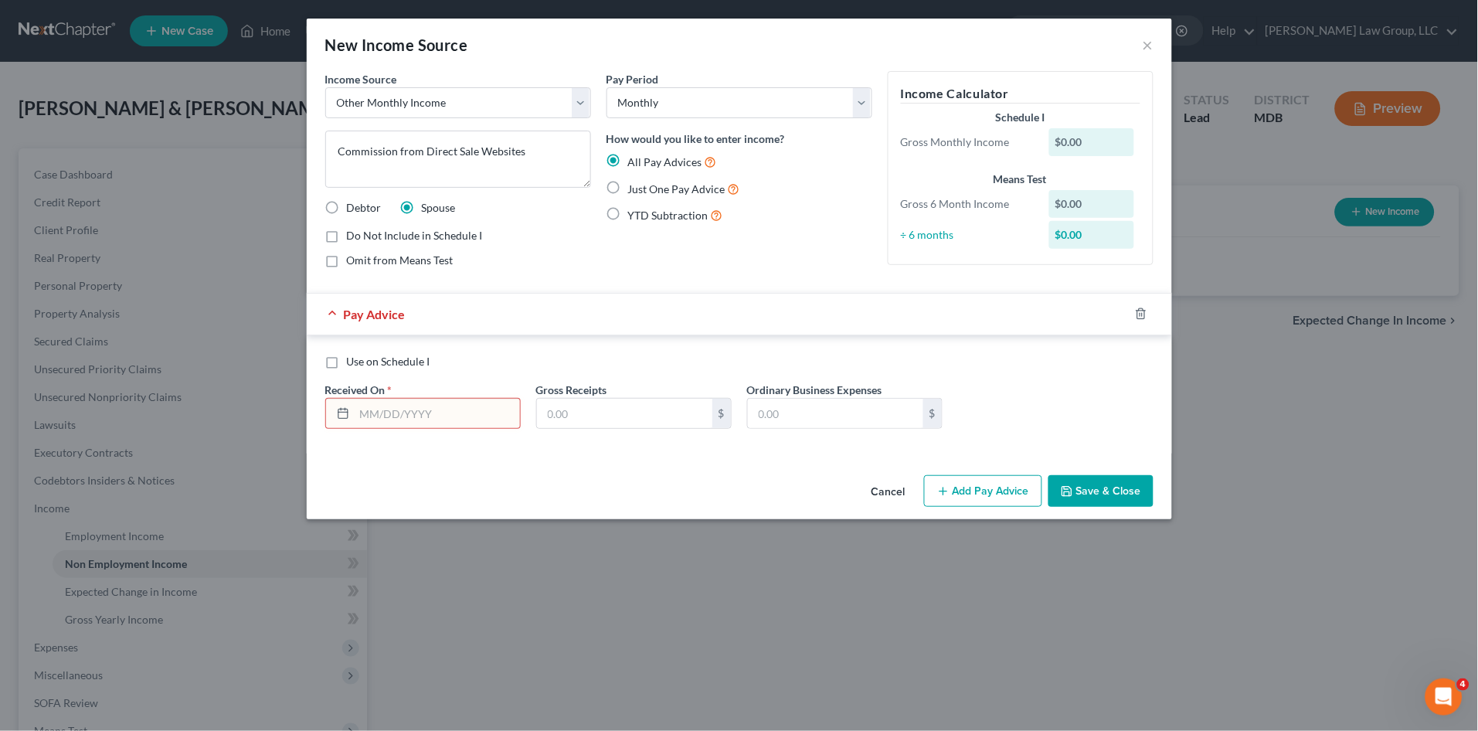
click at [513, 263] on div "Omit from Means Test" at bounding box center [458, 260] width 266 height 15
click at [357, 416] on input "text" at bounding box center [437, 413] width 165 height 29
click at [1144, 312] on icon "button" at bounding box center [1140, 314] width 7 height 10
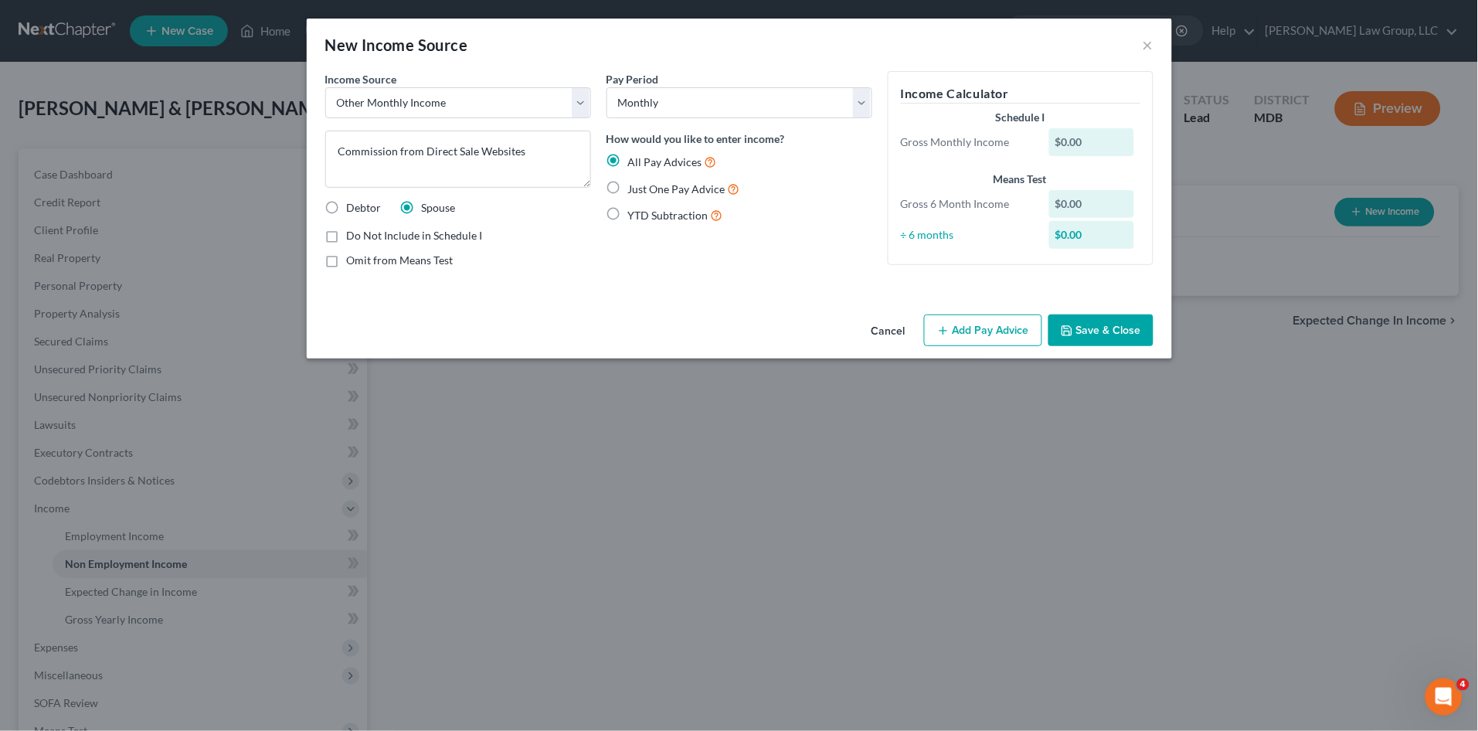
click at [1088, 329] on button "Save & Close" at bounding box center [1100, 330] width 105 height 32
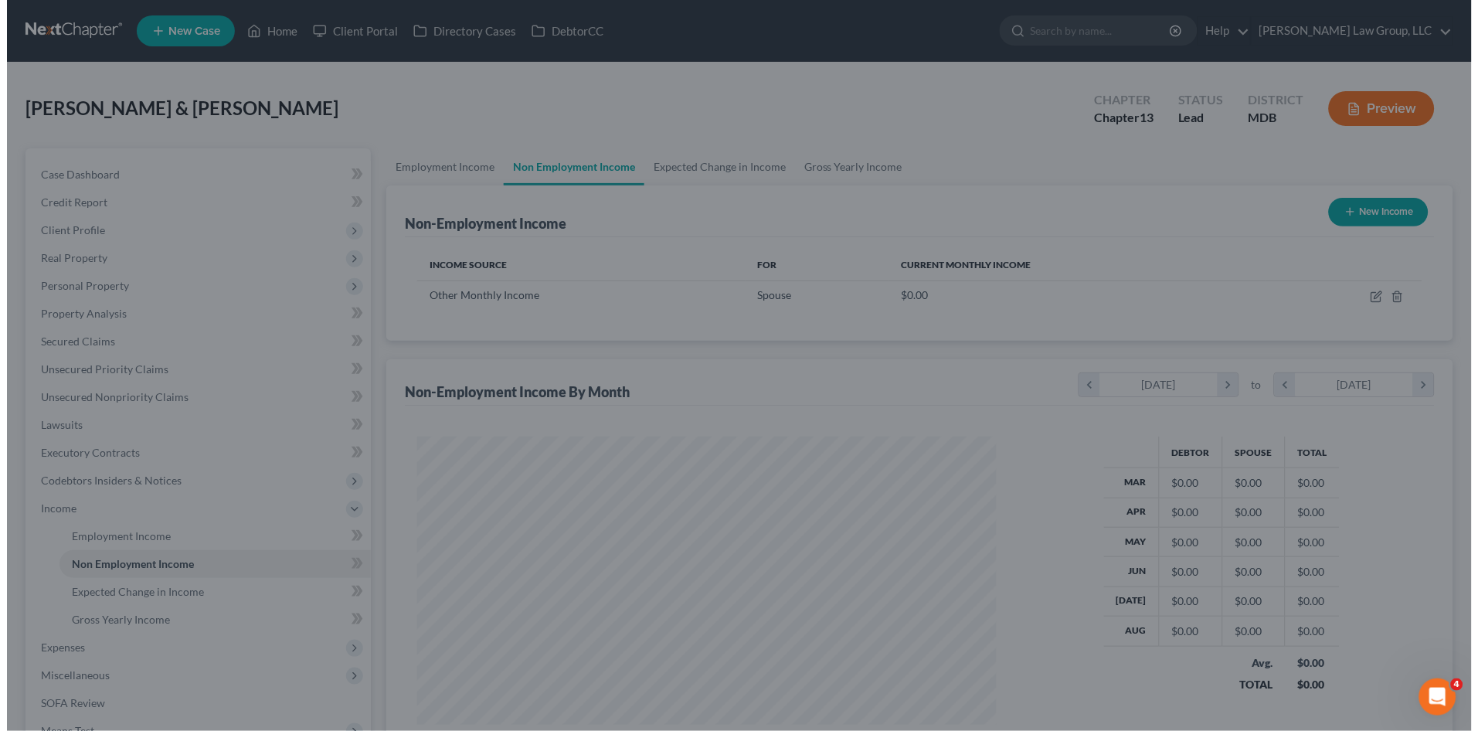
scroll to position [772099, 771781]
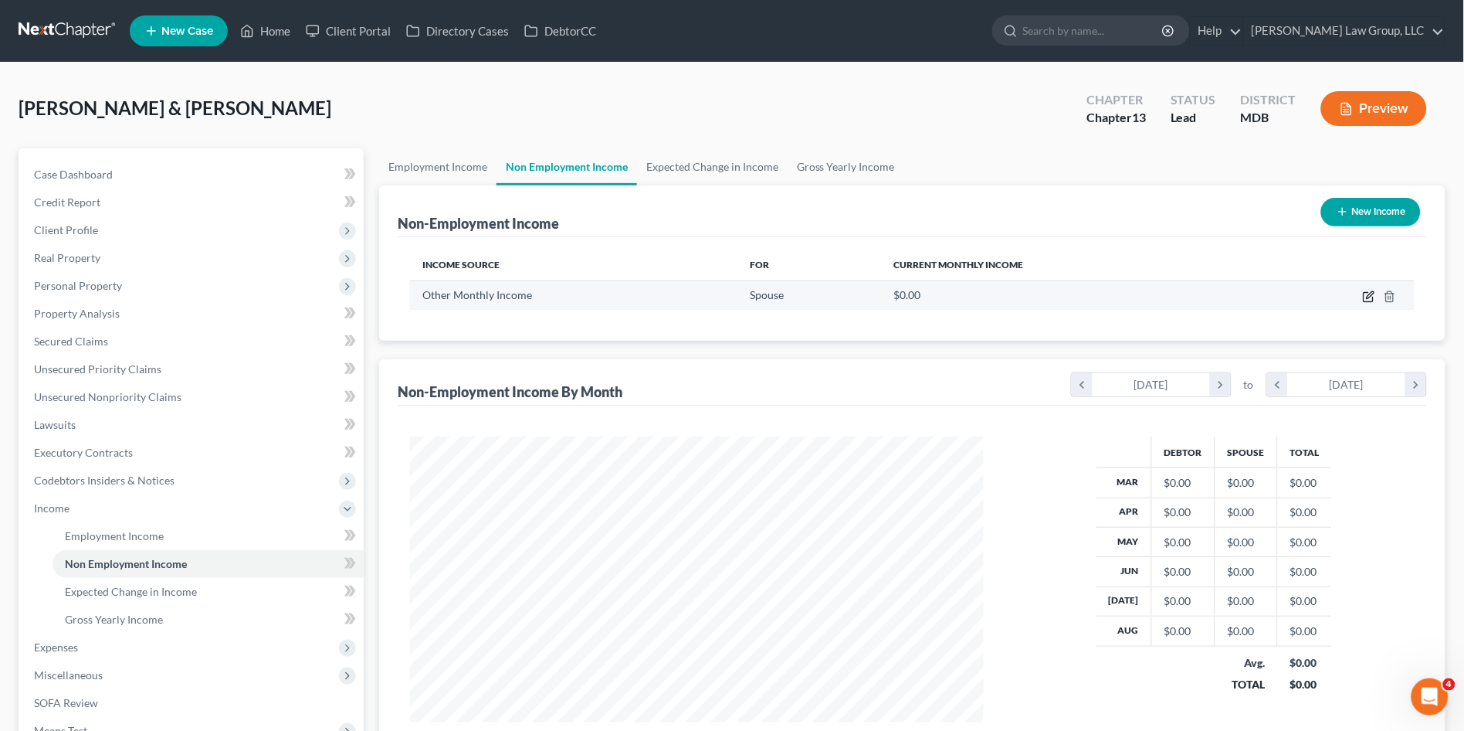
click at [1368, 294] on icon "button" at bounding box center [1369, 296] width 12 height 12
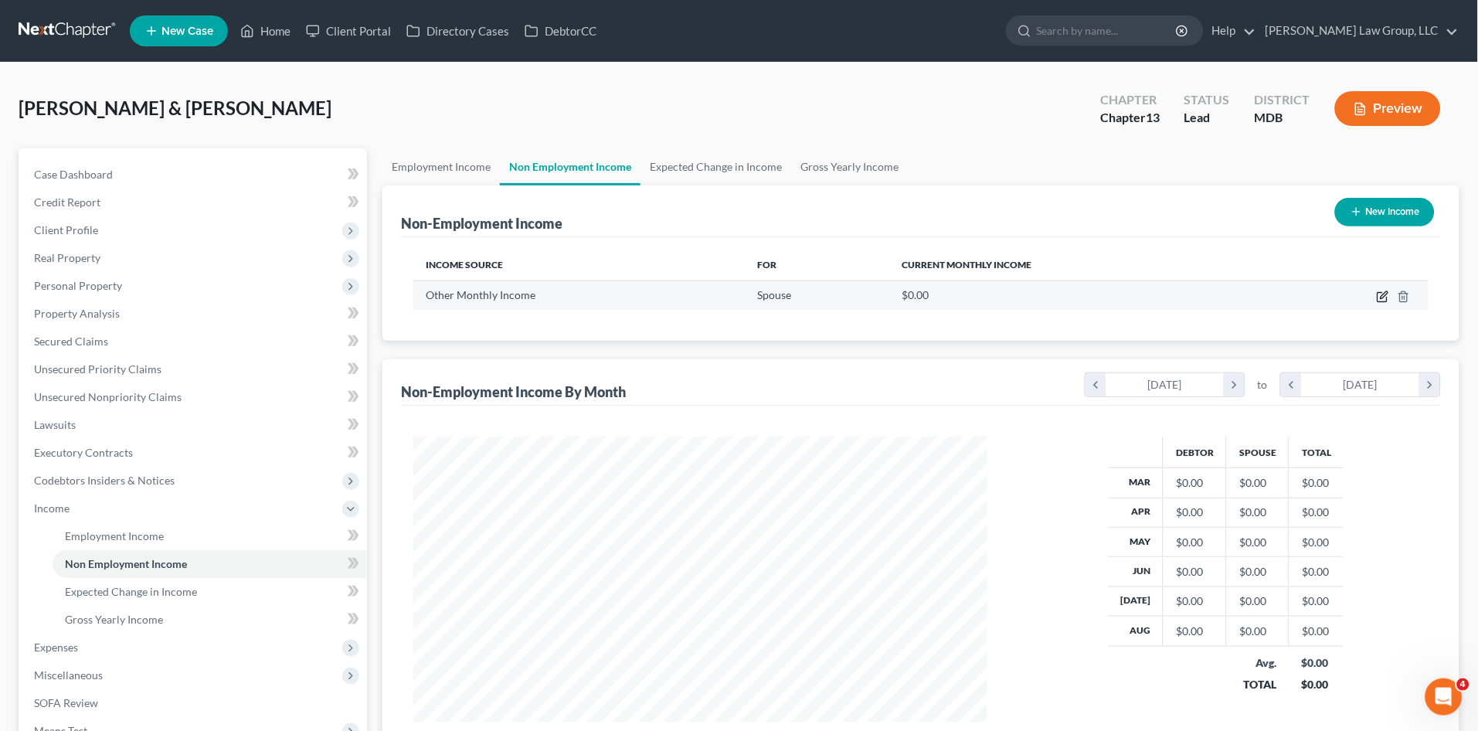
select select "13"
select select "0"
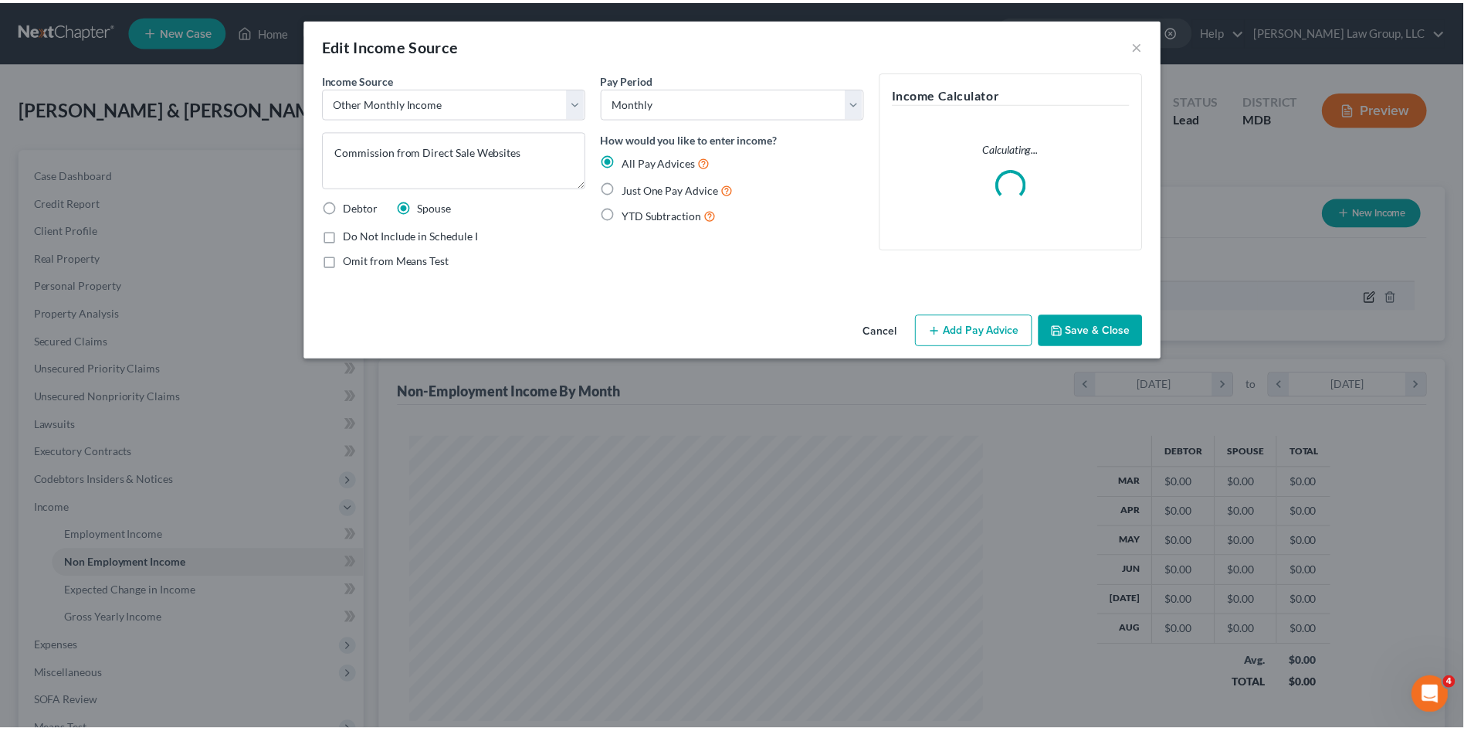
scroll to position [287, 610]
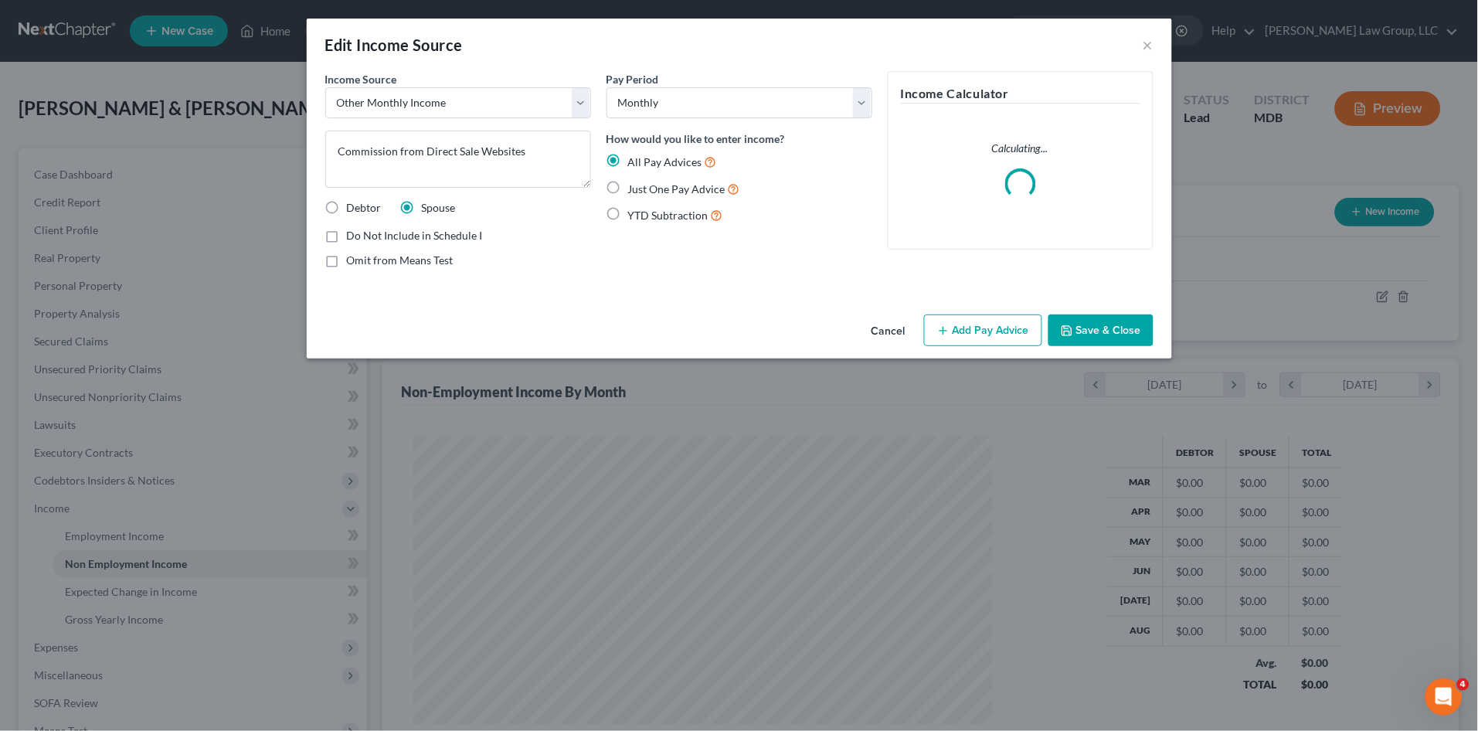
click at [1090, 318] on button "Save & Close" at bounding box center [1100, 330] width 105 height 32
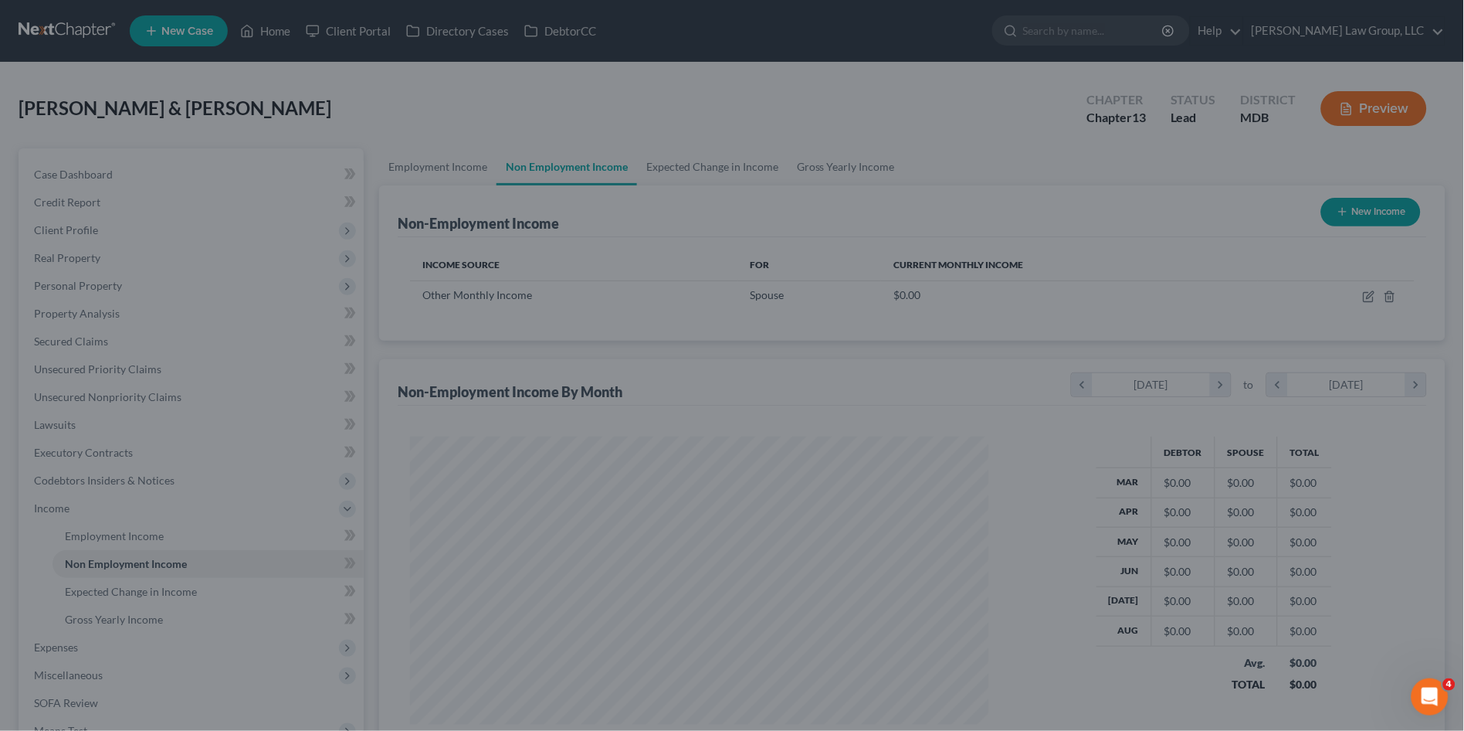
scroll to position [772099, 771781]
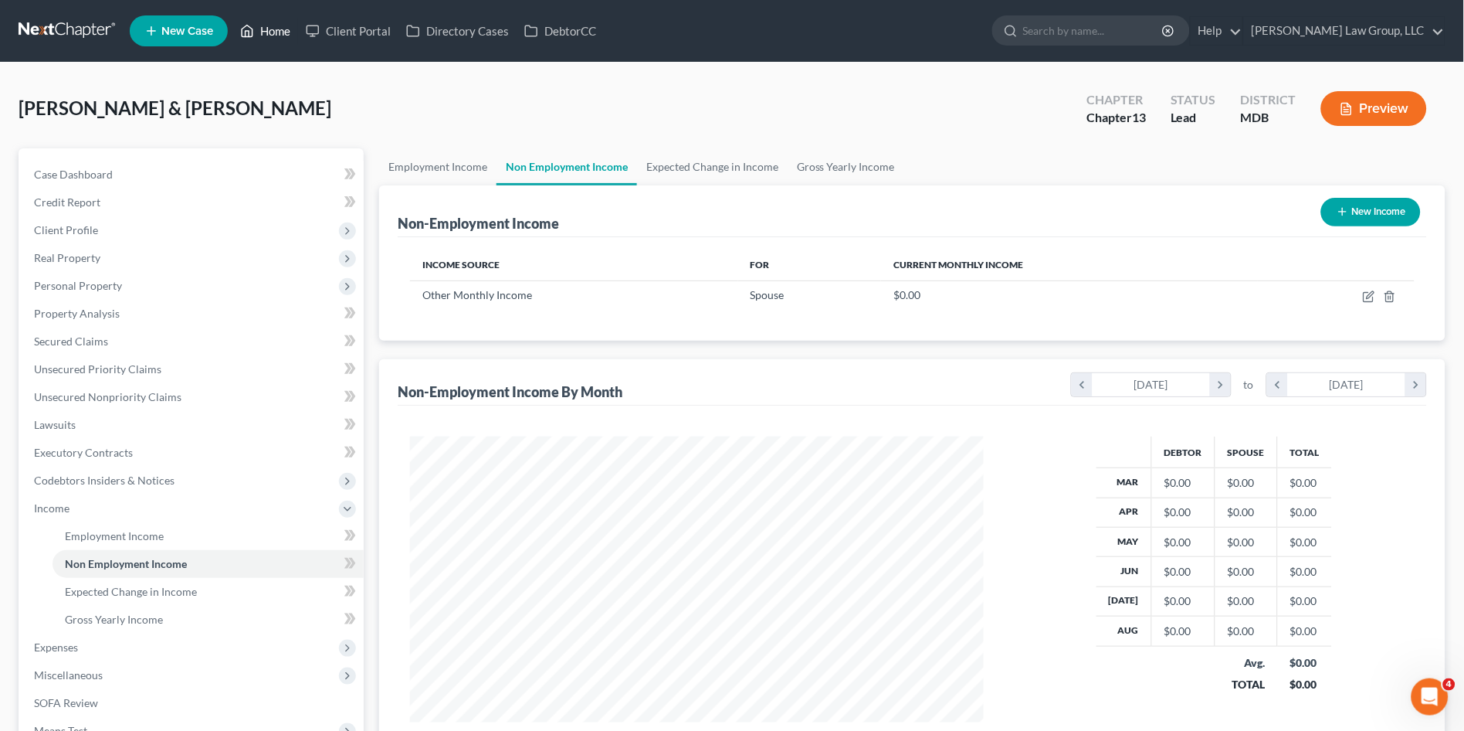
click at [272, 29] on link "Home" at bounding box center [265, 31] width 66 height 28
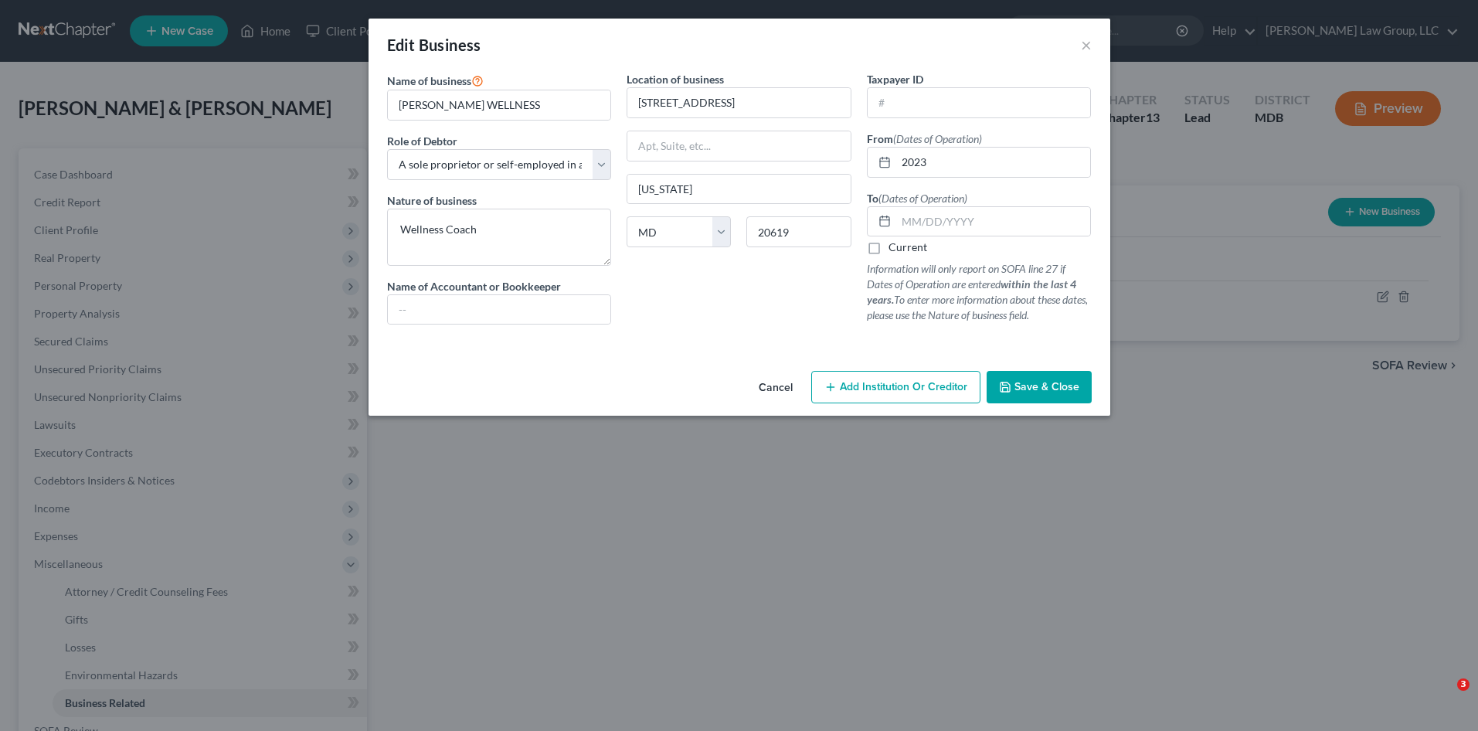
select select "sole_proprietor"
select select "21"
click at [888, 253] on label "Current" at bounding box center [907, 246] width 39 height 15
click at [894, 249] on input "Current" at bounding box center [899, 244] width 10 height 10
checkbox input "true"
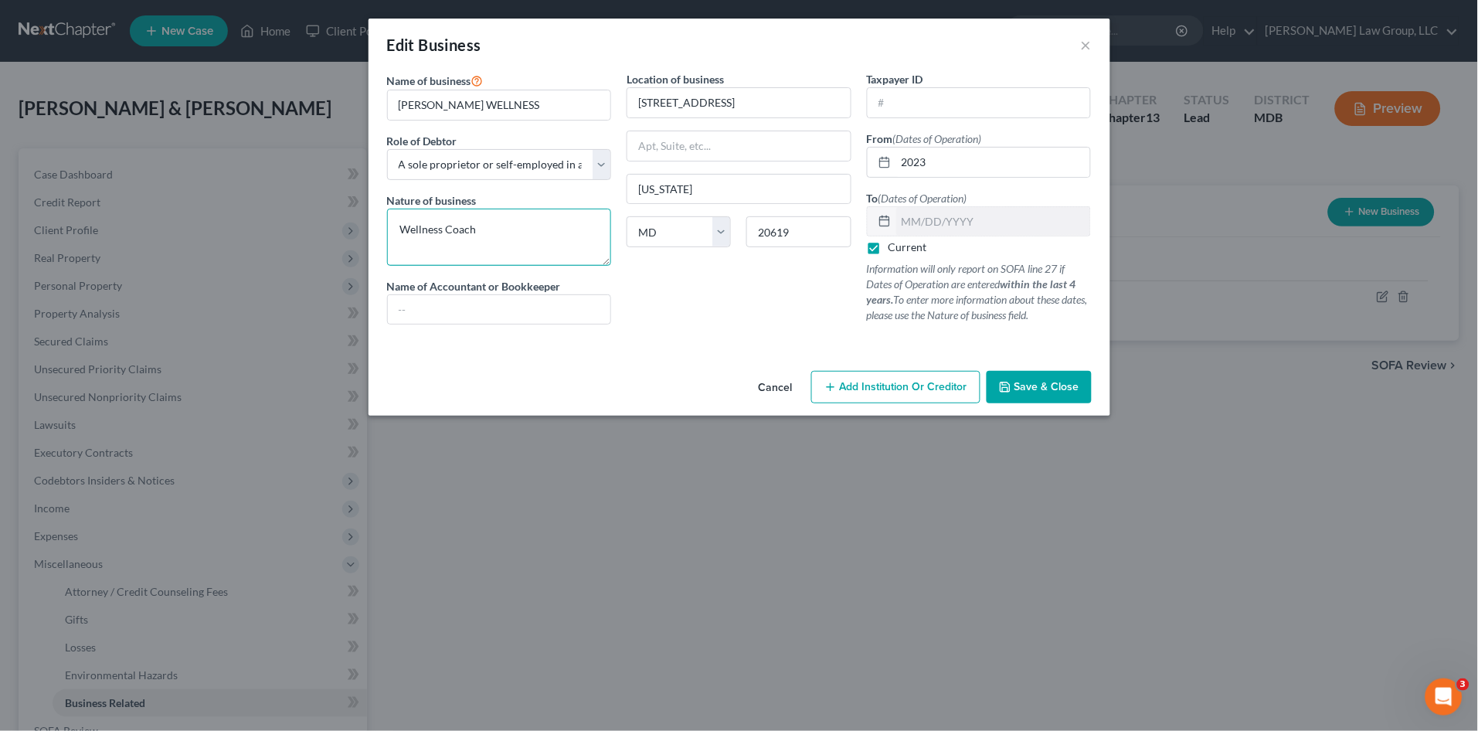
click at [507, 234] on textarea "Wellness Coach" at bounding box center [499, 237] width 225 height 57
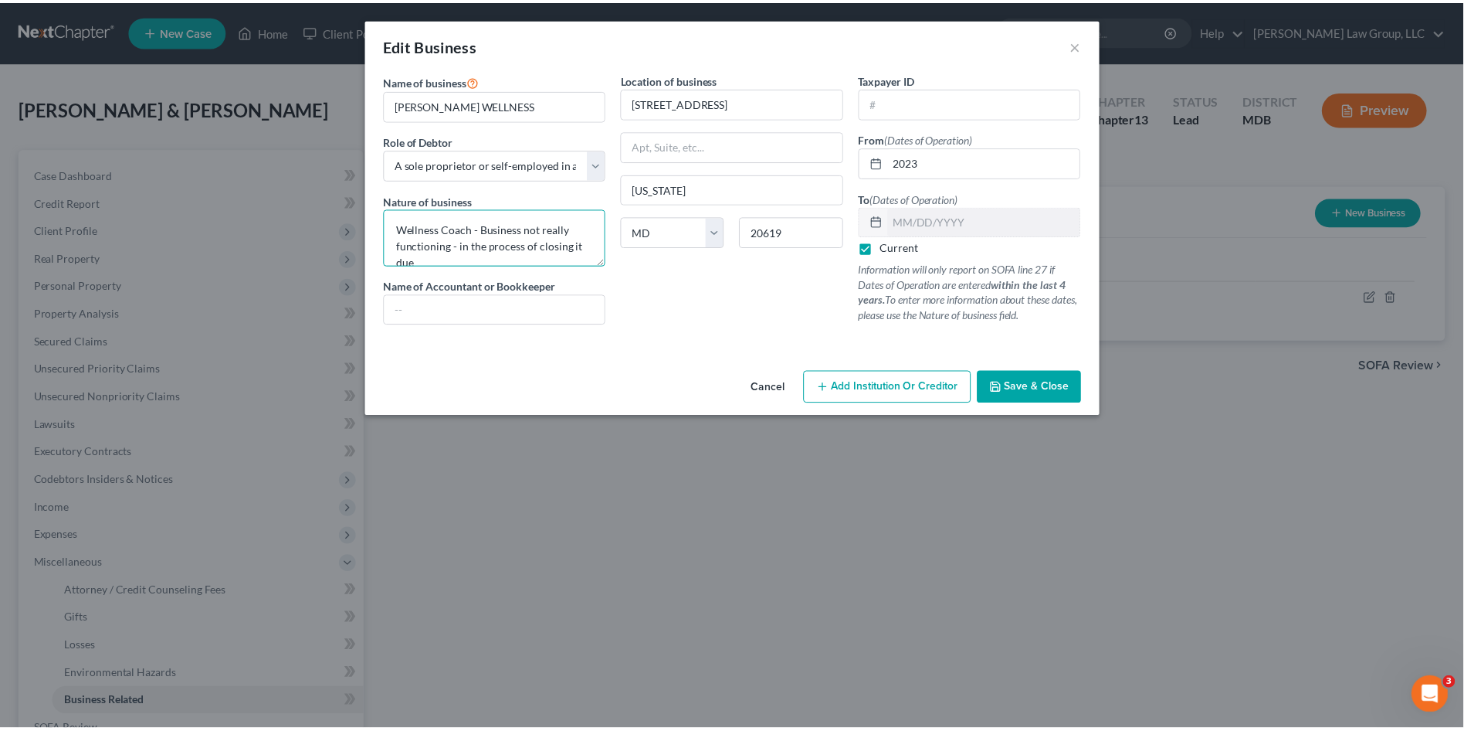
scroll to position [3, 0]
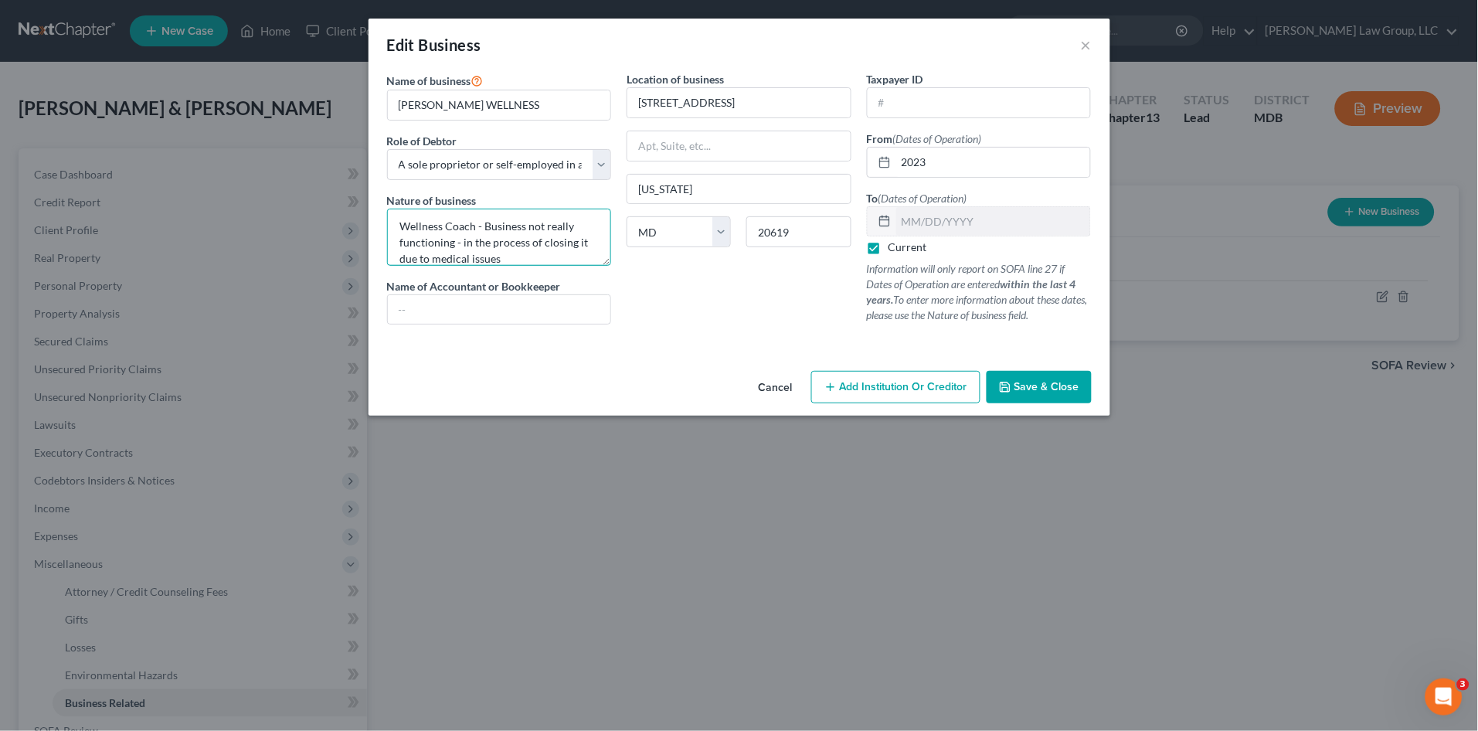
type textarea "Wellness Coach - Business not really functioning - in the process of closing it…"
click at [1027, 403] on div "Cancel Add Institution Or Creditor Save & Close" at bounding box center [738, 390] width 741 height 51
click at [1034, 381] on span "Save & Close" at bounding box center [1046, 386] width 65 height 13
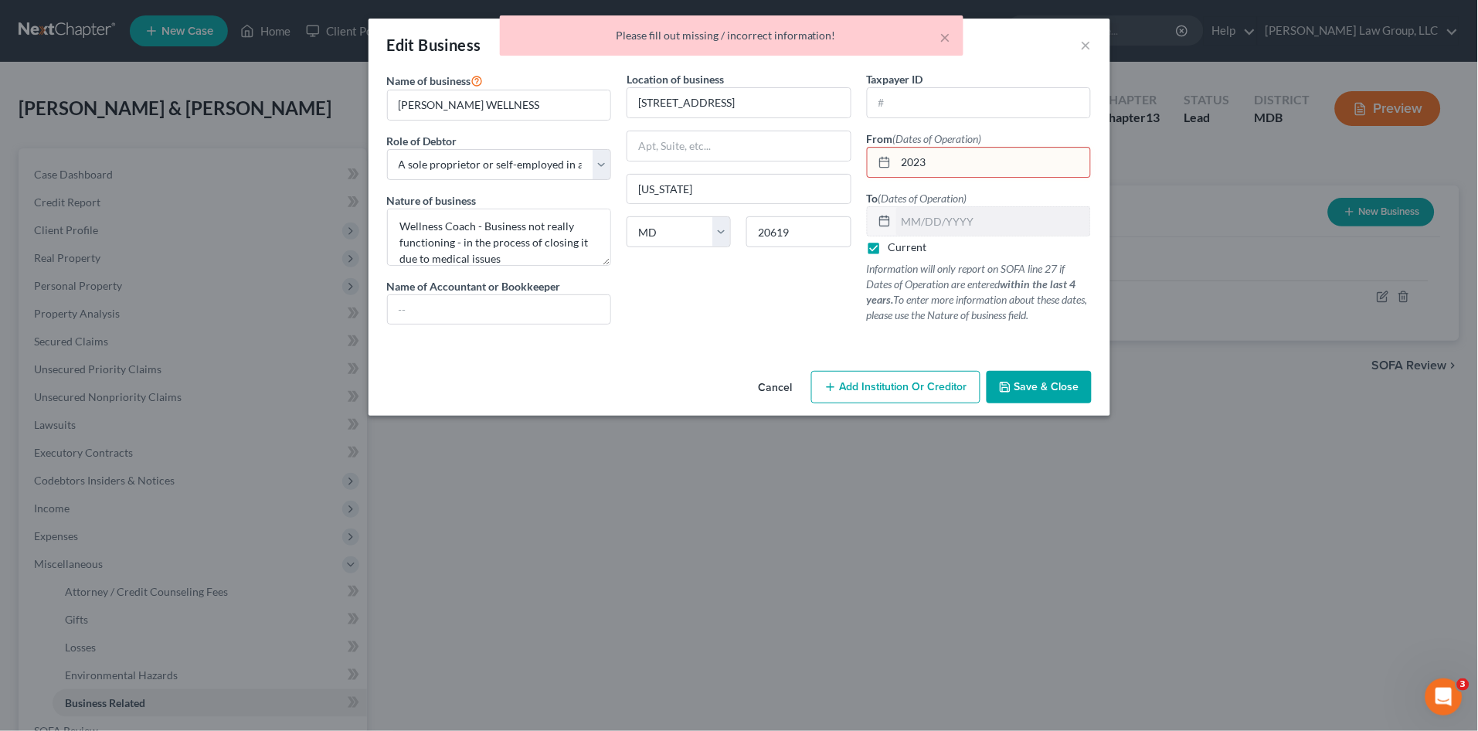
drag, startPoint x: 897, startPoint y: 168, endPoint x: 920, endPoint y: 168, distance: 23.2
click at [898, 167] on input "2023" at bounding box center [993, 162] width 195 height 29
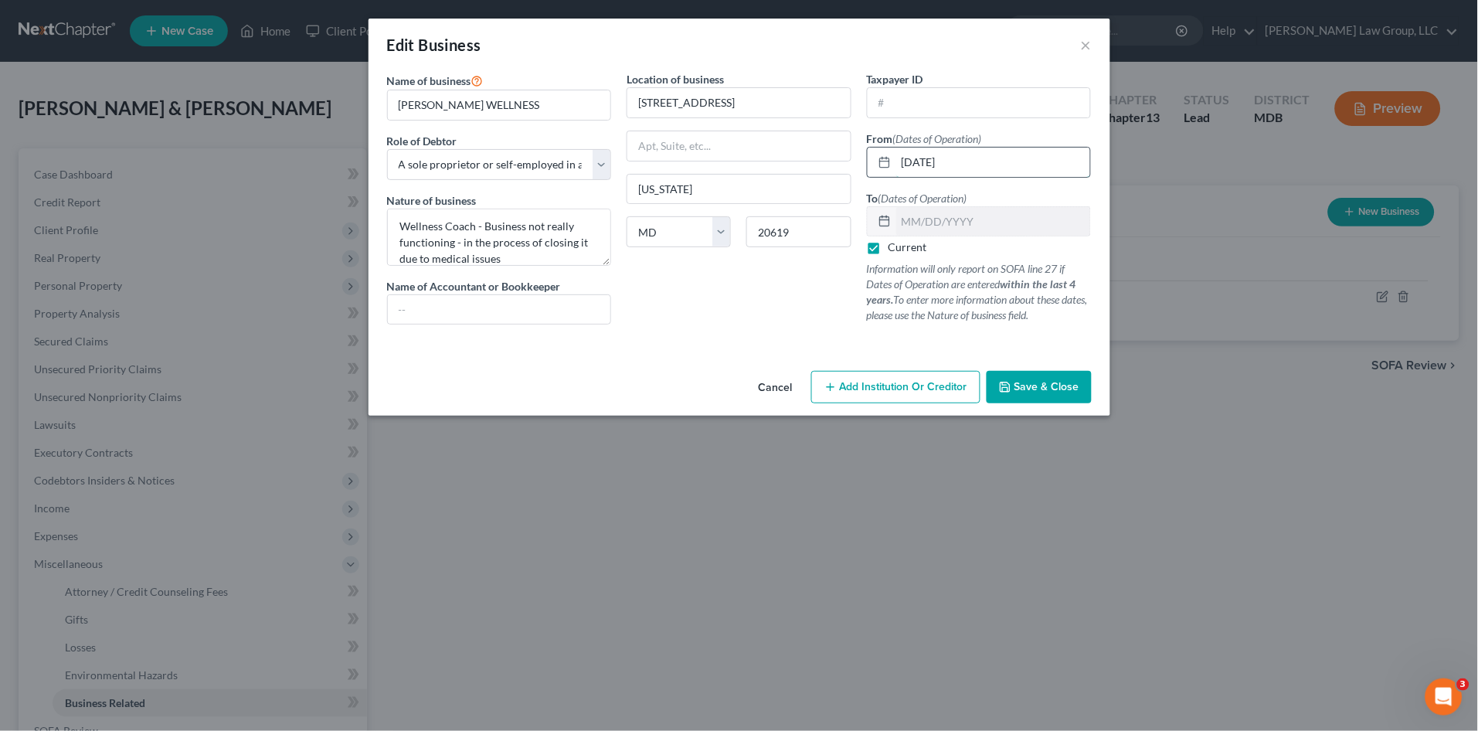
click at [953, 168] on input "01/01/2023" at bounding box center [993, 162] width 195 height 29
type input "01/01/2022"
click at [1032, 379] on button "Save & Close" at bounding box center [1038, 387] width 105 height 32
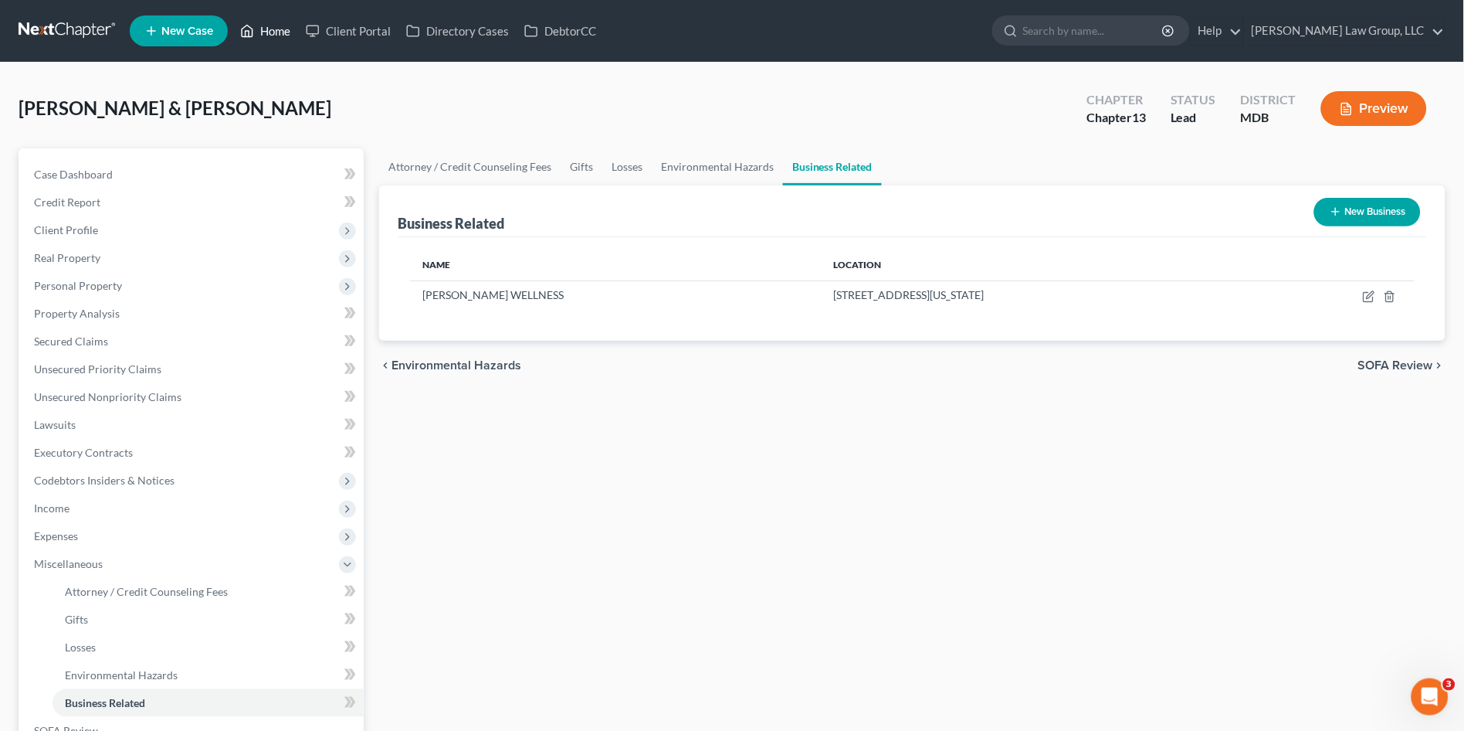
click at [284, 30] on link "Home" at bounding box center [265, 31] width 66 height 28
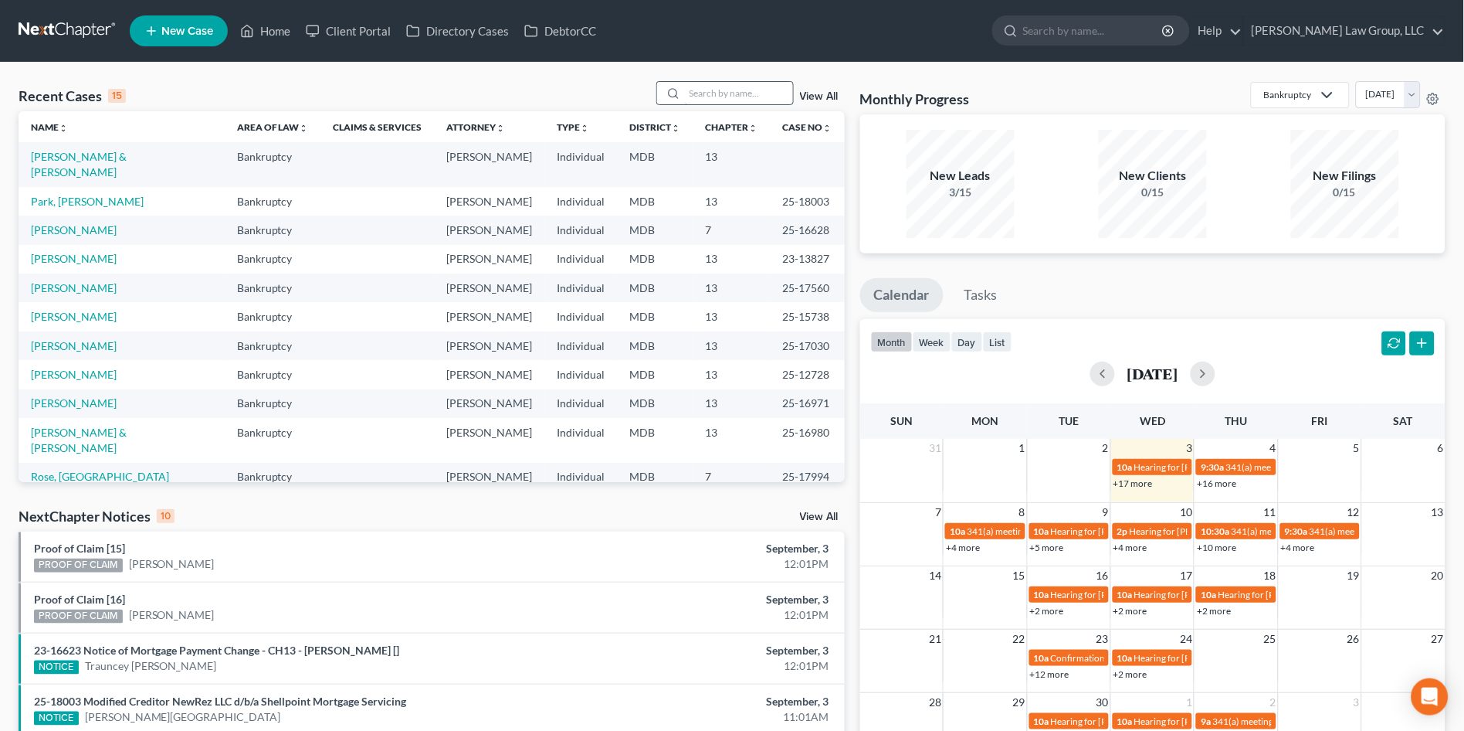
click at [711, 90] on input "search" at bounding box center [739, 93] width 108 height 22
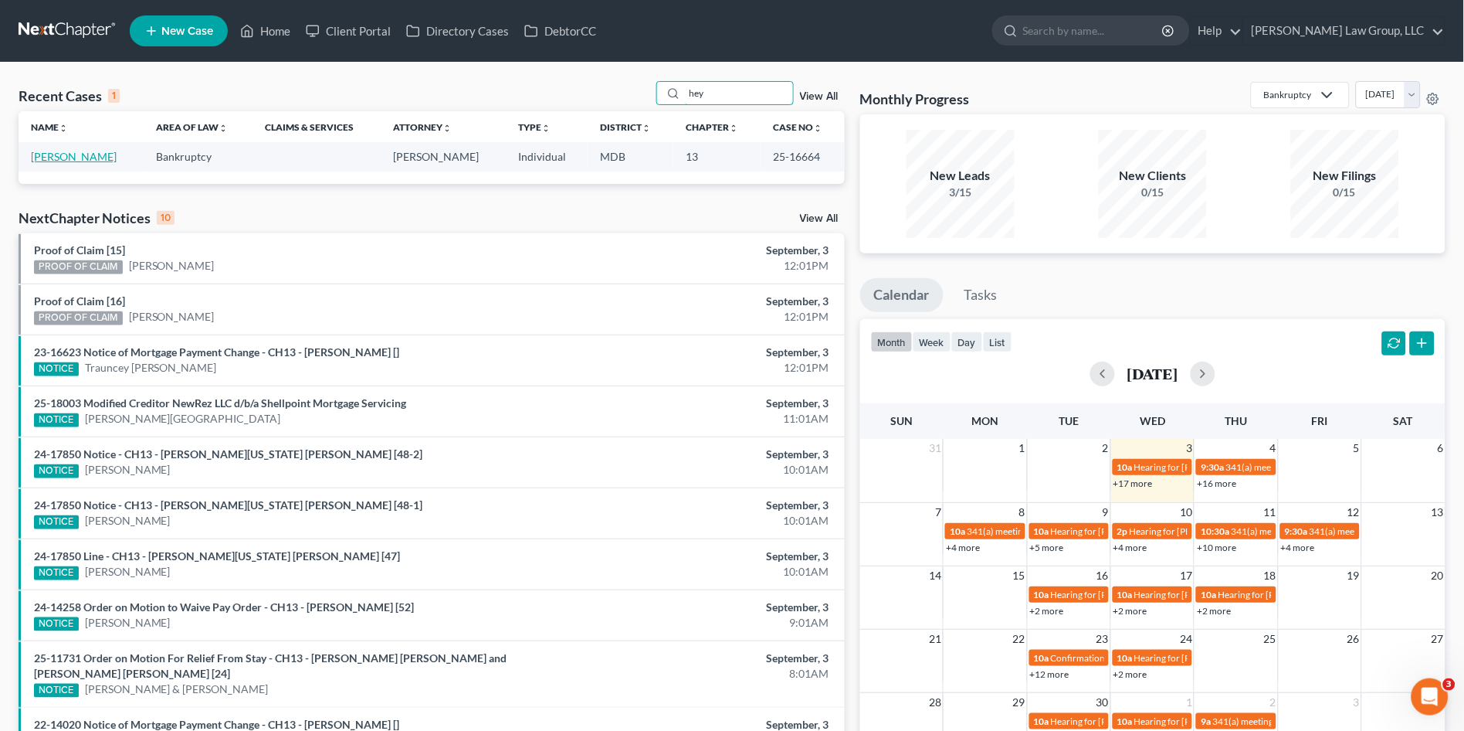
type input "hey"
click at [49, 161] on link "Heyliger, Deon" at bounding box center [74, 156] width 86 height 13
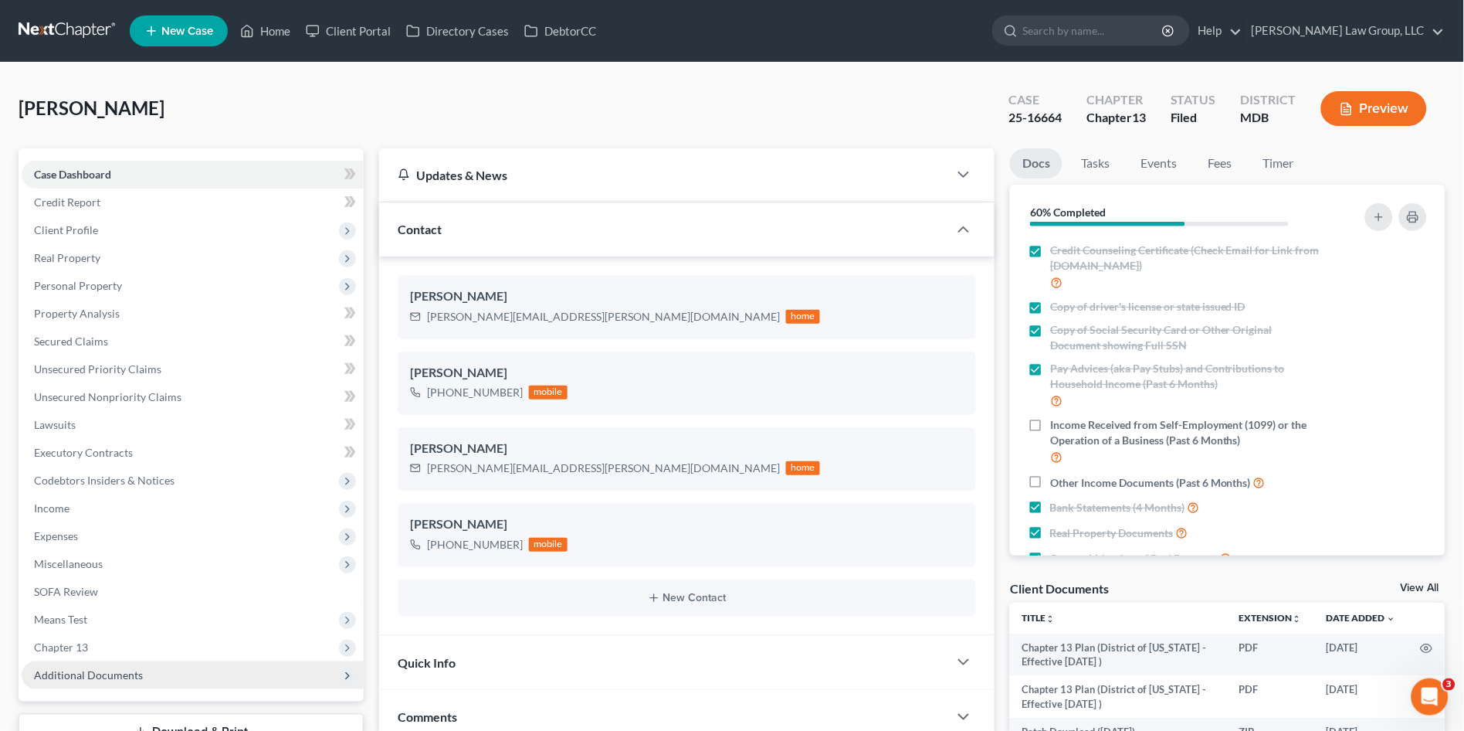
scroll to position [22, 0]
click at [90, 663] on span "Additional Documents" at bounding box center [193, 675] width 342 height 28
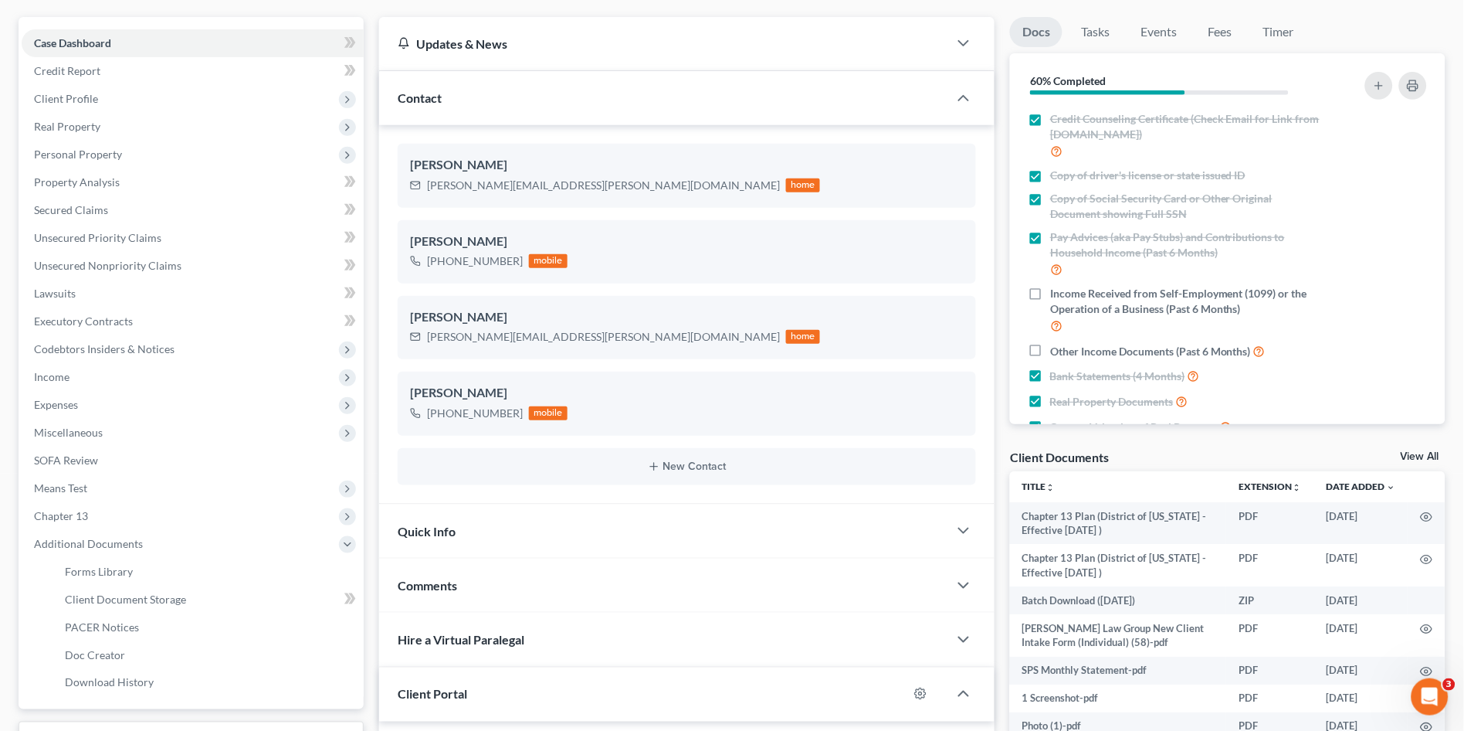
scroll to position [343, 0]
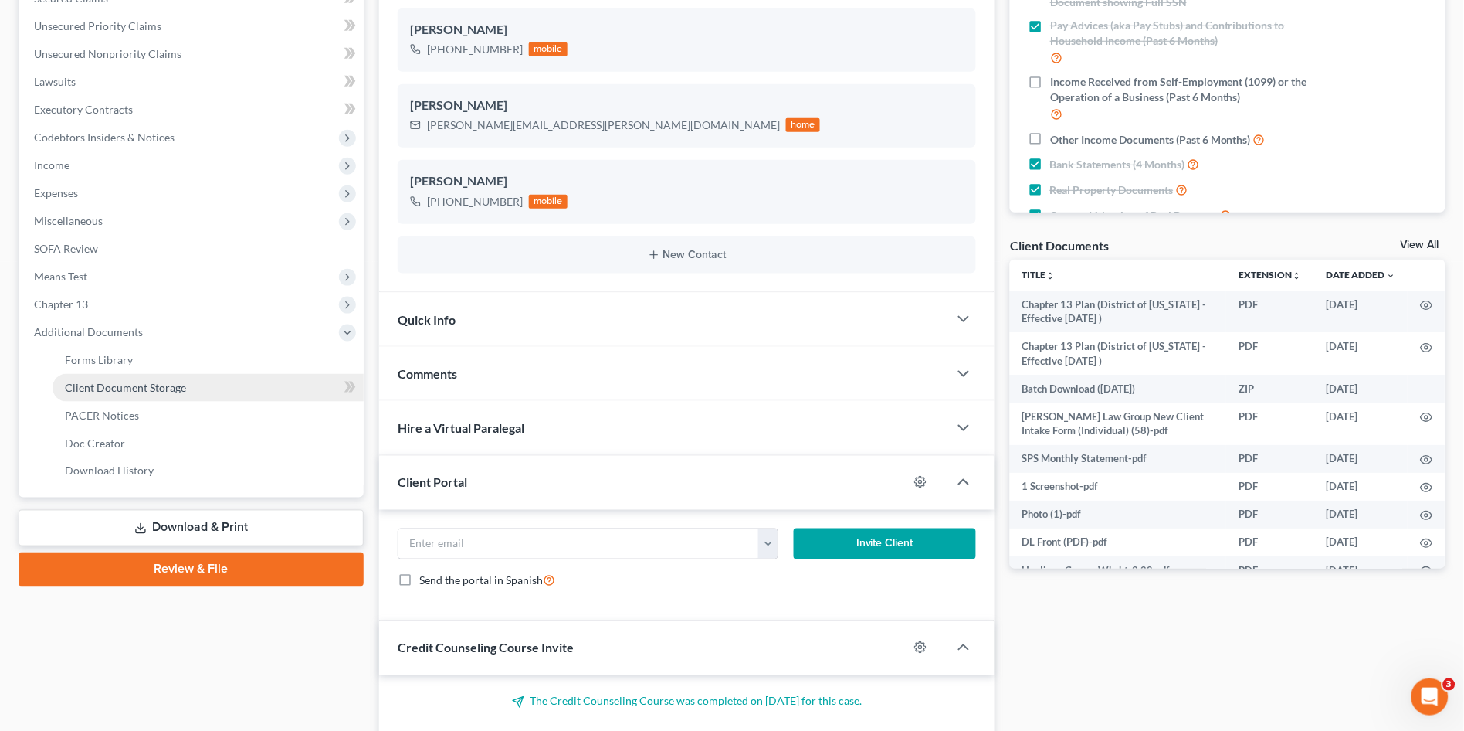
click at [133, 378] on link "Client Document Storage" at bounding box center [208, 388] width 311 height 28
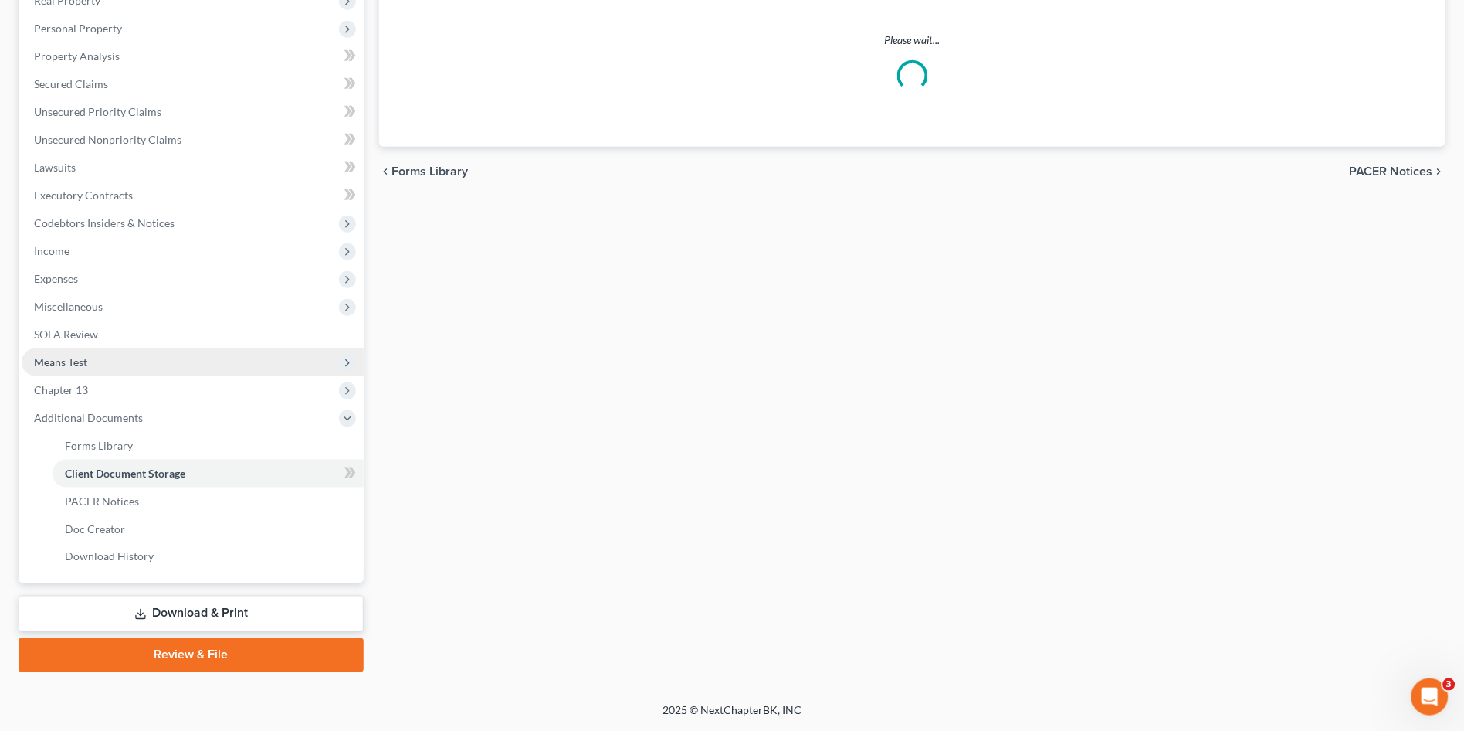
scroll to position [255, 0]
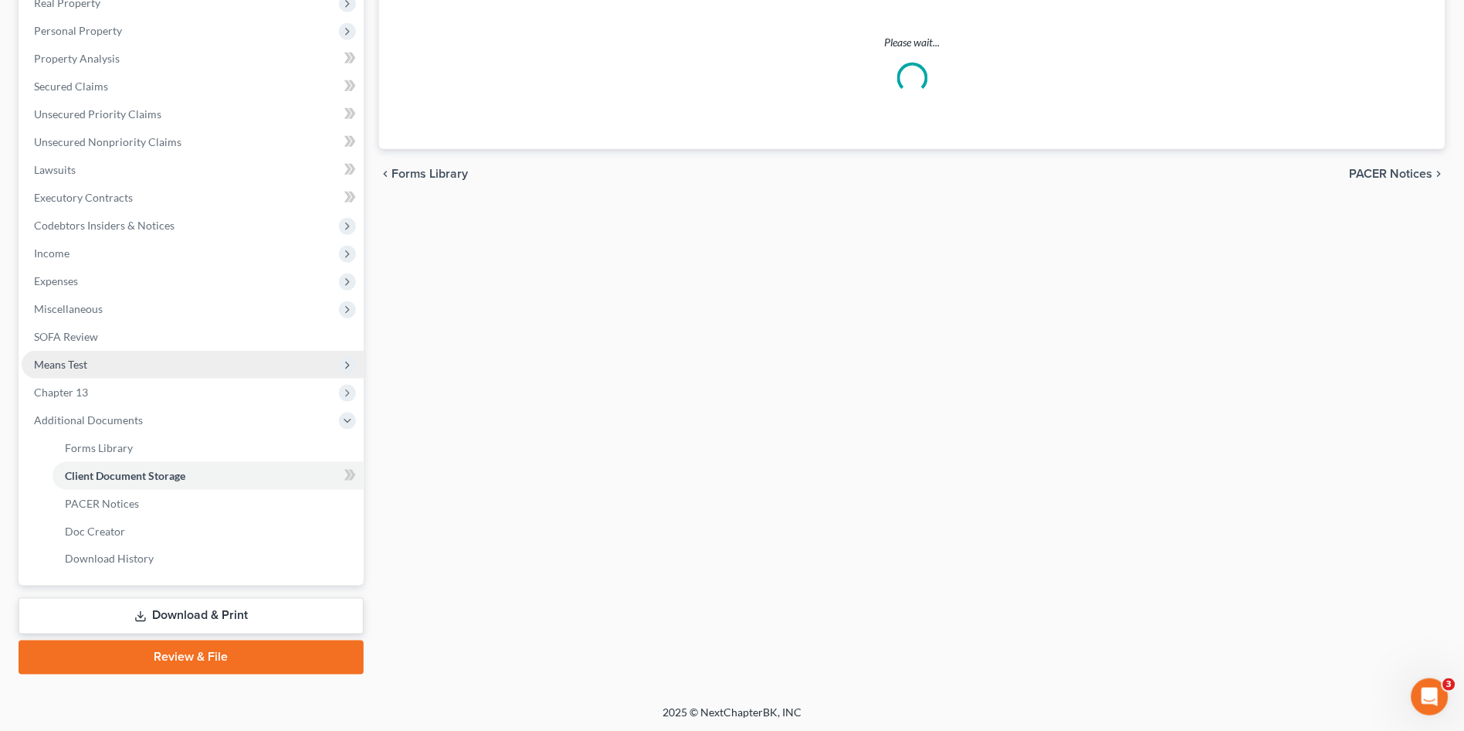
select select "14"
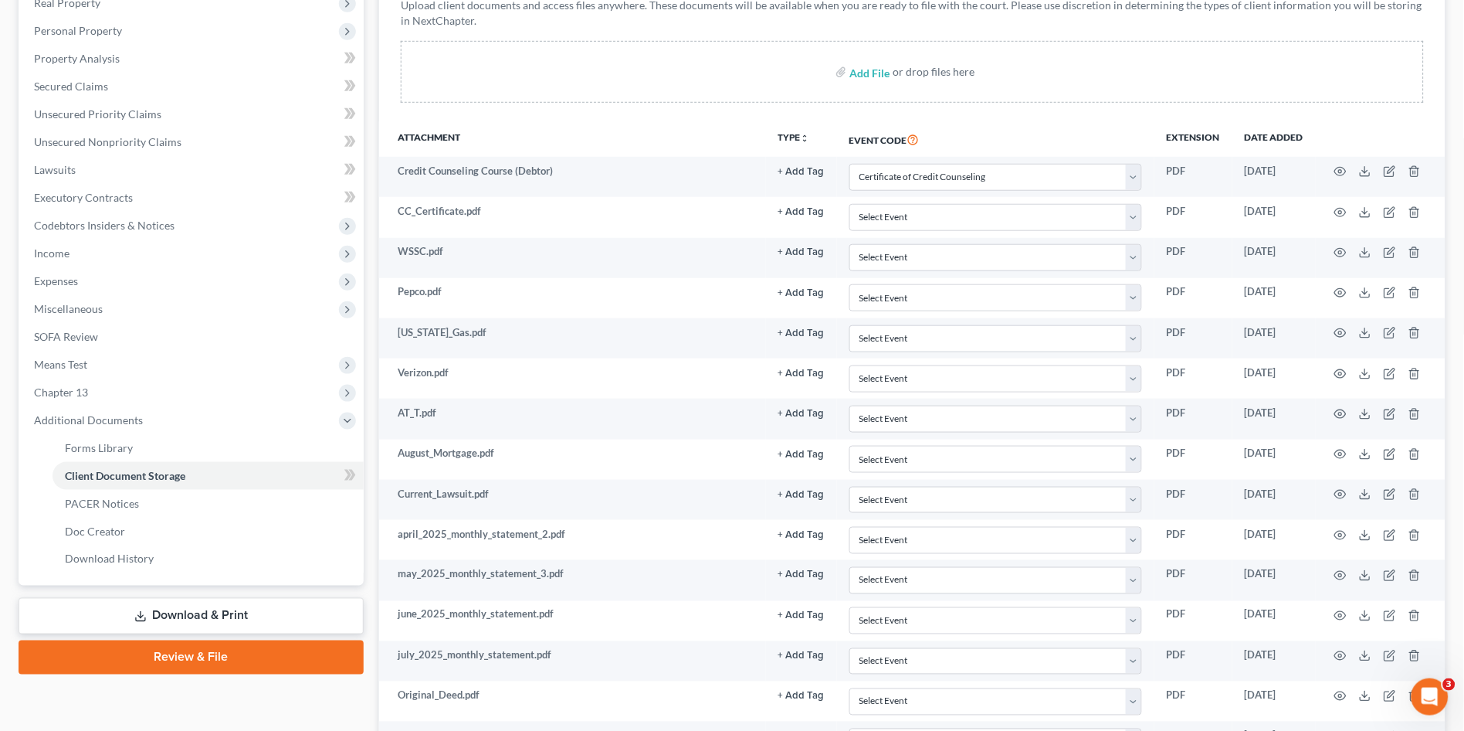
scroll to position [0, 0]
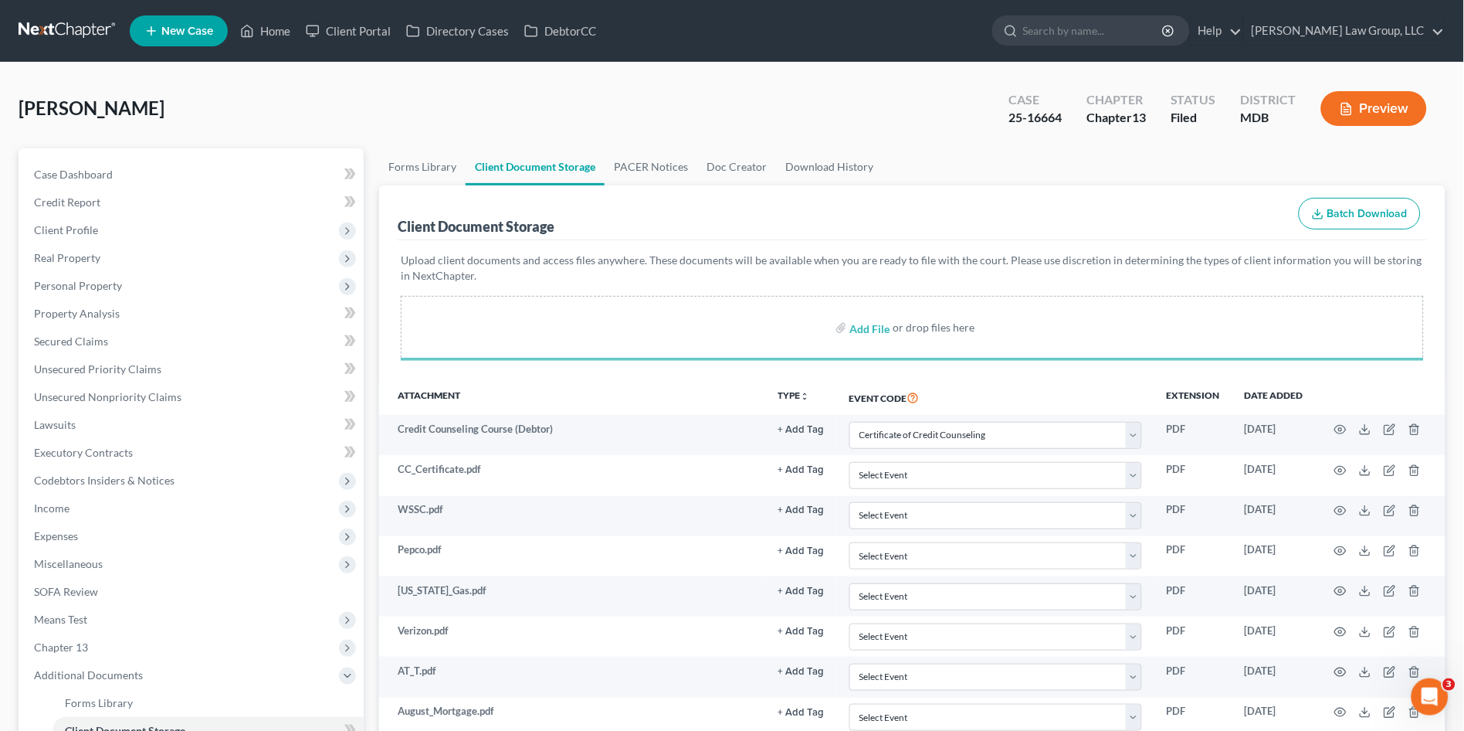
select select "14"
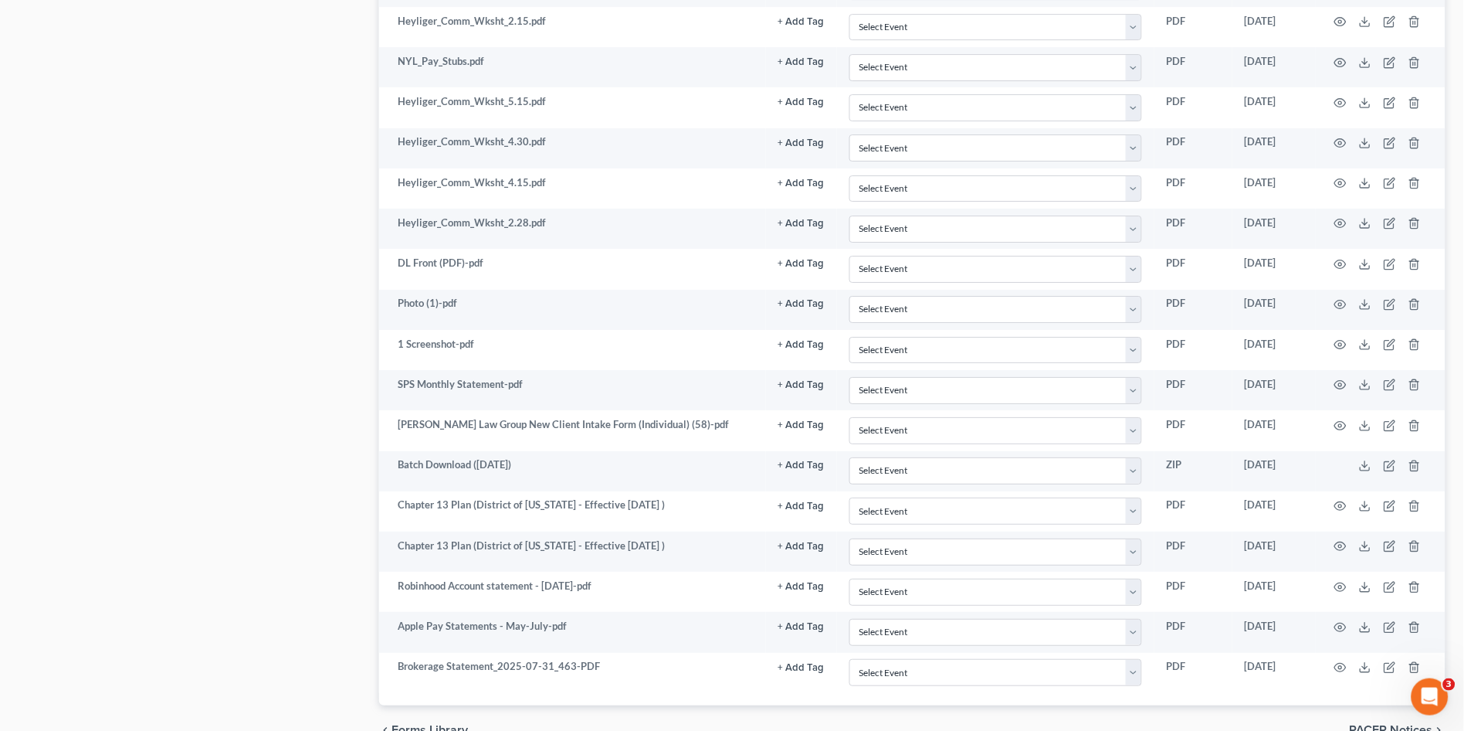
select select "14"
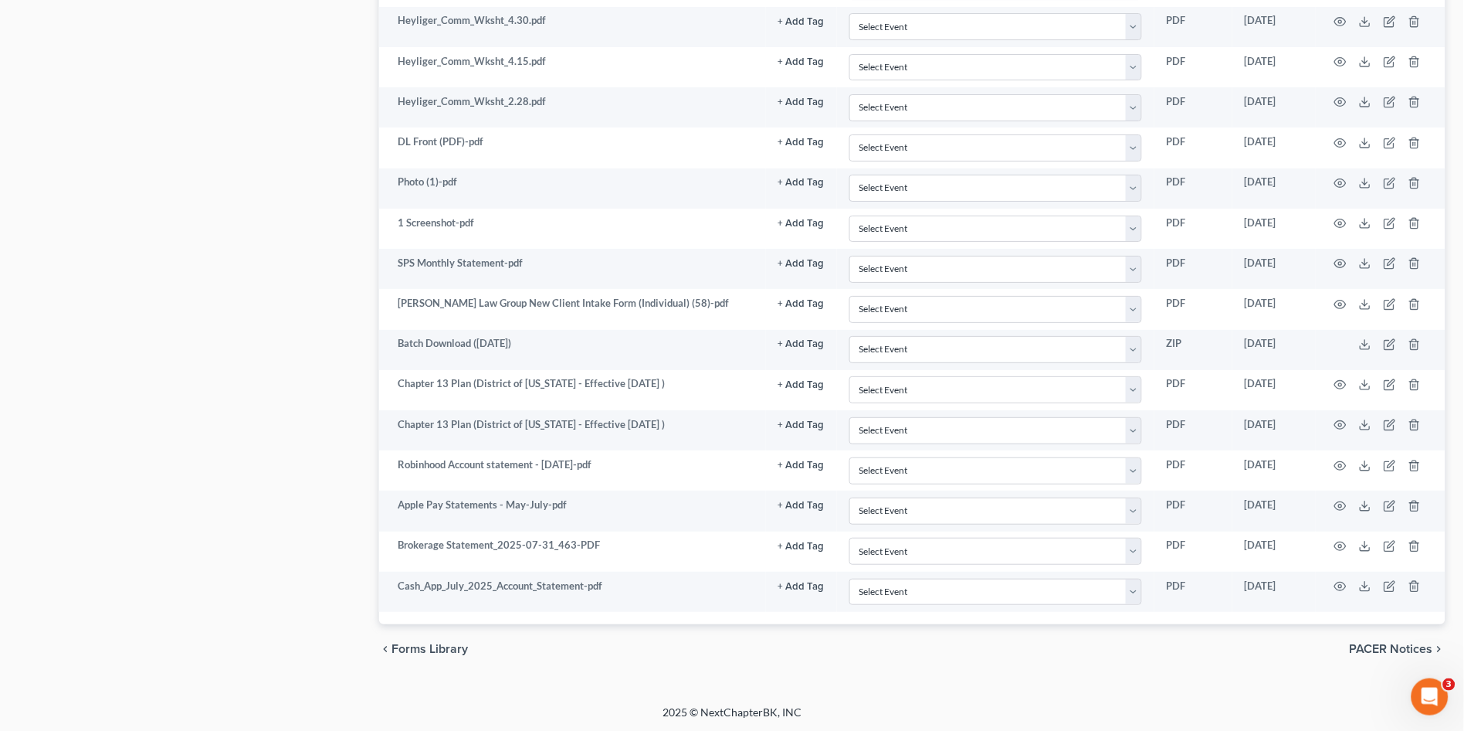
select select "14"
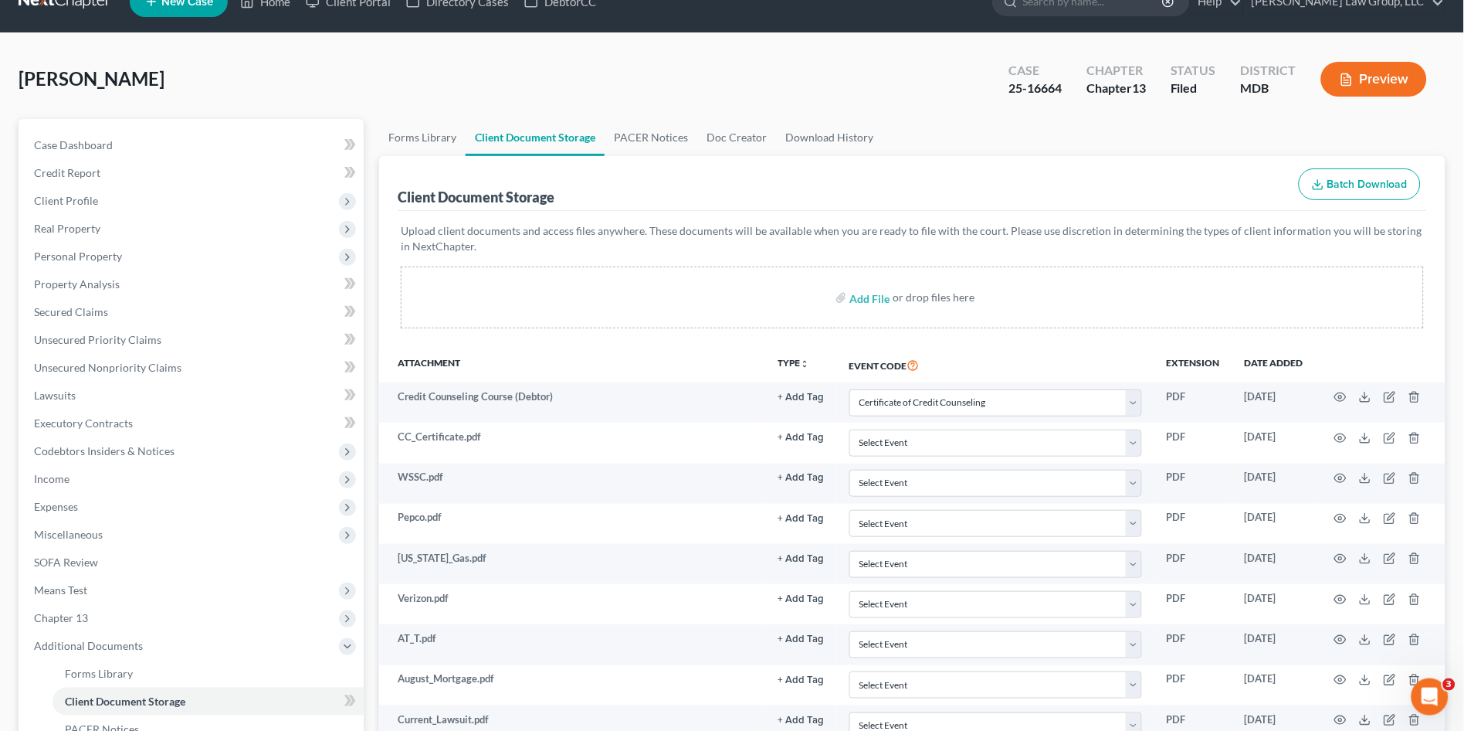
scroll to position [0, 0]
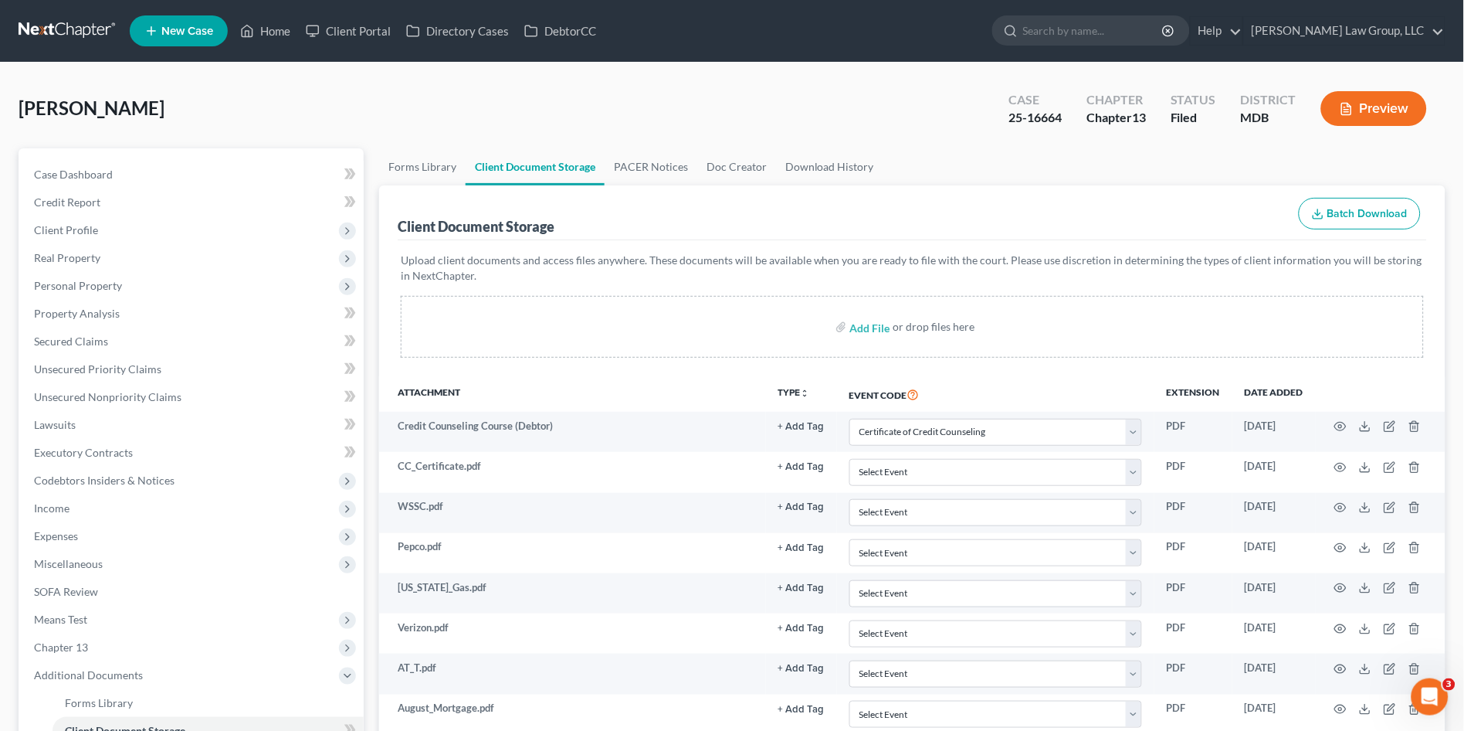
select select "14"
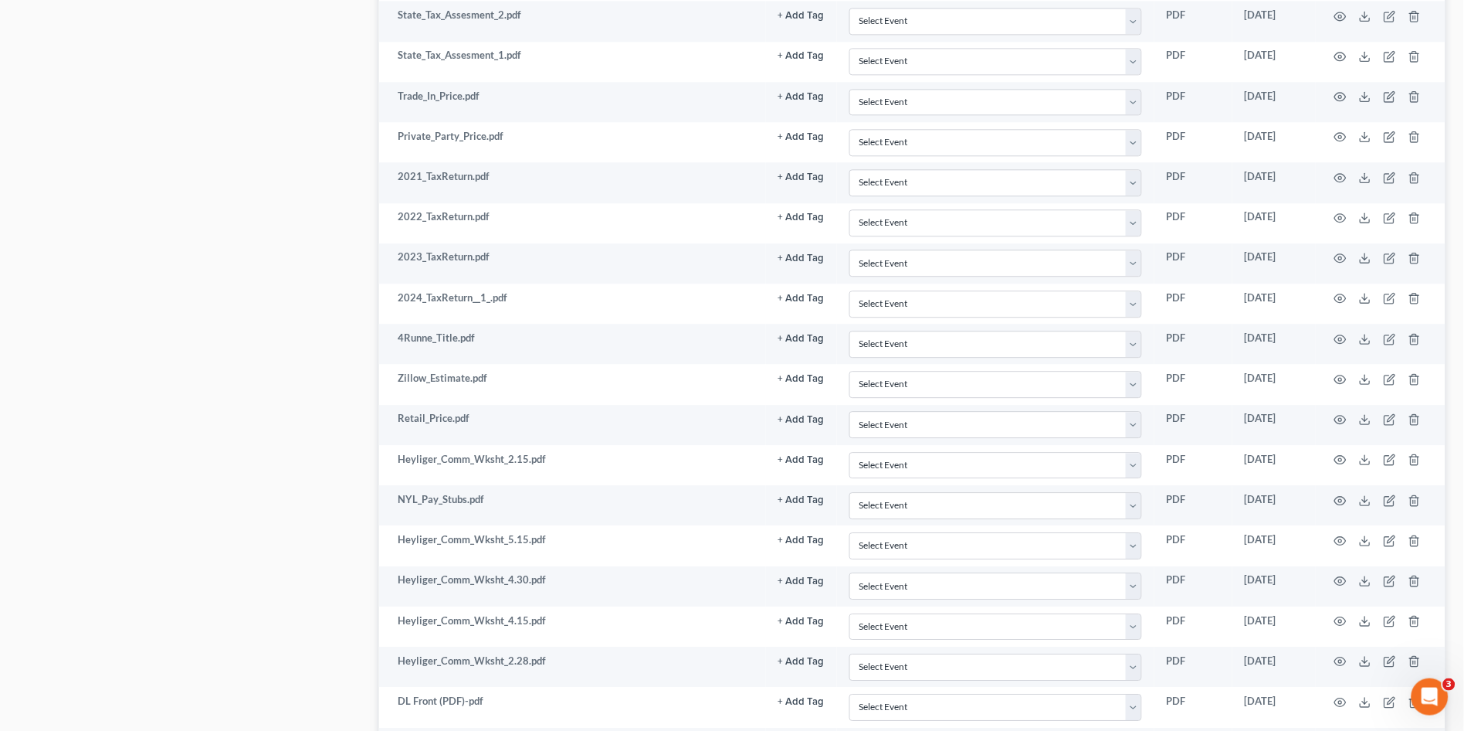
scroll to position [925, 0]
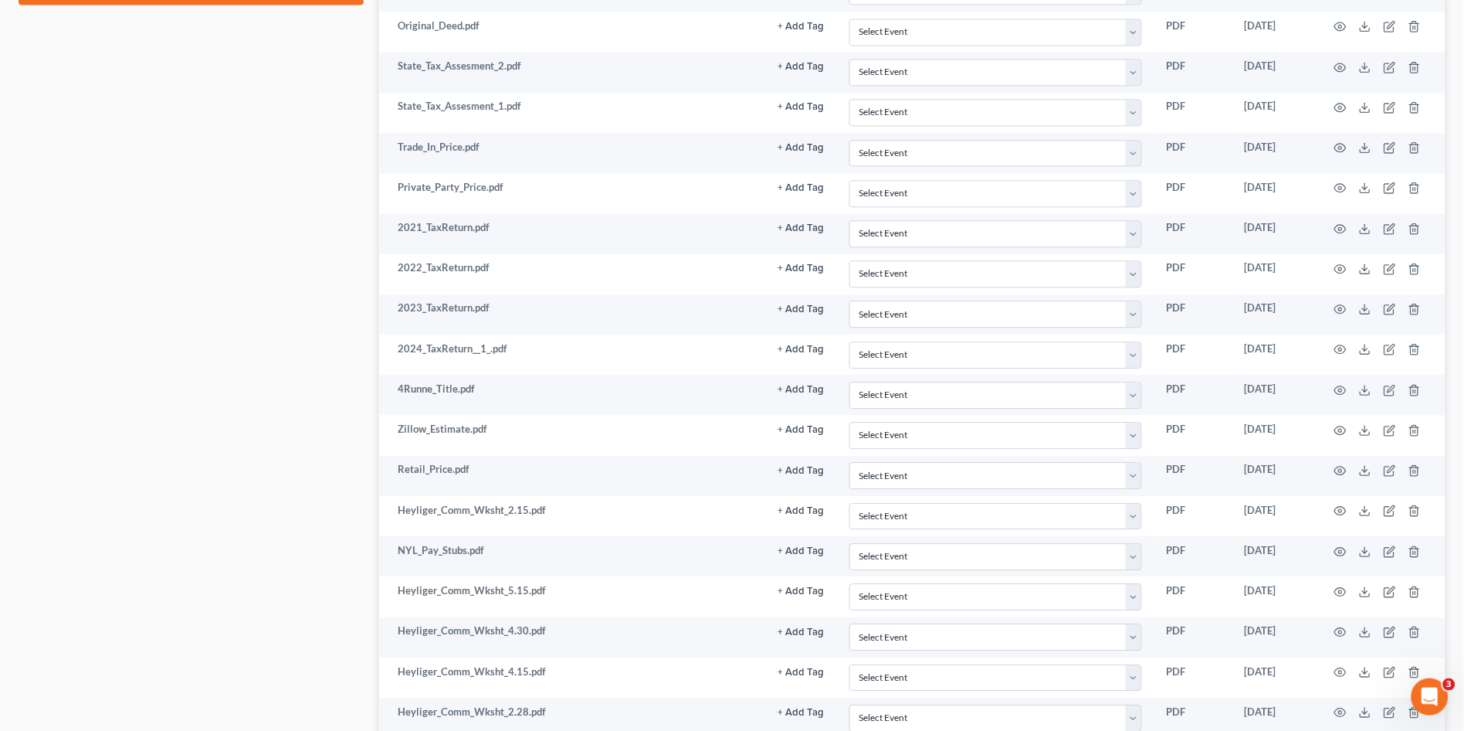
click at [240, 533] on div "Case Dashboard Payments Invoices Payments Payments Credit Report Client Profile" at bounding box center [191, 334] width 361 height 2221
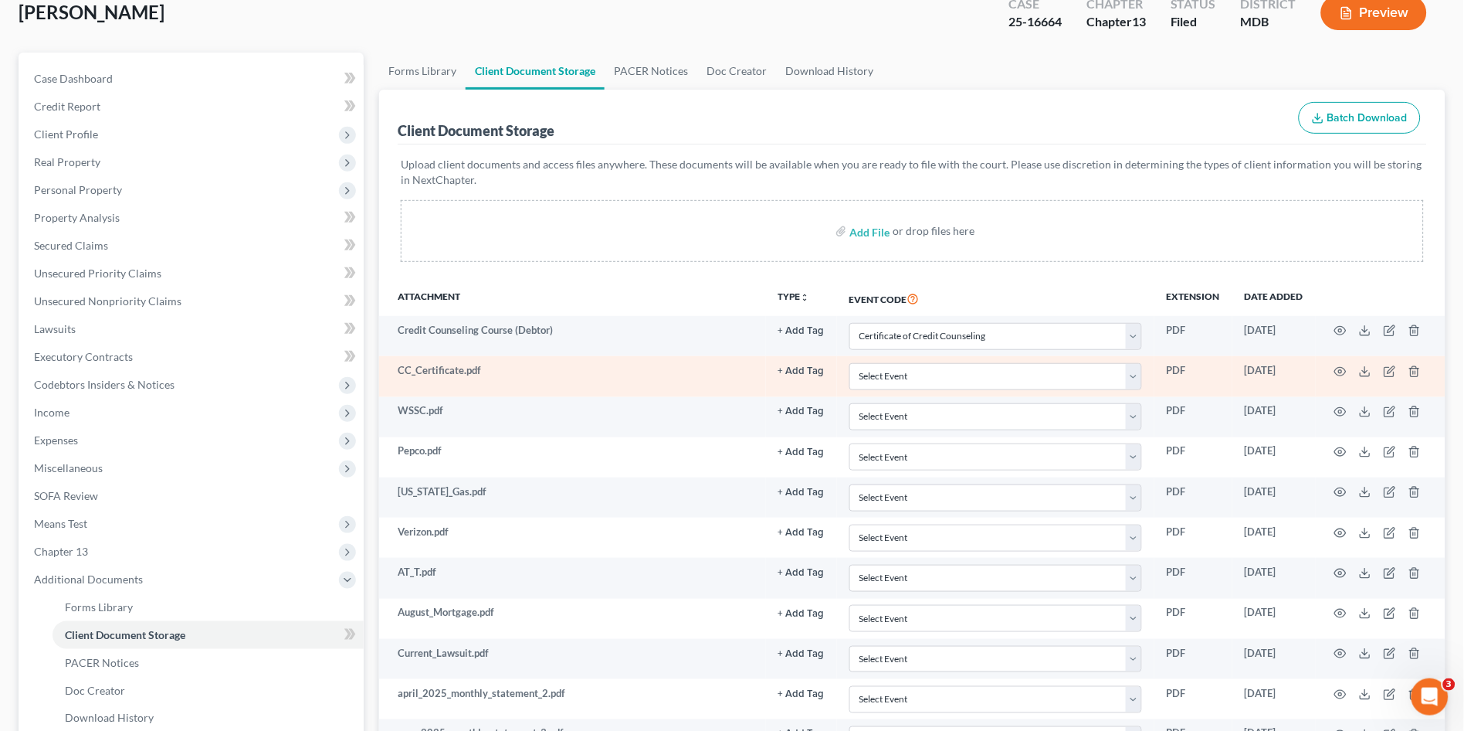
scroll to position [66, 0]
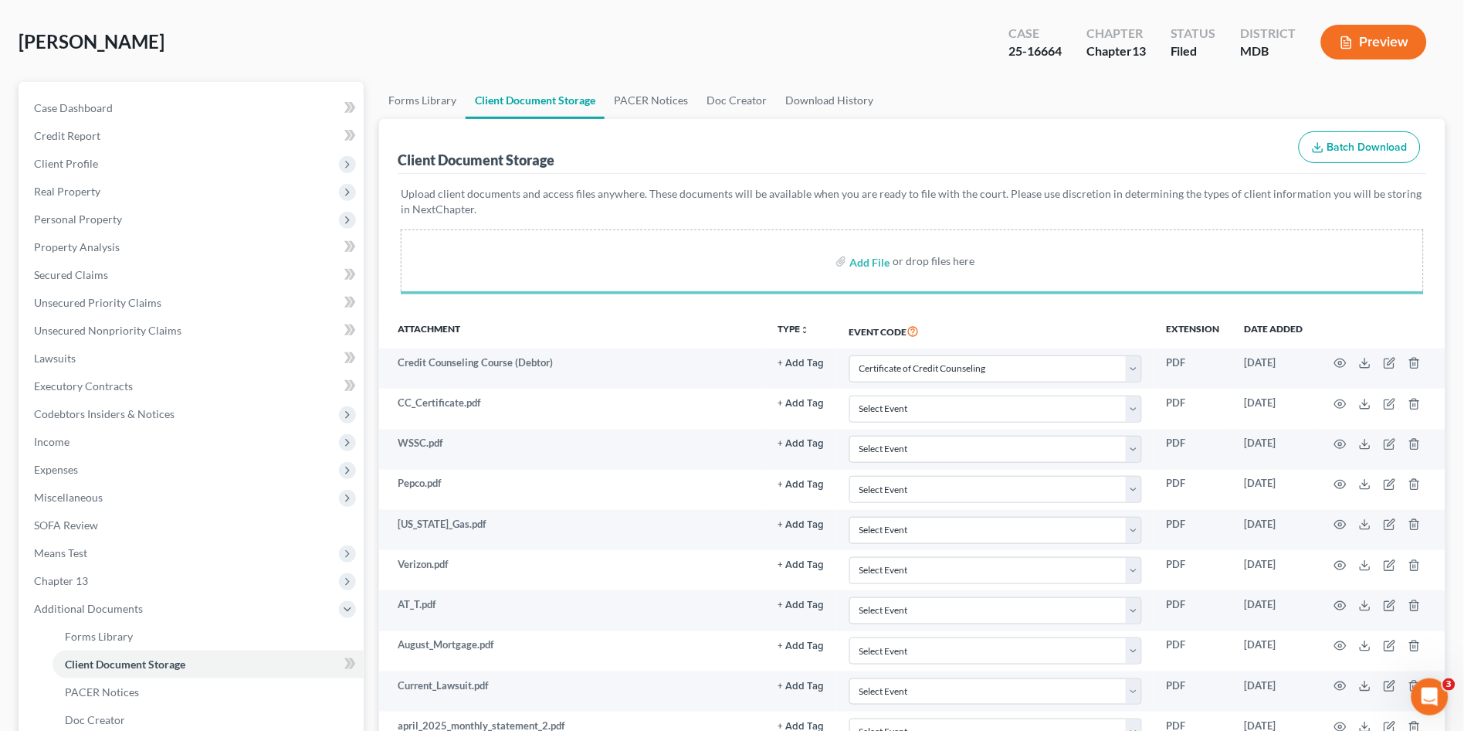
select select "14"
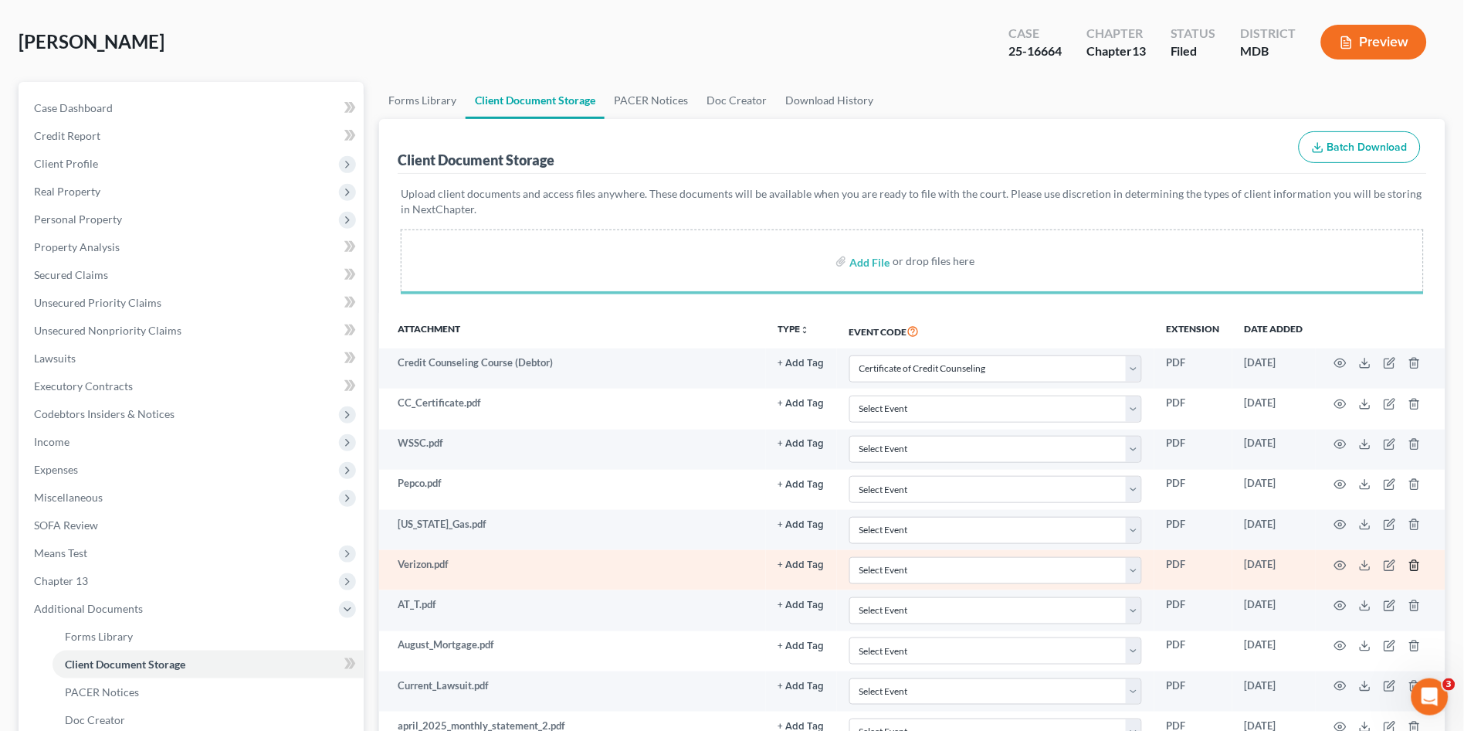
select select "14"
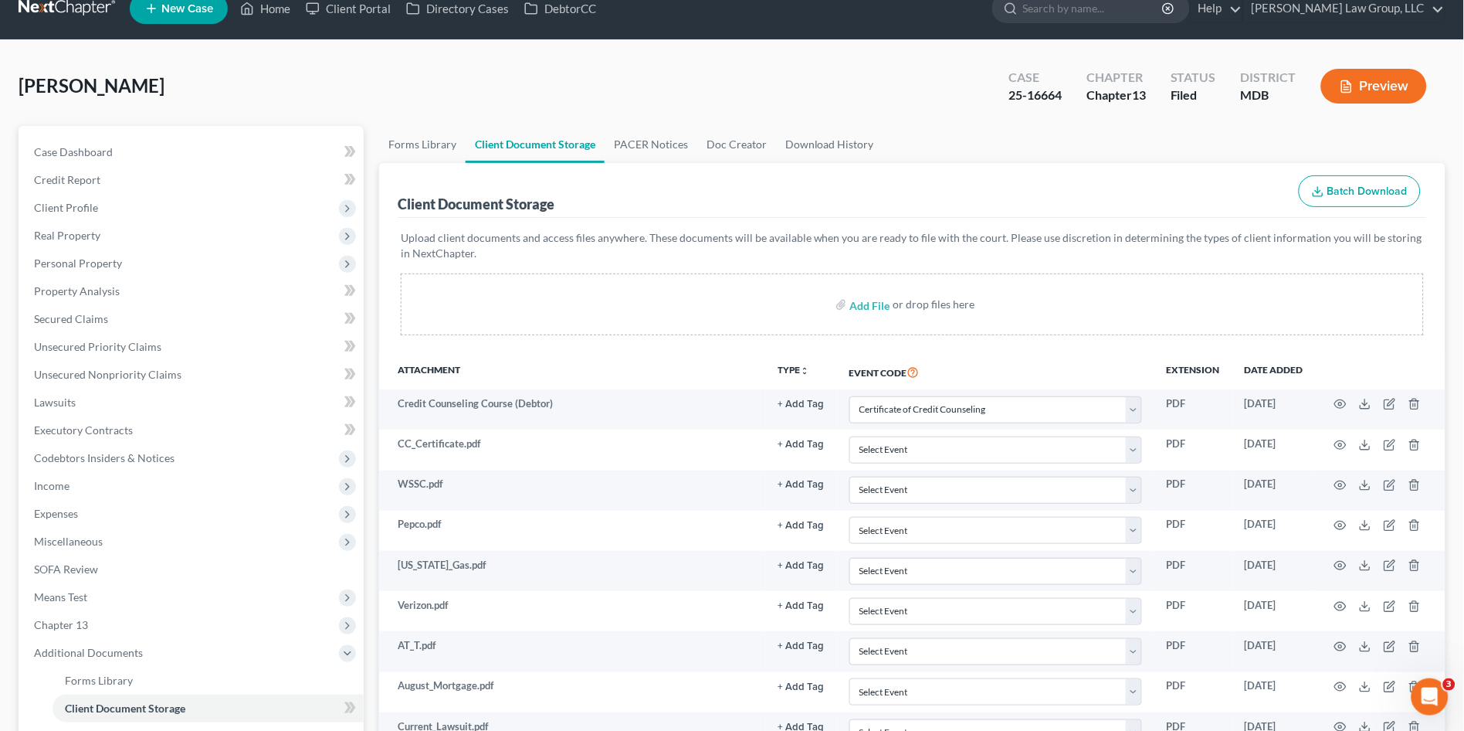
scroll to position [0, 0]
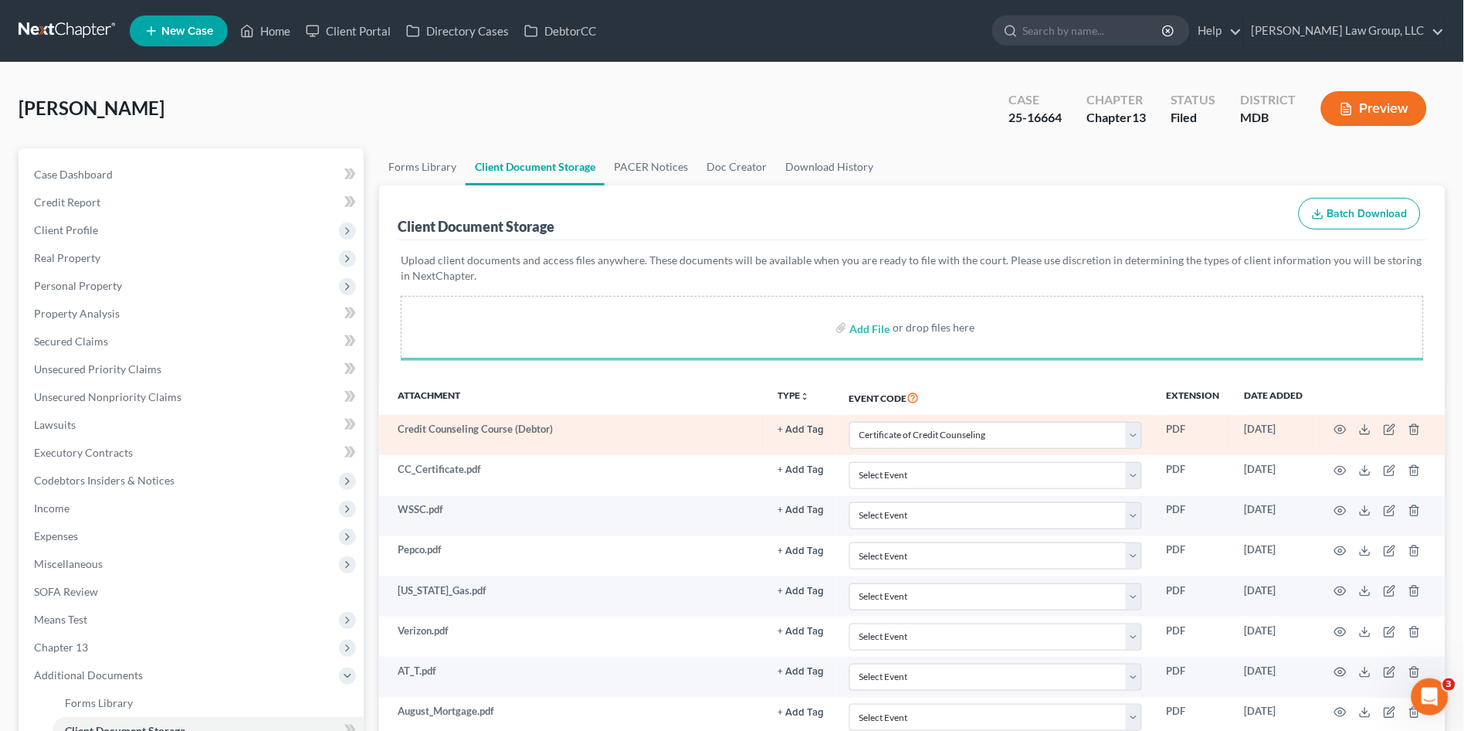
select select "14"
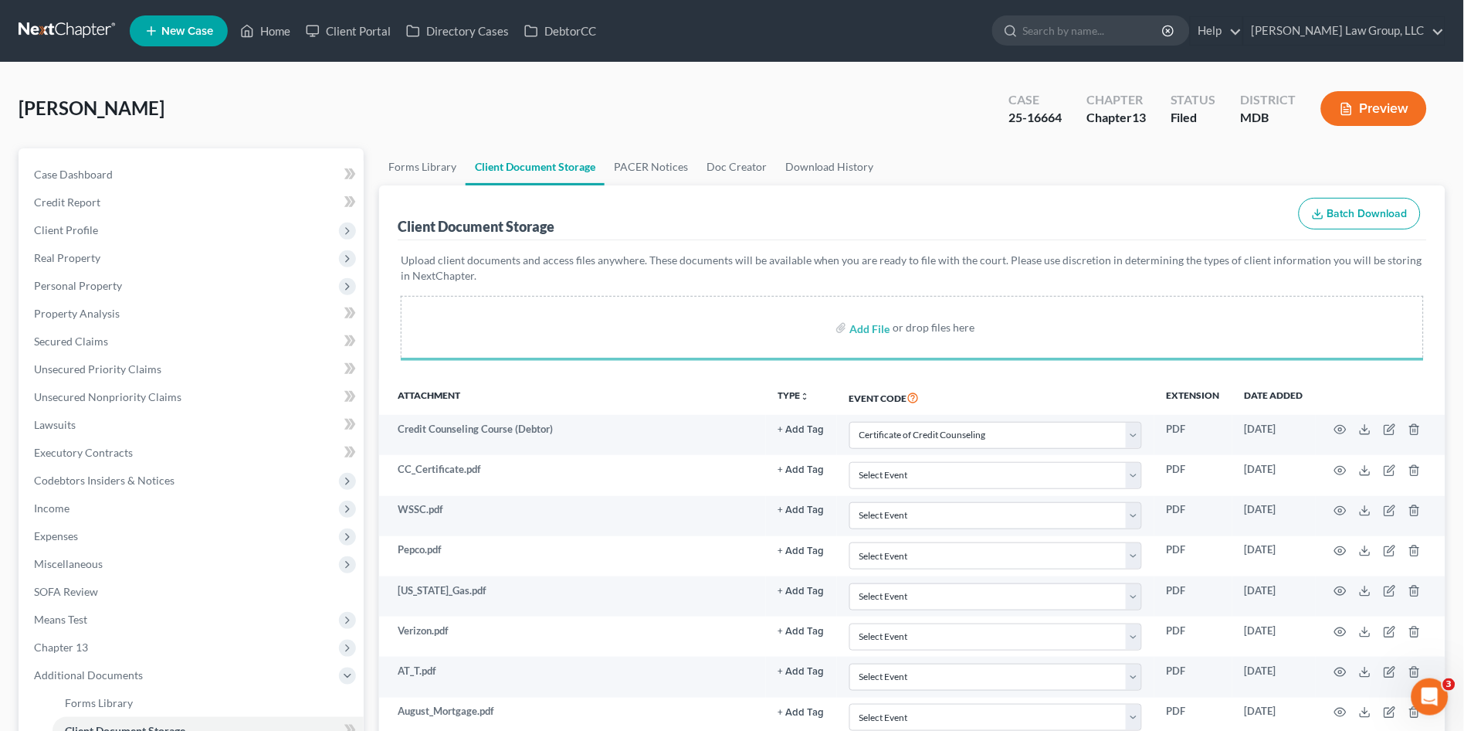
select select "14"
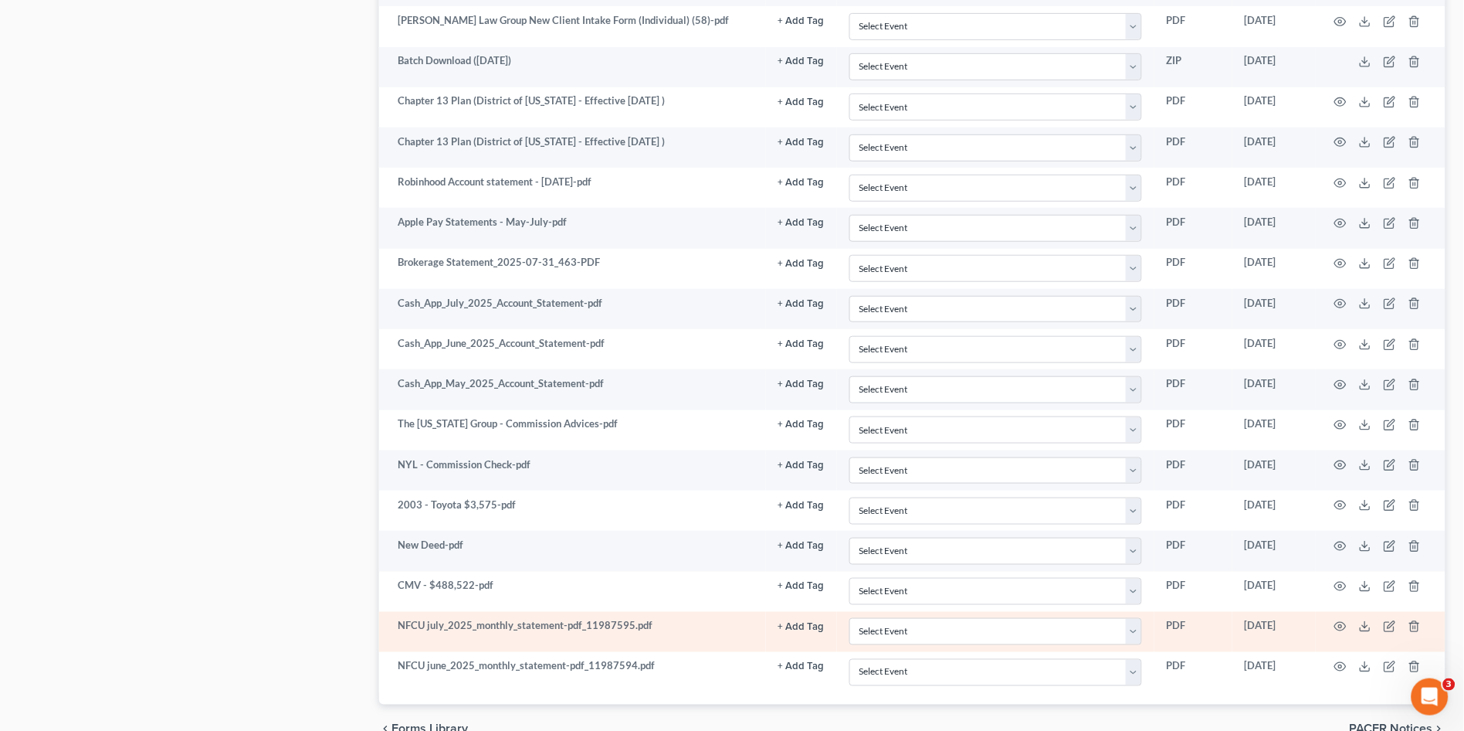
scroll to position [533, 0]
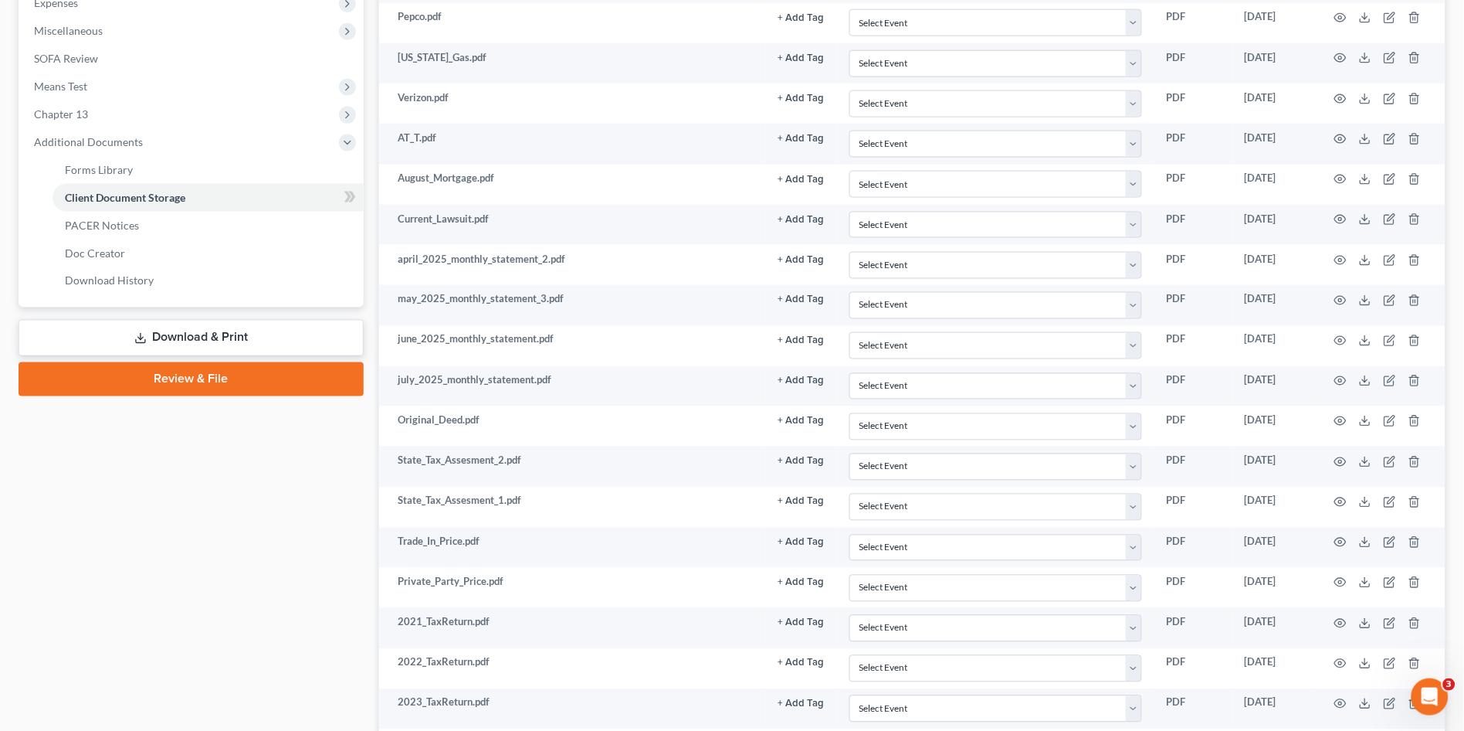
select select "14"
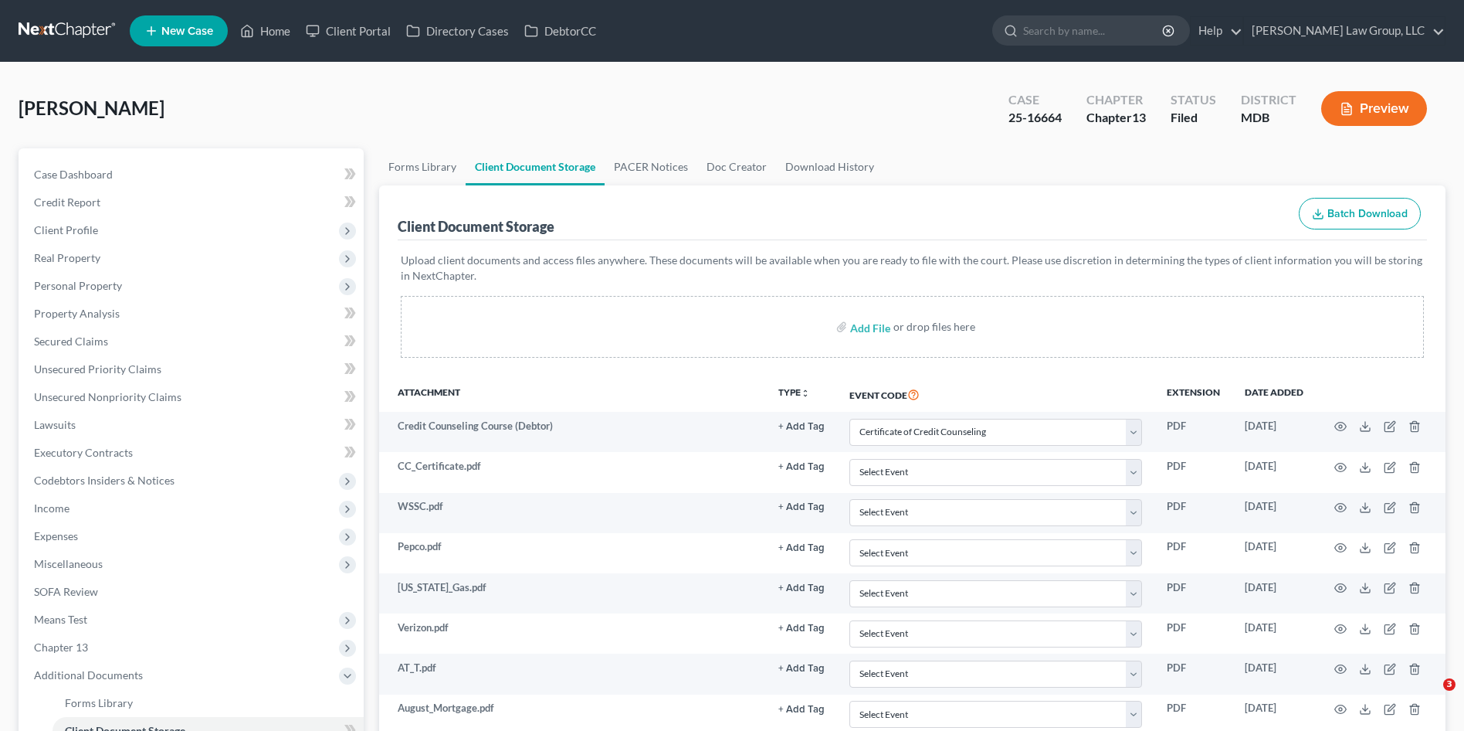
select select "14"
click at [273, 33] on link "Home" at bounding box center [265, 31] width 66 height 28
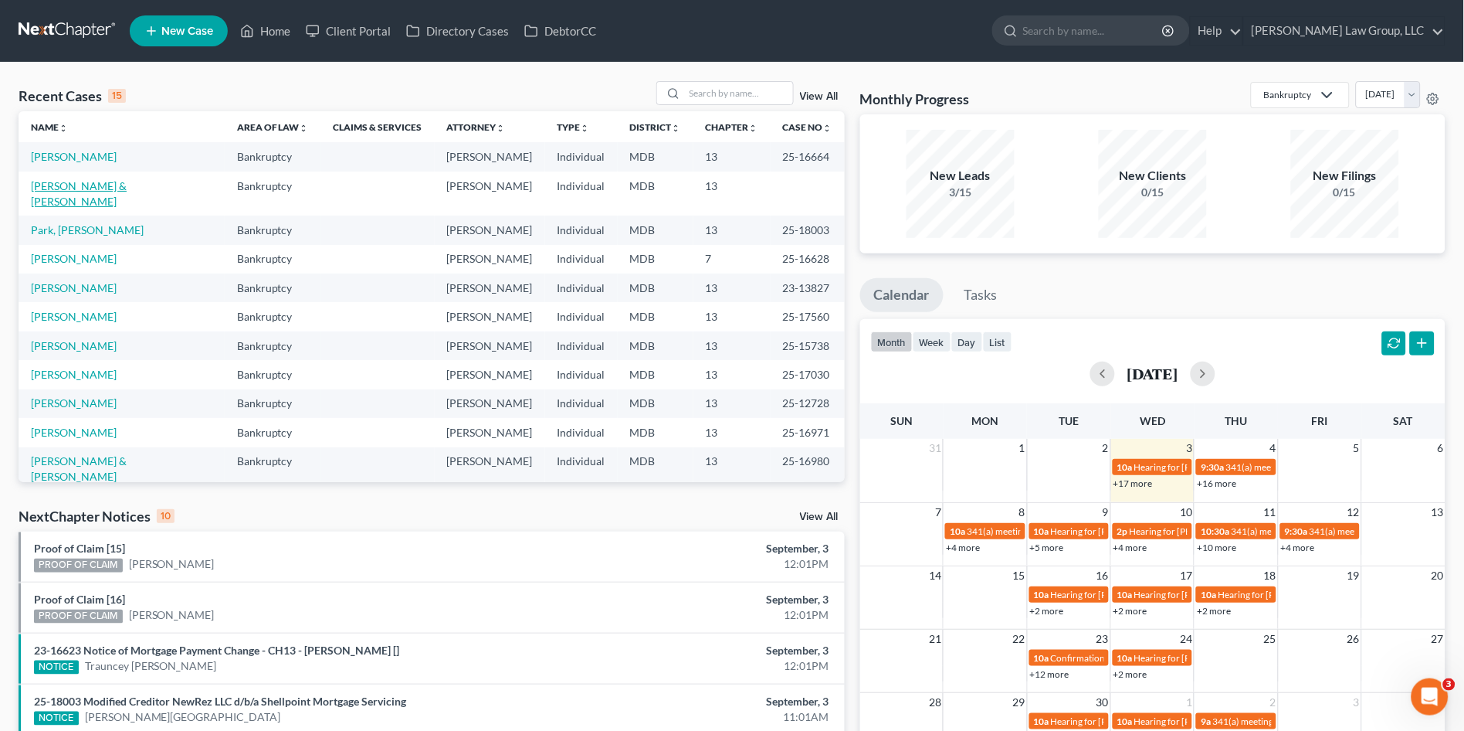
click at [68, 183] on link "[PERSON_NAME] & [PERSON_NAME]" at bounding box center [79, 193] width 96 height 29
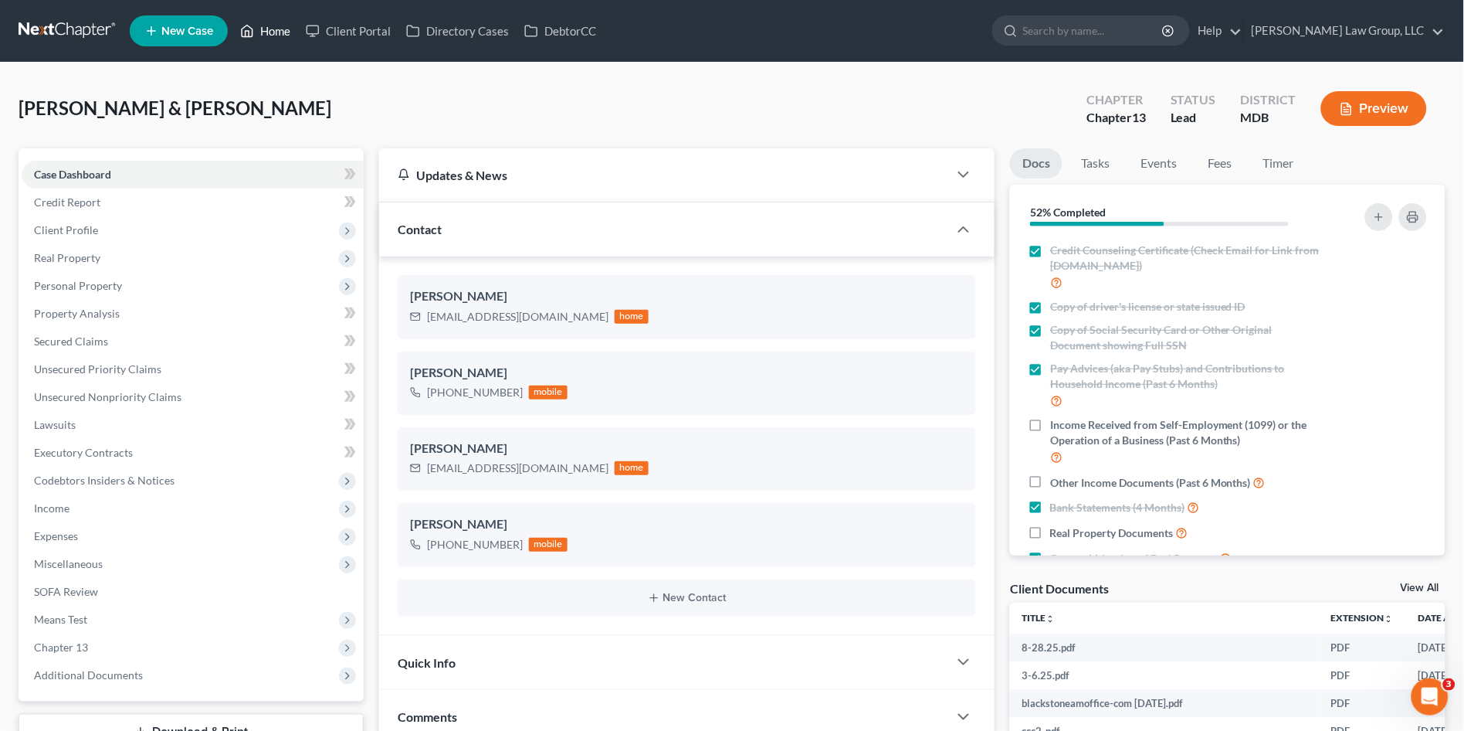
click at [261, 29] on link "Home" at bounding box center [265, 31] width 66 height 28
